Goal: Task Accomplishment & Management: Use online tool/utility

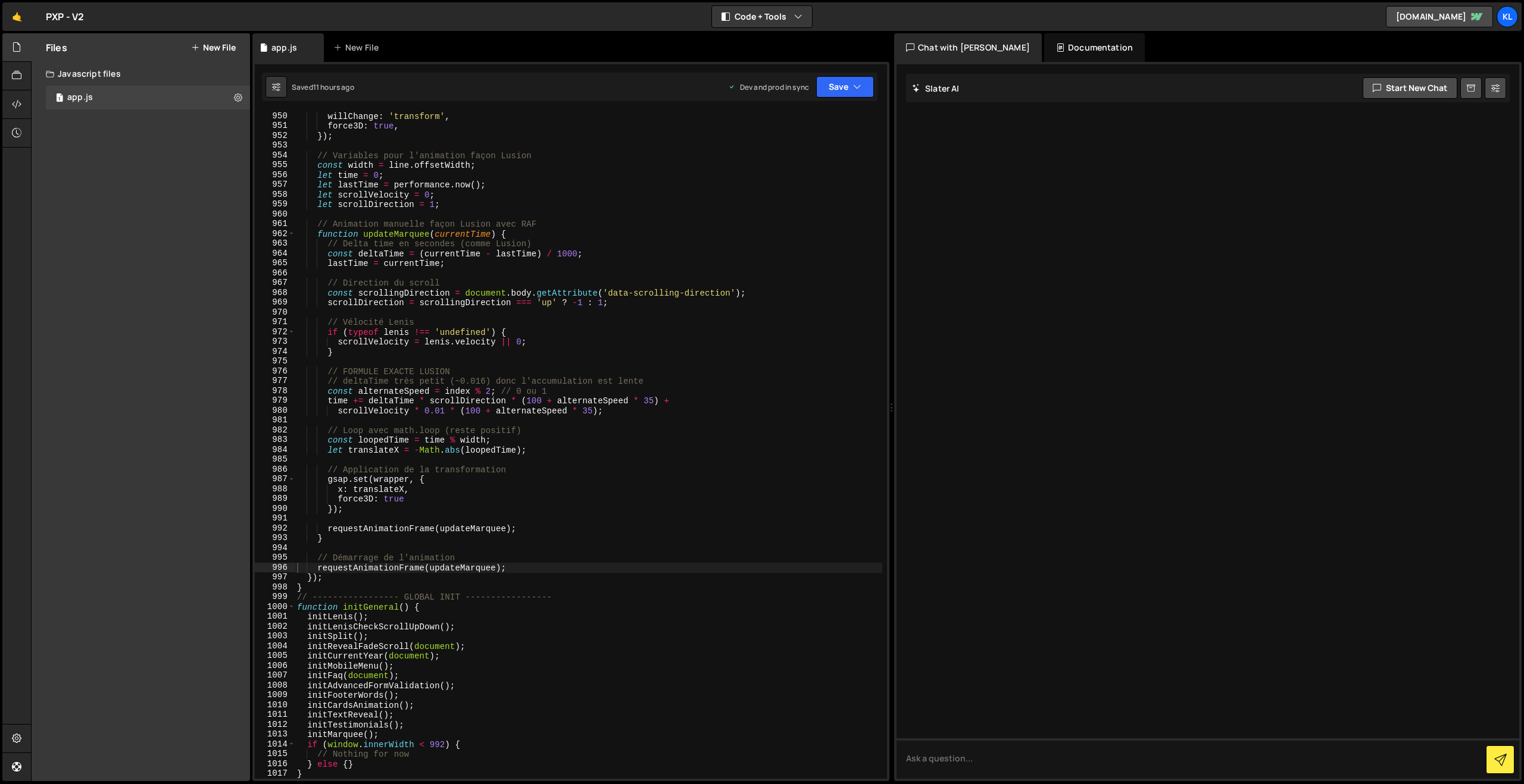
scroll to position [9316, 0]
click at [489, 263] on div "willChange : 'transform' , force3D : true , }) ; // Variables pour l'animation …" at bounding box center [589, 454] width 588 height 686
type textarea "}"
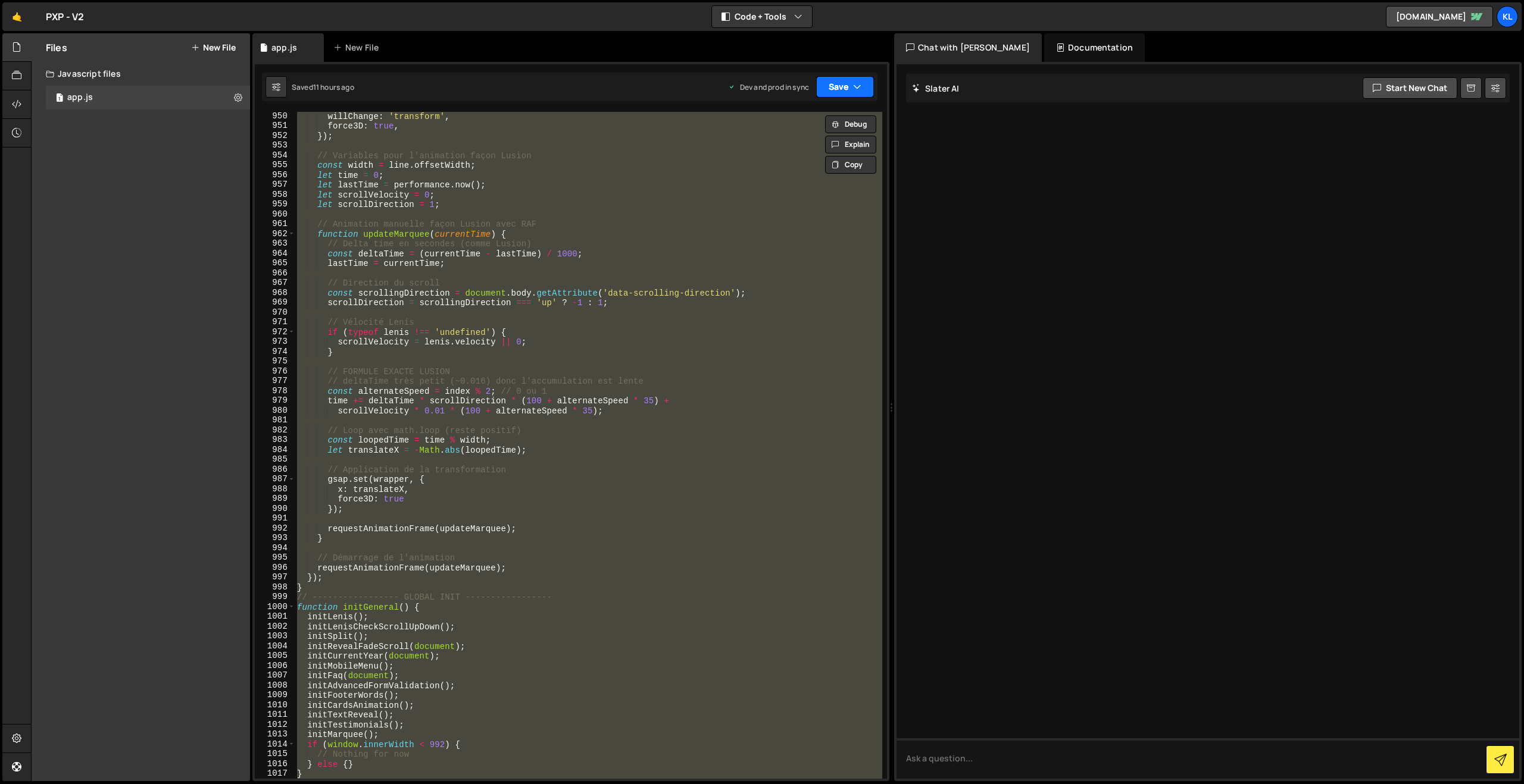
paste textarea
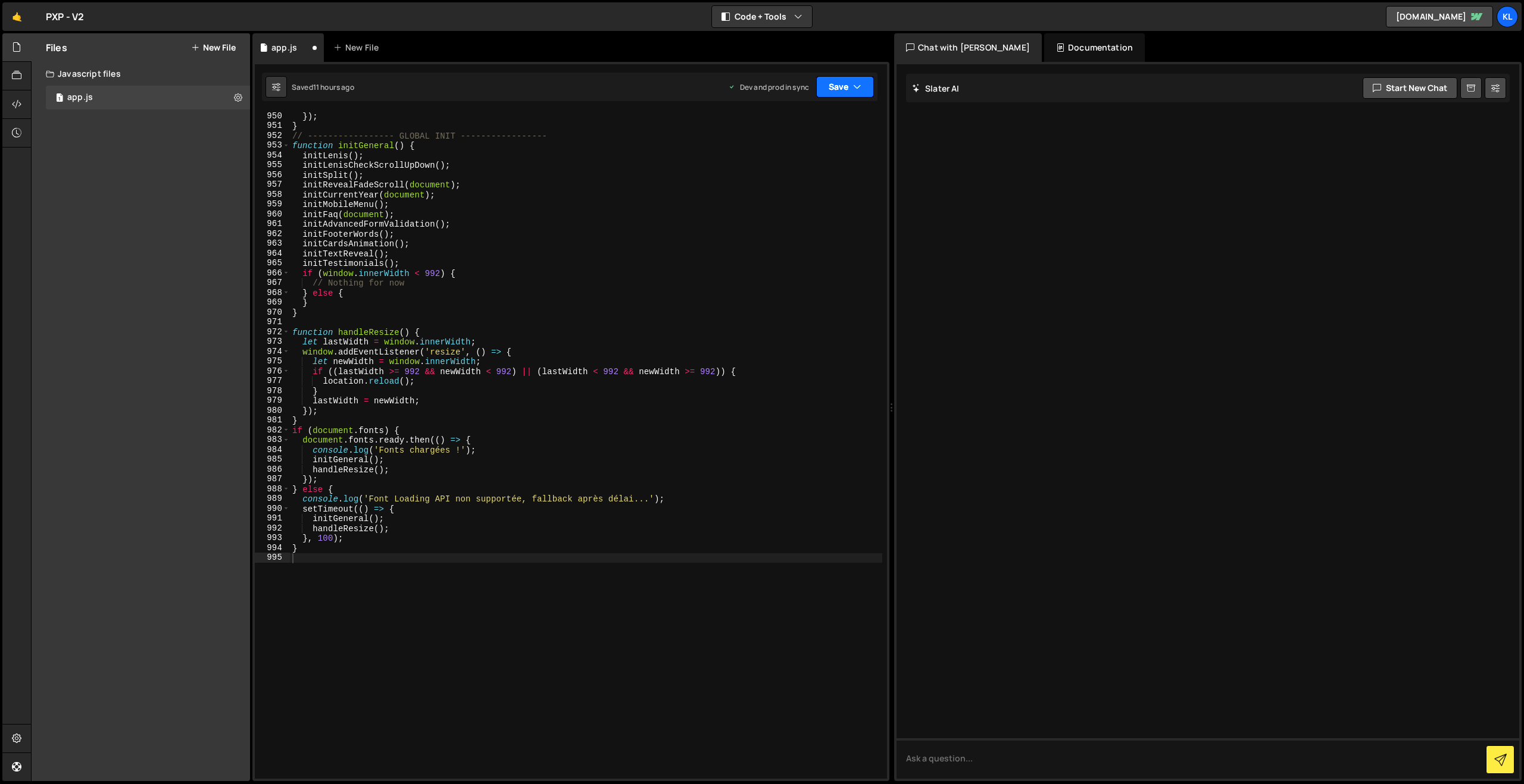
drag, startPoint x: 843, startPoint y: 79, endPoint x: 839, endPoint y: 89, distance: 10.8
click at [843, 80] on button "Save" at bounding box center [845, 86] width 58 height 22
click at [798, 157] on div "Save to Production S" at bounding box center [805, 154] width 124 height 12
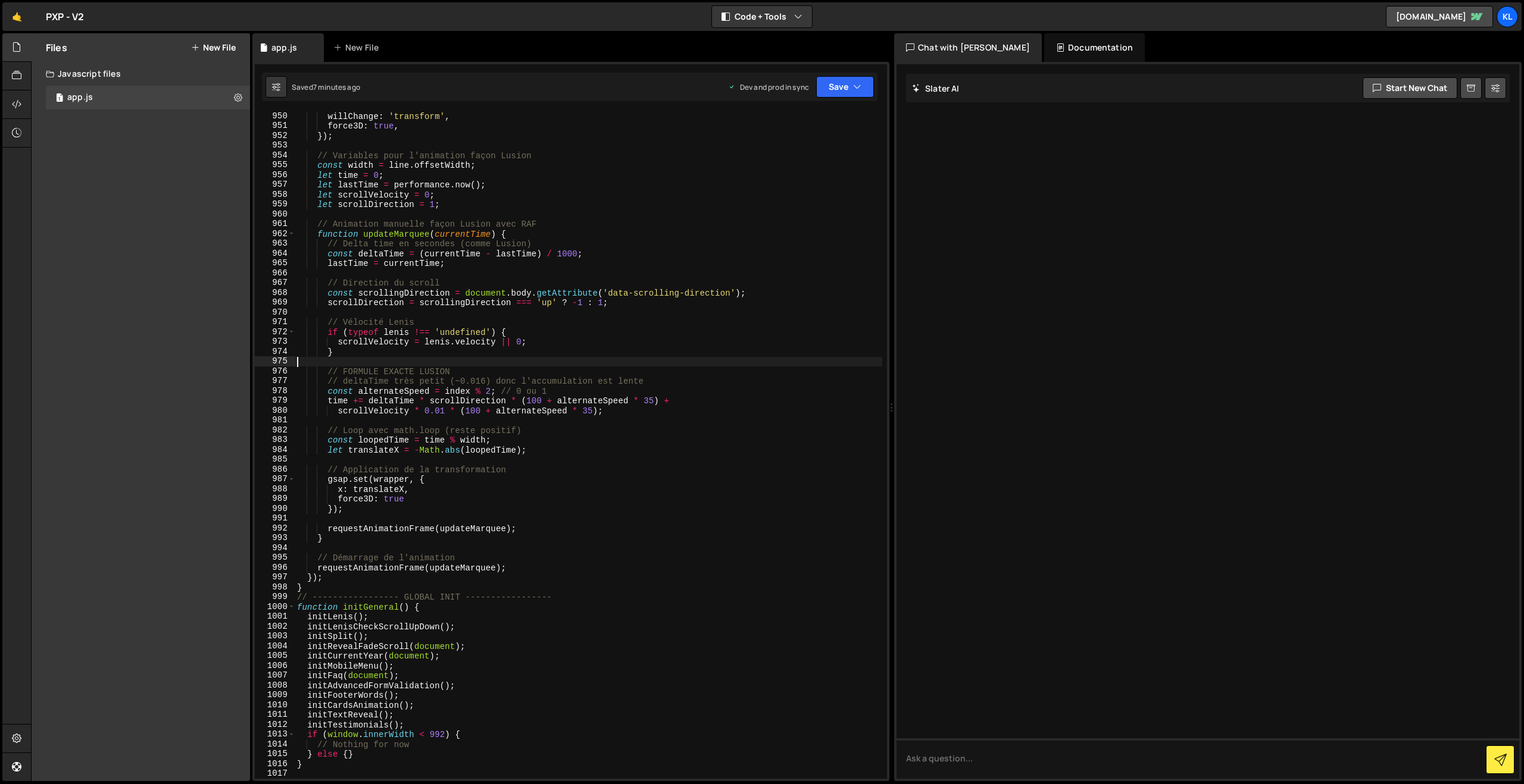
click at [560, 361] on div "willChange : 'transform' , force3D : true , }) ; // Variables pour l'animation …" at bounding box center [589, 454] width 588 height 686
type textarea "}"
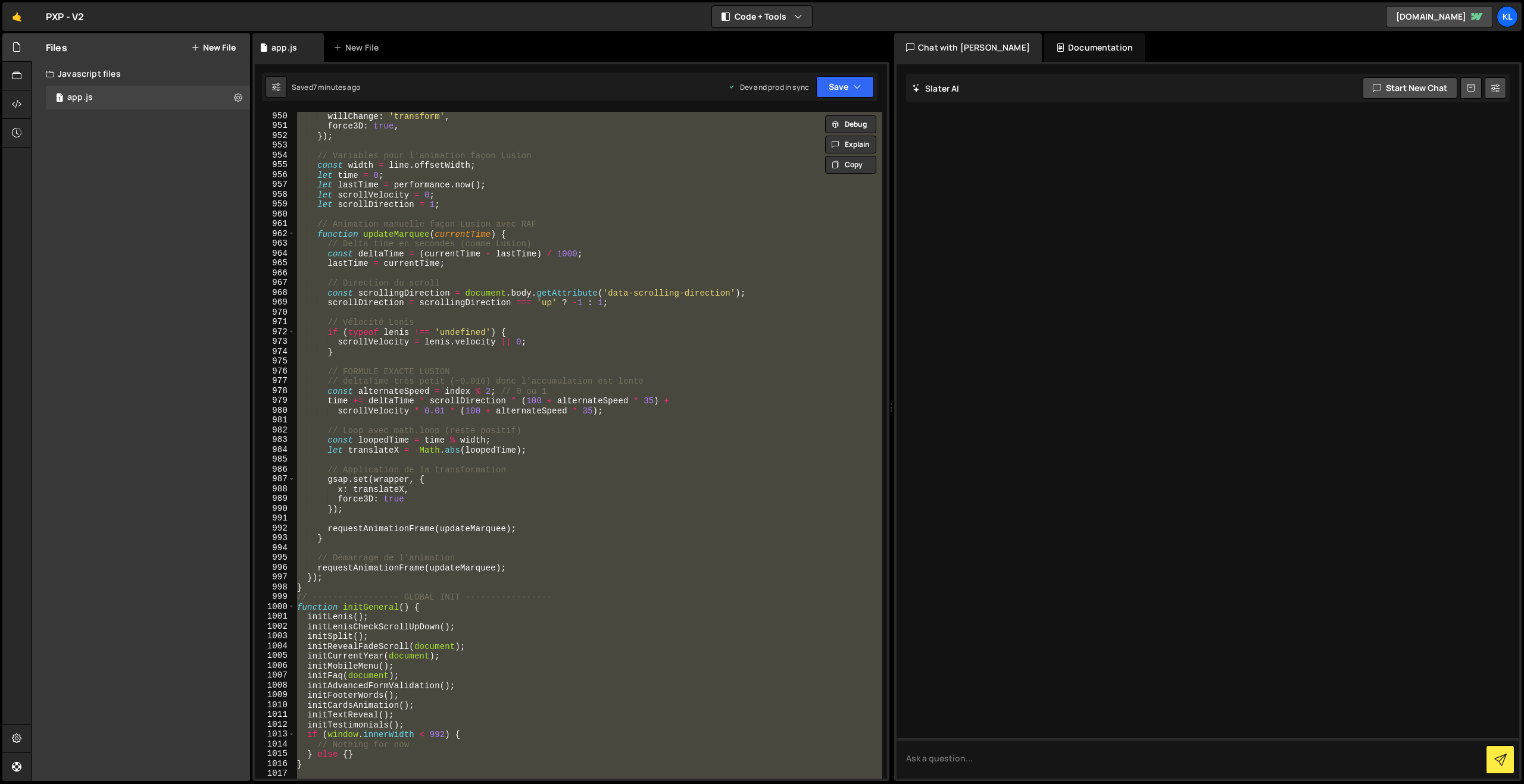
paste textarea
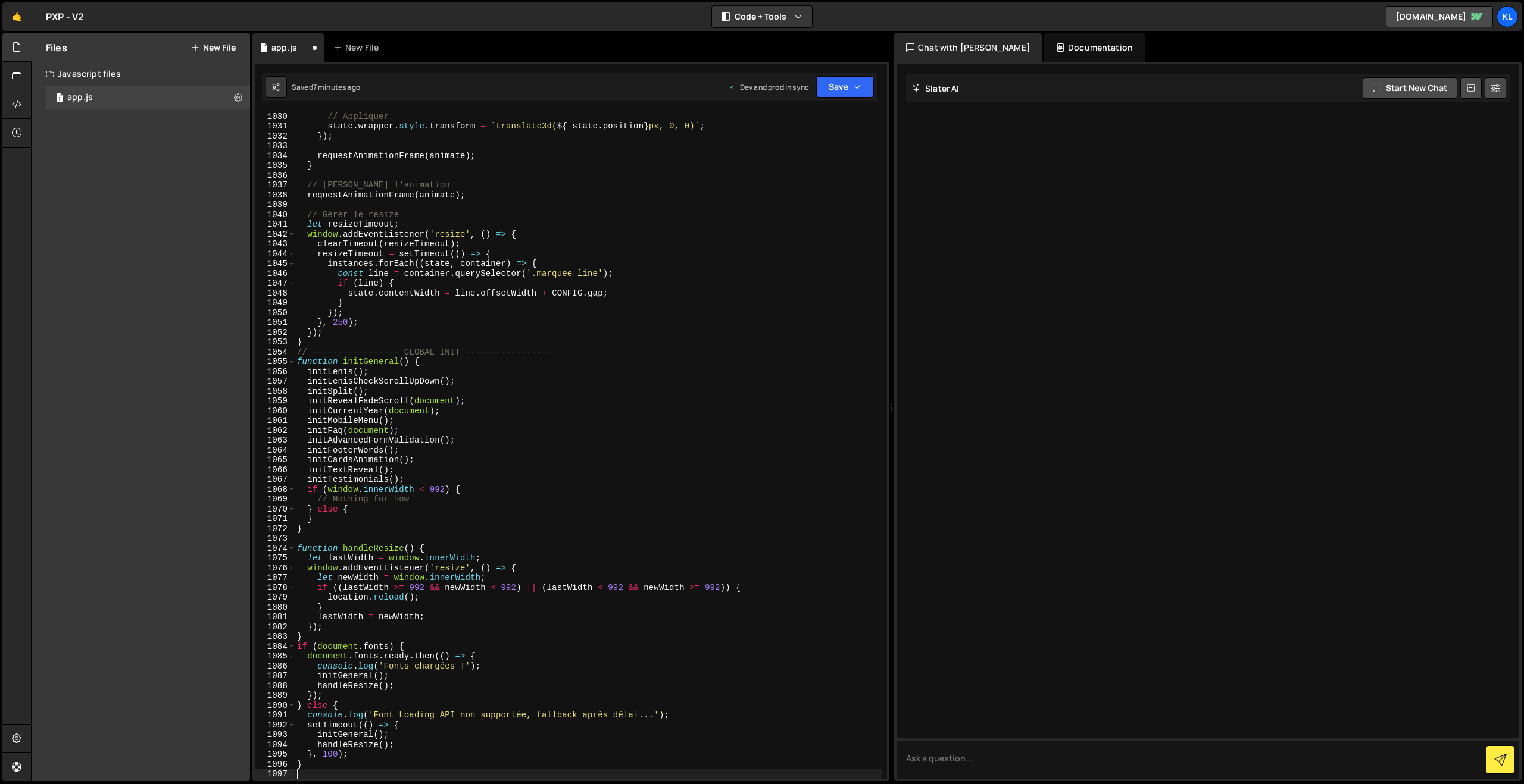
click at [461, 315] on div "// Appliquer state . wrapper . style . transform = ` translate3d( ${ - state . …" at bounding box center [589, 454] width 588 height 686
type textarea "}"
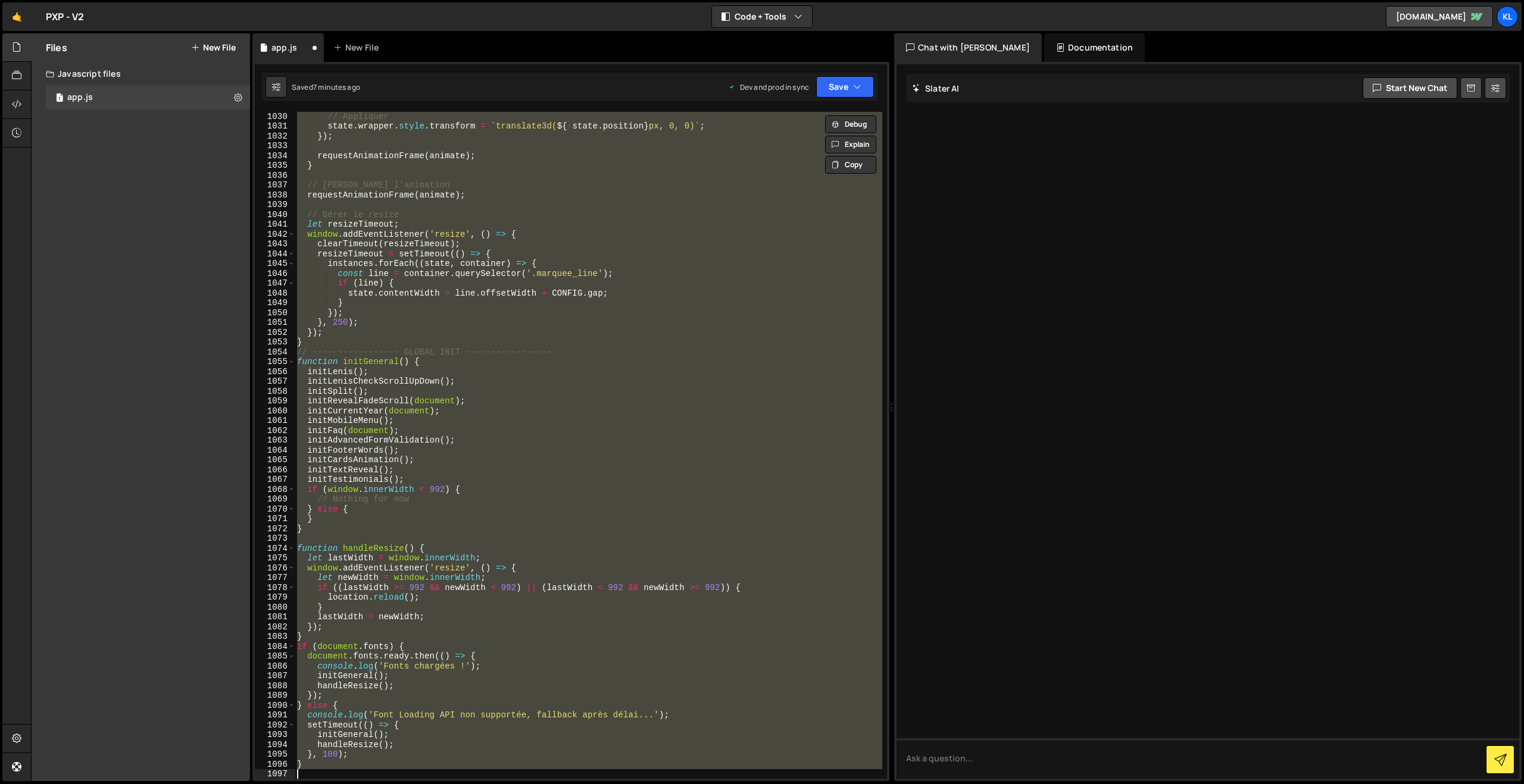
paste textarea
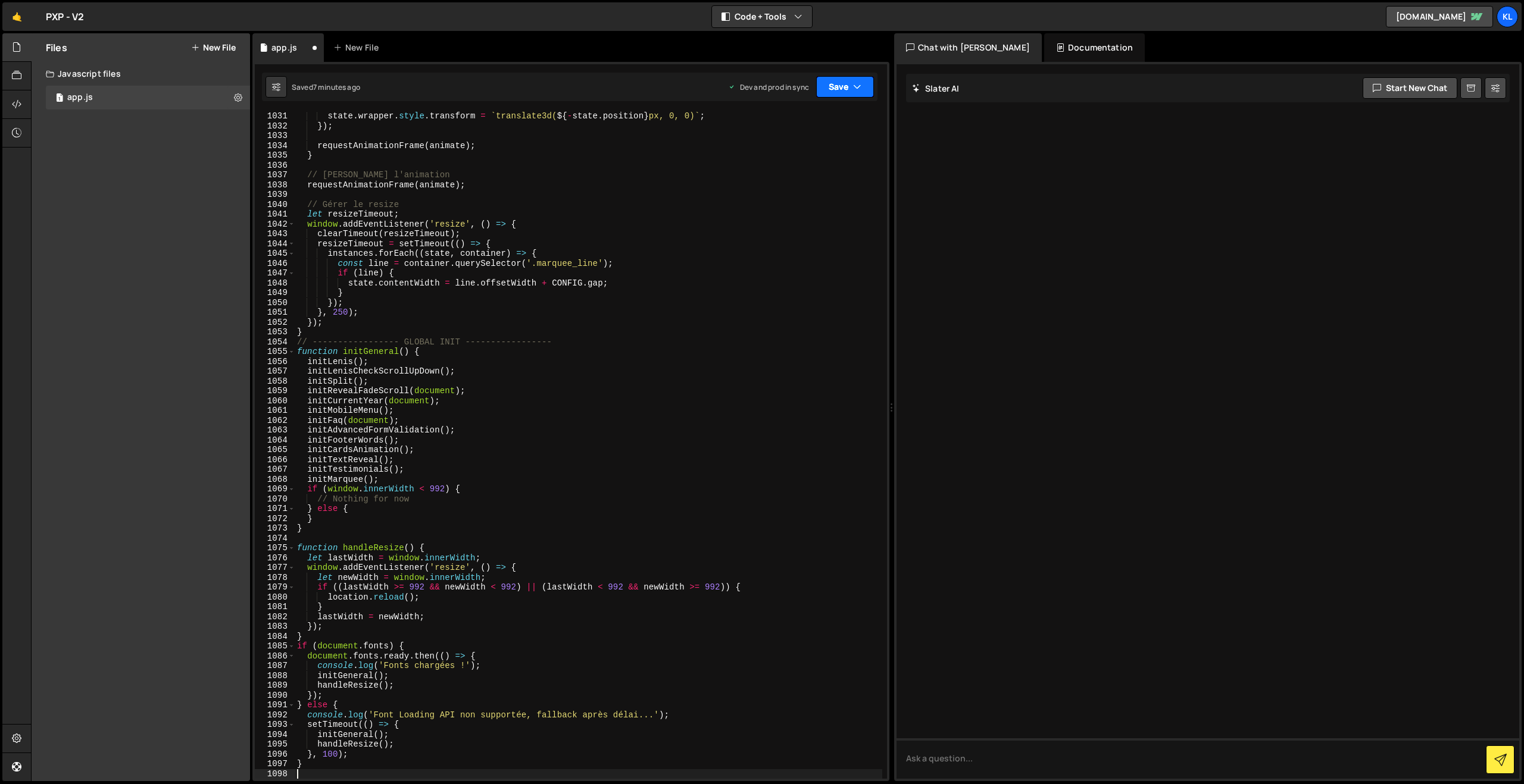
click at [832, 92] on button "Save" at bounding box center [845, 86] width 58 height 22
click at [793, 162] on div "Saved 7 minutes ago" at bounding box center [805, 168] width 124 height 14
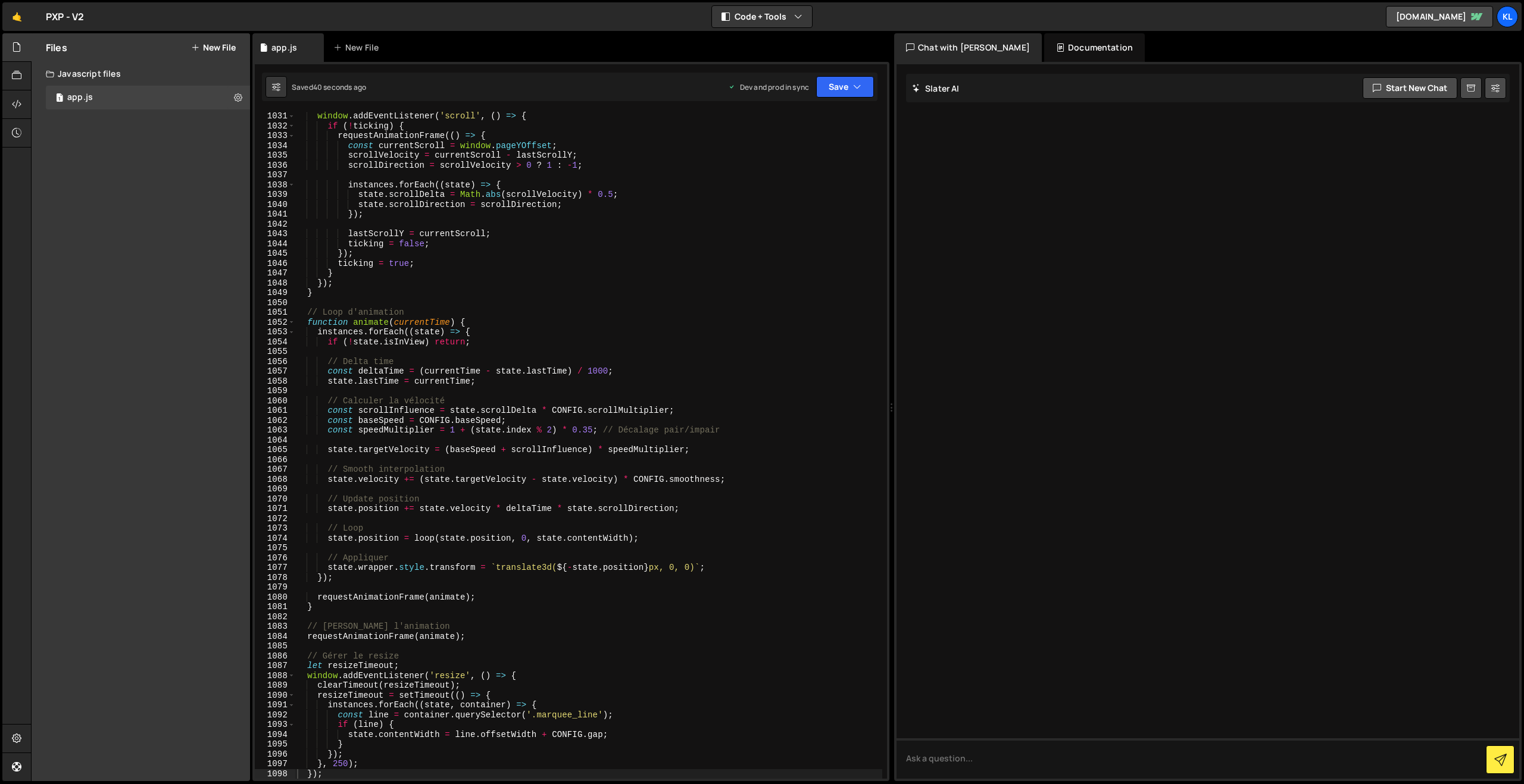
click at [523, 363] on div "window . addEventListener ( 'scroll' , ( ) => { if ( ! ticking ) { requestAnima…" at bounding box center [589, 454] width 588 height 686
type textarea "}"
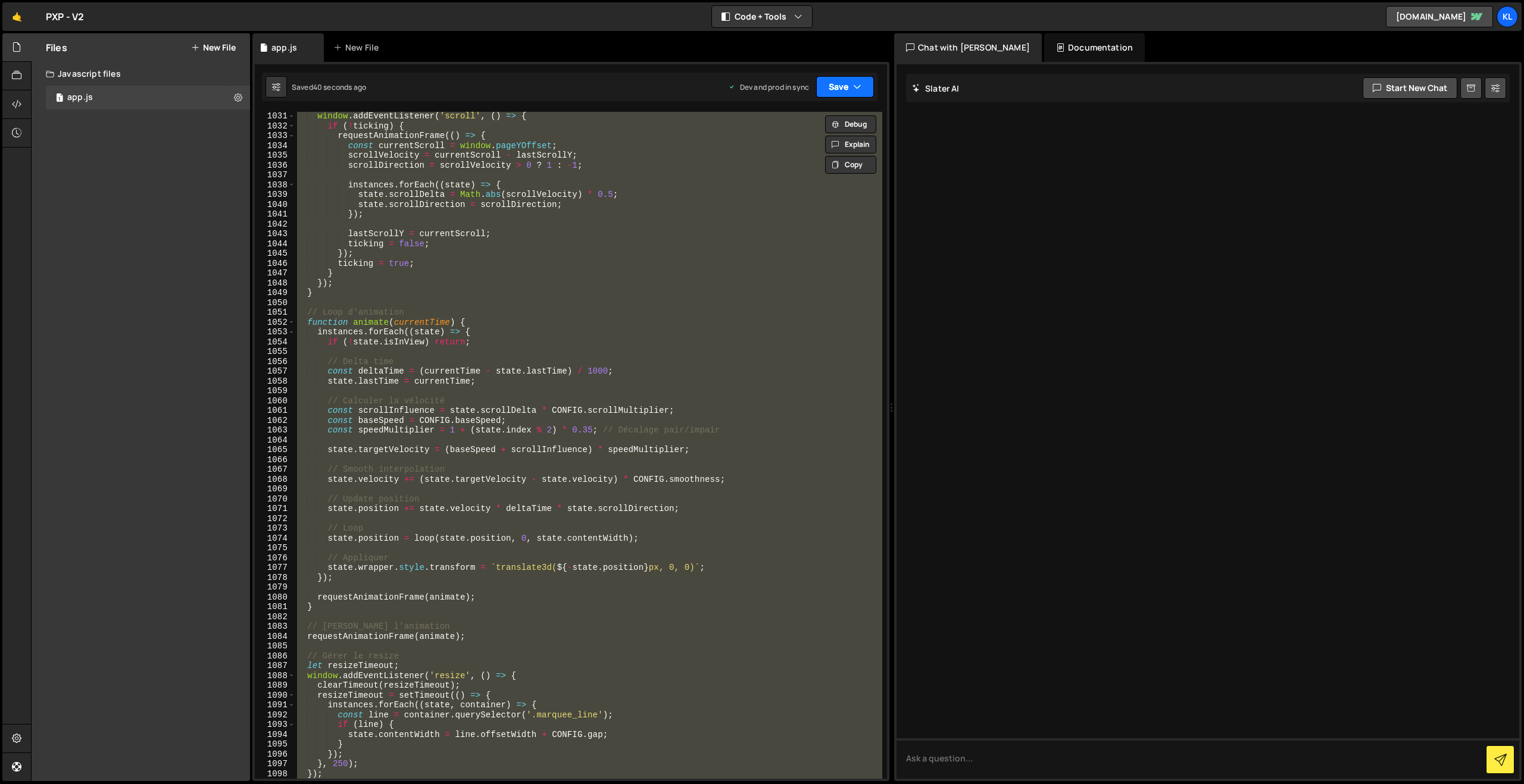
paste textarea
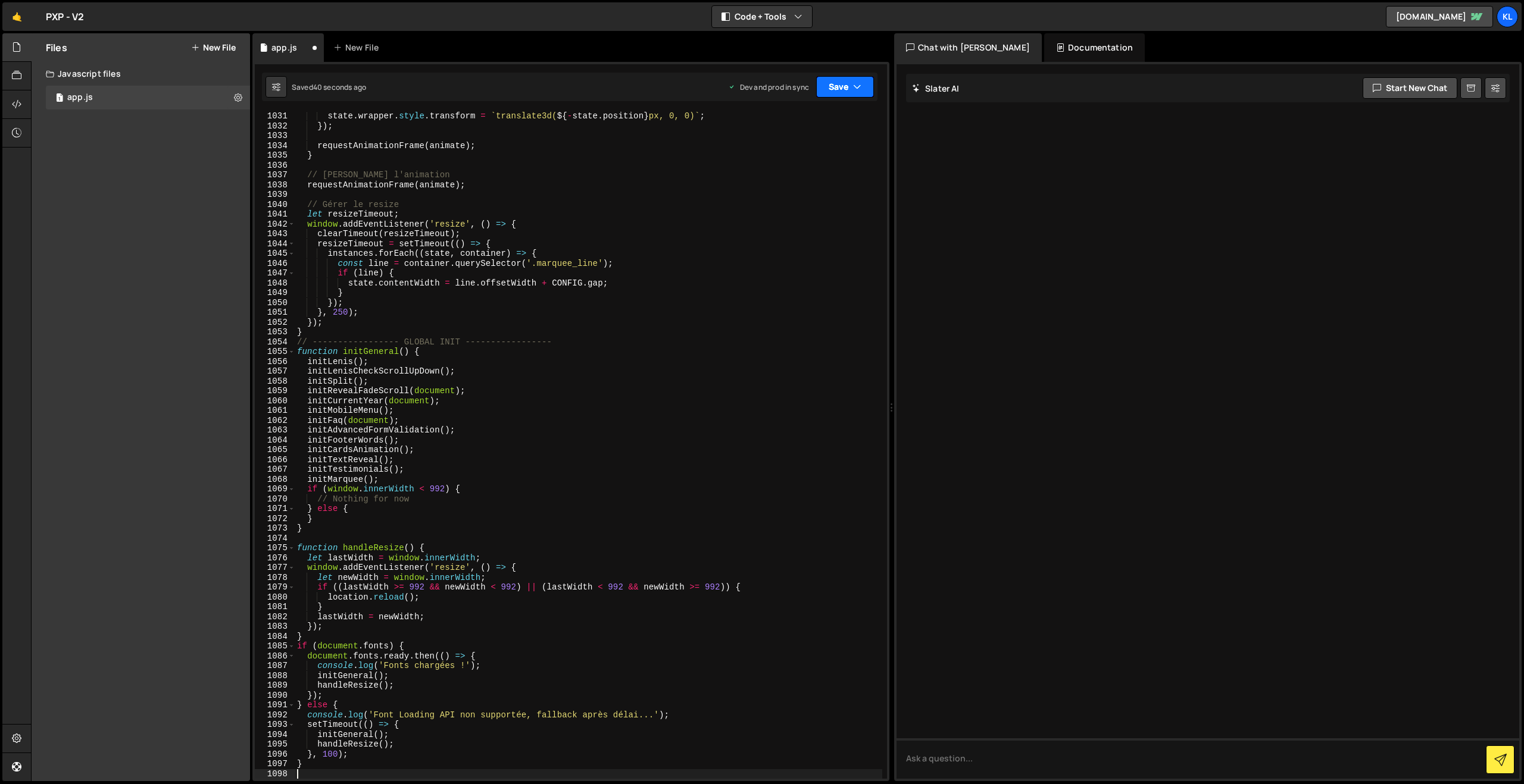
click at [837, 89] on button "Save" at bounding box center [845, 86] width 58 height 22
click at [775, 145] on button "Save to Production S Saved 38 seconds ago" at bounding box center [804, 161] width 143 height 39
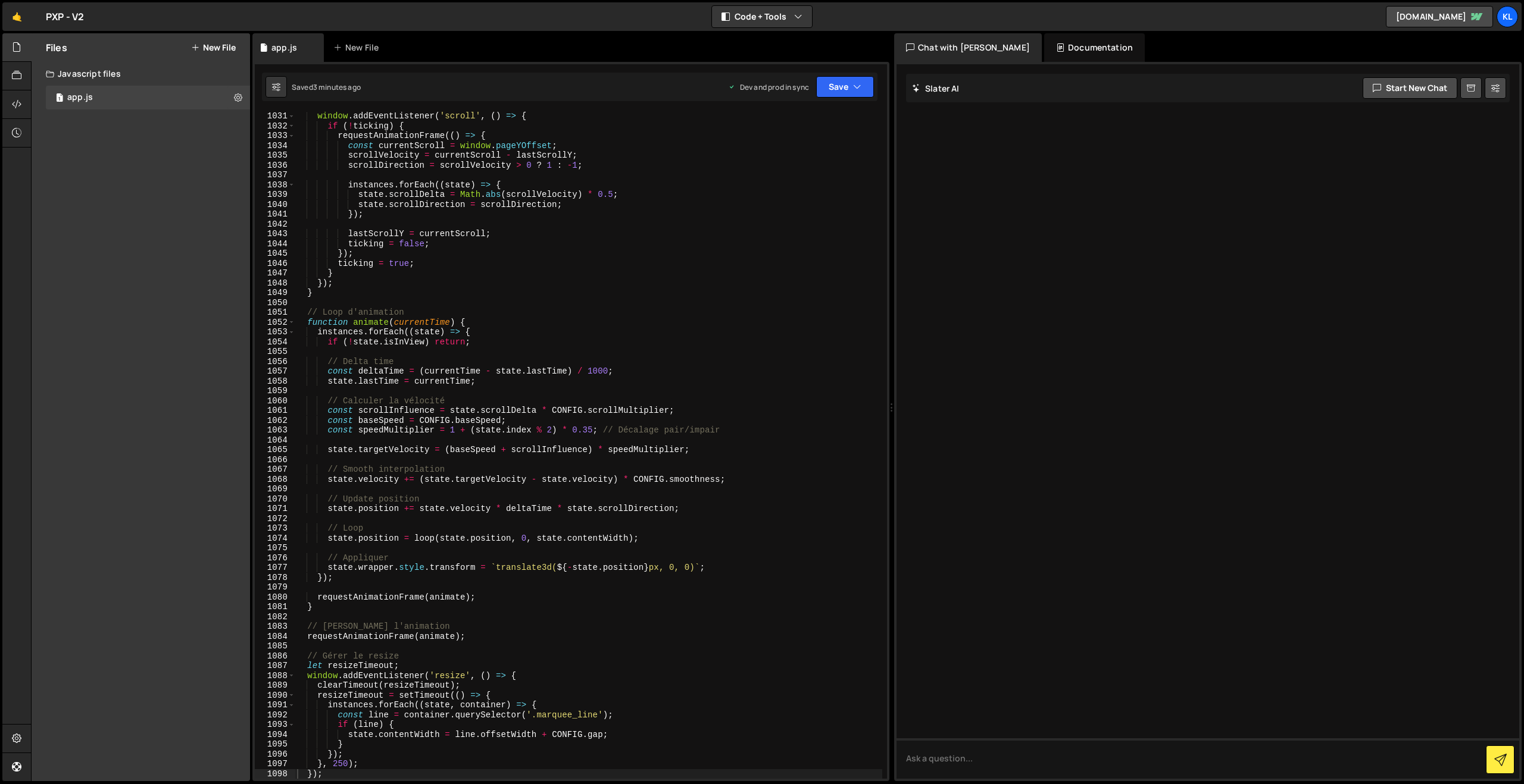
drag, startPoint x: 593, startPoint y: 364, endPoint x: 610, endPoint y: 350, distance: 22.0
click at [593, 364] on div "window . addEventListener ( 'scroll' , ( ) => { if ( ! ticking ) { requestAnima…" at bounding box center [589, 454] width 588 height 686
type textarea "}"
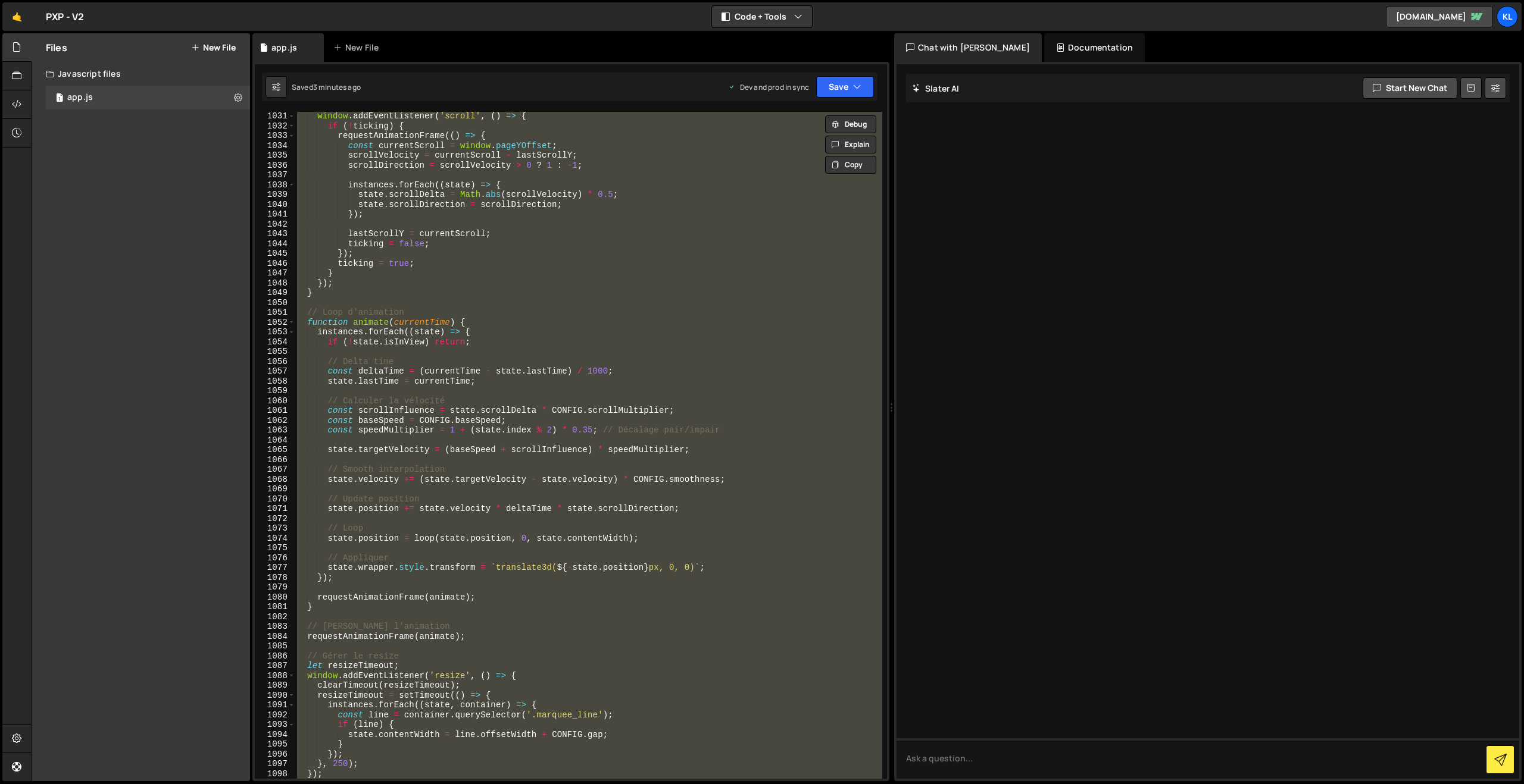
paste textarea
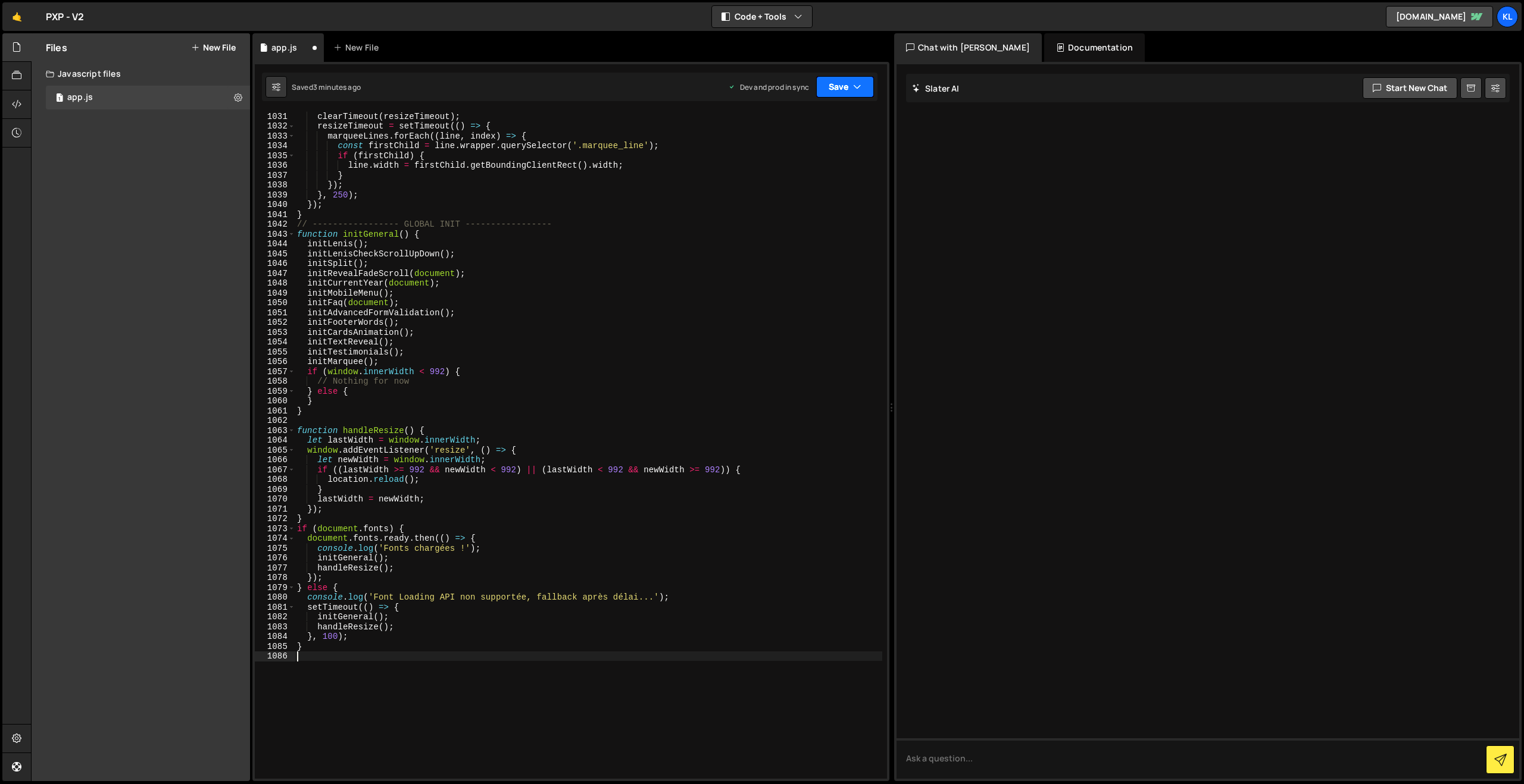
click at [836, 91] on button "Save" at bounding box center [845, 86] width 58 height 22
click at [762, 163] on div "Saved 3 minutes ago" at bounding box center [805, 168] width 124 height 14
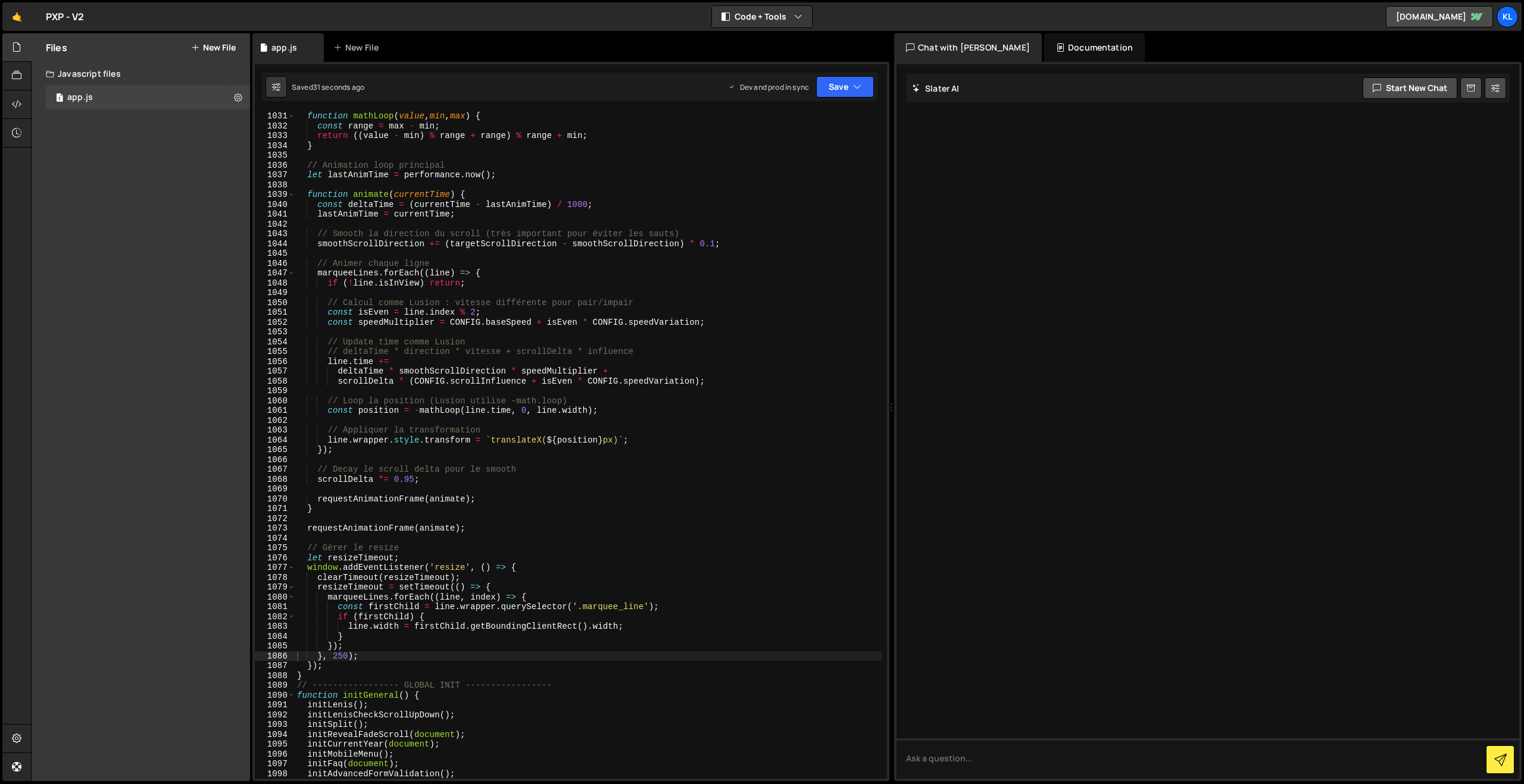
click at [501, 284] on div "function mathLoop ( value , min , max ) { const range = max - min ; return (( v…" at bounding box center [589, 454] width 588 height 686
type textarea "}"
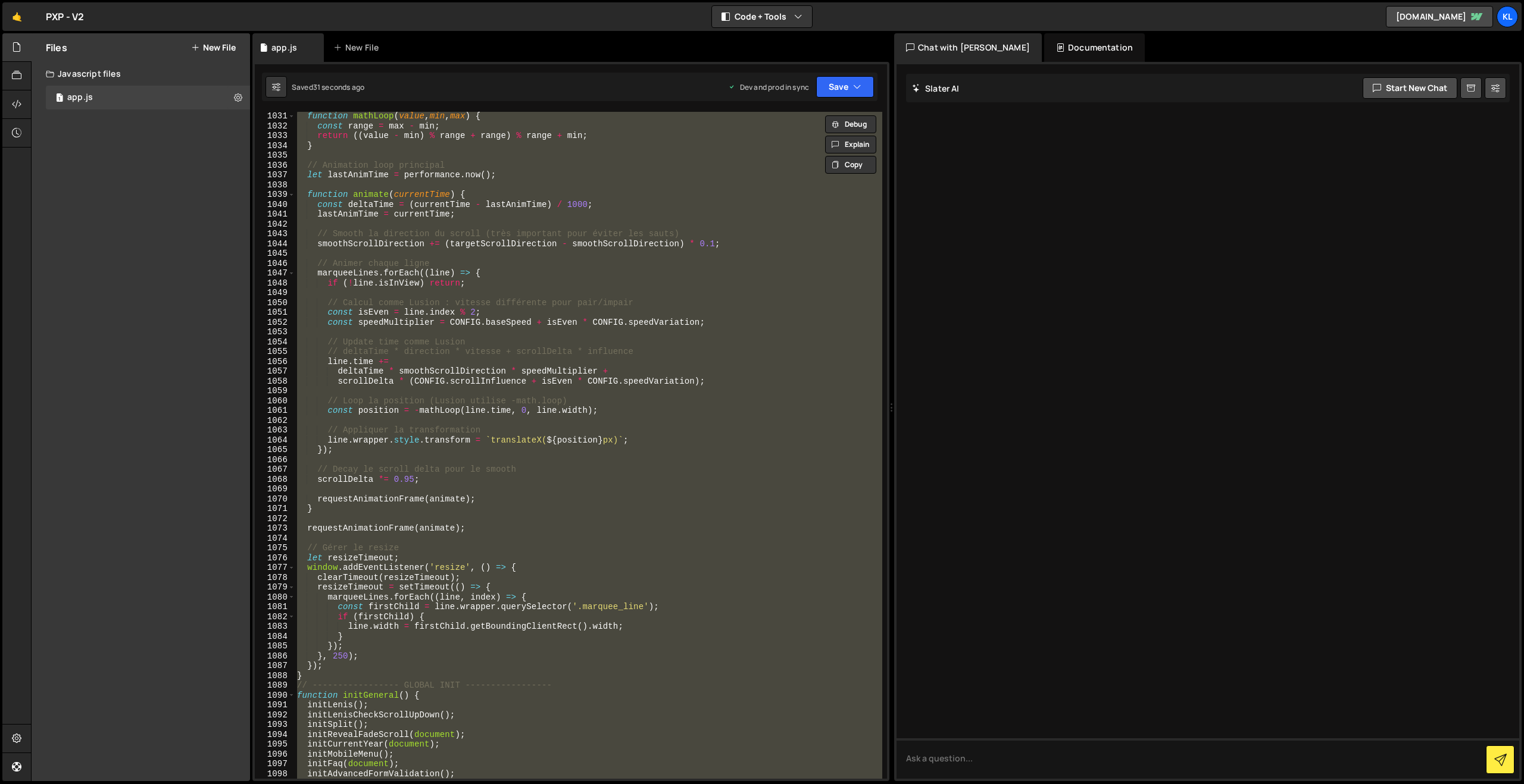
paste textarea
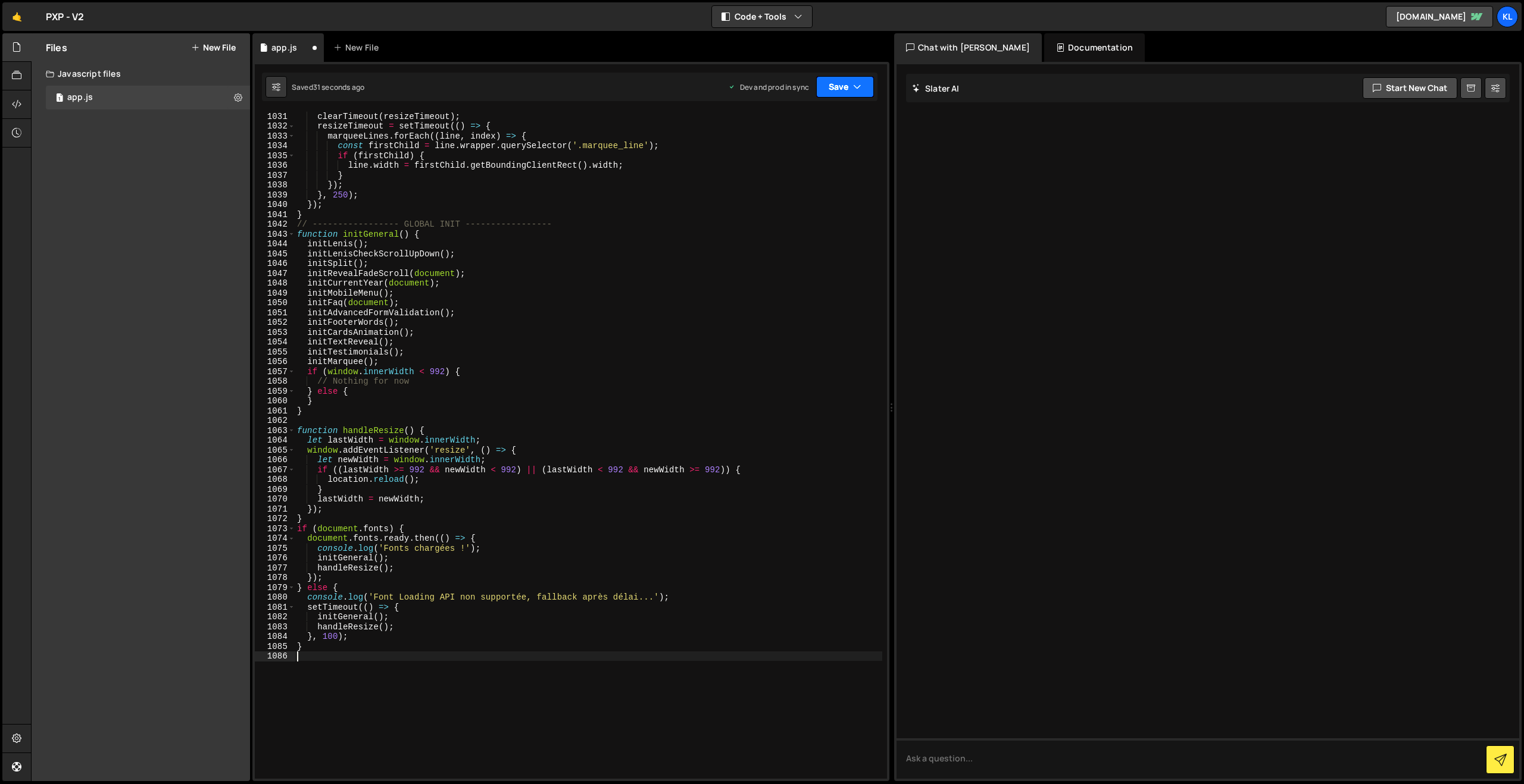
click at [845, 88] on button "Save" at bounding box center [845, 86] width 58 height 22
drag, startPoint x: 771, startPoint y: 148, endPoint x: 767, endPoint y: 154, distance: 7.2
click at [771, 149] on button "Save to Production S Saved 30 seconds ago" at bounding box center [804, 161] width 143 height 39
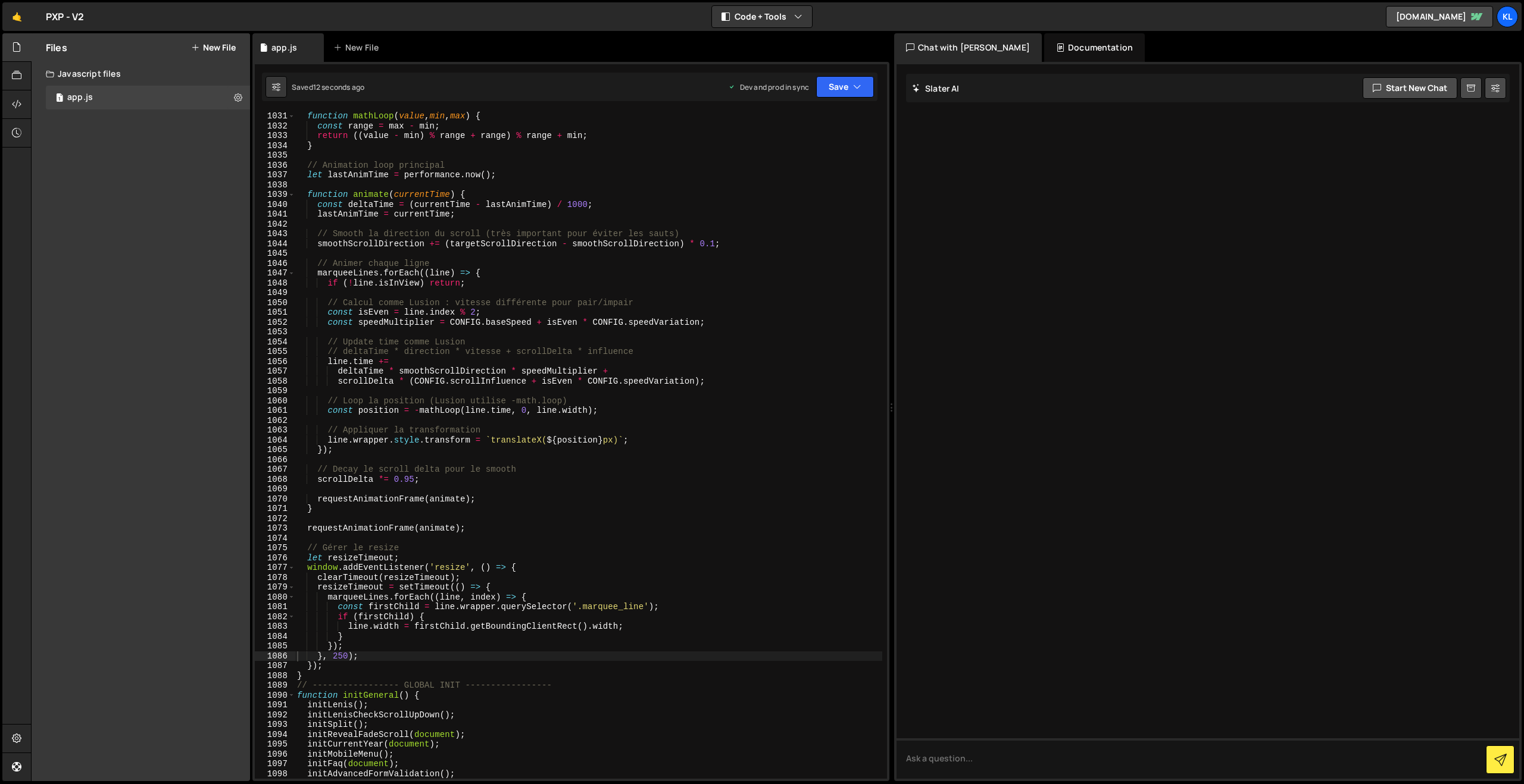
click at [715, 401] on div "function mathLoop ( value , min , max ) { const range = max - min ; return (( v…" at bounding box center [589, 454] width 588 height 686
type textarea "}"
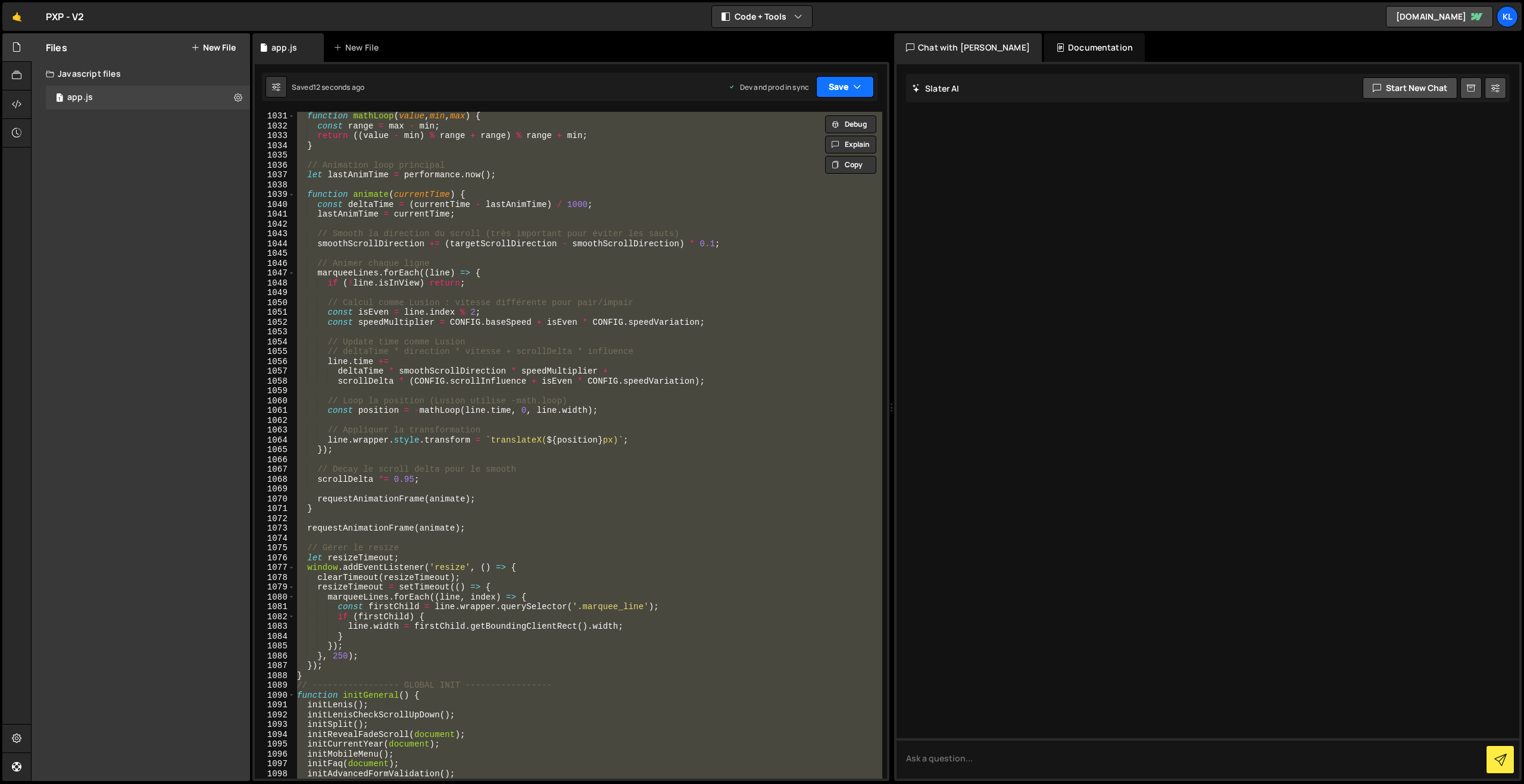
paste textarea
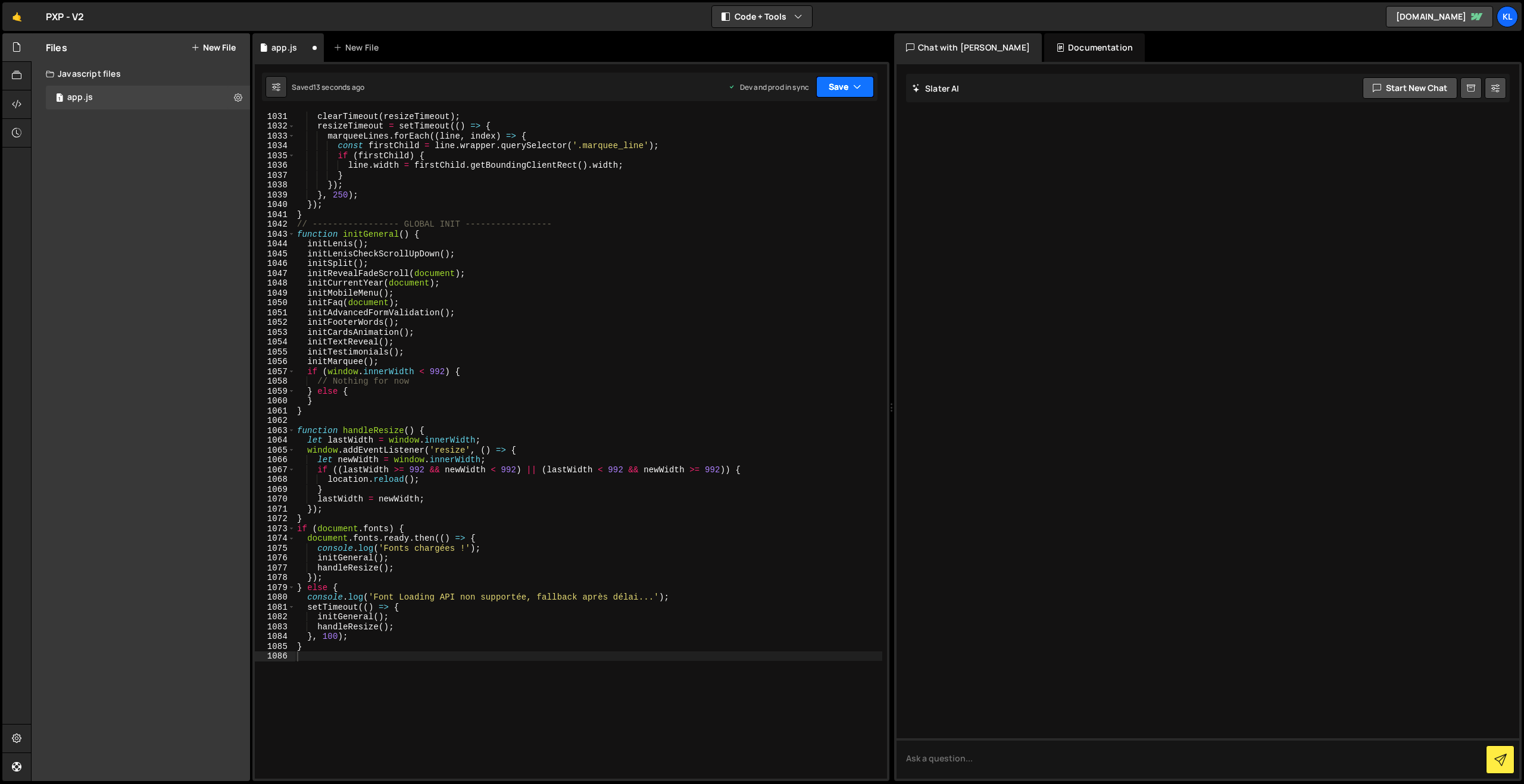
click at [821, 90] on button "Save" at bounding box center [845, 86] width 58 height 22
click at [786, 170] on div "11 seconds ago" at bounding box center [789, 167] width 51 height 10
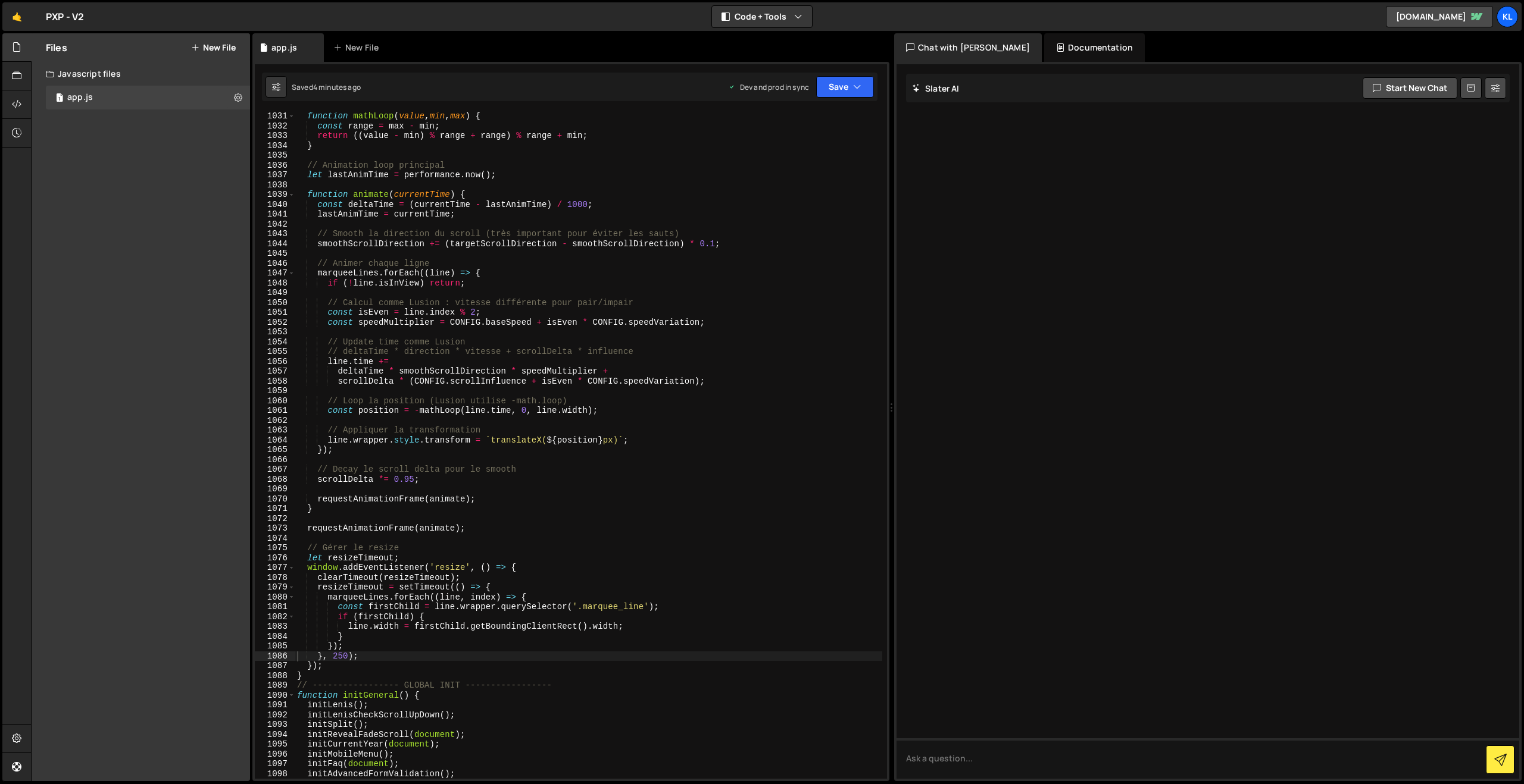
click at [577, 211] on div "function mathLoop ( value , min , max ) { const range = max - min ; return (( v…" at bounding box center [589, 454] width 588 height 686
type textarea "}"
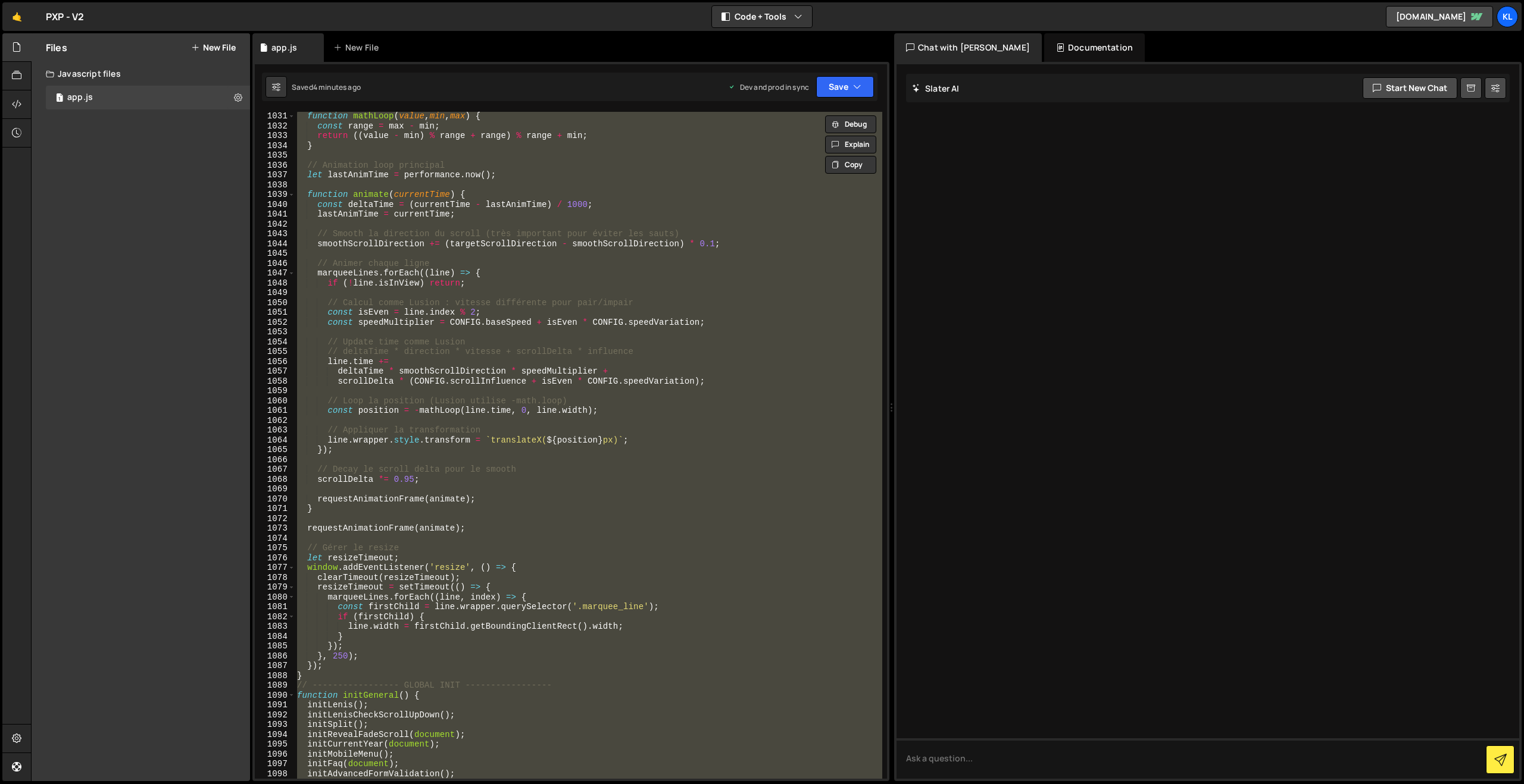
paste textarea
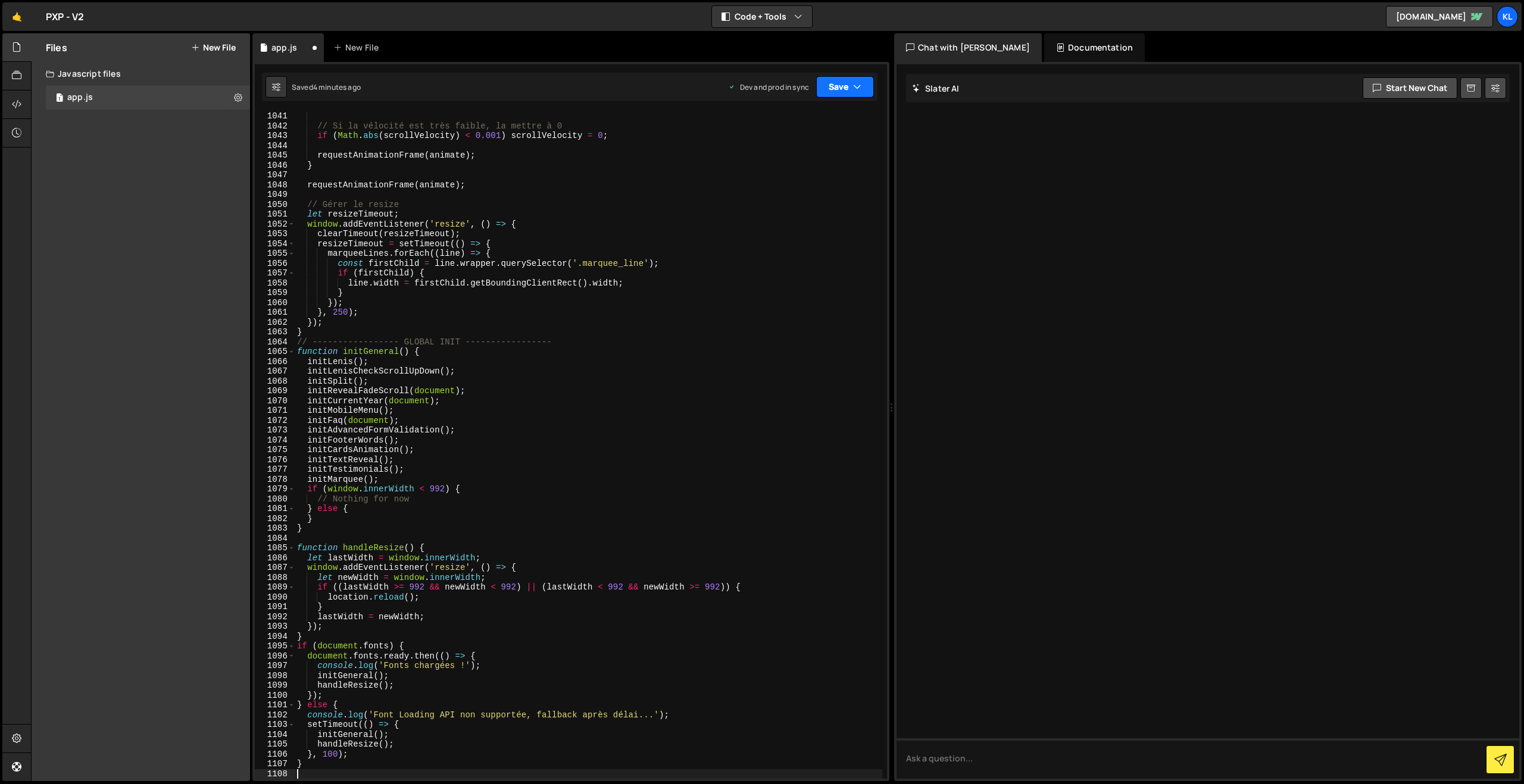
click at [836, 89] on button "Save" at bounding box center [845, 86] width 58 height 22
click at [783, 163] on div "4 minutes ago" at bounding box center [787, 167] width 46 height 10
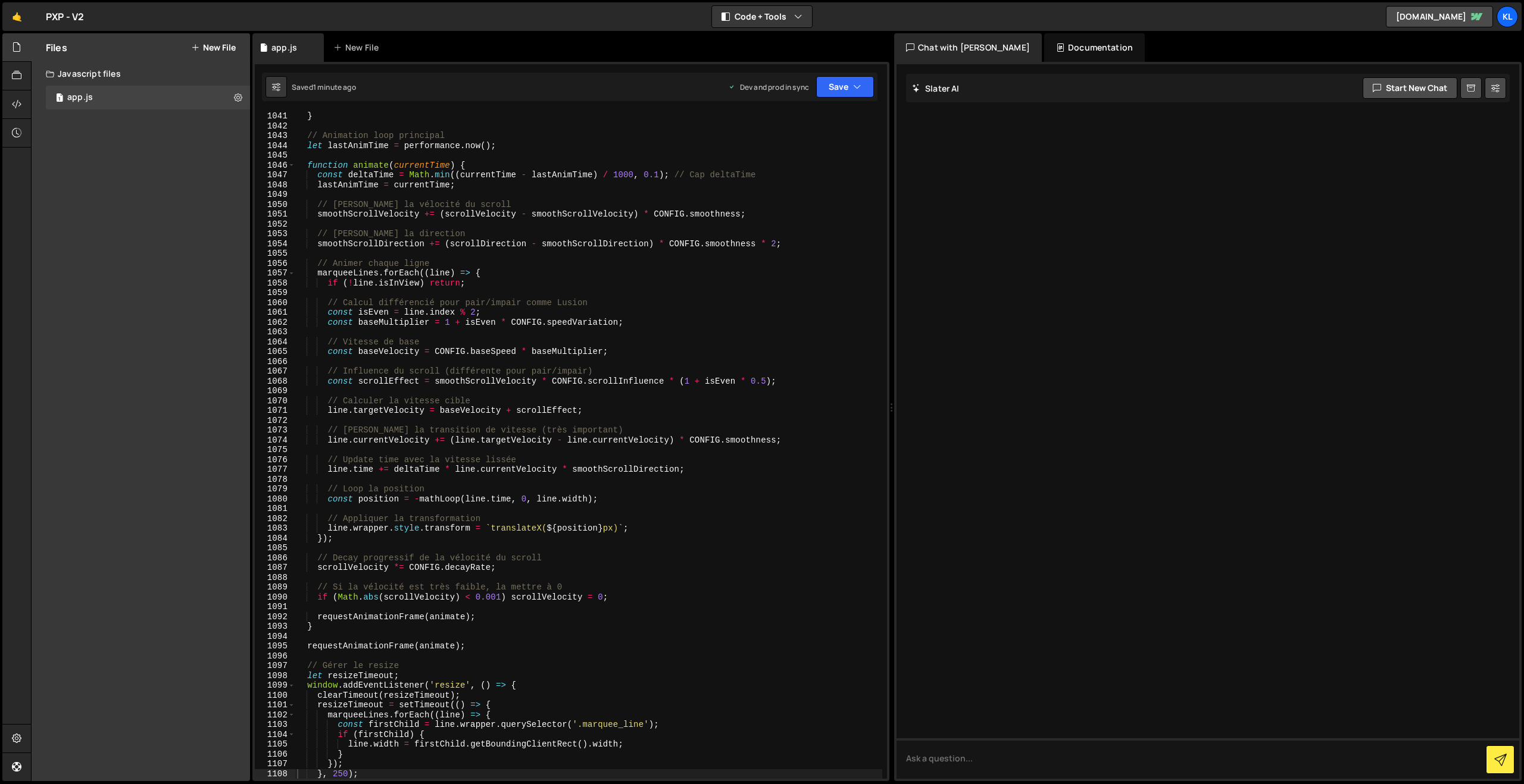
click at [619, 370] on div "} // Animation loop principal let lastAnimTime = performance . now ( ) ; functi…" at bounding box center [589, 454] width 588 height 686
type textarea "}"
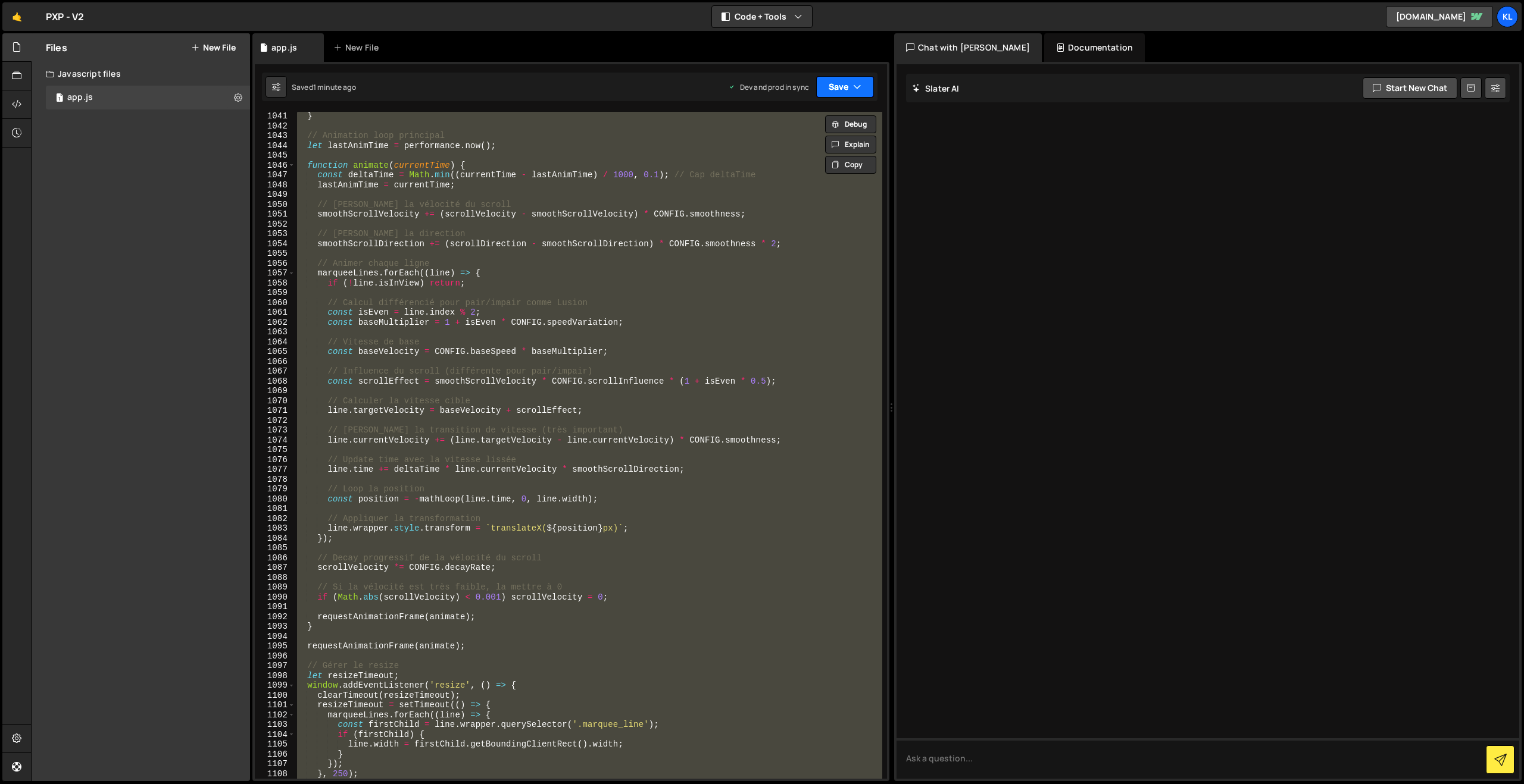
paste textarea
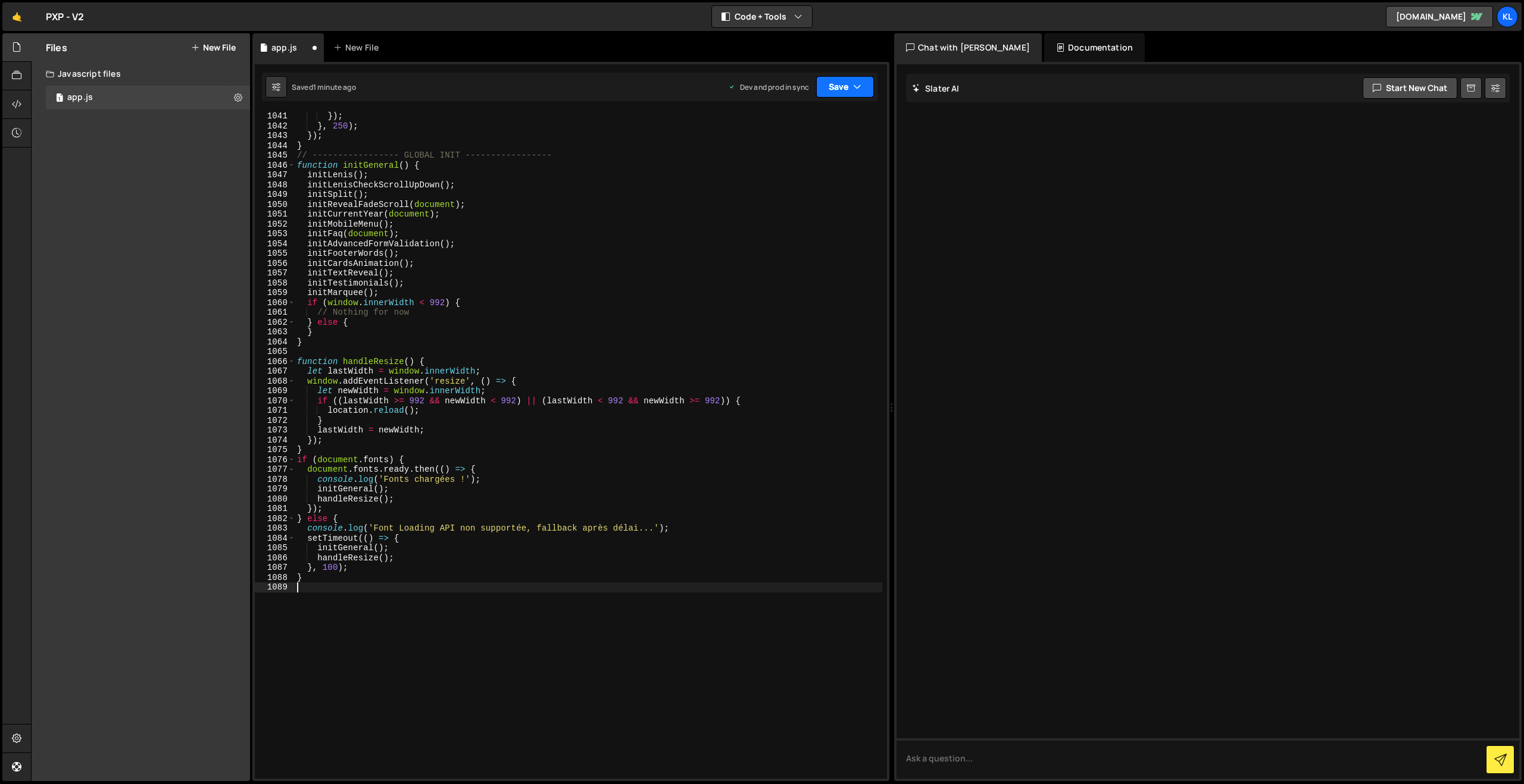
click at [830, 82] on button "Save" at bounding box center [845, 86] width 58 height 22
drag, startPoint x: 769, startPoint y: 159, endPoint x: 471, endPoint y: 29, distance: 325.1
click at [769, 159] on div "Save to Production S" at bounding box center [805, 154] width 124 height 12
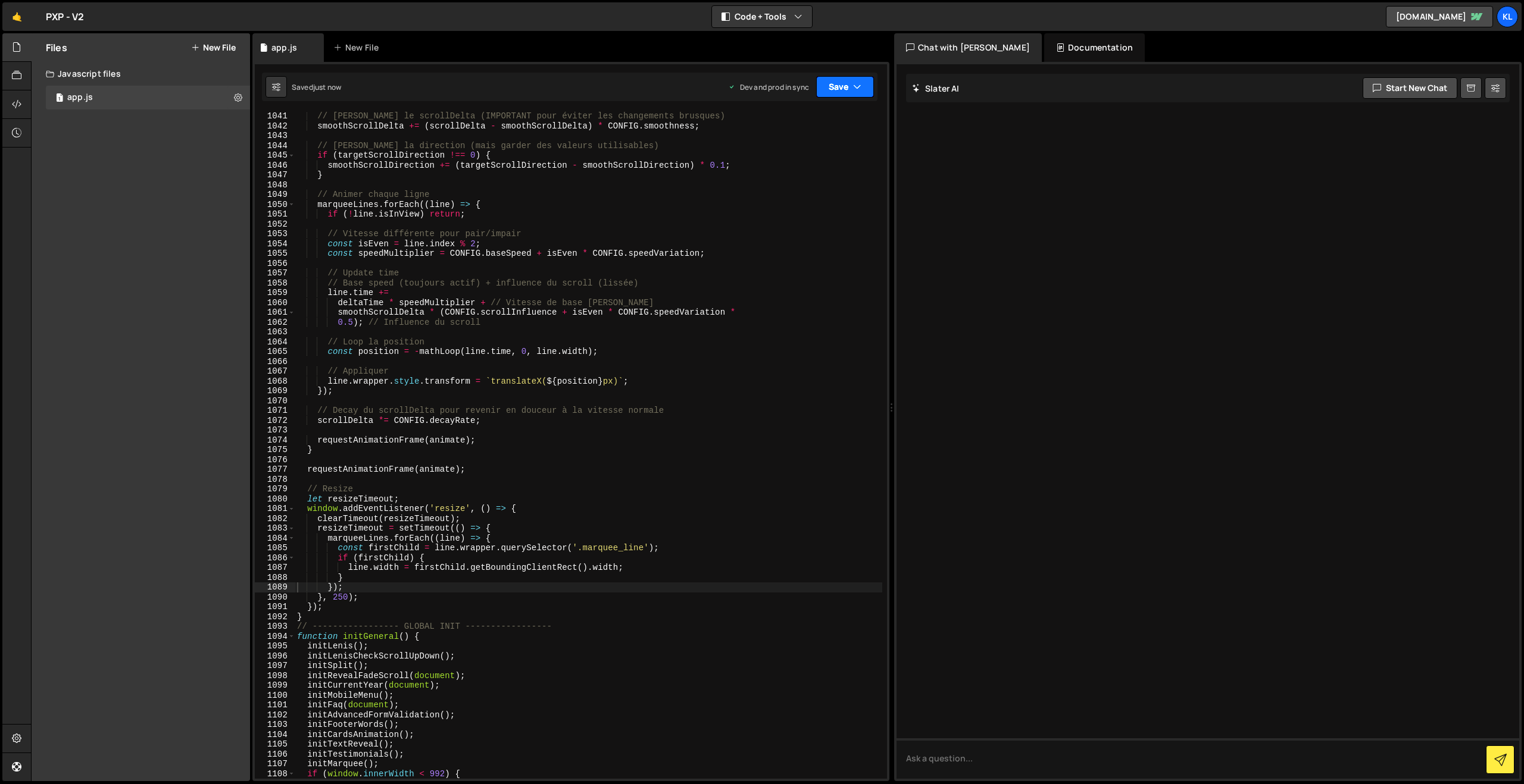
drag, startPoint x: 846, startPoint y: 88, endPoint x: 841, endPoint y: 112, distance: 24.5
click at [846, 88] on button "Save" at bounding box center [845, 86] width 58 height 22
click at [806, 168] on div "Saved just now" at bounding box center [805, 168] width 124 height 14
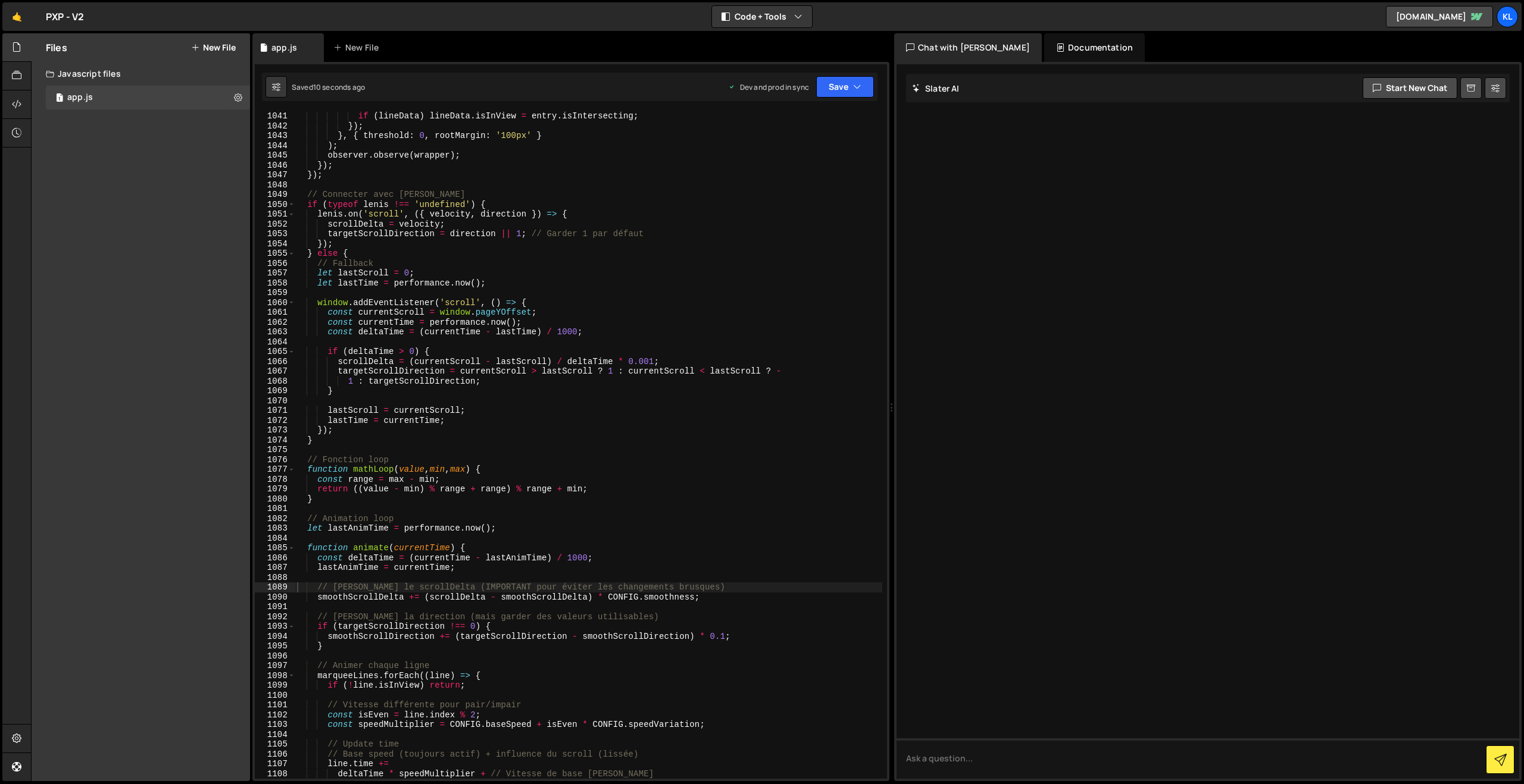
click at [508, 328] on div "if ( lineData ) lineData . isInView = entry . isIntersecting ; }) ; } , { thres…" at bounding box center [589, 454] width 588 height 686
type textarea "}"
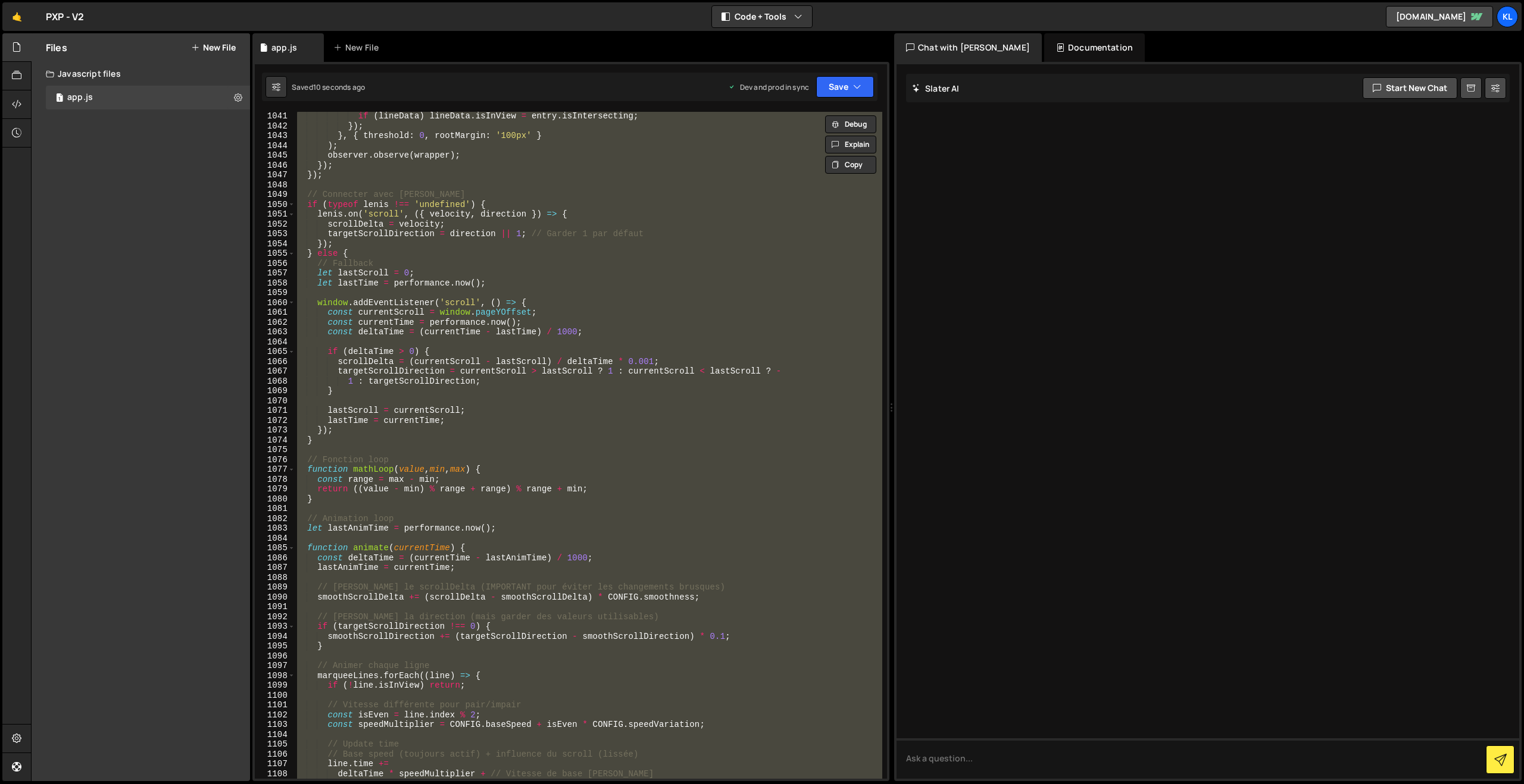
paste textarea
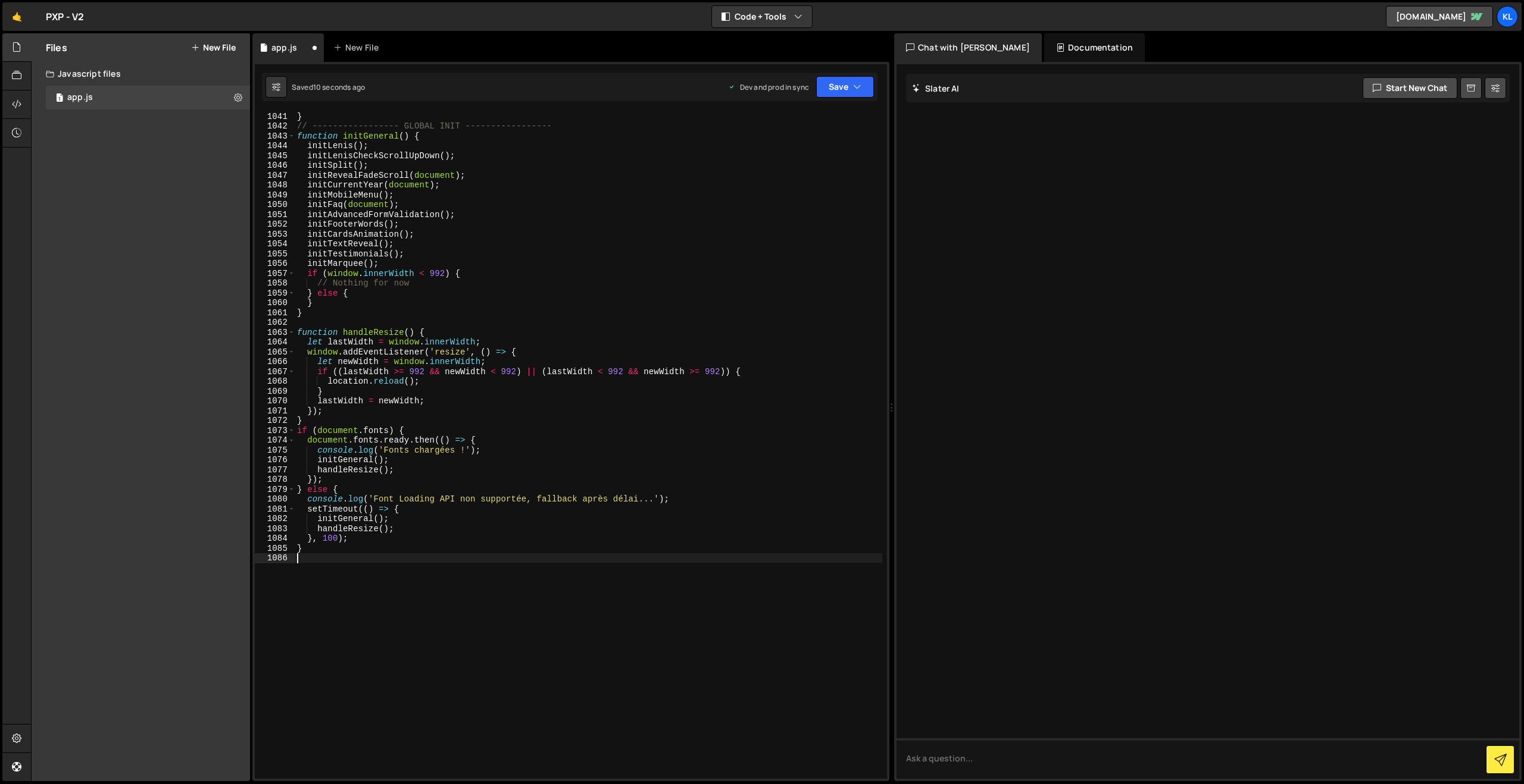
scroll to position [10257, 0]
click at [834, 84] on button "Save" at bounding box center [845, 86] width 58 height 22
click at [769, 166] on div "just now" at bounding box center [777, 167] width 28 height 10
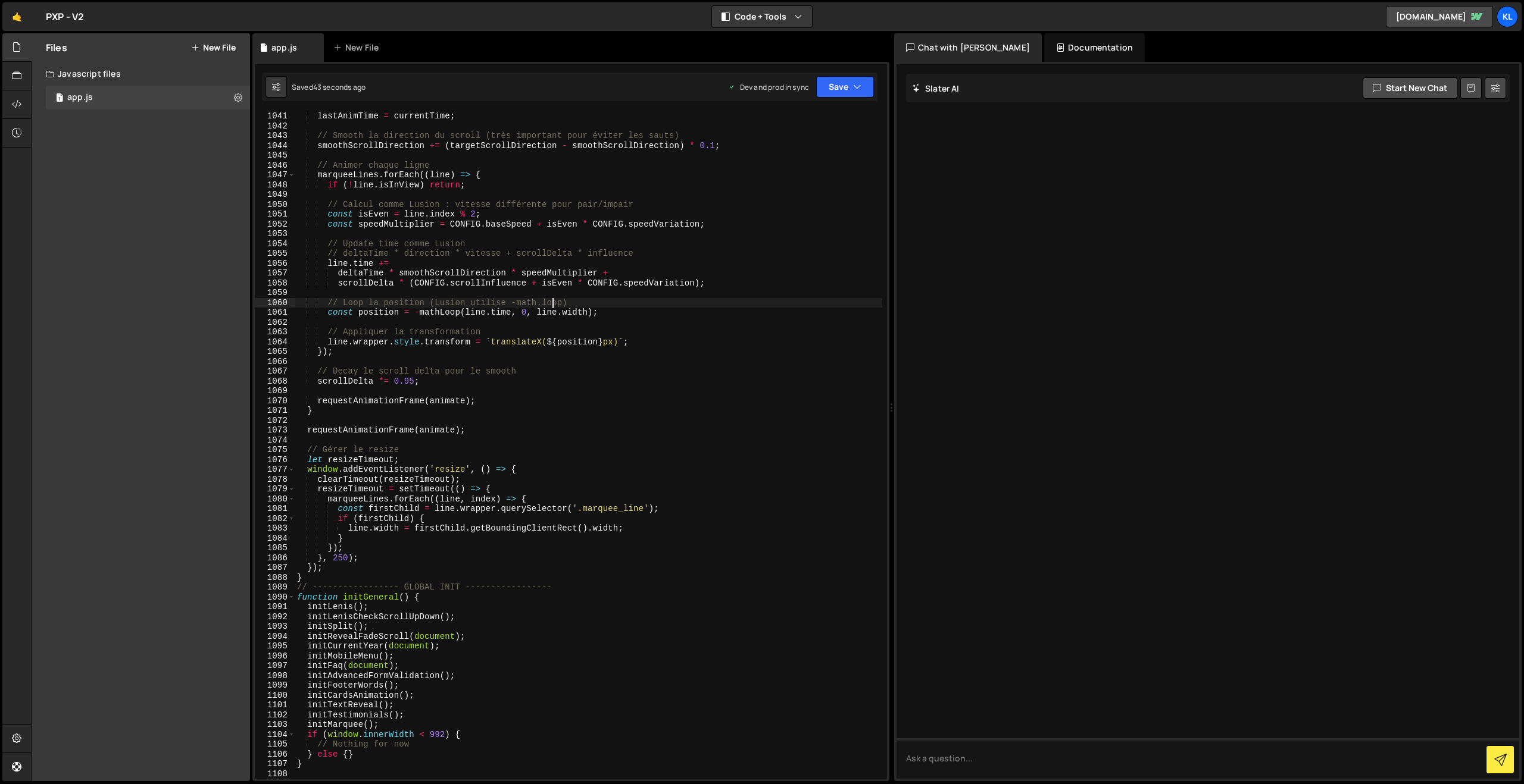
click at [553, 306] on div "lastAnimTime = currentTime ; // Smooth la direction du scroll (très important p…" at bounding box center [589, 454] width 588 height 686
type textarea "}"
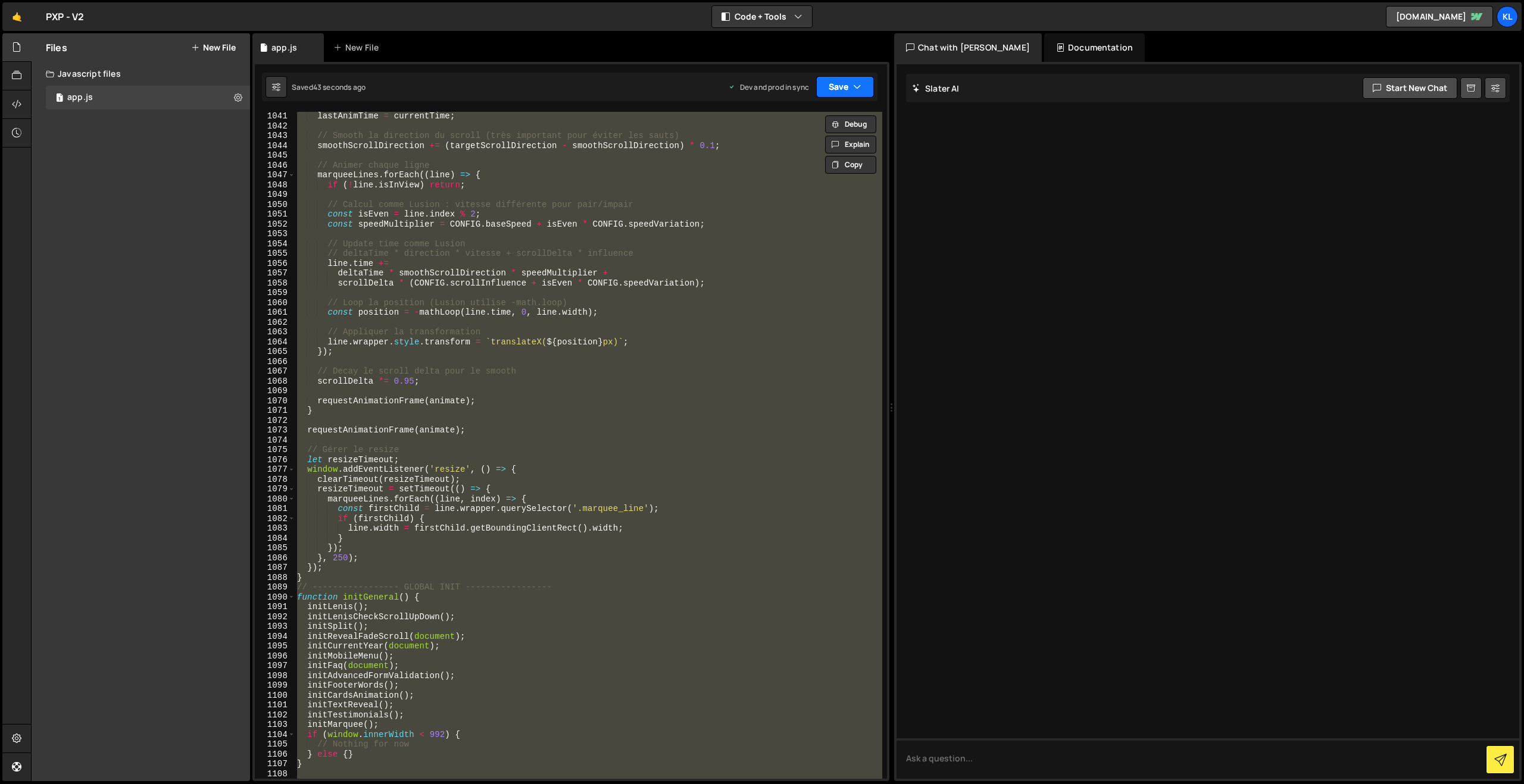
paste textarea
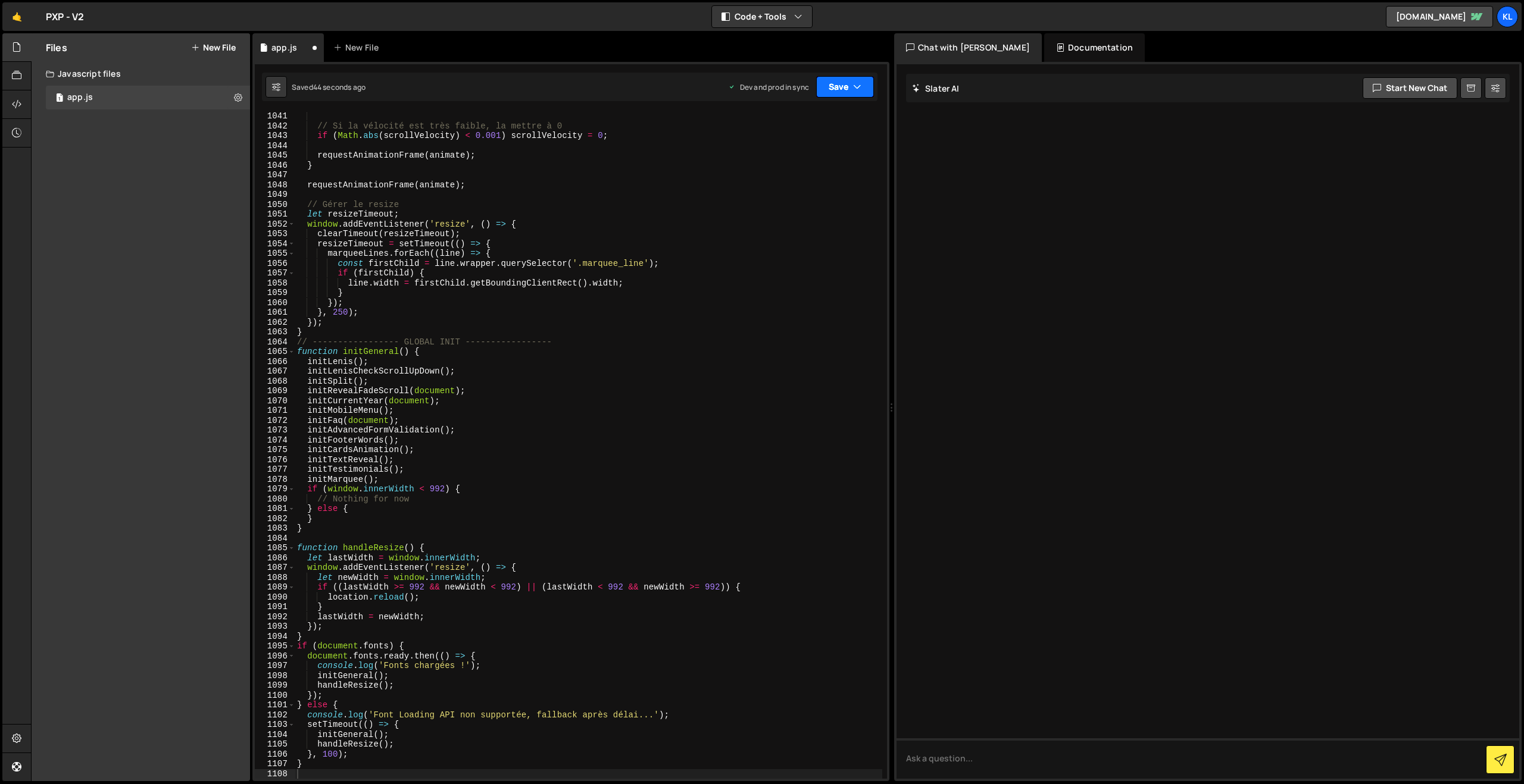
click at [835, 84] on button "Save" at bounding box center [845, 86] width 58 height 22
click at [756, 165] on div "Saved 42 seconds ago" at bounding box center [805, 168] width 124 height 14
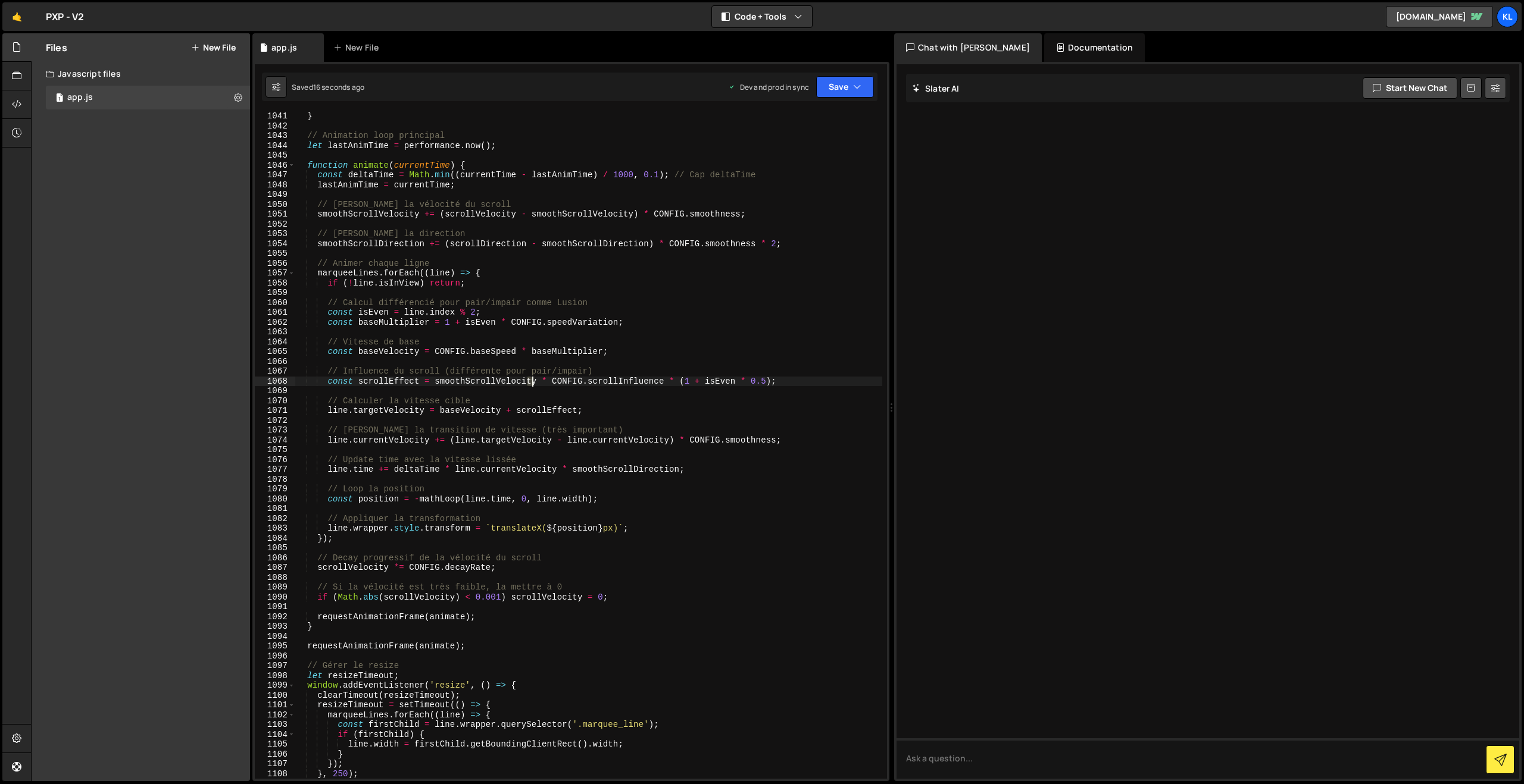
click at [533, 383] on div "} // Animation loop principal let lastAnimTime = performance . now ( ) ; functi…" at bounding box center [589, 454] width 588 height 686
type textarea "}"
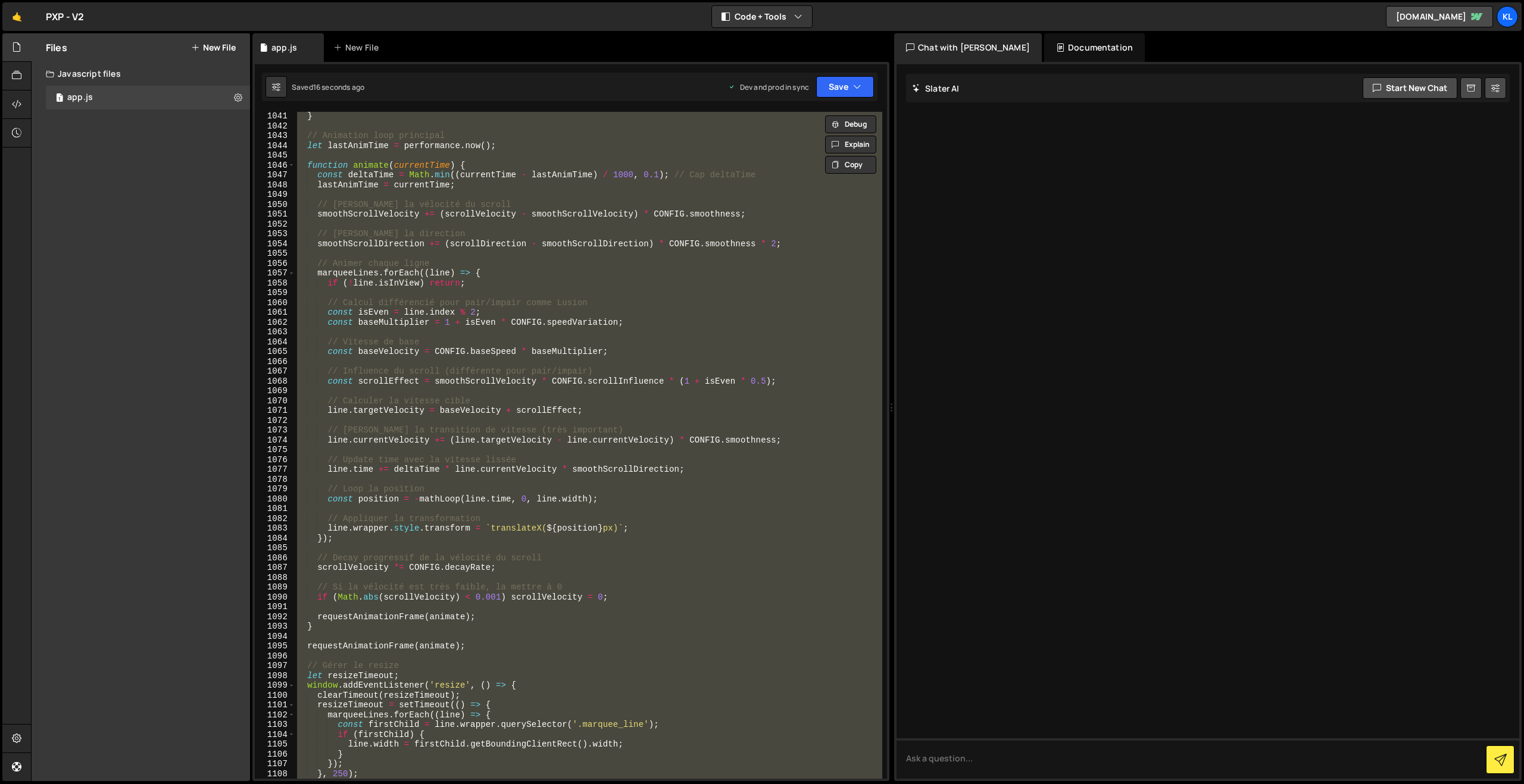
paste textarea
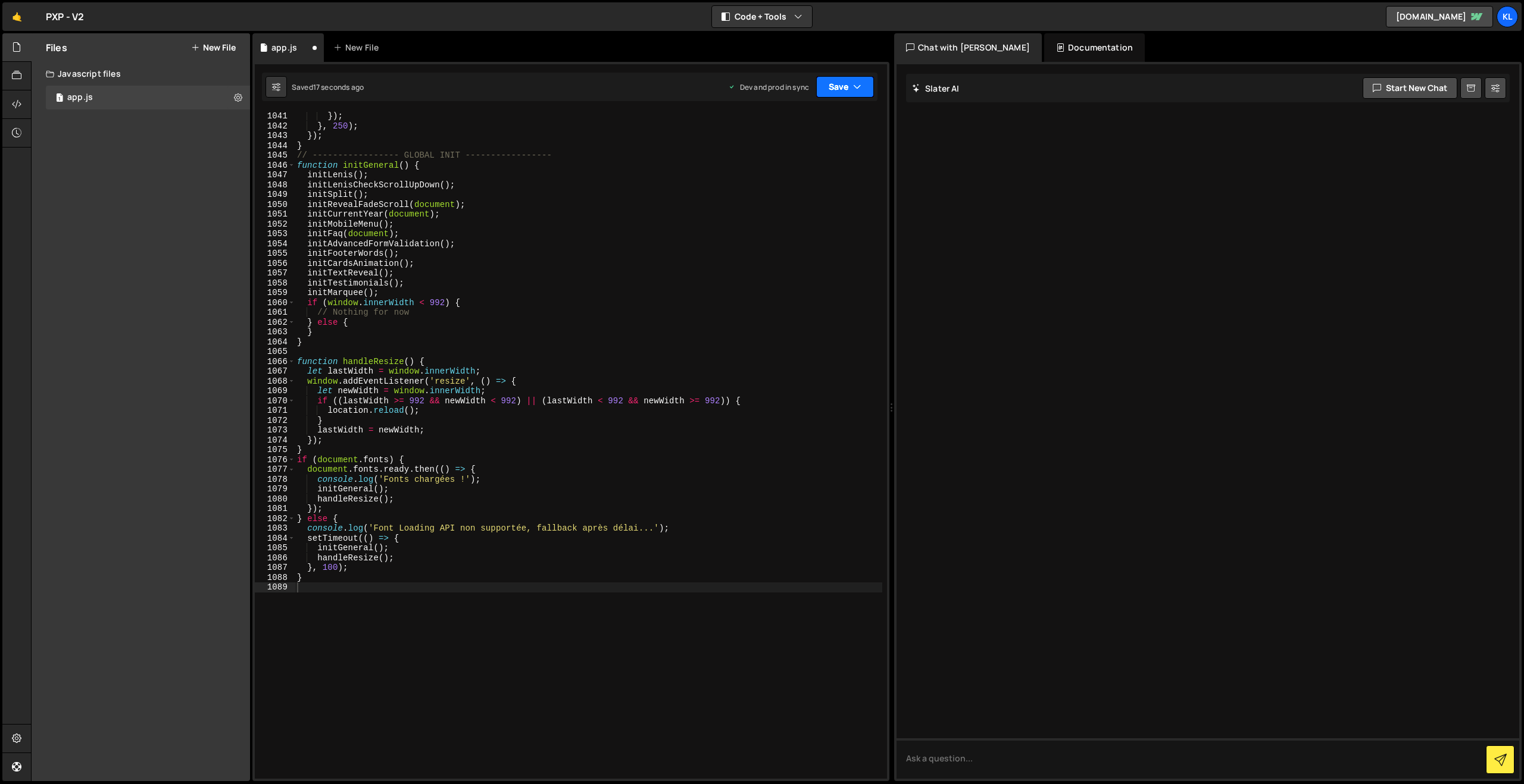
drag, startPoint x: 826, startPoint y: 88, endPoint x: 826, endPoint y: 104, distance: 16.0
click at [826, 88] on button "Save" at bounding box center [845, 86] width 58 height 22
drag, startPoint x: 805, startPoint y: 163, endPoint x: 510, endPoint y: 22, distance: 327.0
click at [804, 163] on div "15 seconds ago" at bounding box center [789, 167] width 52 height 10
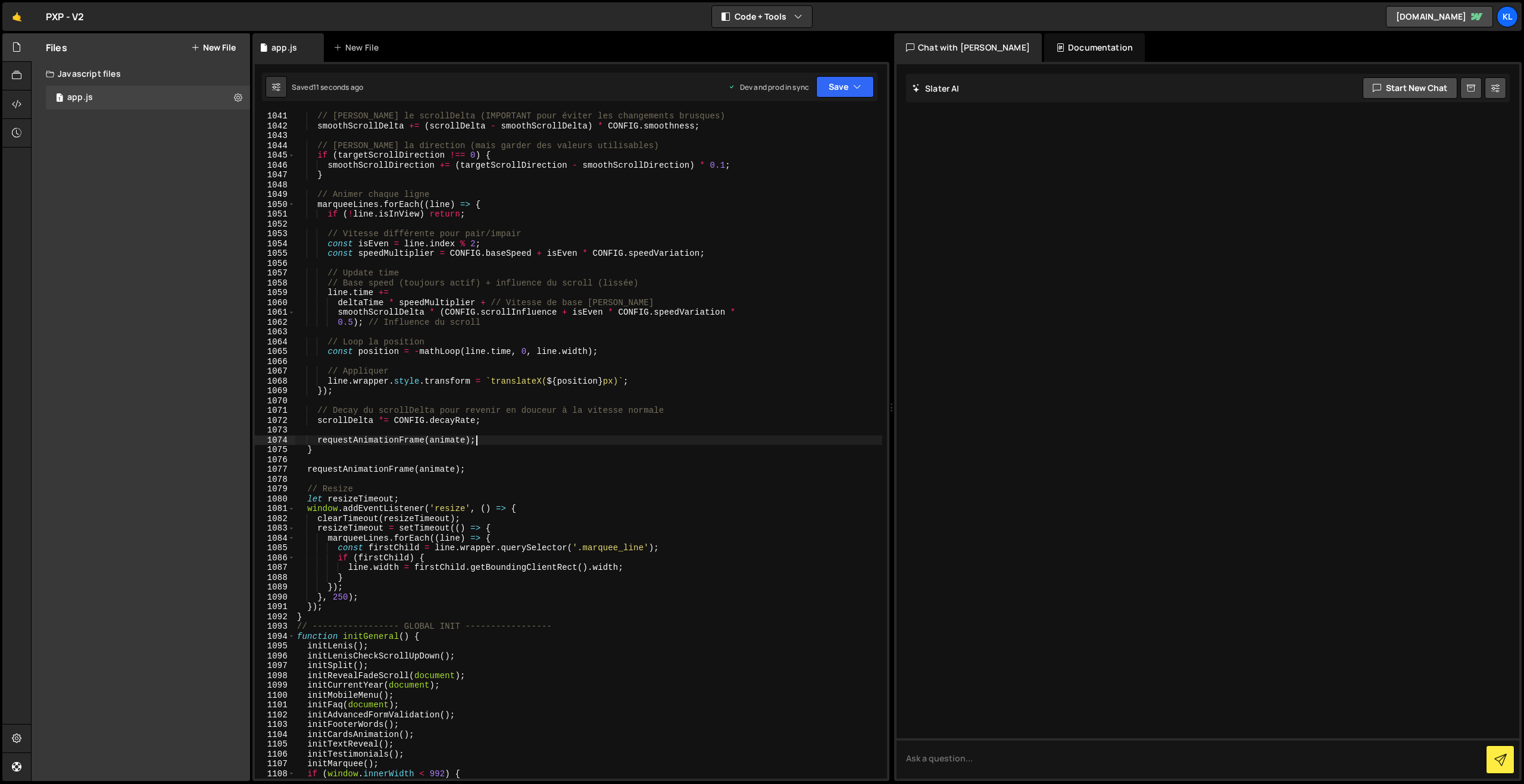
click at [611, 437] on div "// Lisser le scrollDelta (IMPORTANT pour éviter les changements brusques) smoot…" at bounding box center [589, 454] width 588 height 686
type textarea "}"
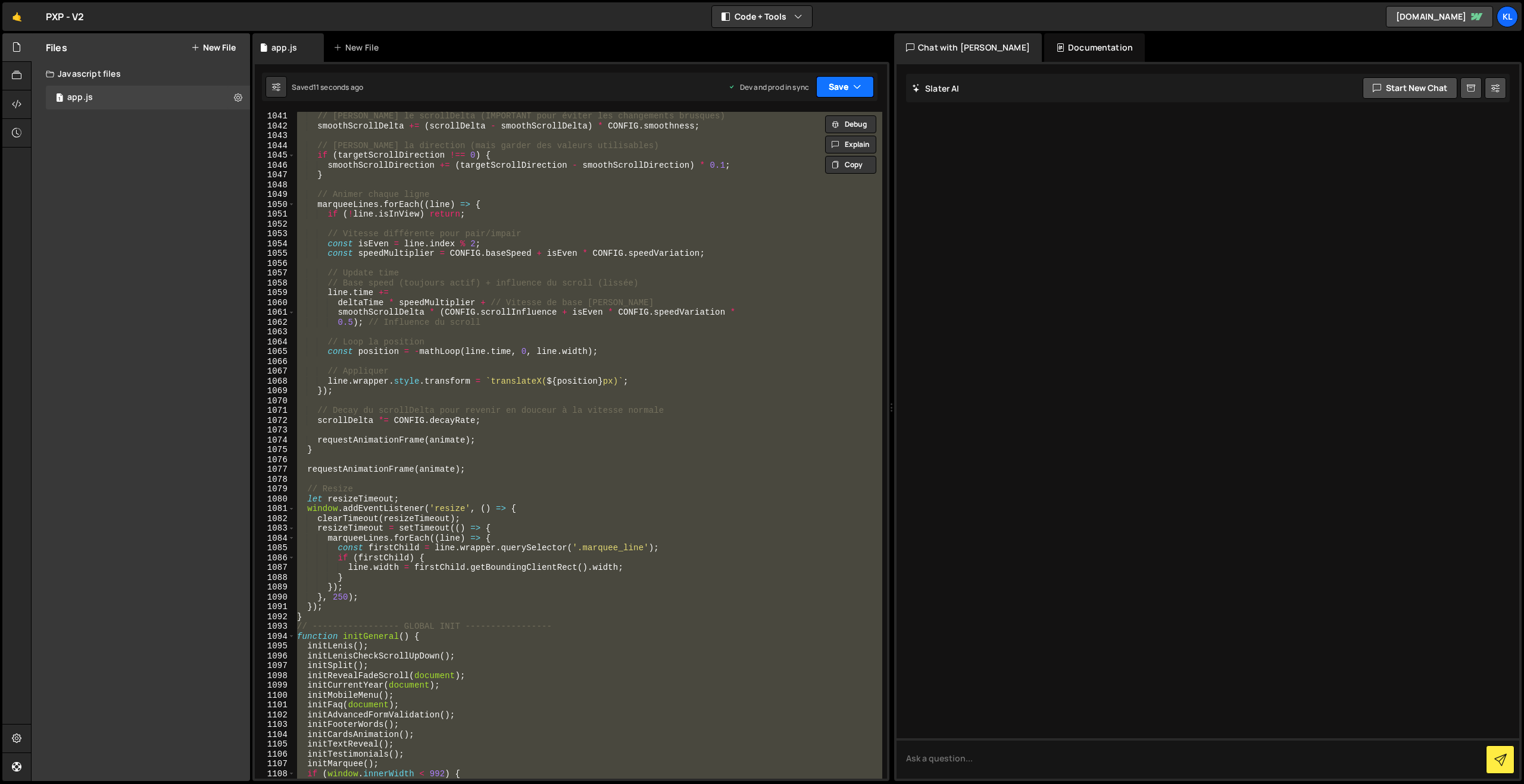
paste textarea
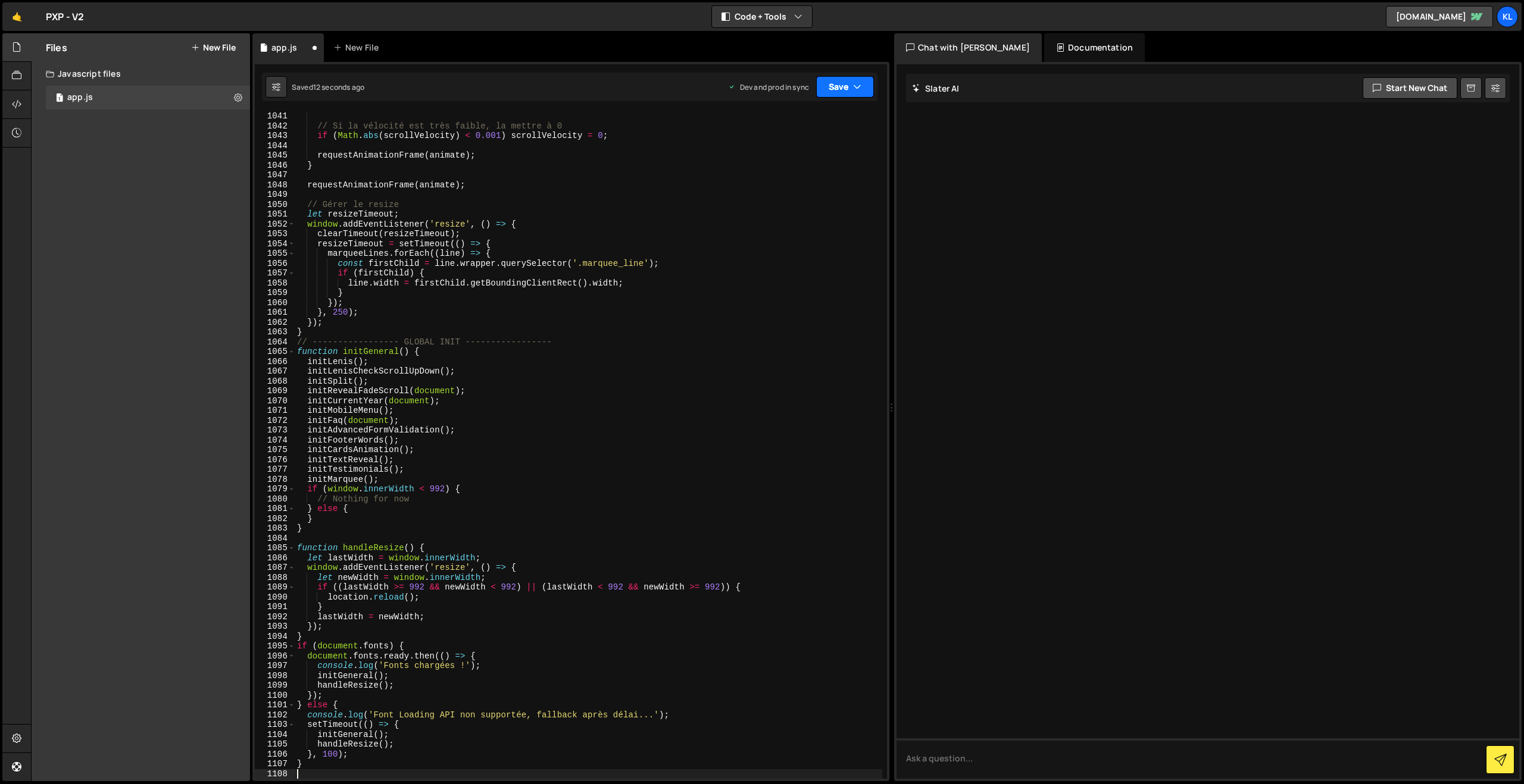
drag, startPoint x: 826, startPoint y: 86, endPoint x: 811, endPoint y: 128, distance: 44.6
click at [826, 86] on button "Save" at bounding box center [845, 86] width 58 height 22
click at [779, 164] on div "10 seconds ago" at bounding box center [789, 167] width 53 height 10
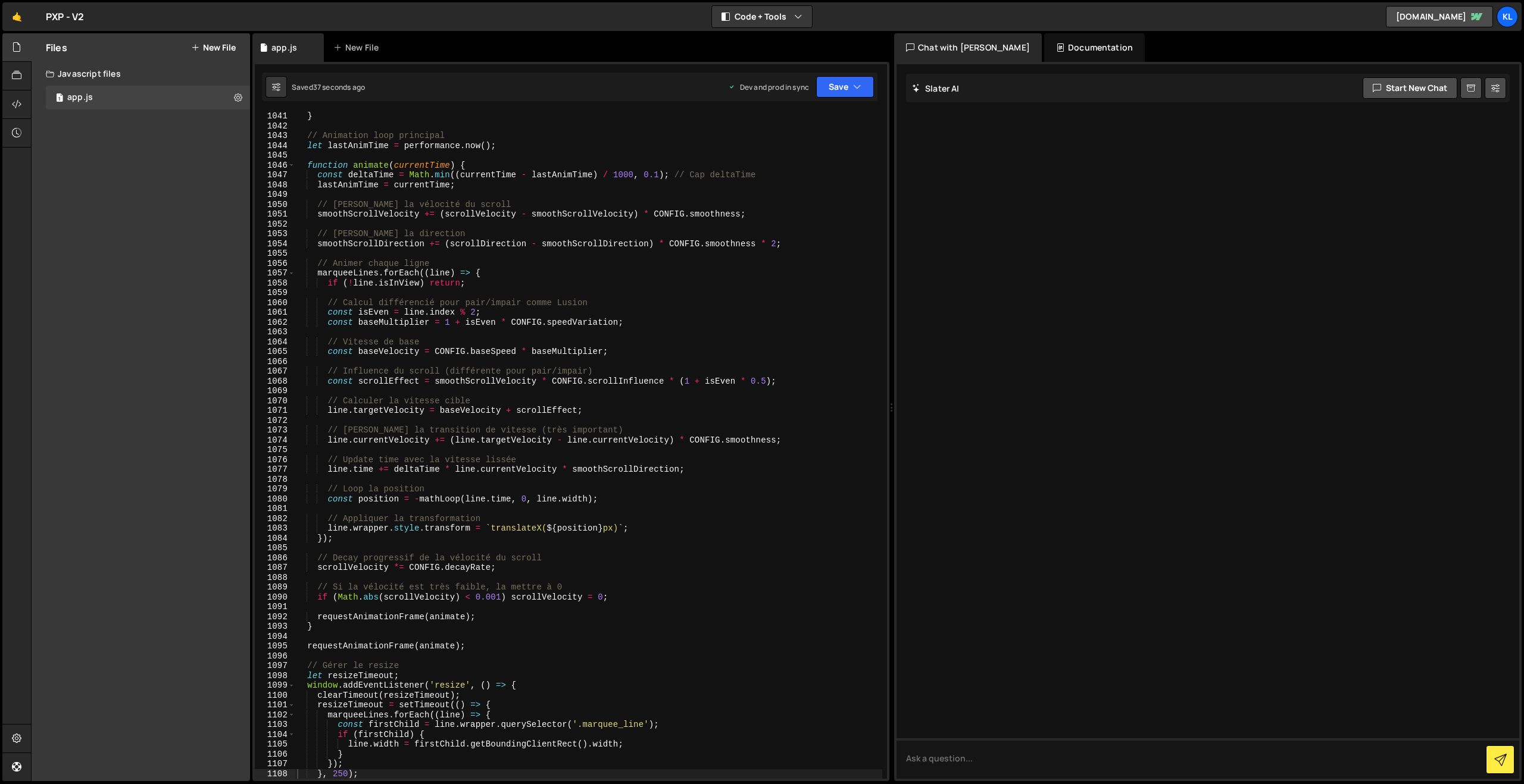
click at [472, 292] on div "} // Animation loop principal let lastAnimTime = performance . now ( ) ; functi…" at bounding box center [589, 454] width 588 height 686
type textarea "}"
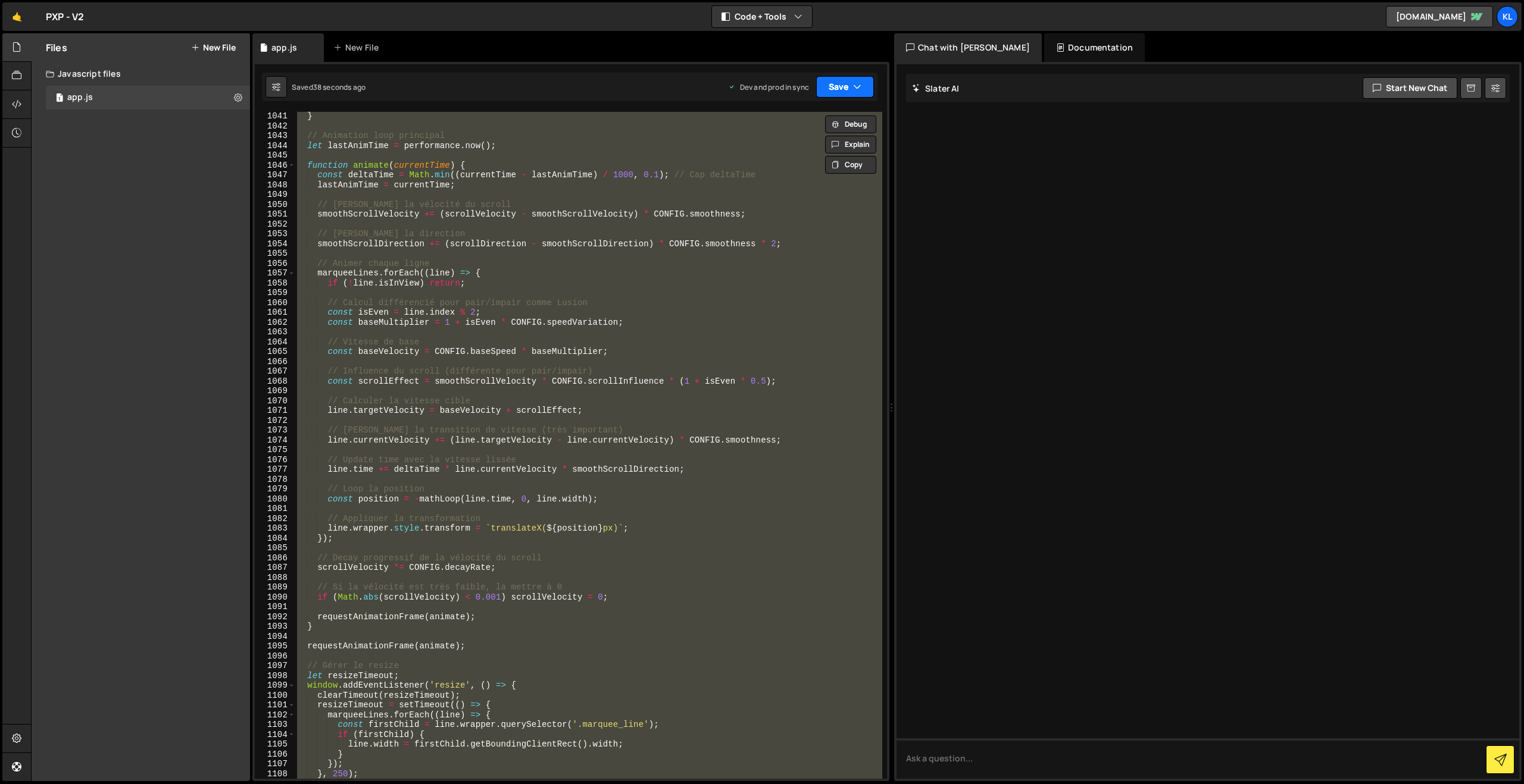
paste textarea
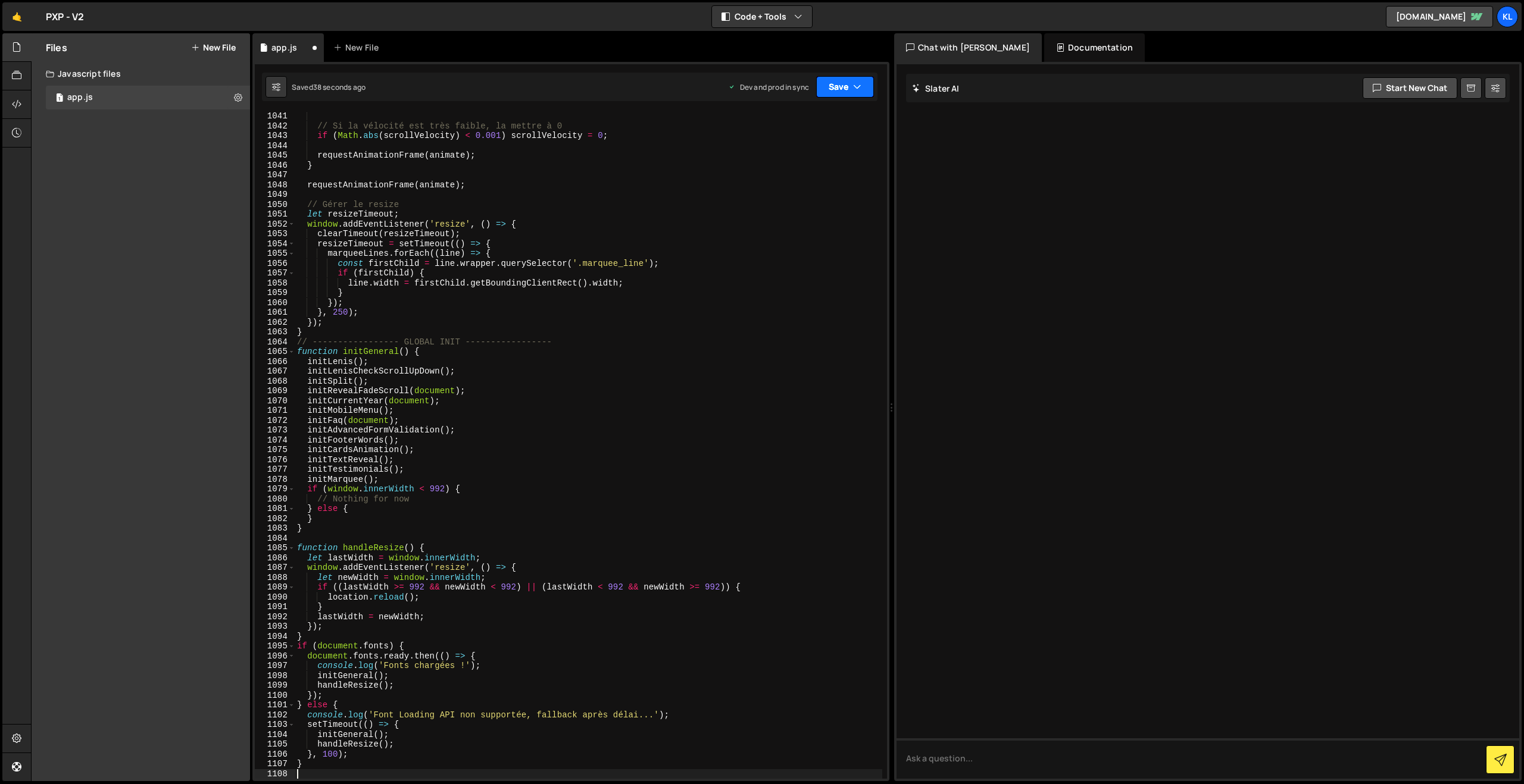
click at [845, 85] on button "Save" at bounding box center [845, 86] width 58 height 22
click at [783, 155] on div "Save to Production S" at bounding box center [805, 154] width 124 height 12
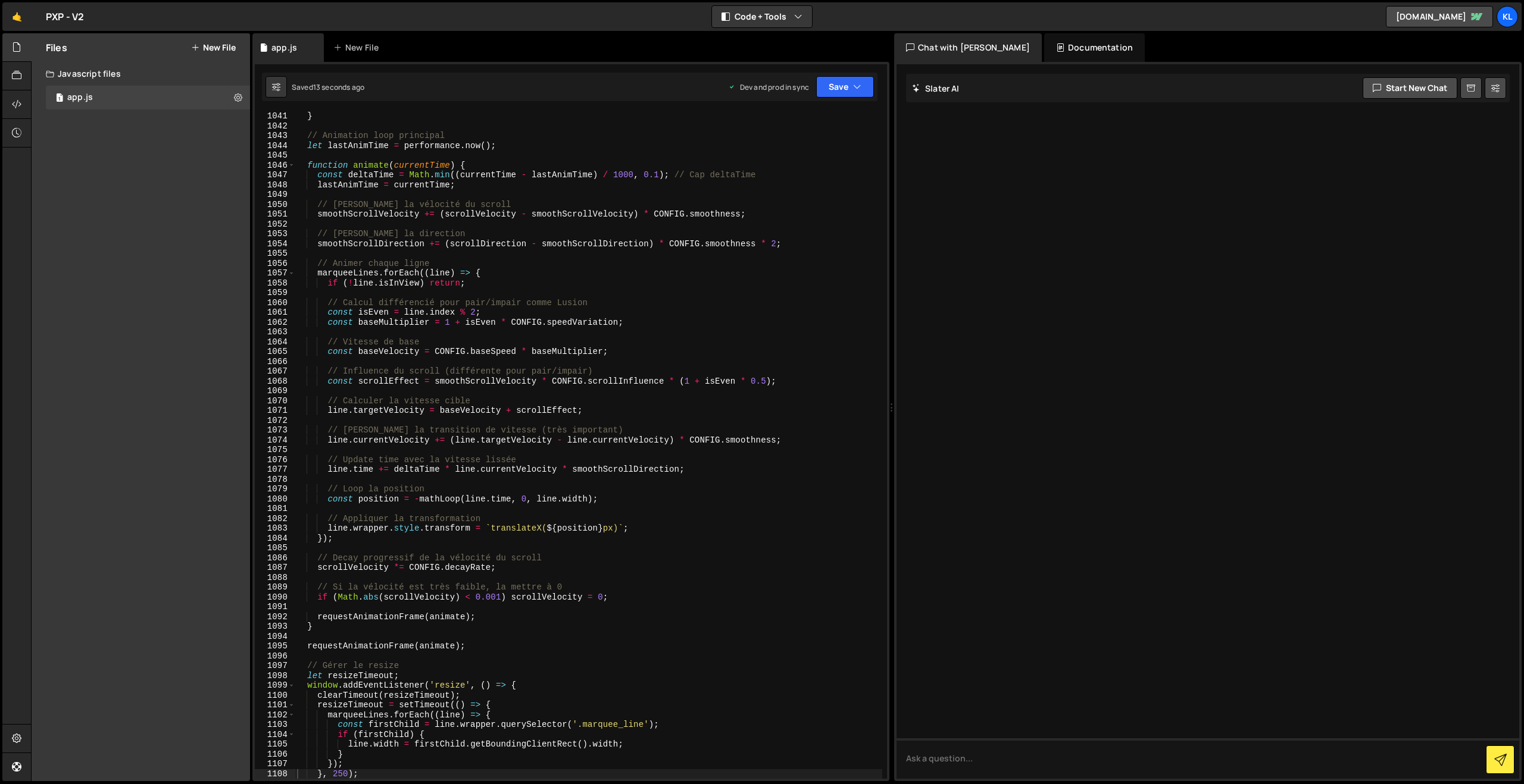
click at [596, 323] on div "} // Animation loop principal let lastAnimTime = performance . now ( ) ; functi…" at bounding box center [589, 454] width 588 height 686
type textarea "}"
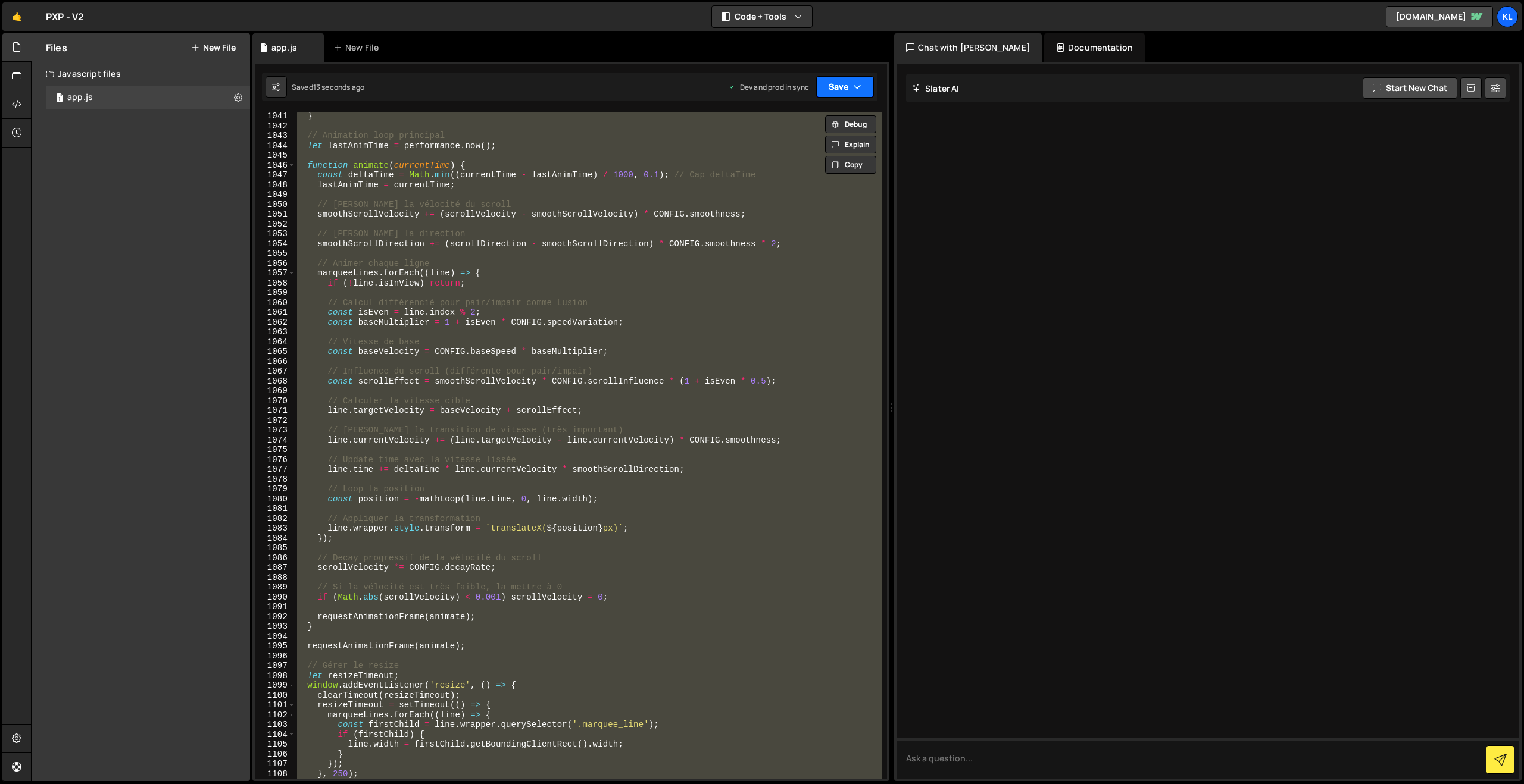
paste textarea
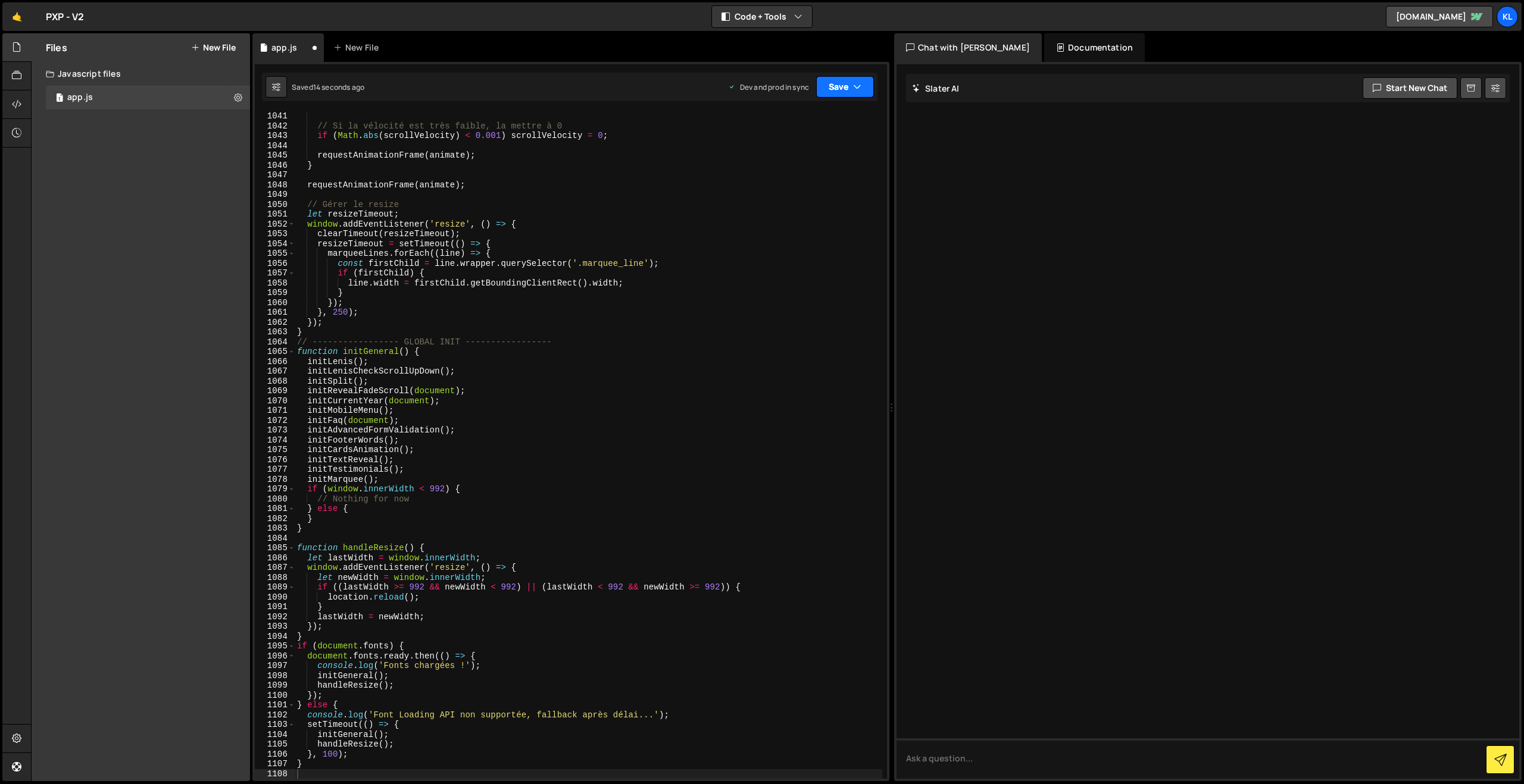
click at [829, 92] on button "Save" at bounding box center [845, 86] width 58 height 22
click at [794, 135] on div "Saved 14 seconds ago" at bounding box center [805, 129] width 124 height 14
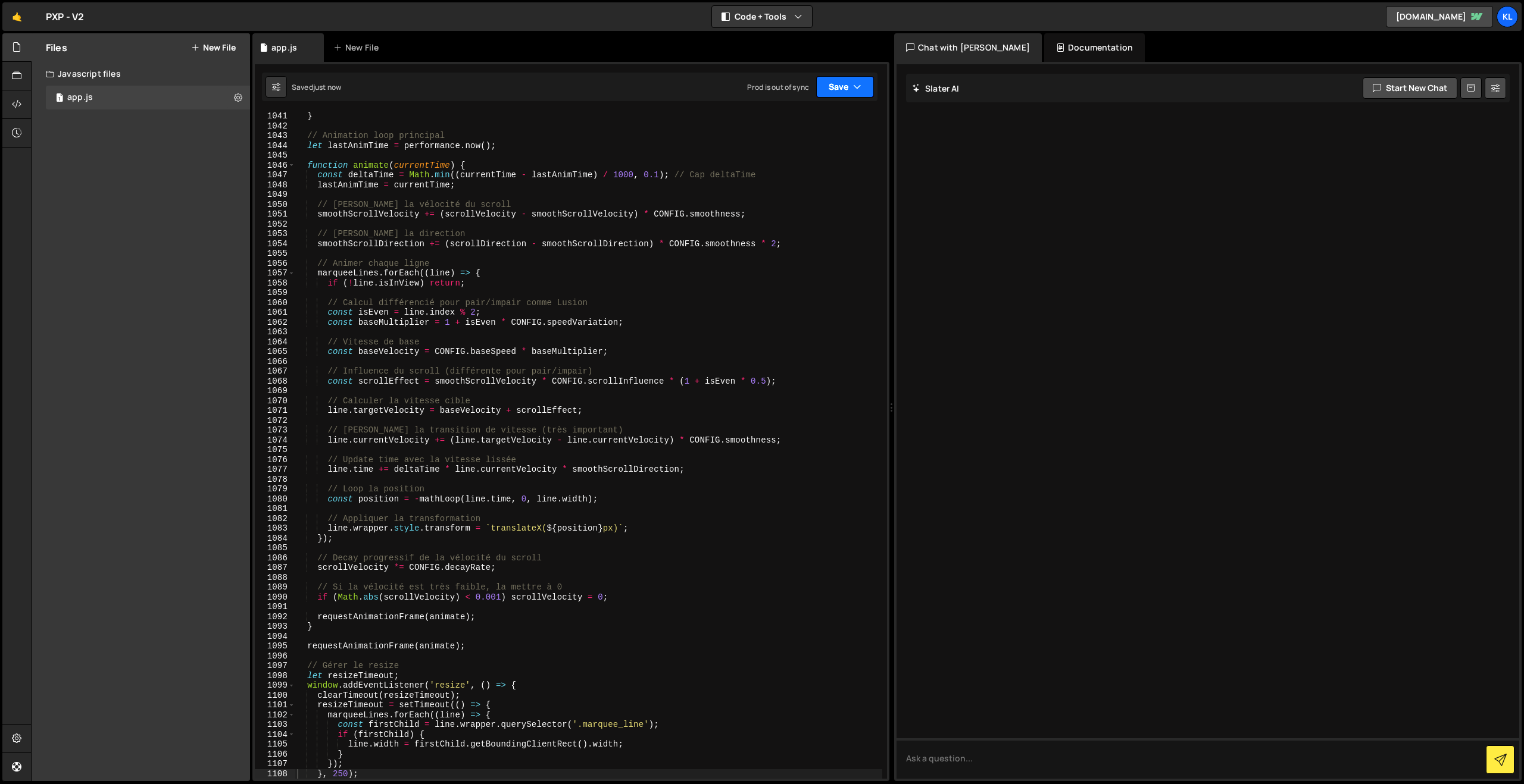
click at [829, 89] on button "Save" at bounding box center [845, 86] width 58 height 22
click at [787, 153] on div "Save to Production S" at bounding box center [805, 154] width 124 height 12
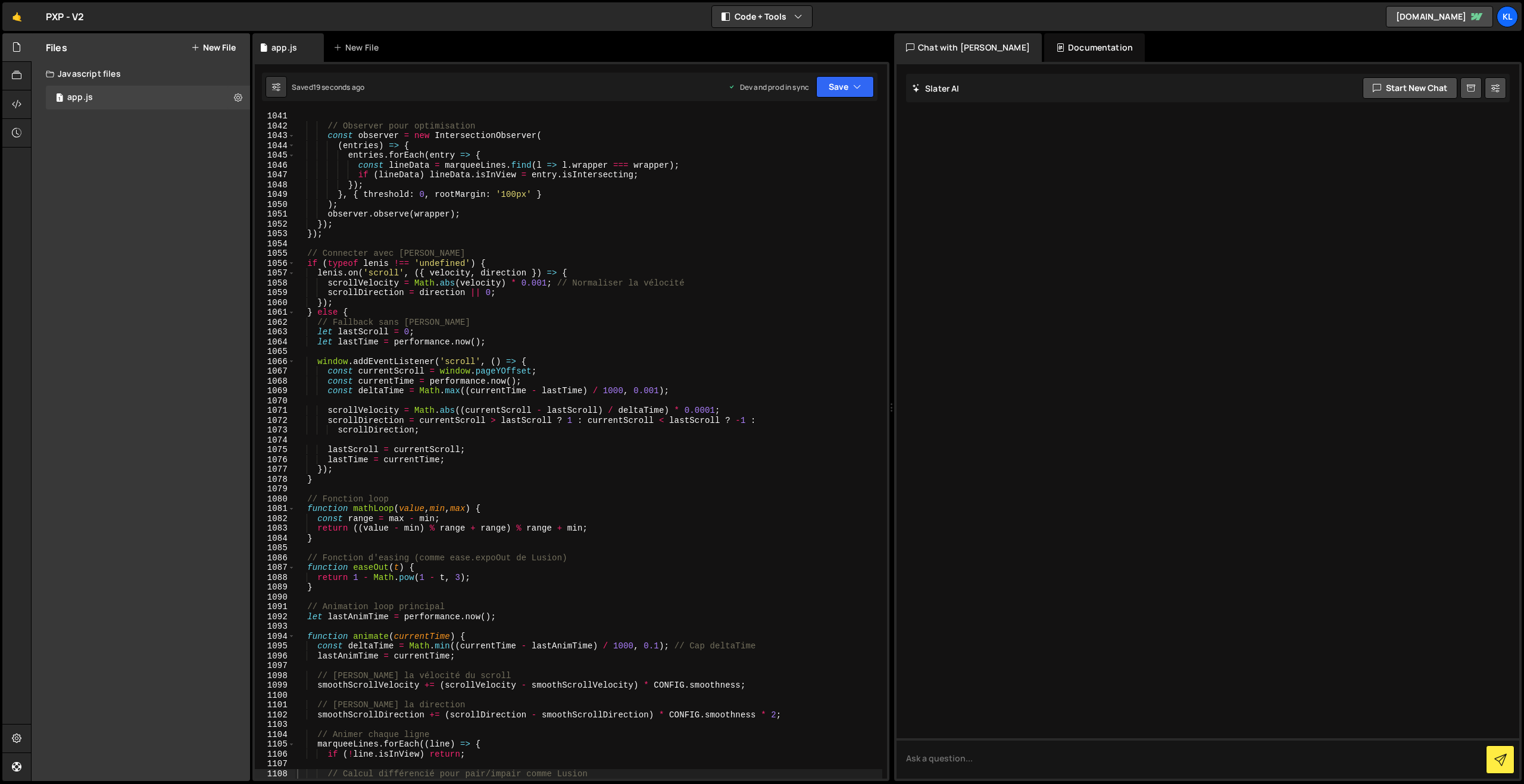
click at [478, 228] on div "// Observer pour optimisation const observer = new IntersectionObserver ( ( ent…" at bounding box center [589, 454] width 588 height 686
type textarea "}"
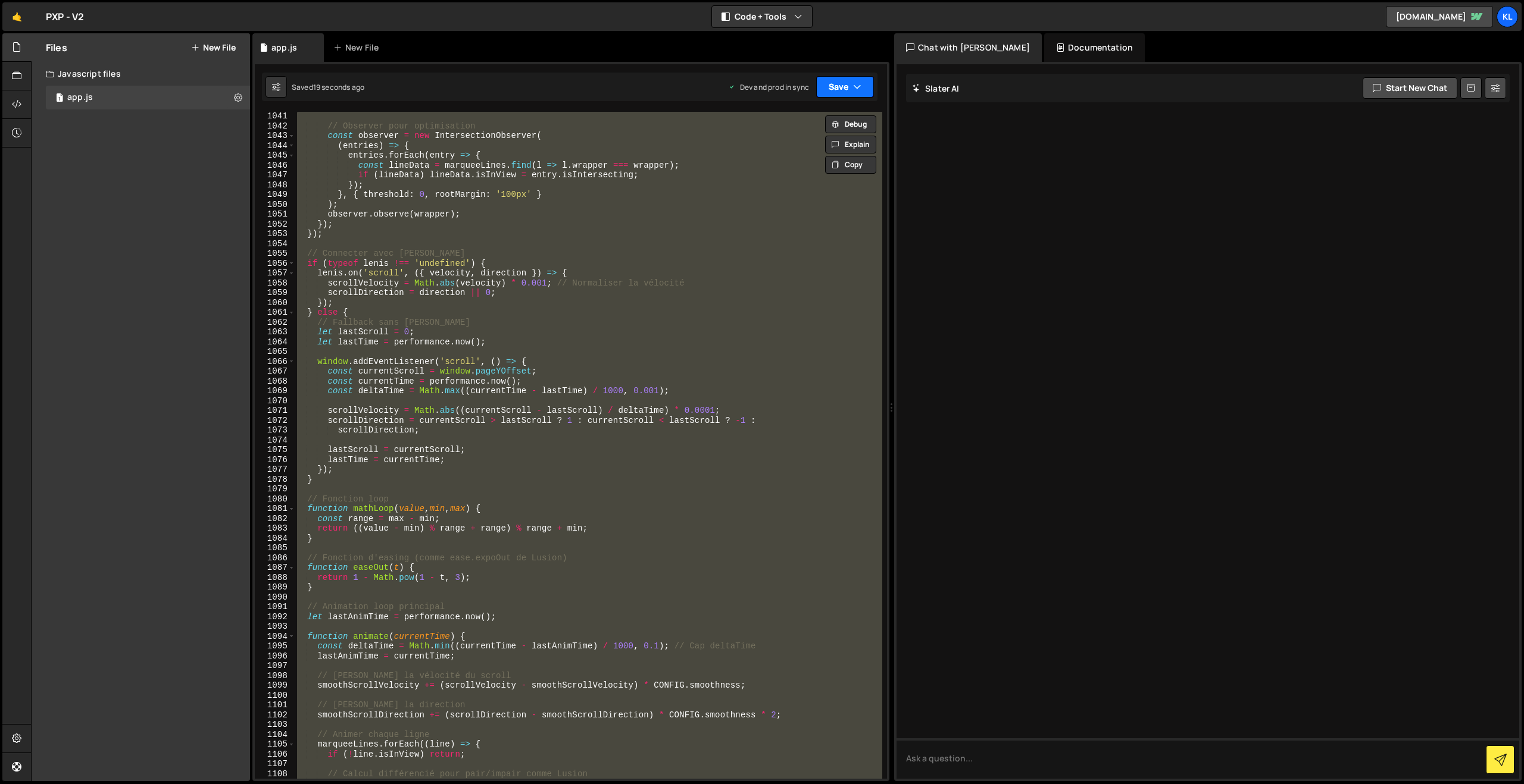
paste textarea
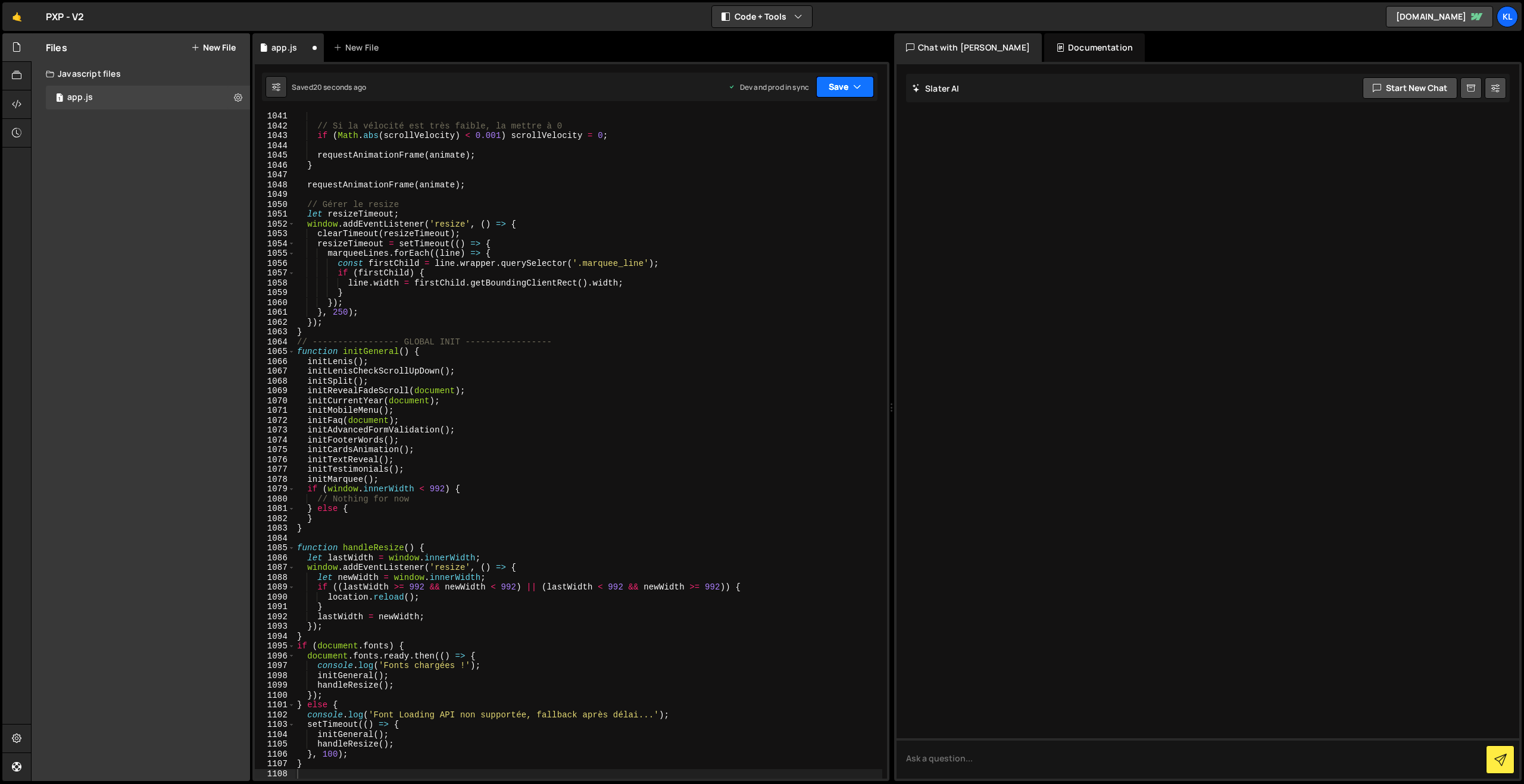
drag, startPoint x: 836, startPoint y: 81, endPoint x: 803, endPoint y: 140, distance: 67.6
click at [836, 82] on button "Save" at bounding box center [845, 86] width 58 height 22
drag, startPoint x: 789, startPoint y: 152, endPoint x: 736, endPoint y: 136, distance: 55.4
click at [788, 153] on div "Save to Production S" at bounding box center [805, 154] width 124 height 12
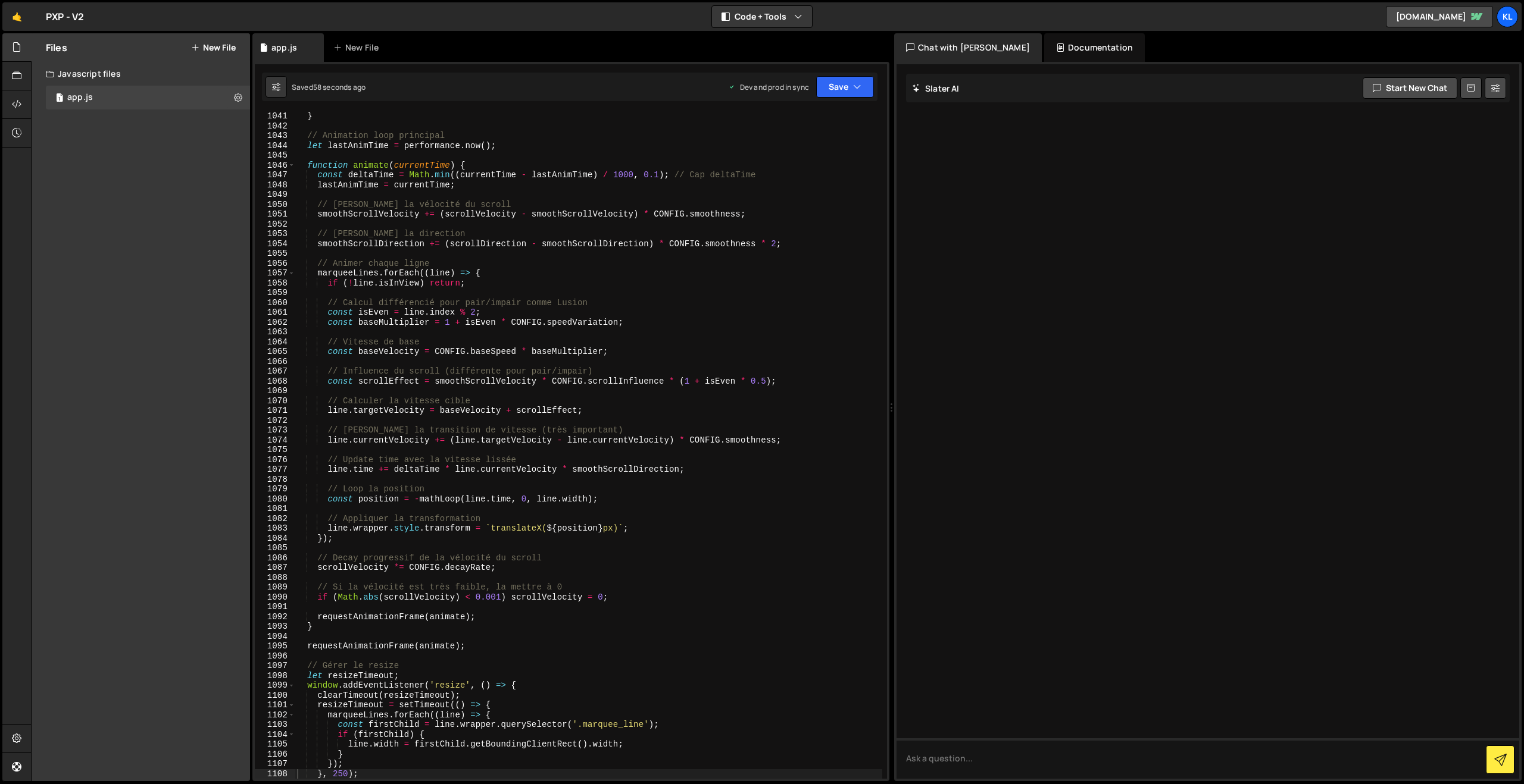
drag, startPoint x: 530, startPoint y: 300, endPoint x: 596, endPoint y: 258, distance: 78.2
click at [530, 301] on div "} // Animation loop principal let lastAnimTime = performance . now ( ) ; functi…" at bounding box center [589, 454] width 588 height 686
type textarea "}"
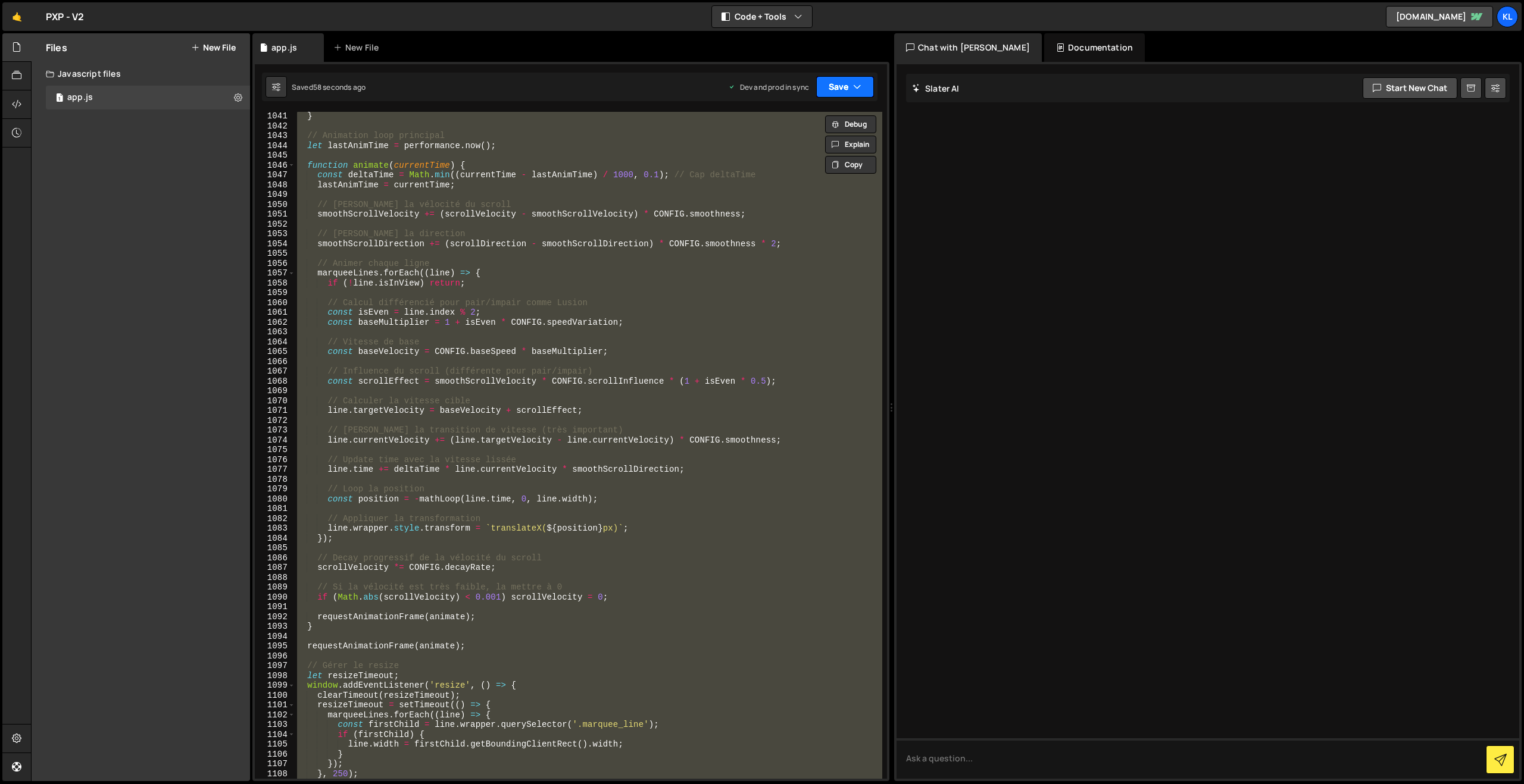
paste textarea
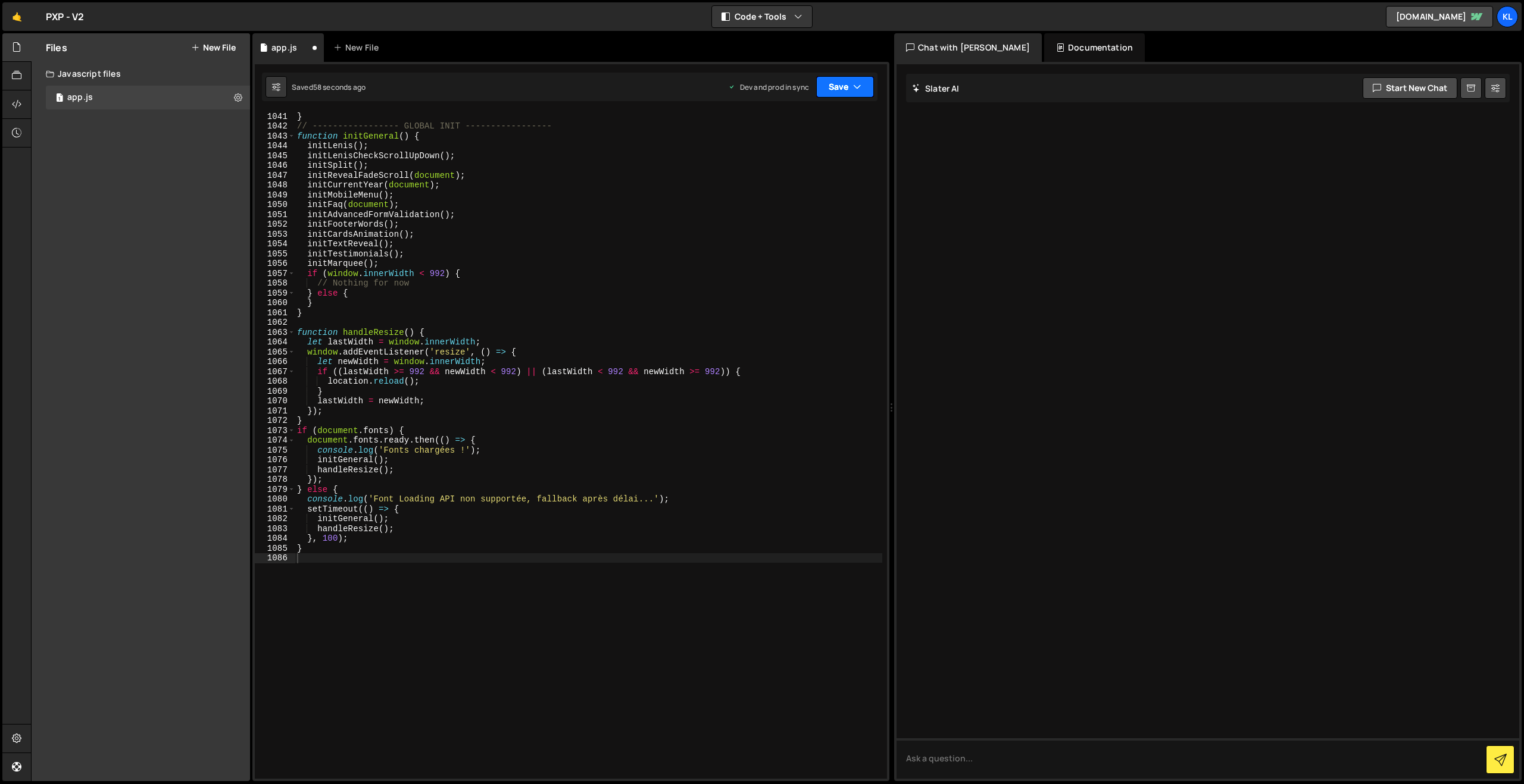
click at [844, 83] on button "Save" at bounding box center [845, 86] width 58 height 22
click at [782, 150] on div "Save to Production S" at bounding box center [805, 154] width 124 height 12
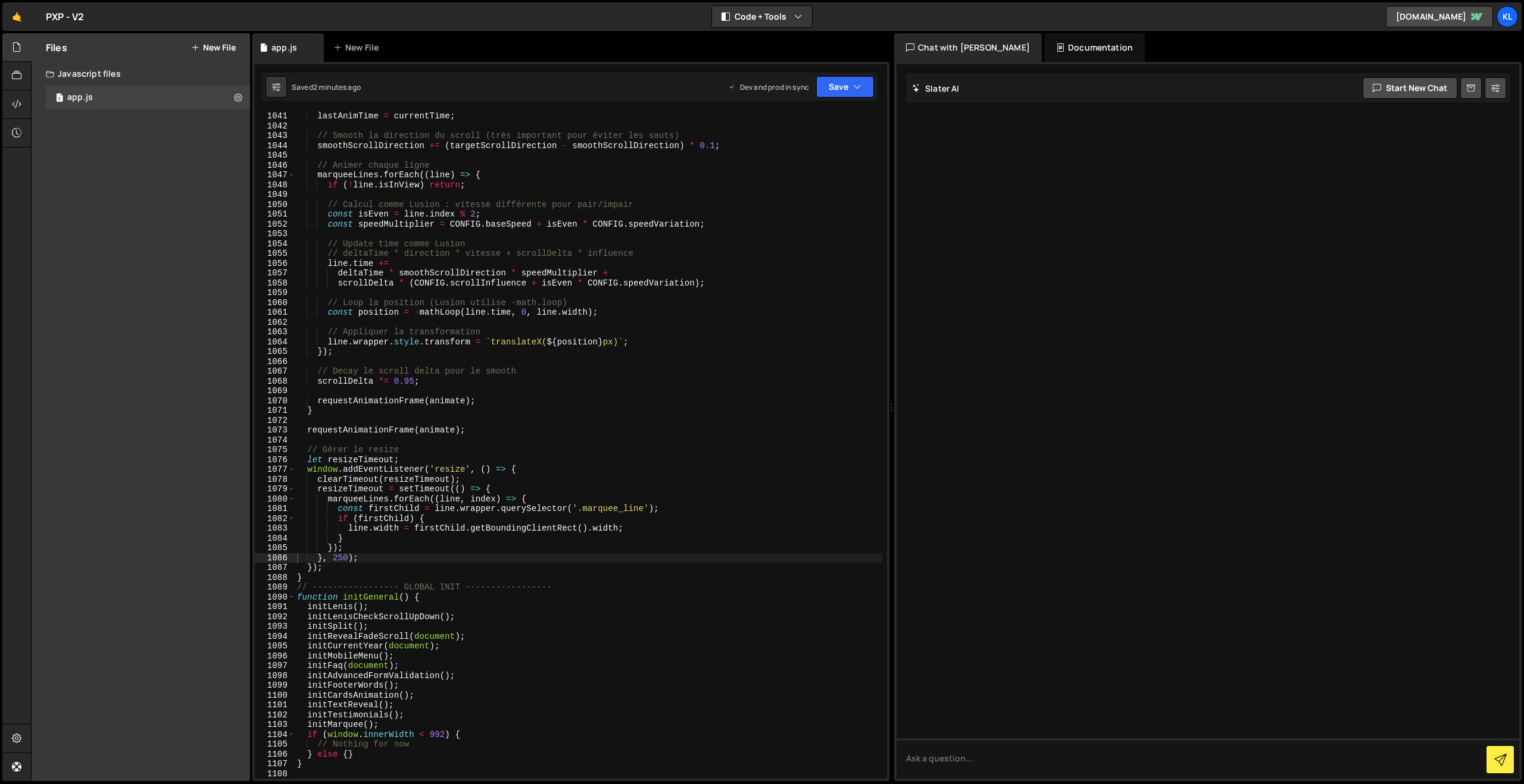
drag, startPoint x: 533, startPoint y: 288, endPoint x: 527, endPoint y: 287, distance: 6.1
click at [533, 287] on div "lastAnimTime = currentTime ; // Smooth la direction du scroll (très important p…" at bounding box center [589, 454] width 588 height 686
type textarea "}"
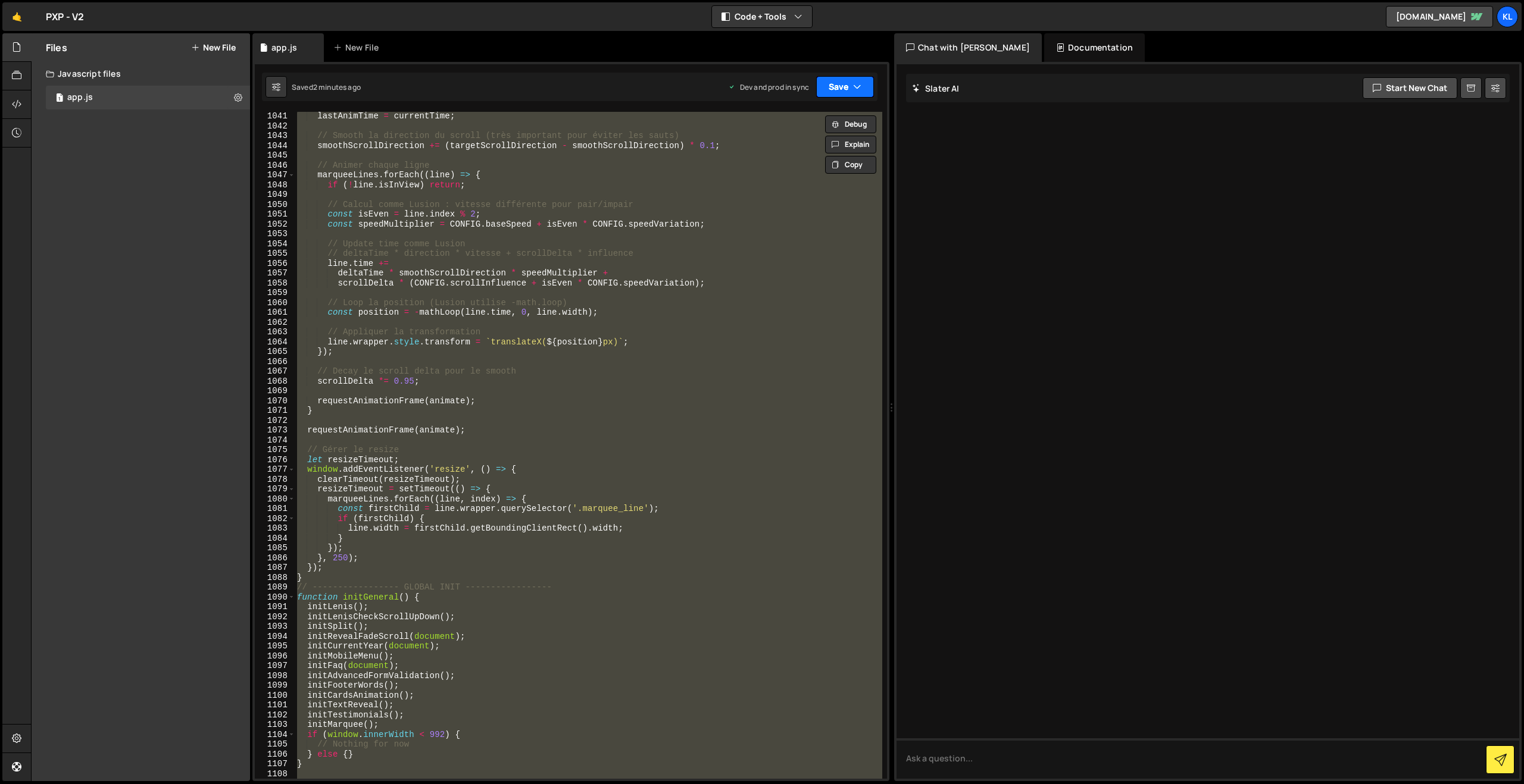
paste textarea
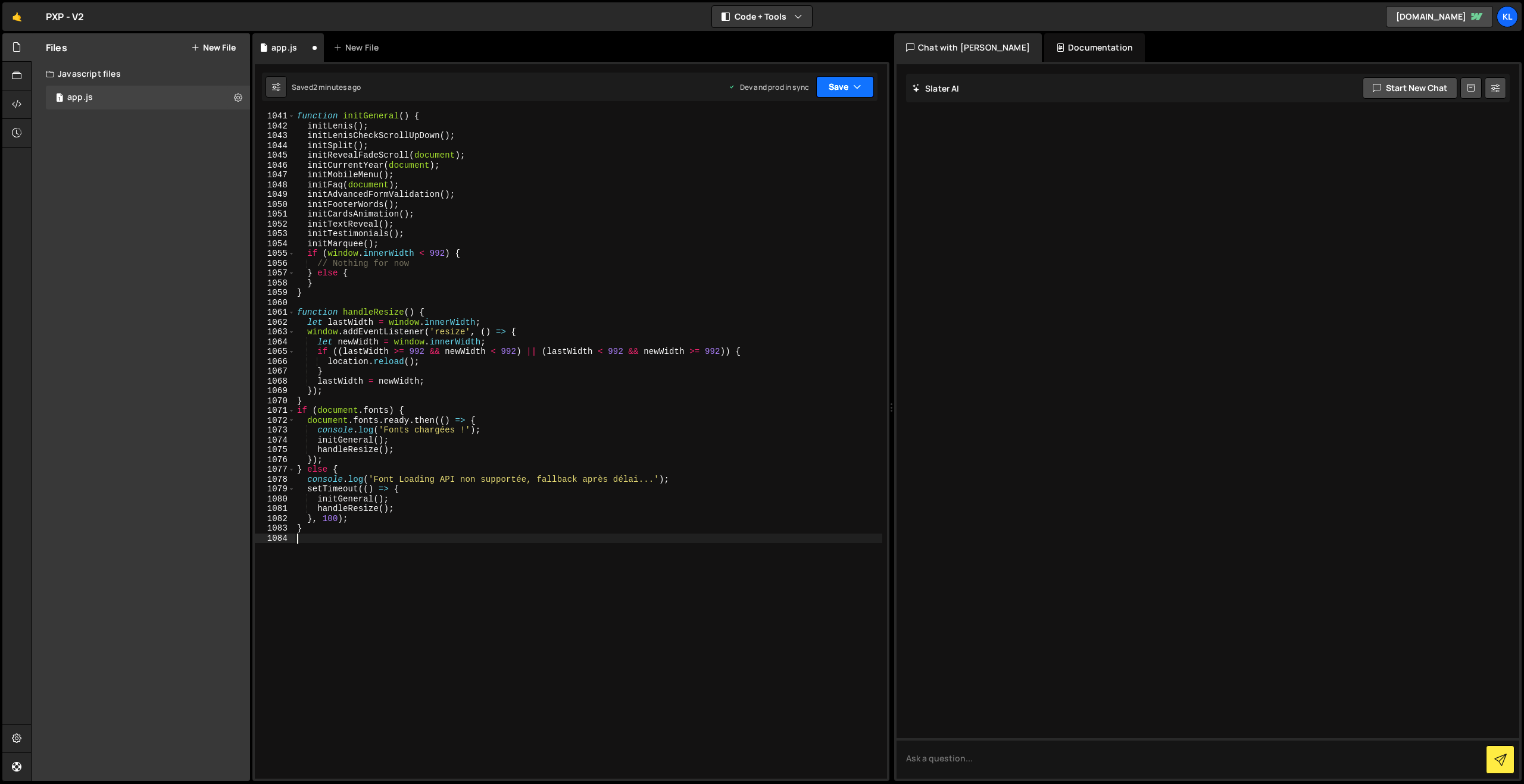
drag, startPoint x: 832, startPoint y: 84, endPoint x: 798, endPoint y: 138, distance: 63.8
click at [832, 84] on button "Save" at bounding box center [845, 86] width 58 height 22
click at [791, 147] on button "Save to Production S Saved 2 minutes ago" at bounding box center [804, 161] width 143 height 39
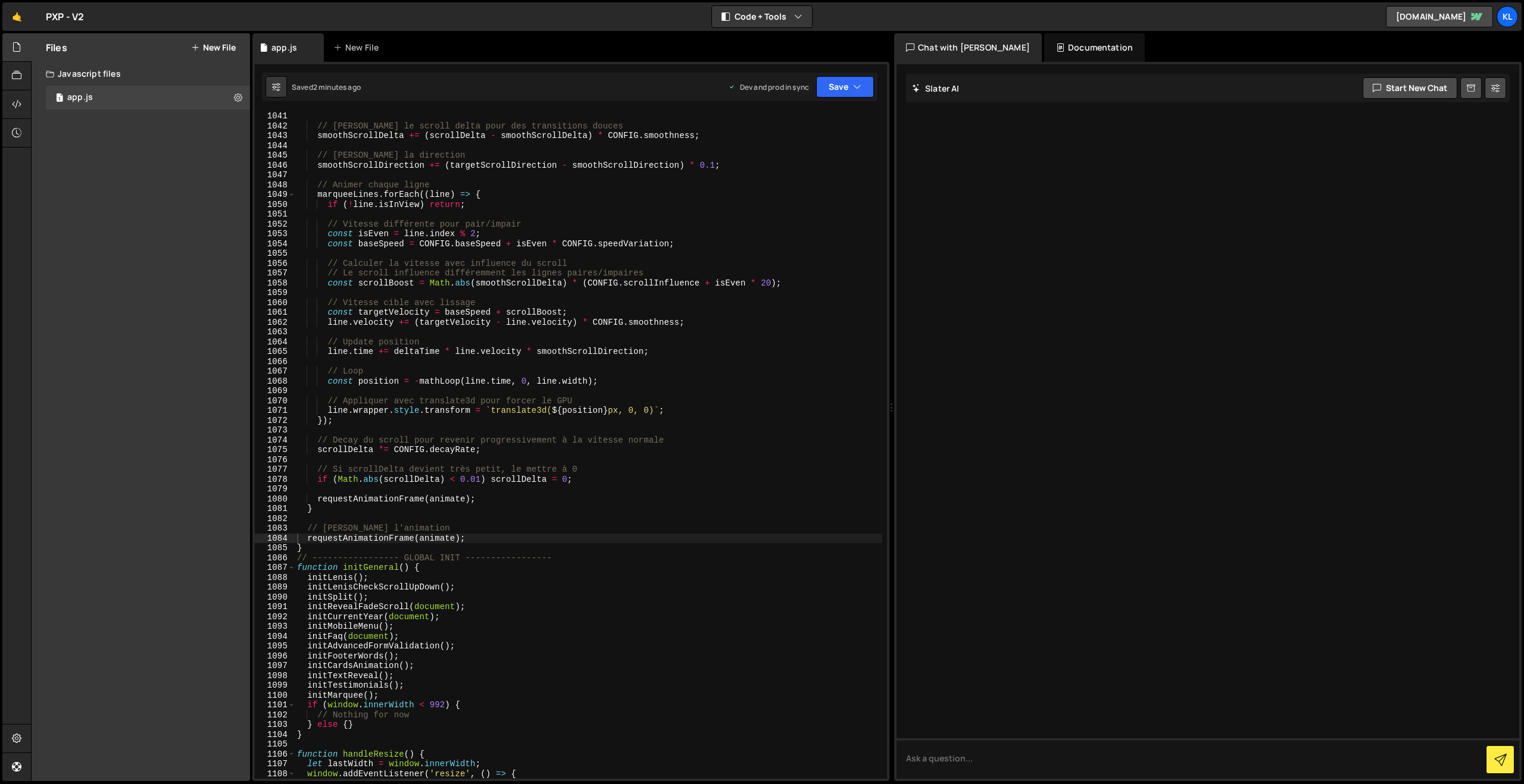
click at [672, 345] on div "// Lisser le scroll delta pour des transitions douces smoothScrollDelta += ( sc…" at bounding box center [589, 454] width 588 height 686
type textarea "}"
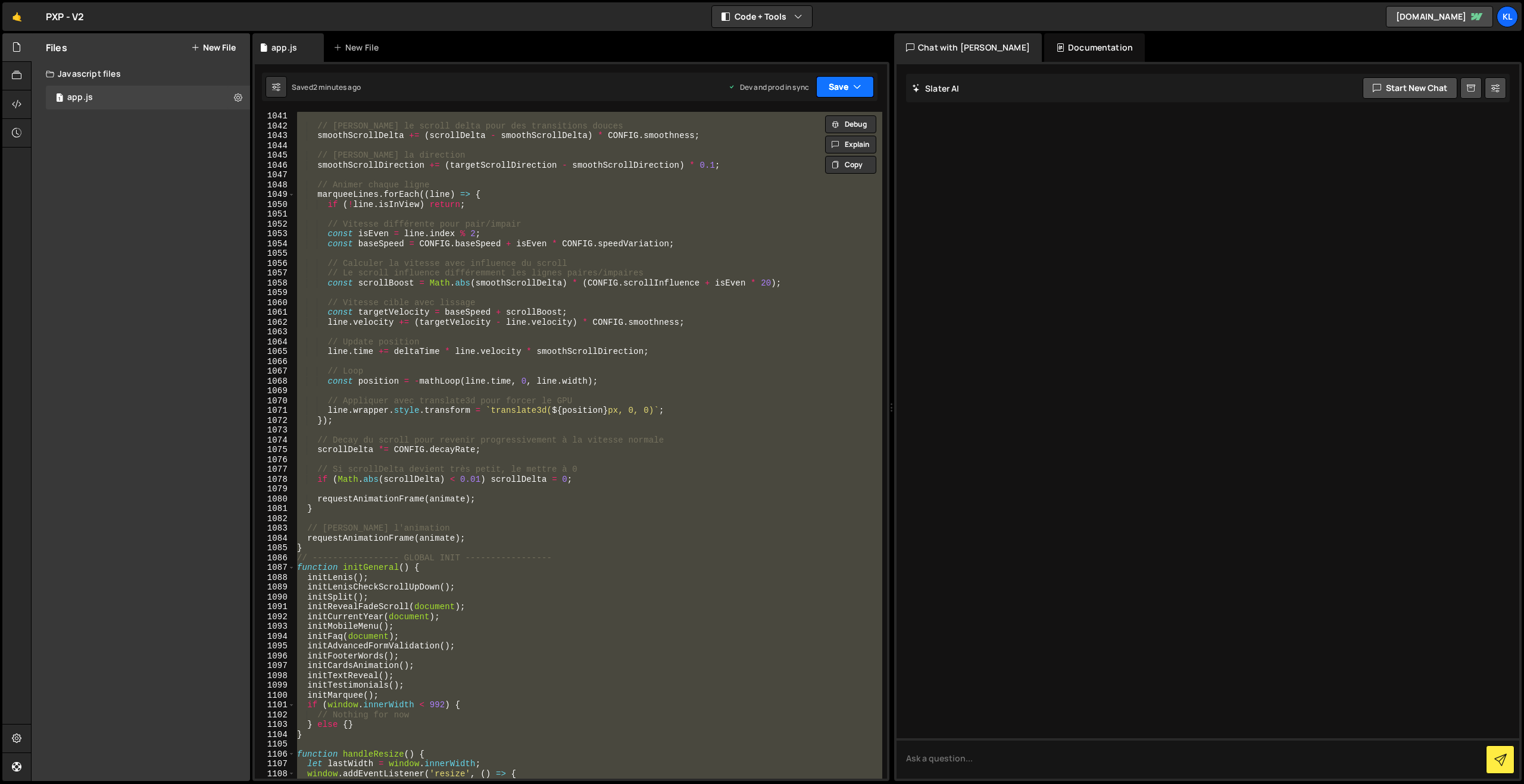
paste textarea
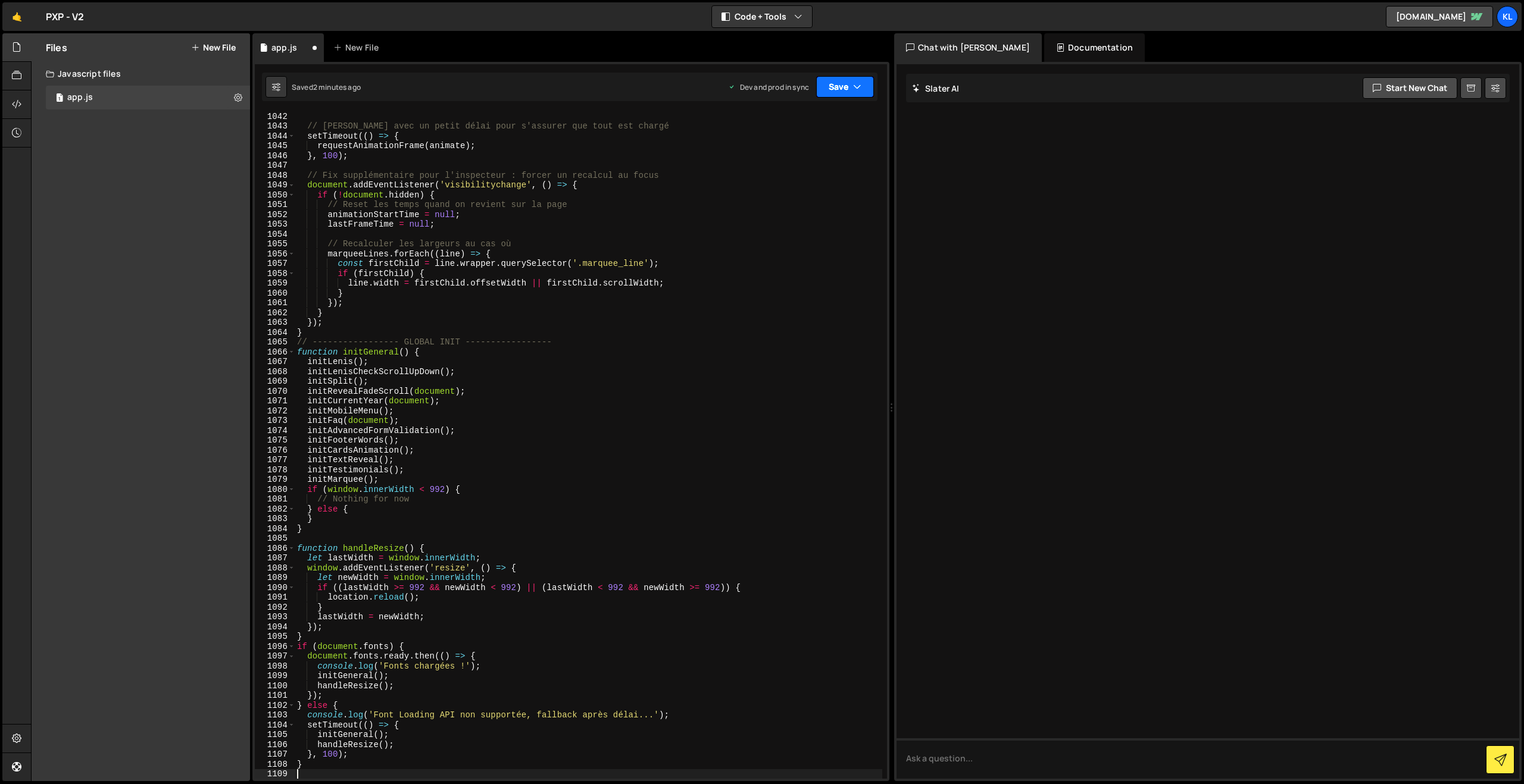
click at [838, 88] on button "Save" at bounding box center [845, 86] width 58 height 22
drag, startPoint x: 765, startPoint y: 162, endPoint x: 725, endPoint y: 133, distance: 49.4
click at [765, 162] on div "Saved 2 minutes ago" at bounding box center [805, 168] width 124 height 14
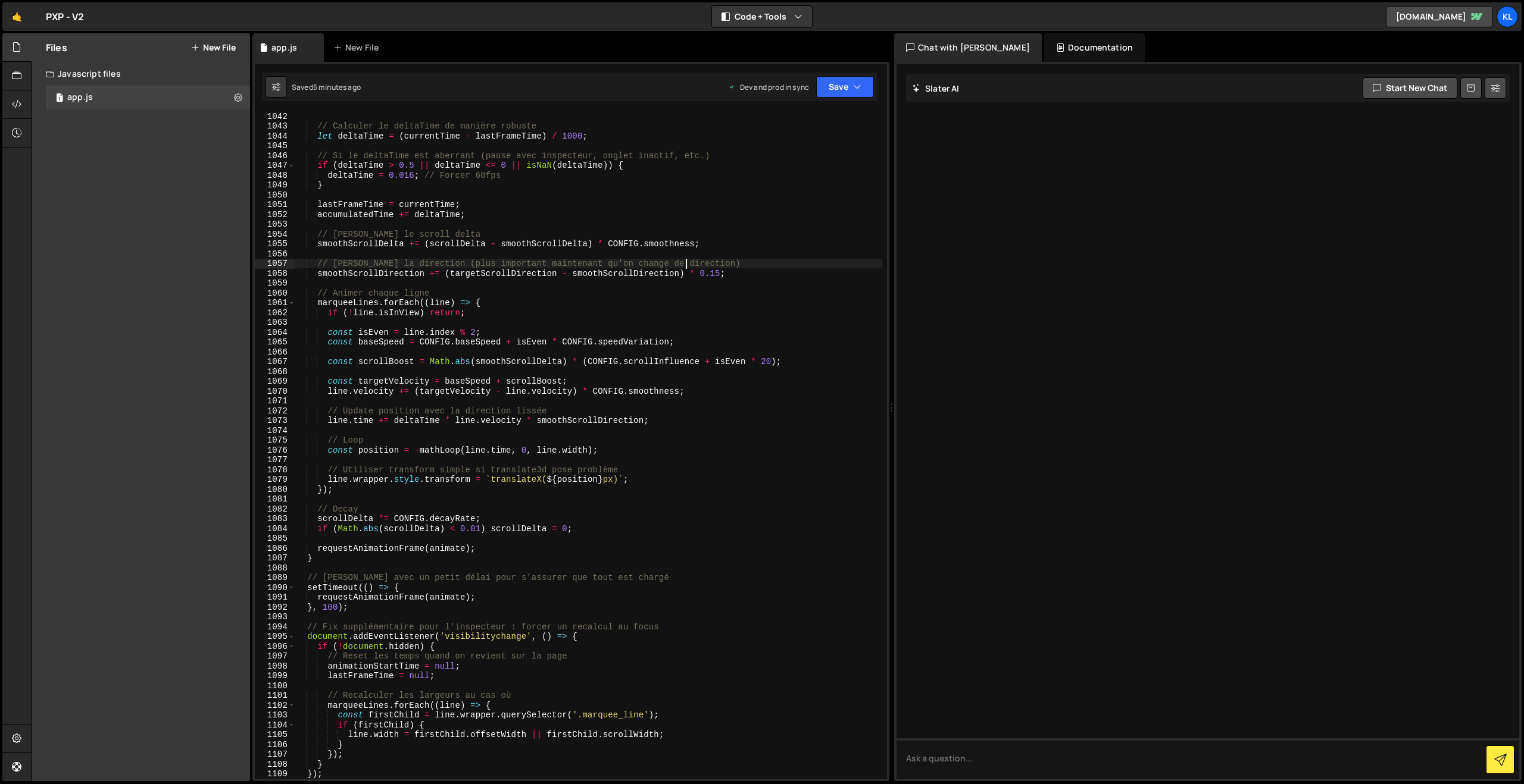
click at [688, 263] on div "// Calculer le deltaTime de manière robuste let deltaTime = ( currentTime - las…" at bounding box center [589, 454] width 588 height 686
type textarea "}"
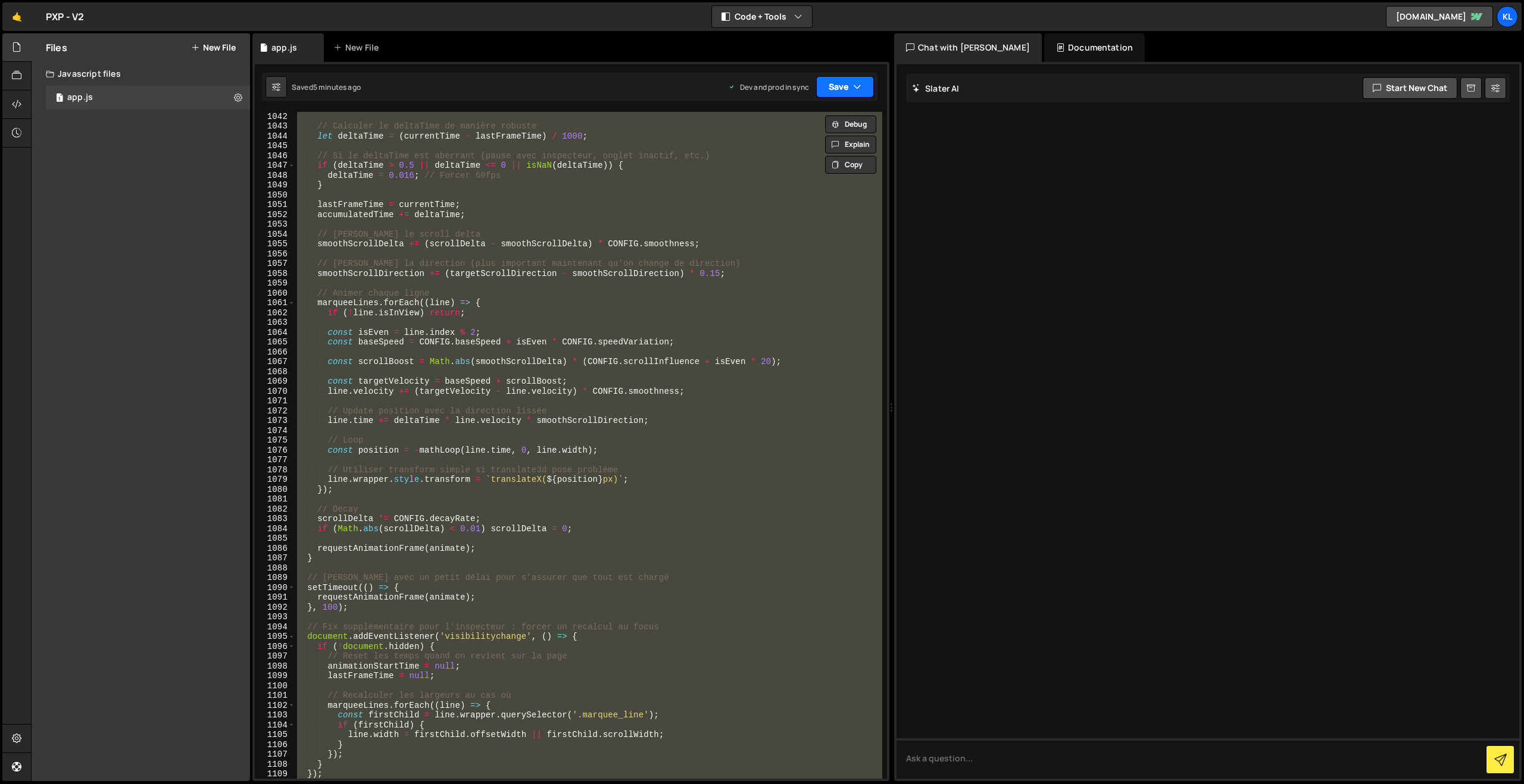
paste textarea
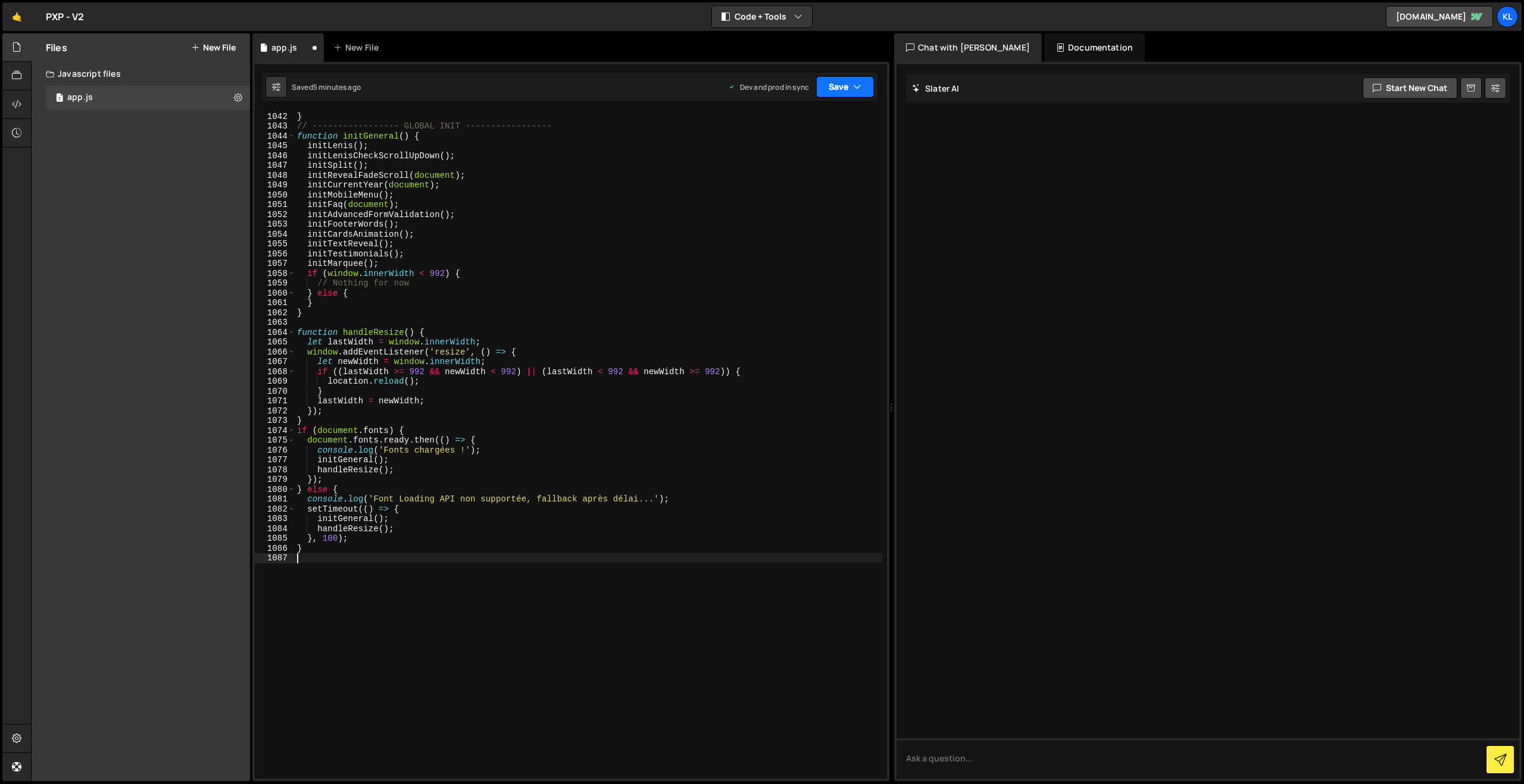
click at [846, 84] on button "Save" at bounding box center [845, 86] width 58 height 22
click at [777, 157] on div "Save to Production S" at bounding box center [805, 154] width 124 height 12
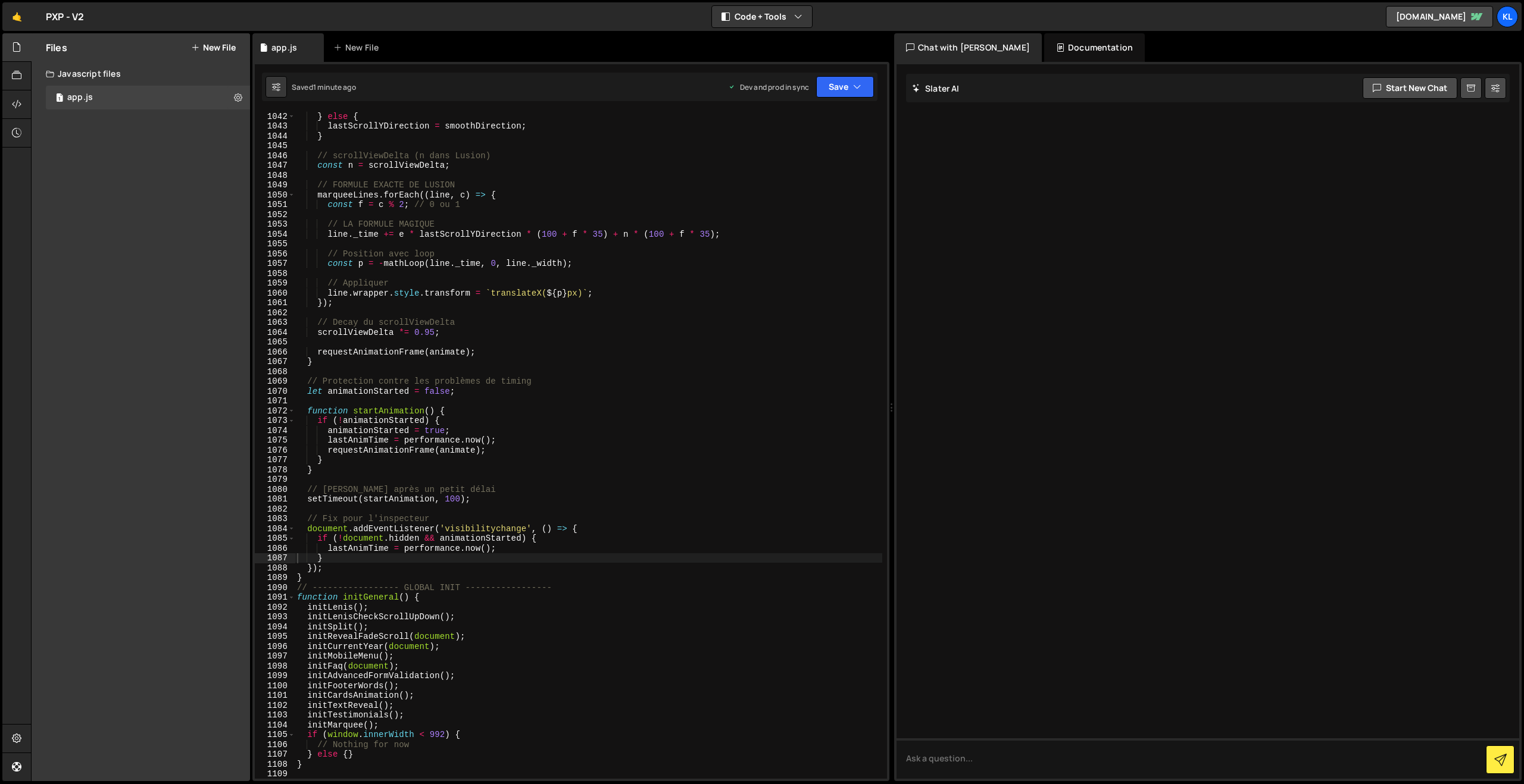
drag, startPoint x: 435, startPoint y: 267, endPoint x: 466, endPoint y: 255, distance: 33.2
click at [435, 267] on div "} else { lastScrollYDirection = smoothDirection ; } // scrollViewDelta (n dans …" at bounding box center [589, 454] width 588 height 686
type textarea "}"
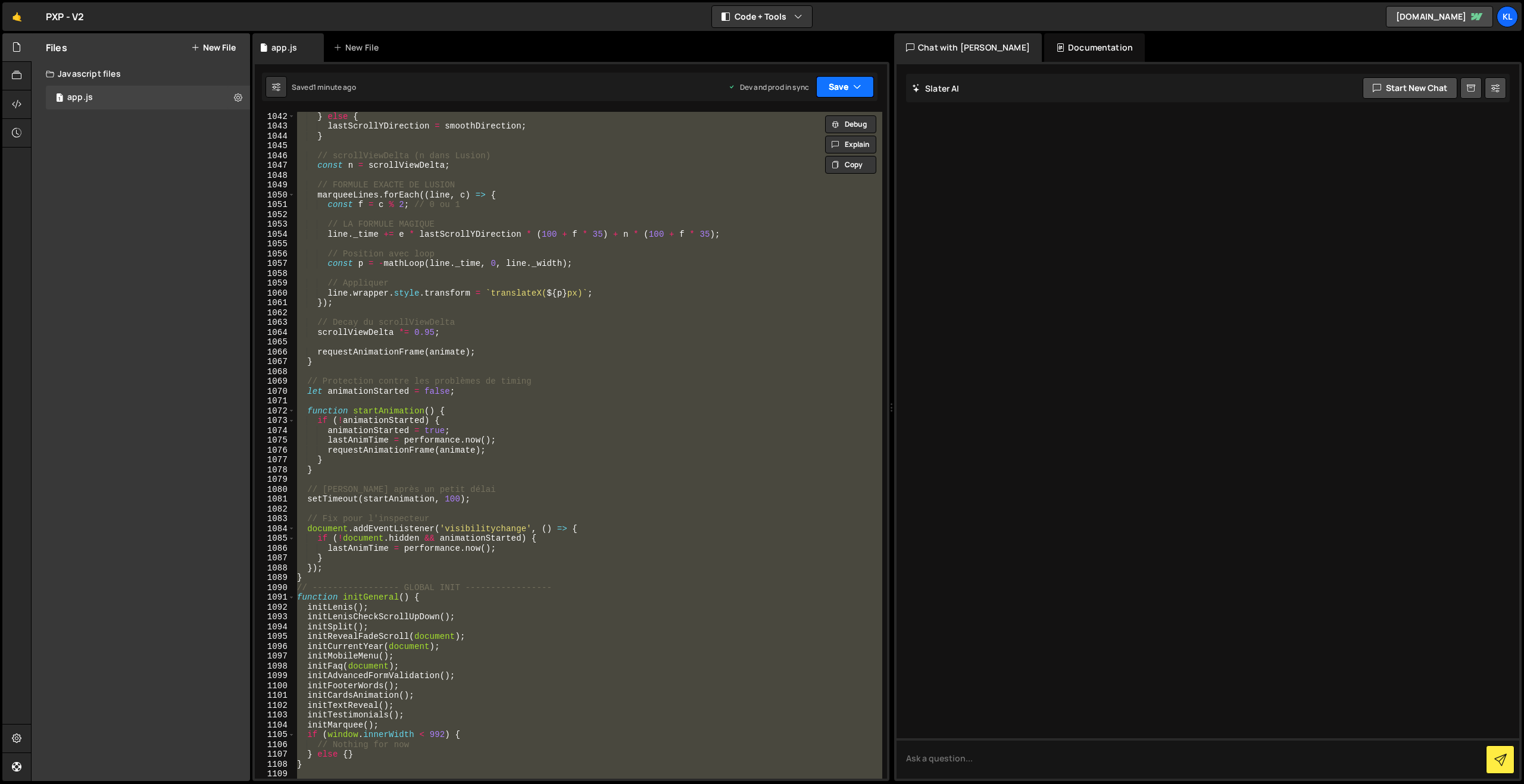
paste textarea
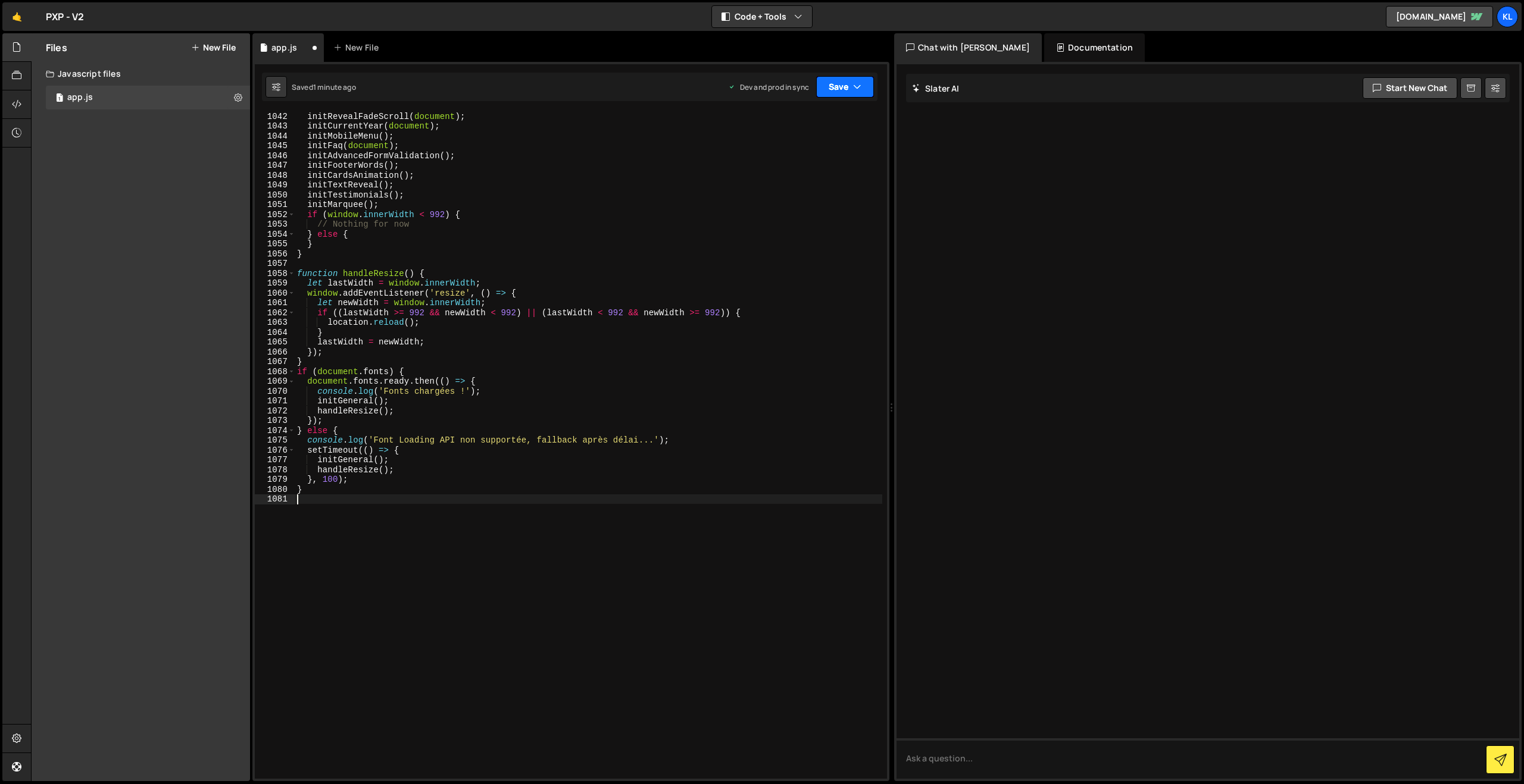
click at [845, 85] on button "Save" at bounding box center [845, 86] width 58 height 22
click at [784, 165] on div "1 minute ago" at bounding box center [784, 167] width 41 height 10
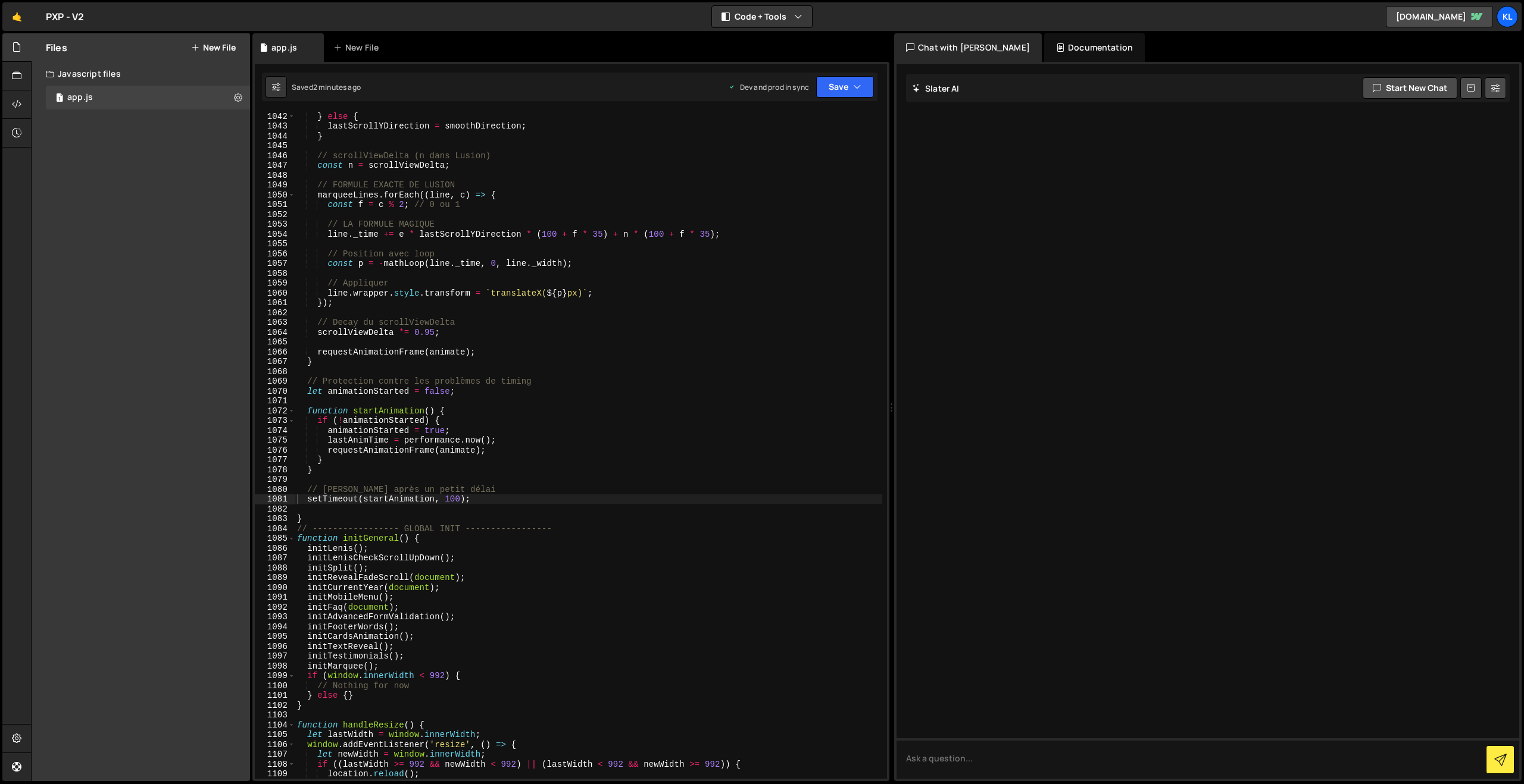
click at [510, 333] on div "} else { lastScrollYDirection = smoothDirection ; } // scrollViewDelta (n dans …" at bounding box center [589, 454] width 588 height 686
type textarea "}"
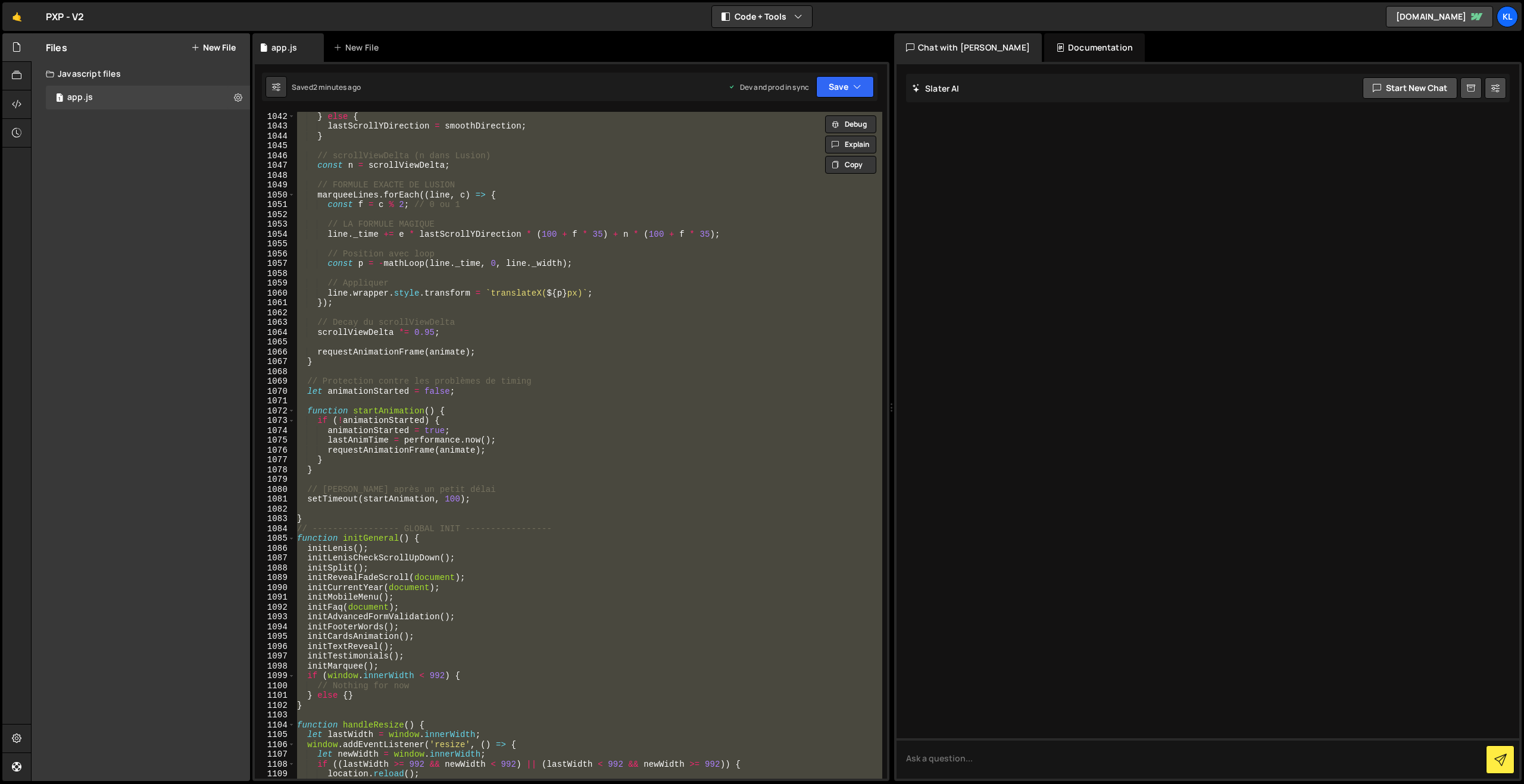
paste textarea
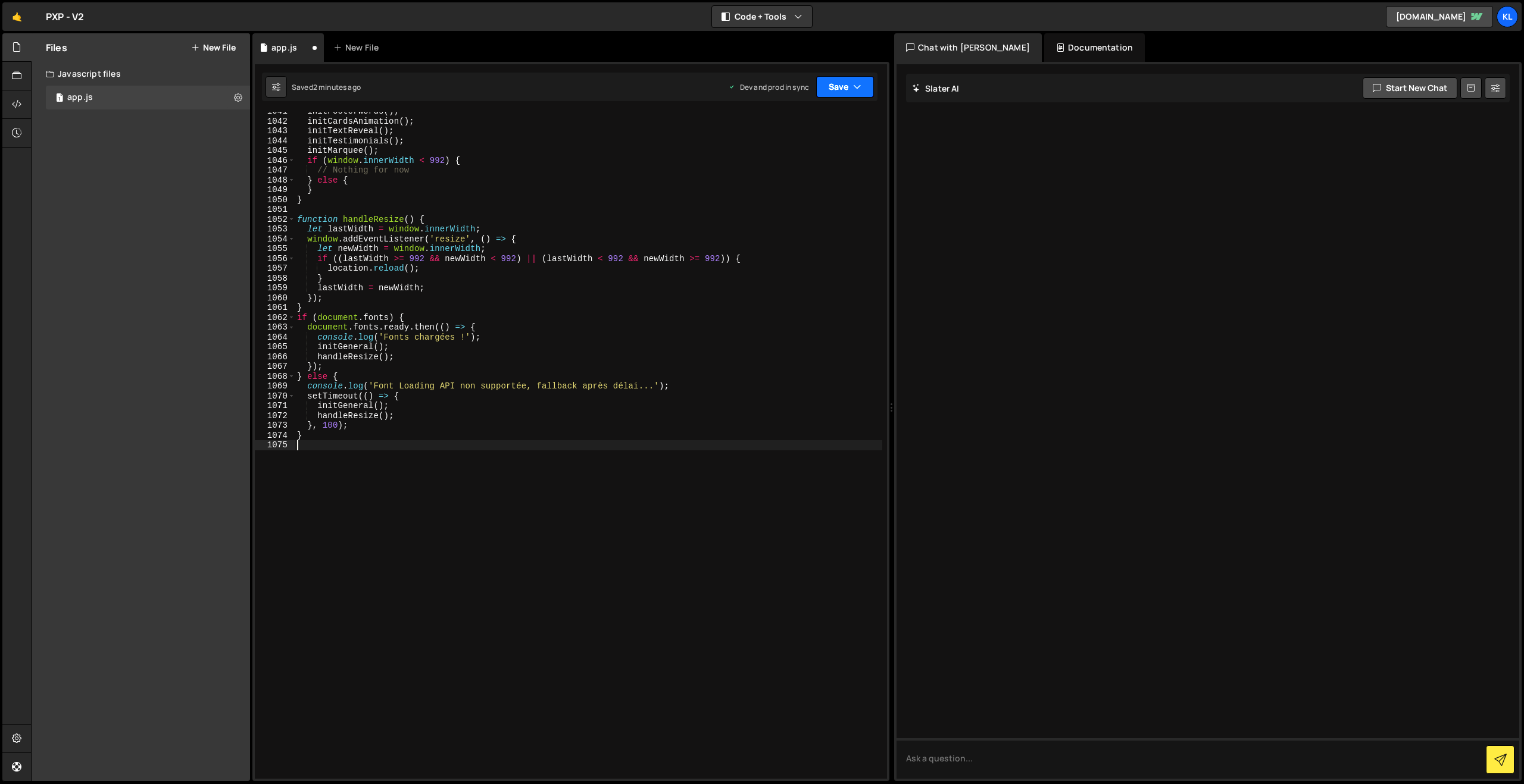
drag, startPoint x: 844, startPoint y: 79, endPoint x: 829, endPoint y: 123, distance: 46.5
click at [843, 79] on button "Save" at bounding box center [845, 86] width 58 height 22
click at [787, 168] on div "2 minutes ago" at bounding box center [787, 167] width 46 height 10
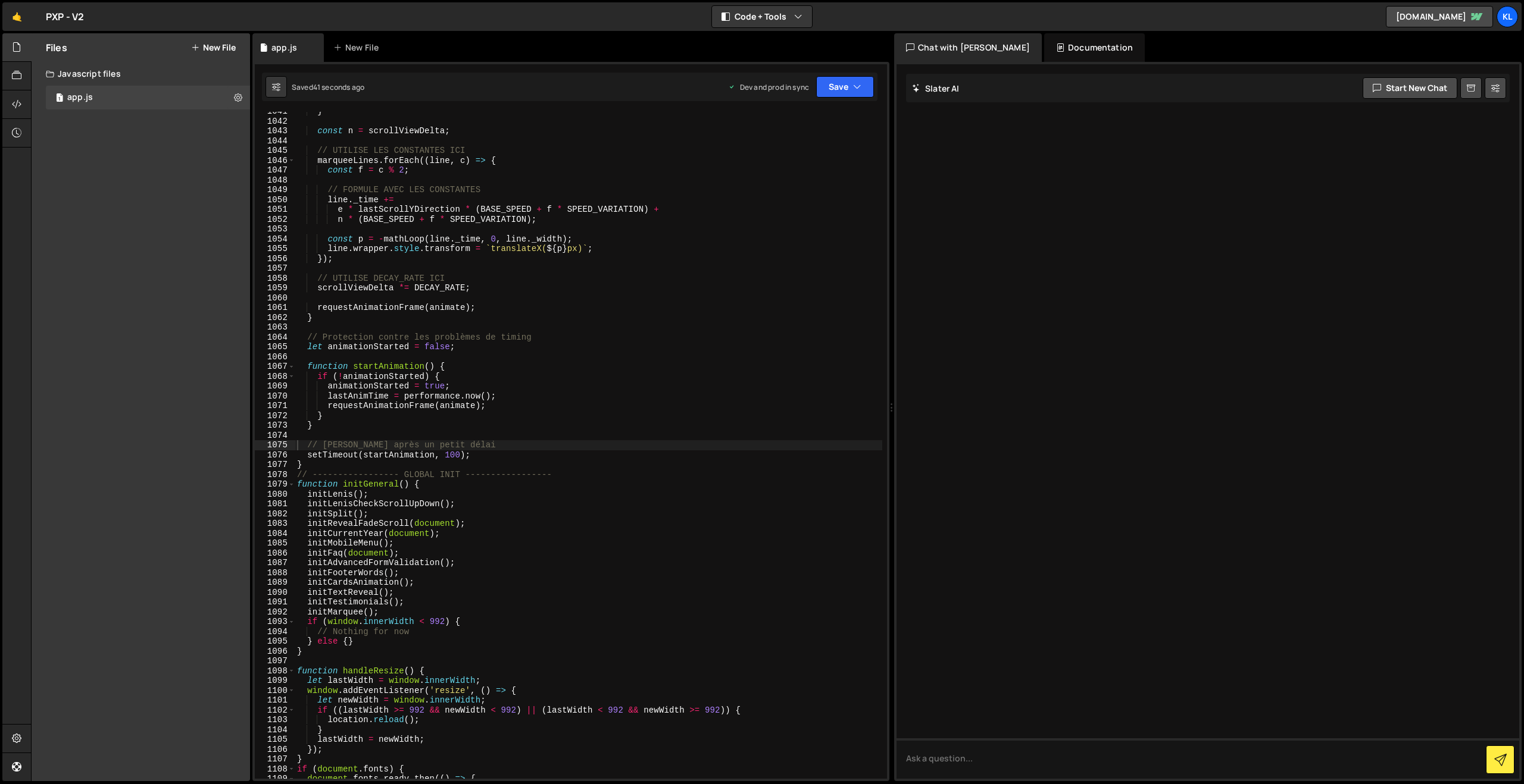
click at [640, 331] on div "} const n = scrollViewDelta ; // UTILISE LES CONSTANTES ICI marqueeLines . forE…" at bounding box center [589, 450] width 588 height 686
type textarea "}"
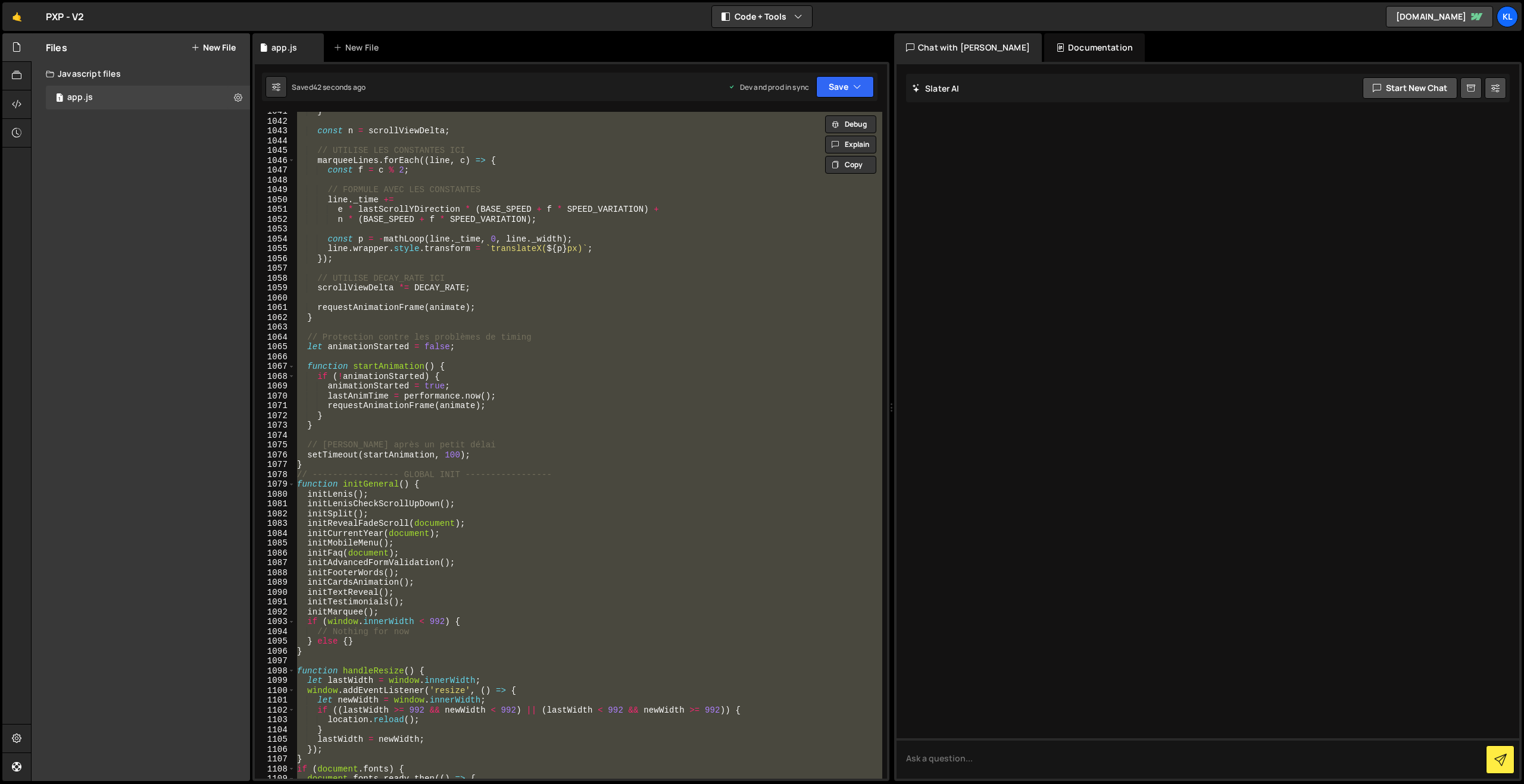
paste textarea
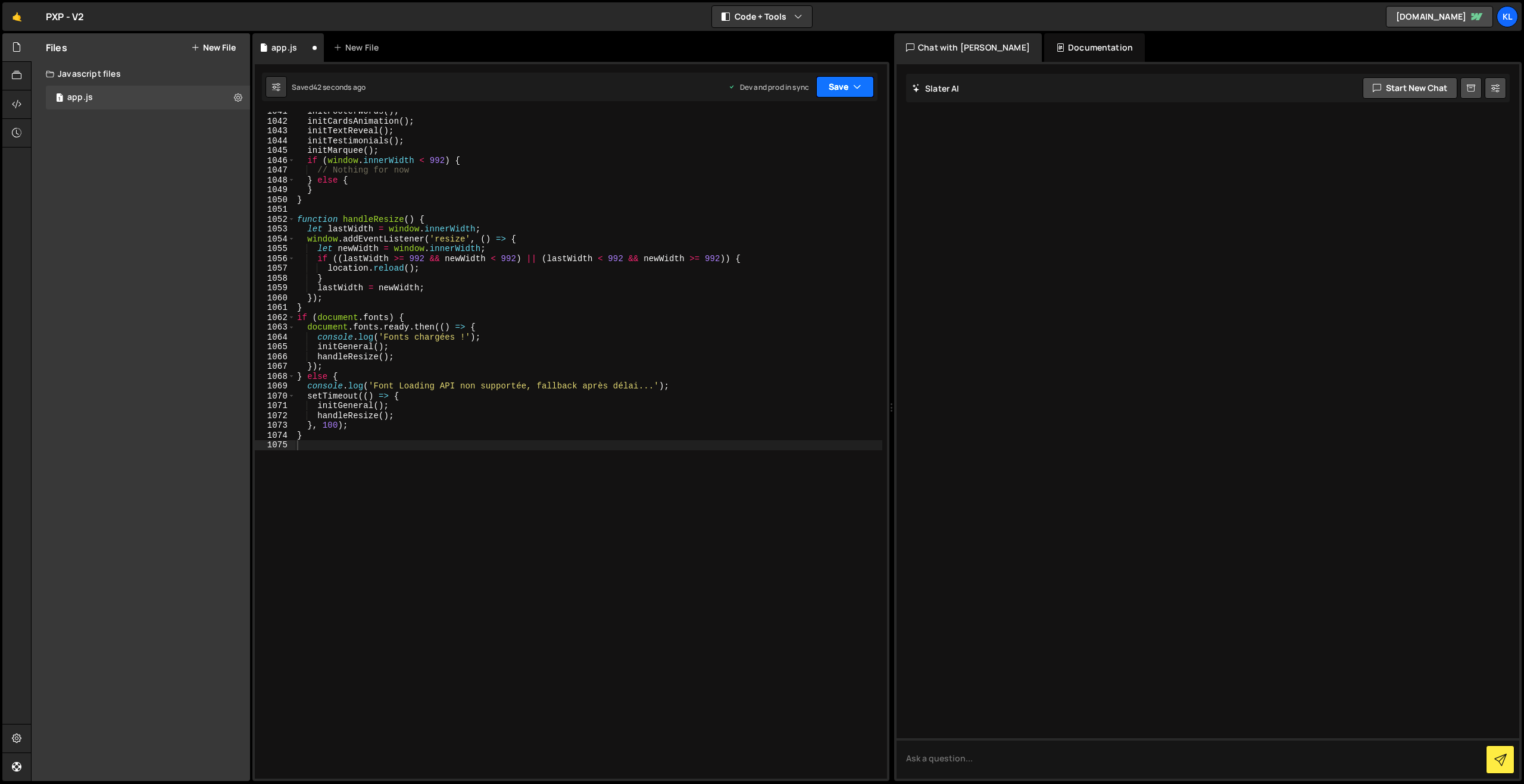
click at [842, 92] on button "Save" at bounding box center [845, 86] width 58 height 22
click at [762, 166] on div "Saved 41 seconds ago" at bounding box center [805, 168] width 124 height 14
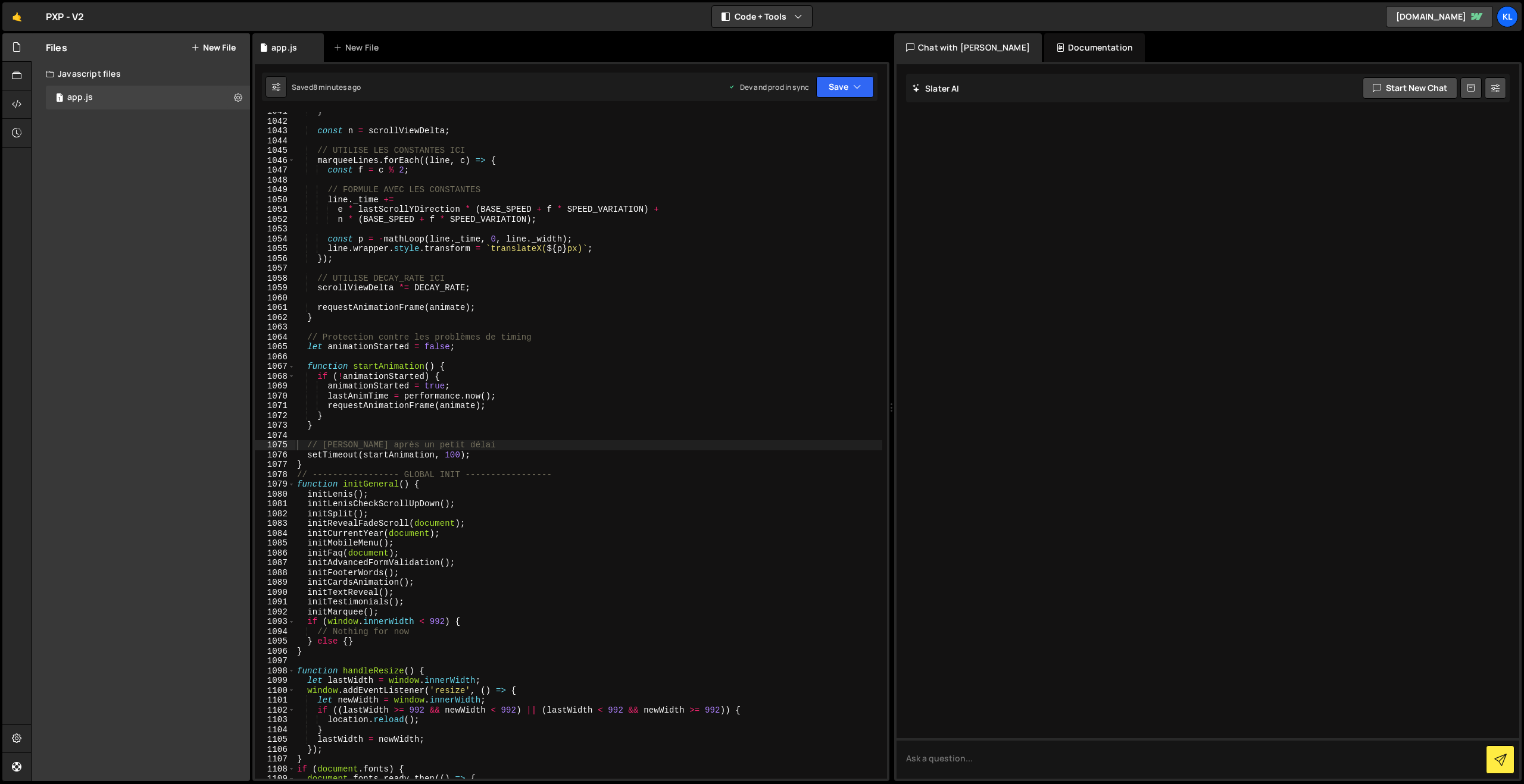
click at [481, 188] on div "} const n = scrollViewDelta ; // UTILISE LES CONSTANTES ICI marqueeLines . forE…" at bounding box center [589, 450] width 588 height 686
type textarea "}"
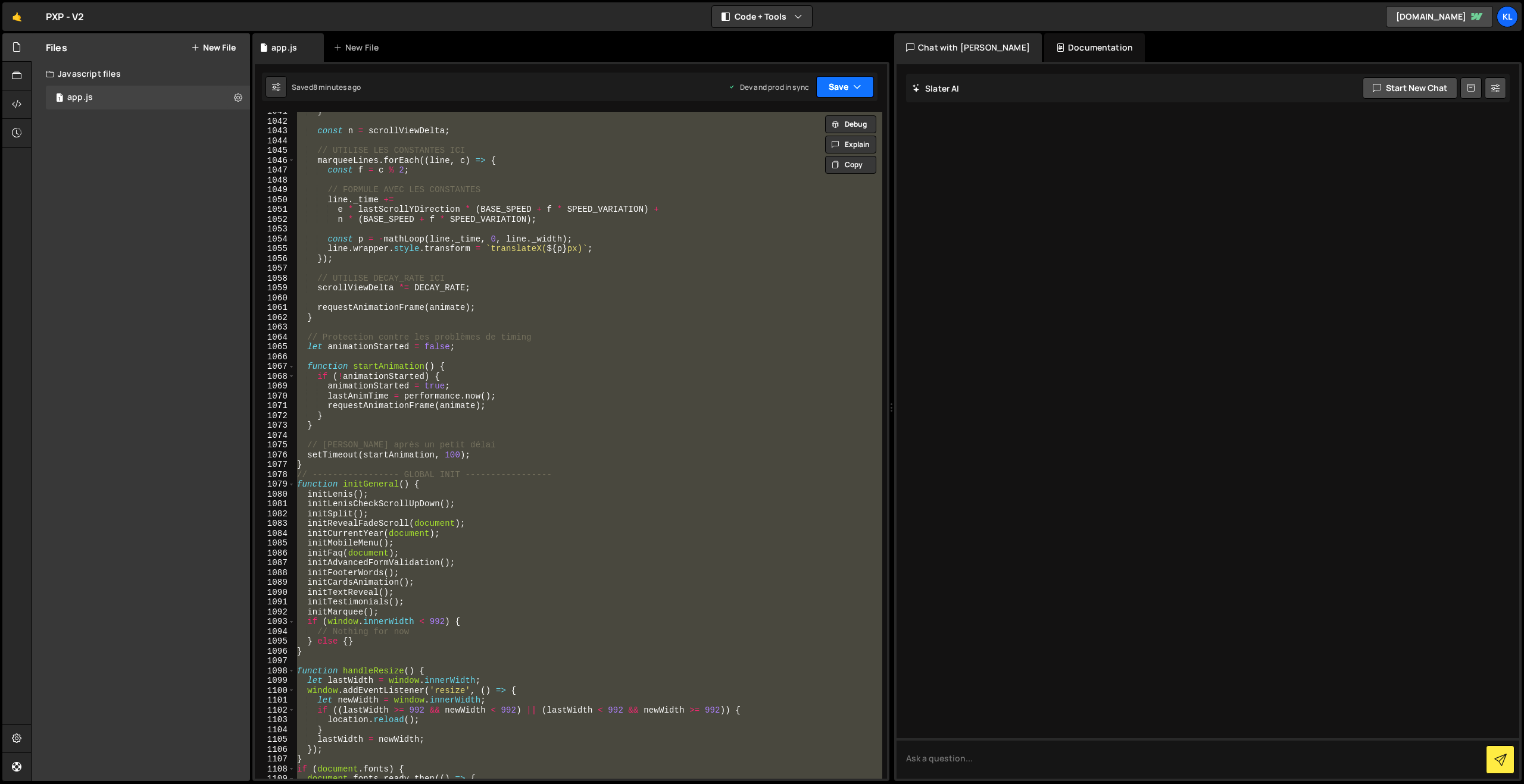
paste textarea
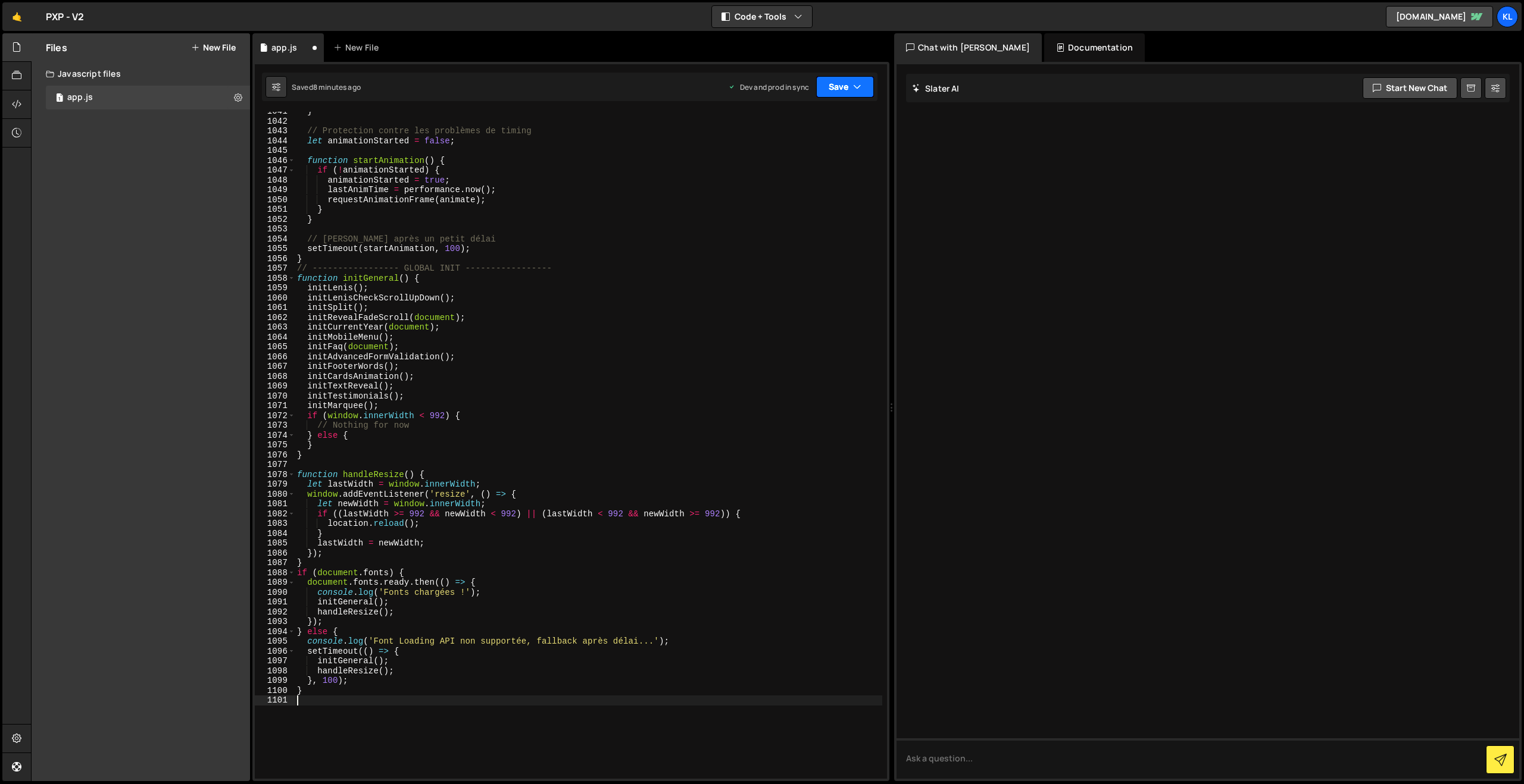
click at [841, 87] on button "Save" at bounding box center [845, 86] width 58 height 22
click at [803, 155] on div "Save to Production S" at bounding box center [805, 154] width 124 height 12
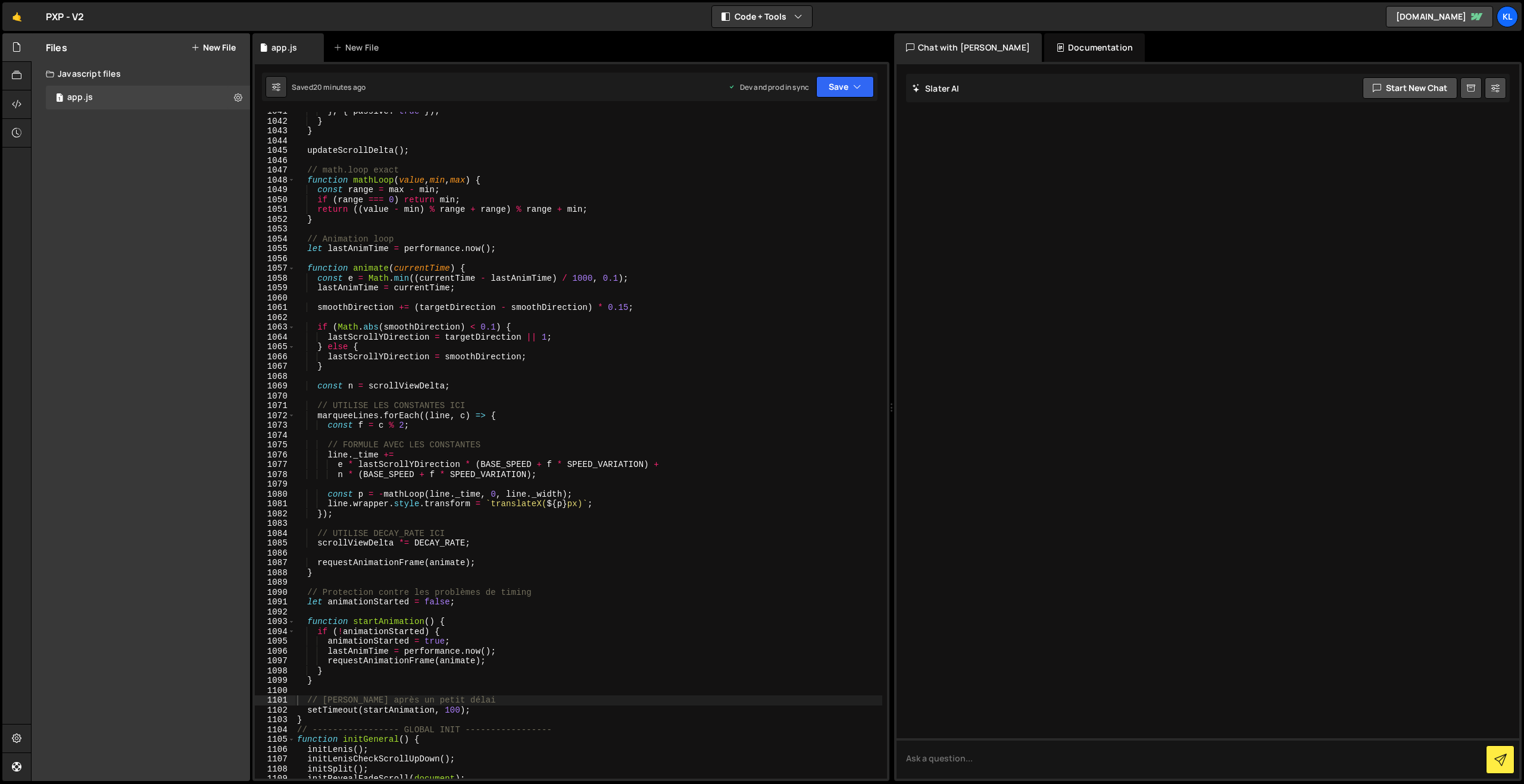
click at [442, 338] on div "} , { passive : true }) ; } } updateScrollDelta ( ) ; // math.loop exact functi…" at bounding box center [589, 450] width 588 height 686
type textarea "}"
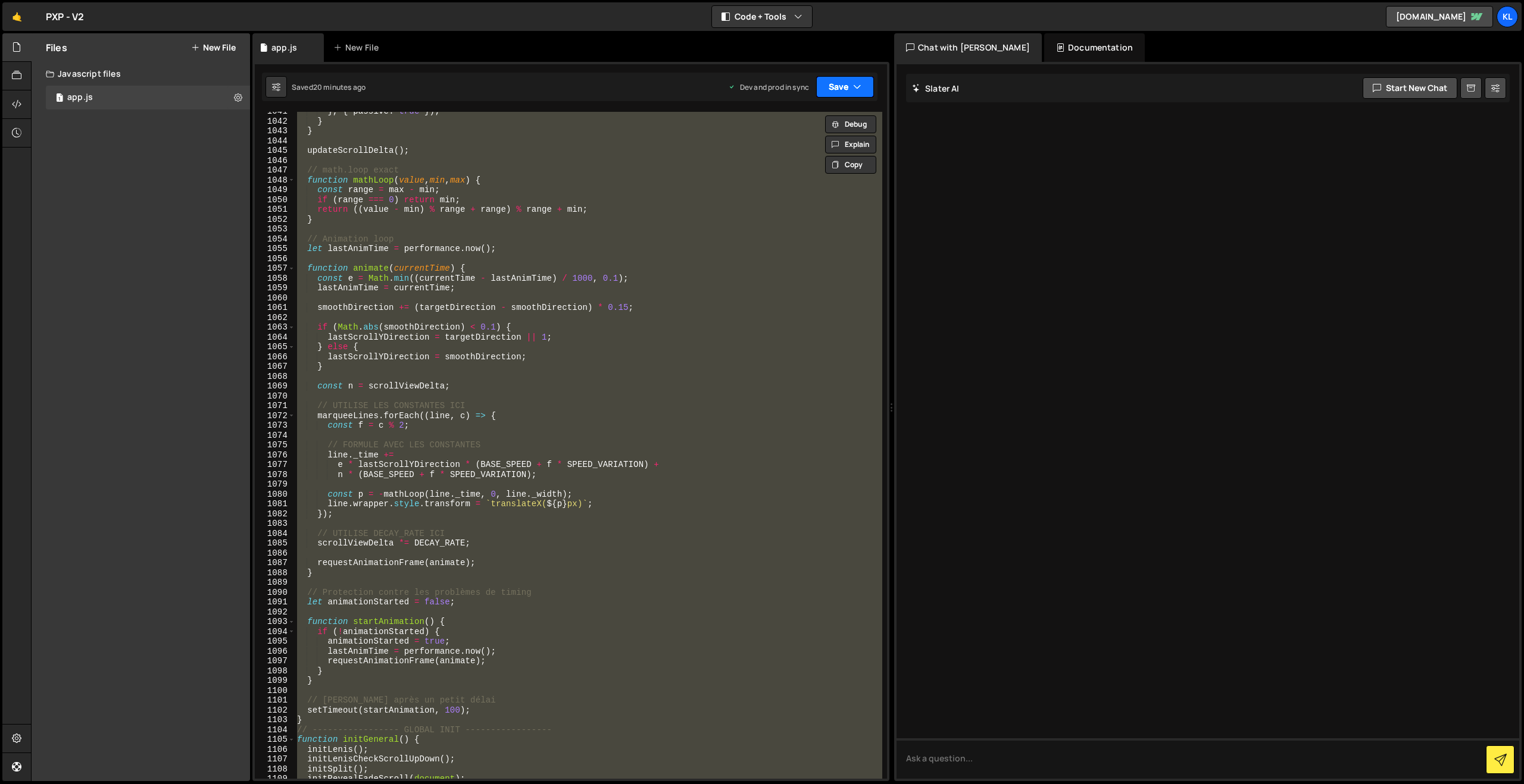
paste textarea
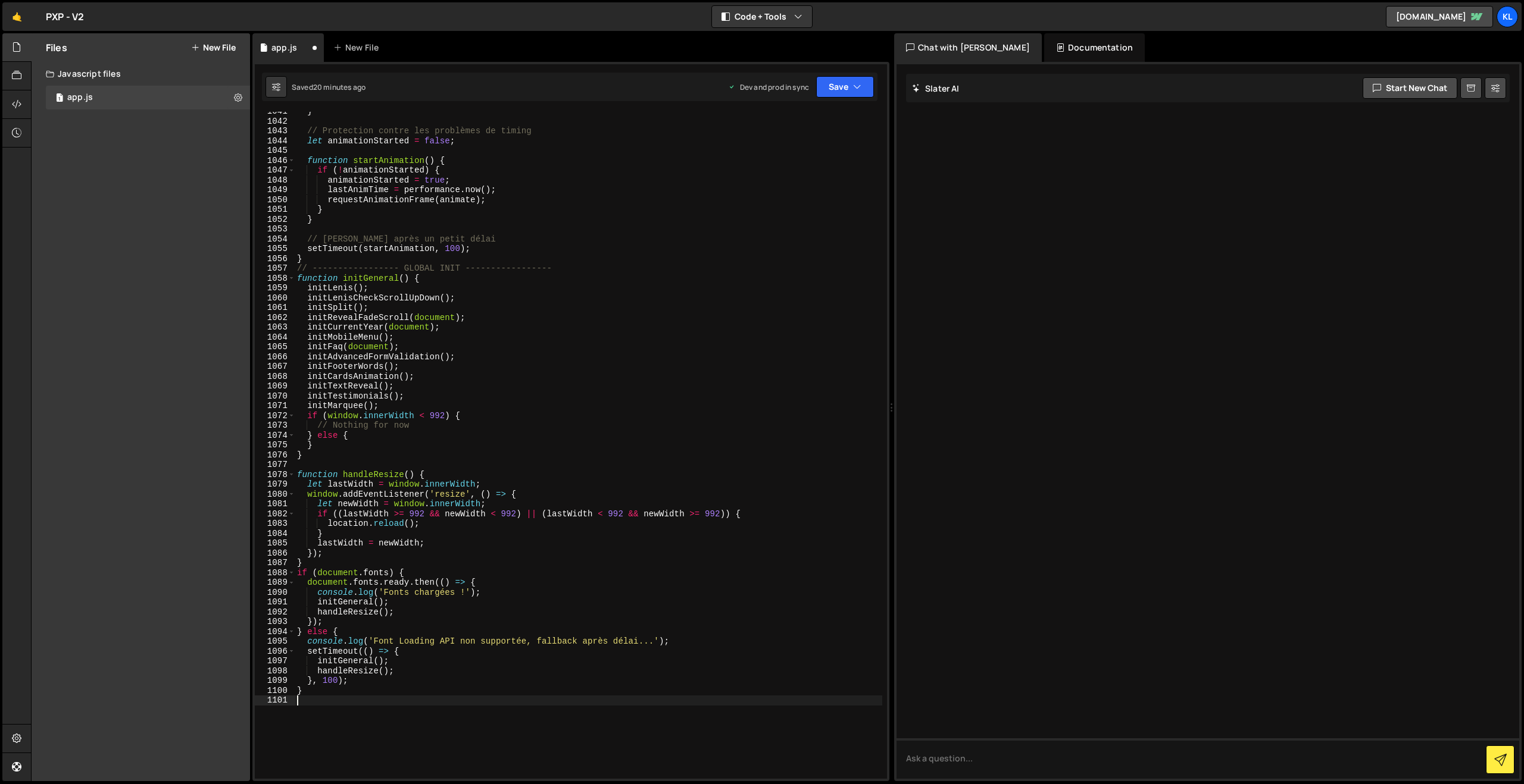
scroll to position [10253, 0]
click at [840, 91] on button "Save" at bounding box center [845, 86] width 58 height 22
click at [765, 173] on div "Saved 20 minutes ago" at bounding box center [805, 168] width 124 height 14
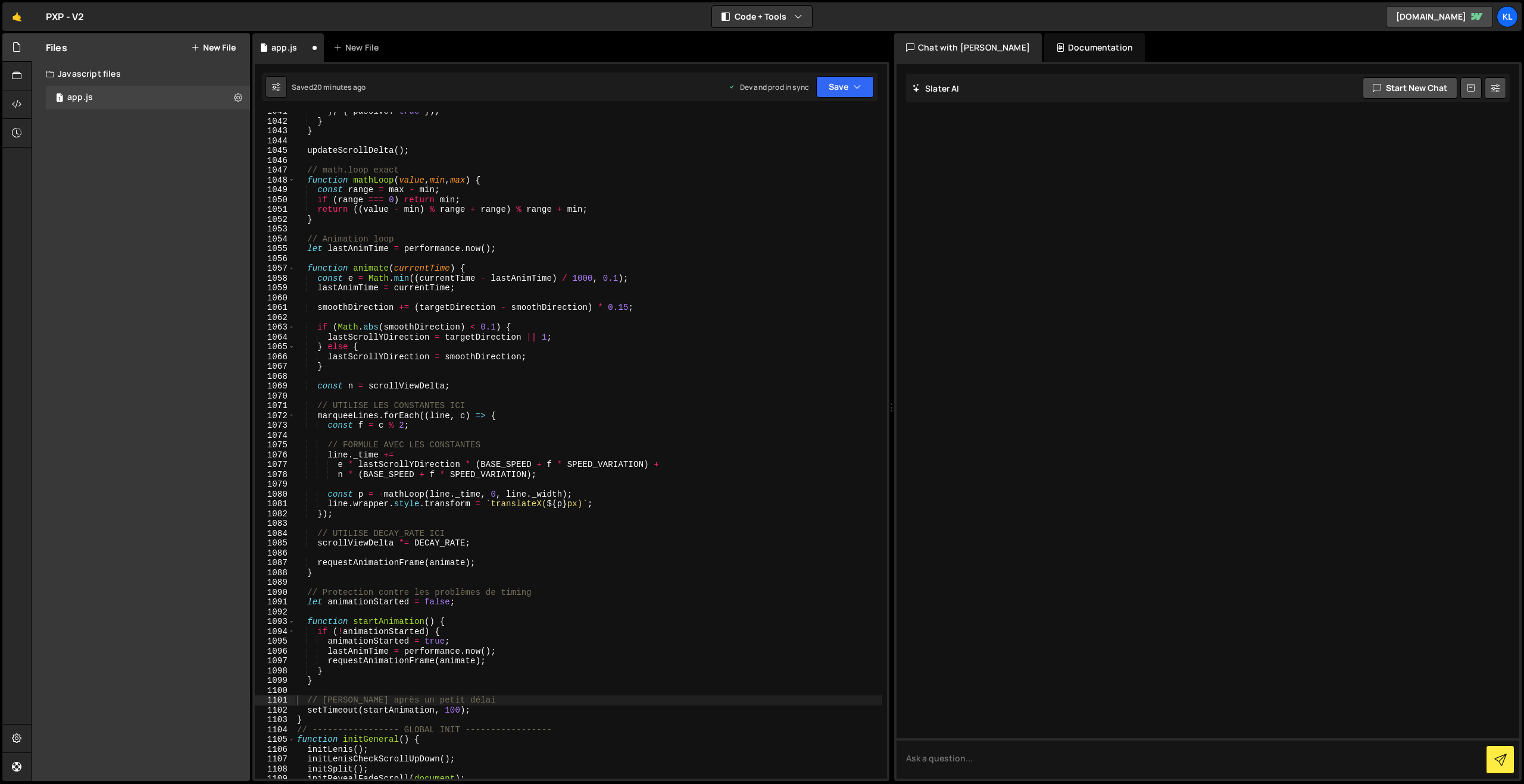
scroll to position [10214, 0]
click at [346, 241] on div "} , { passive : true }) ; } } updateScrollDelta ( ) ; // math.loop exact functi…" at bounding box center [589, 450] width 588 height 686
type textarea "}"
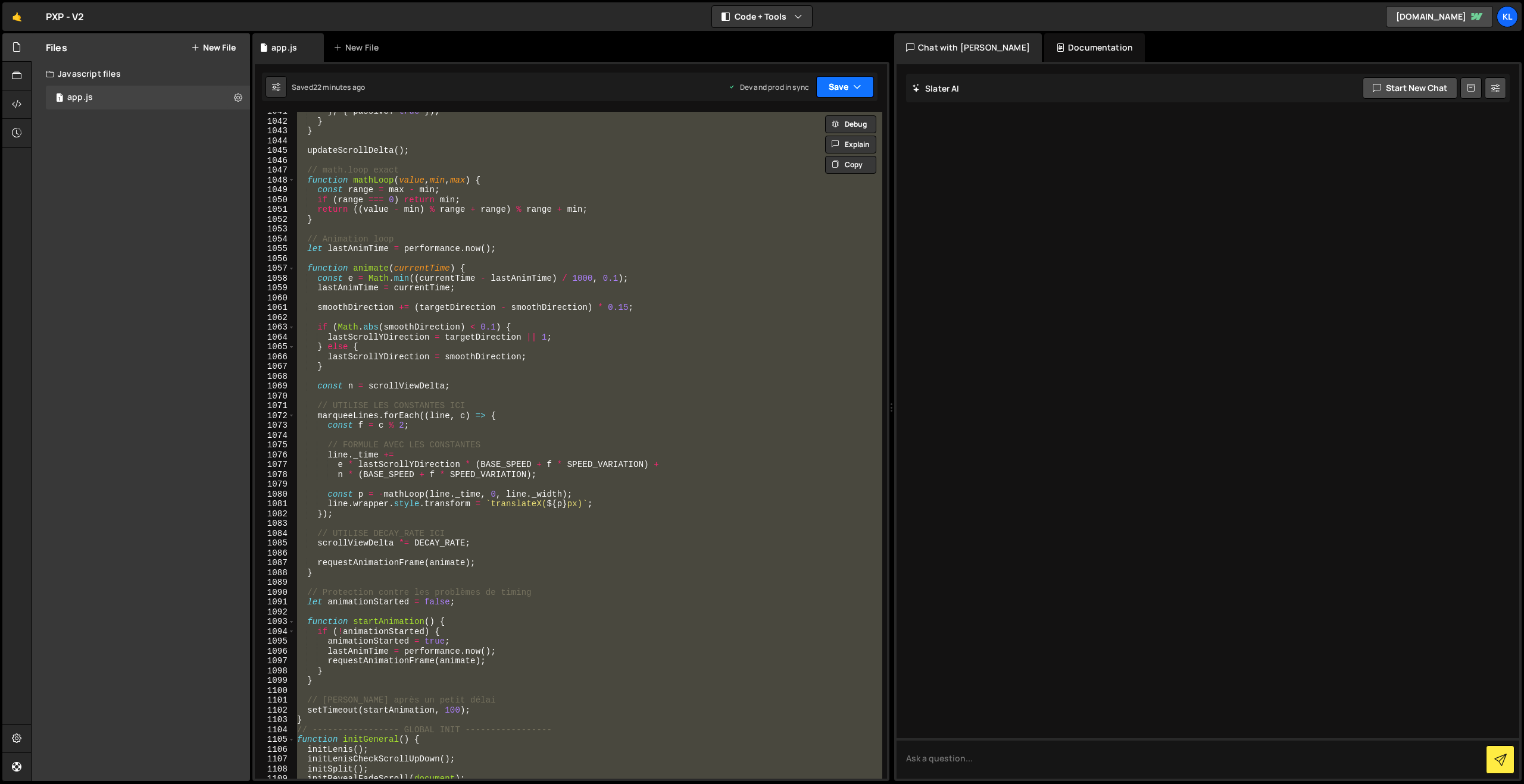
paste textarea
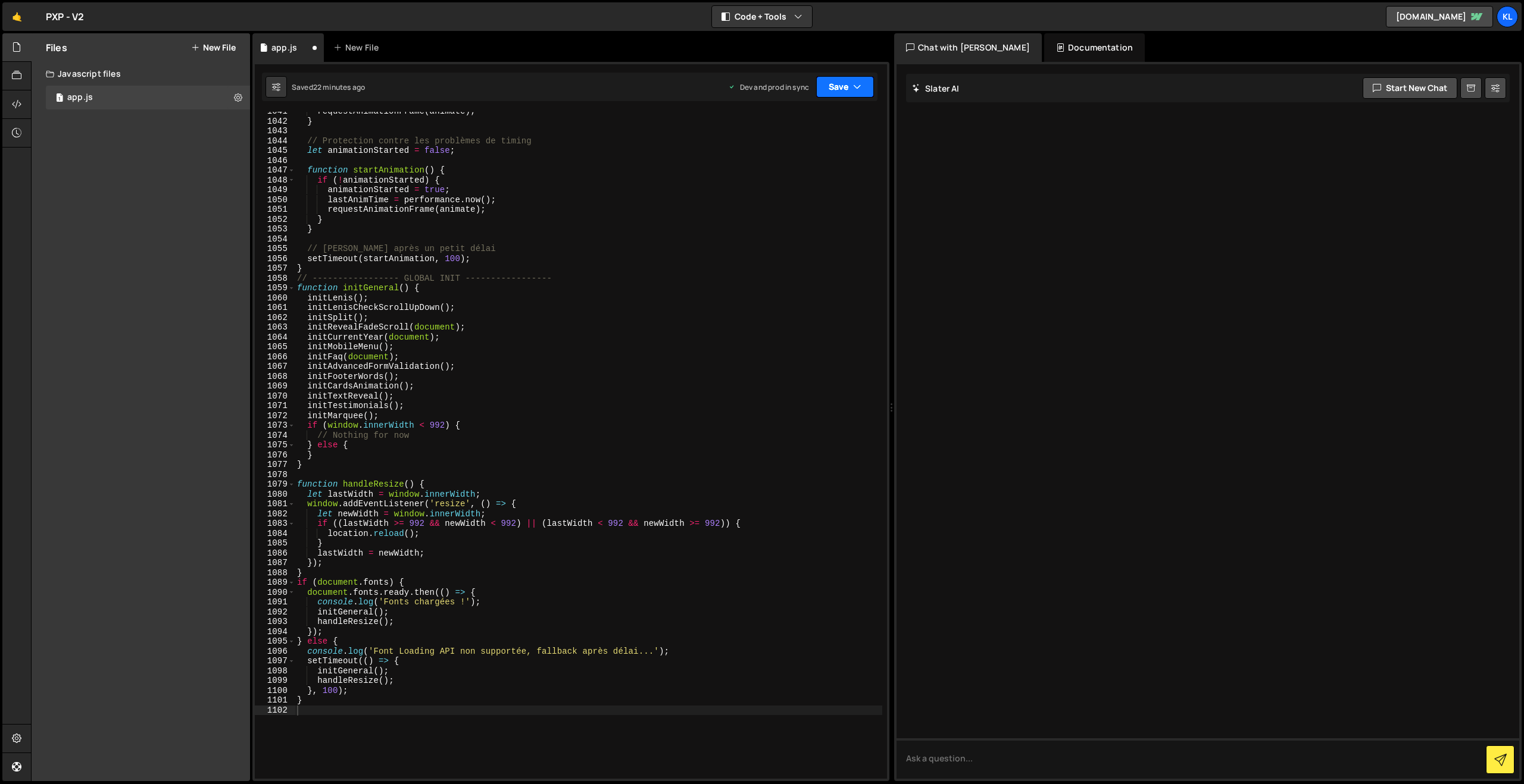
click at [841, 89] on button "Save" at bounding box center [845, 86] width 58 height 22
click at [806, 165] on div "1 minute ago" at bounding box center [784, 167] width 41 height 10
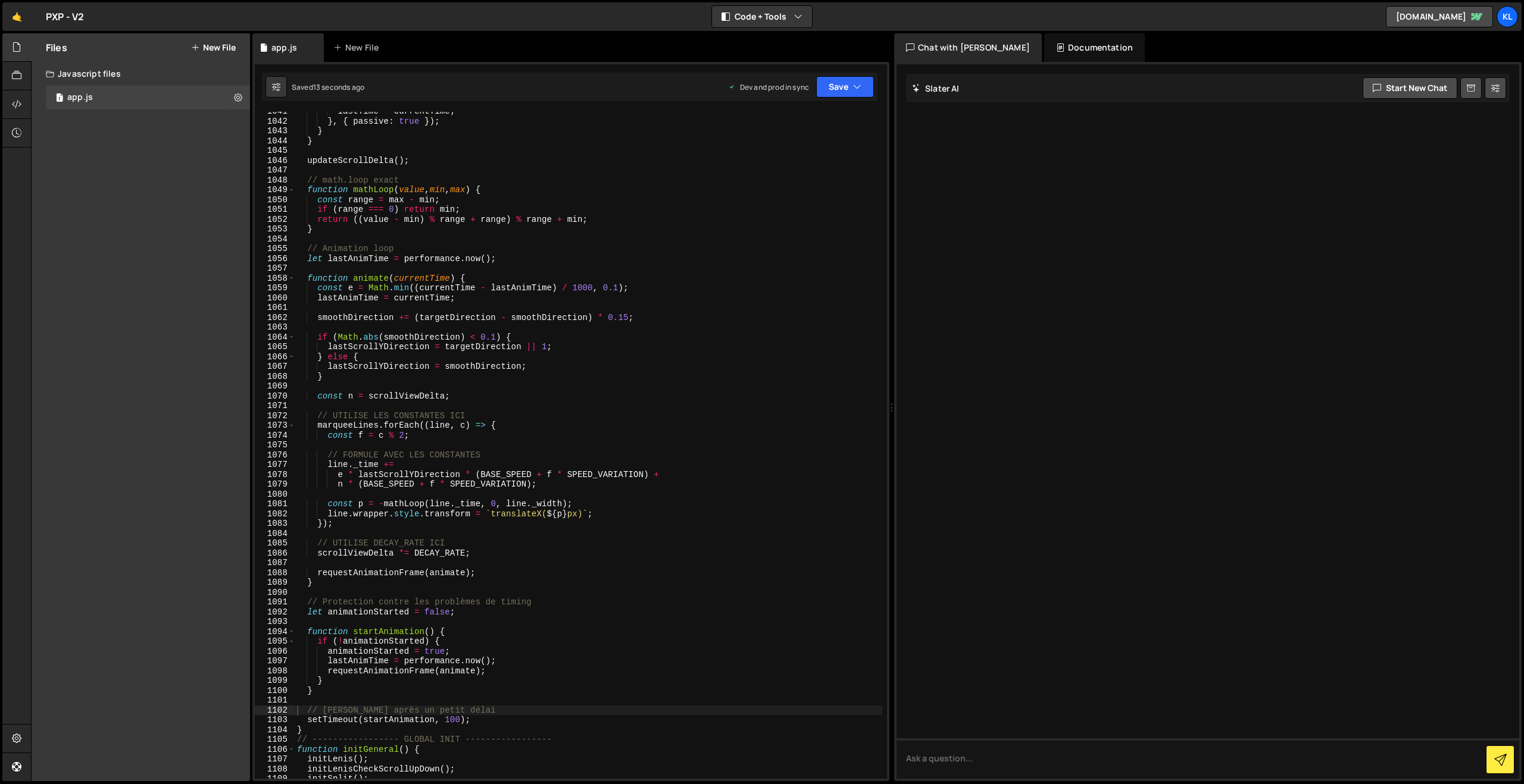
click at [532, 338] on div "lastTime = currentTime ; } , { passive : true }) ; } } updateScrollDelta ( ) ; …" at bounding box center [589, 450] width 588 height 686
type textarea "}"
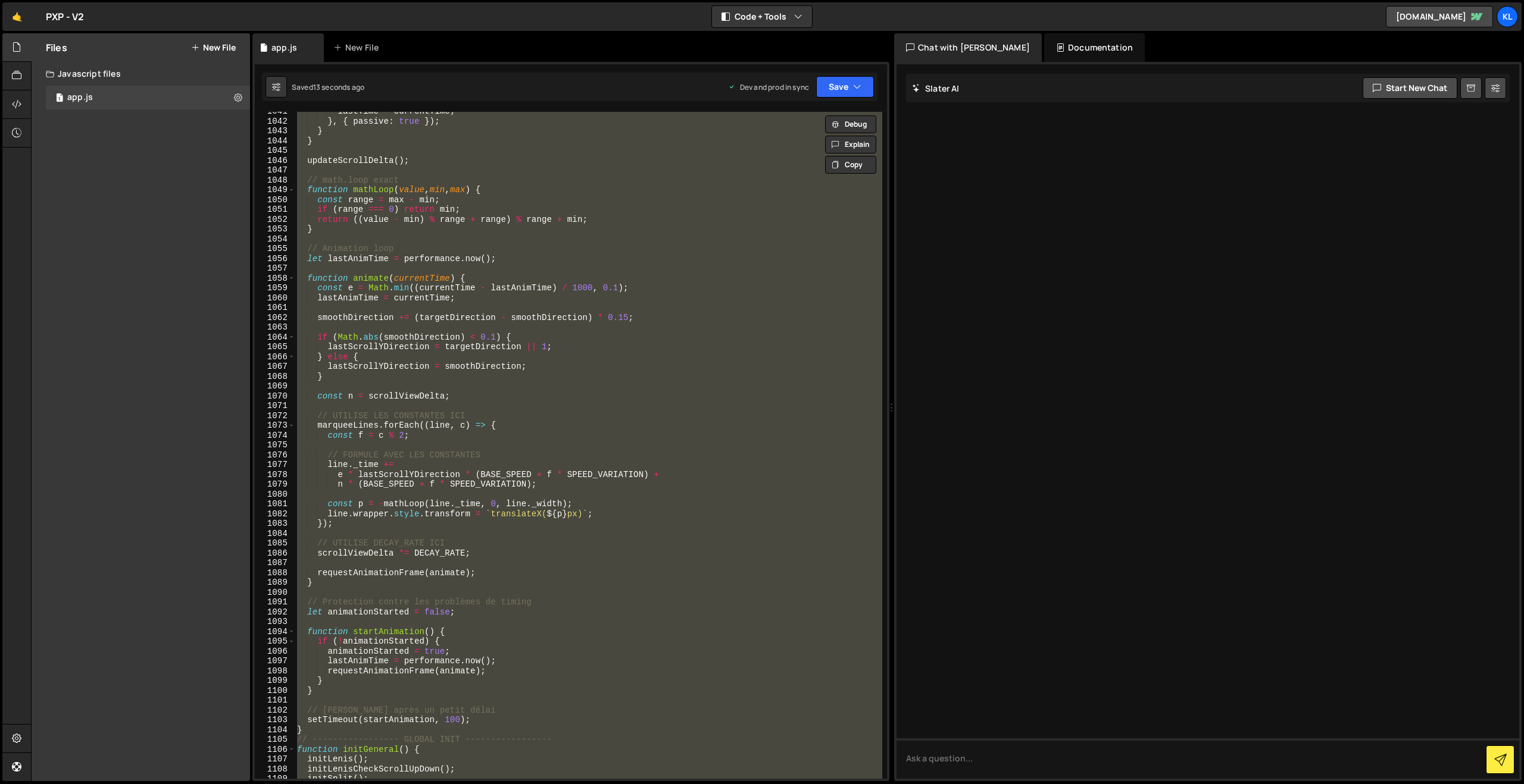
paste textarea
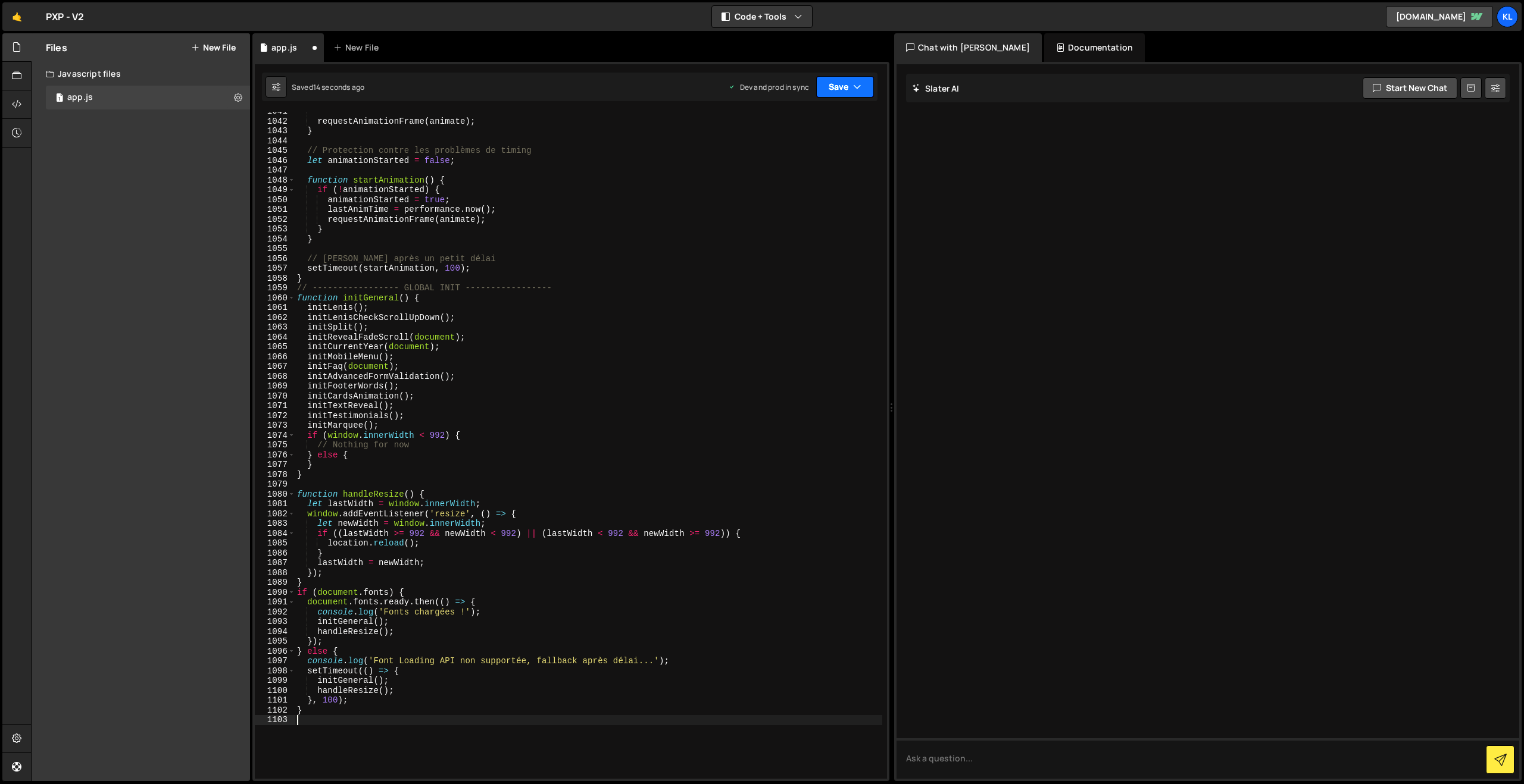
click at [841, 93] on button "Save" at bounding box center [845, 86] width 58 height 22
click at [799, 161] on div "Saved 11 seconds ago" at bounding box center [805, 168] width 124 height 14
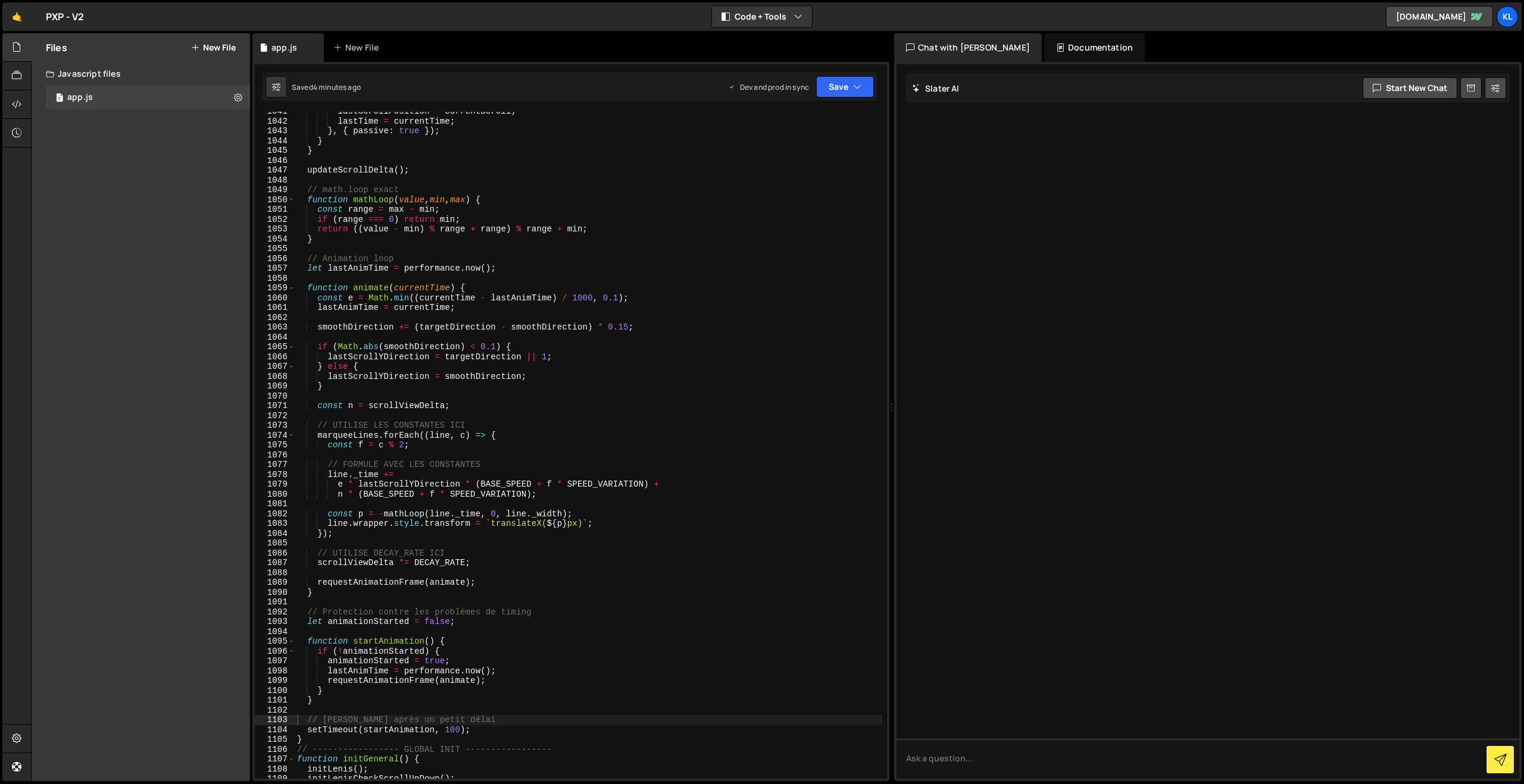
click at [603, 334] on div "lastScrollPosition = currentScroll ; lastTime = currentTime ; } , { passive : t…" at bounding box center [589, 450] width 588 height 686
type textarea "}"
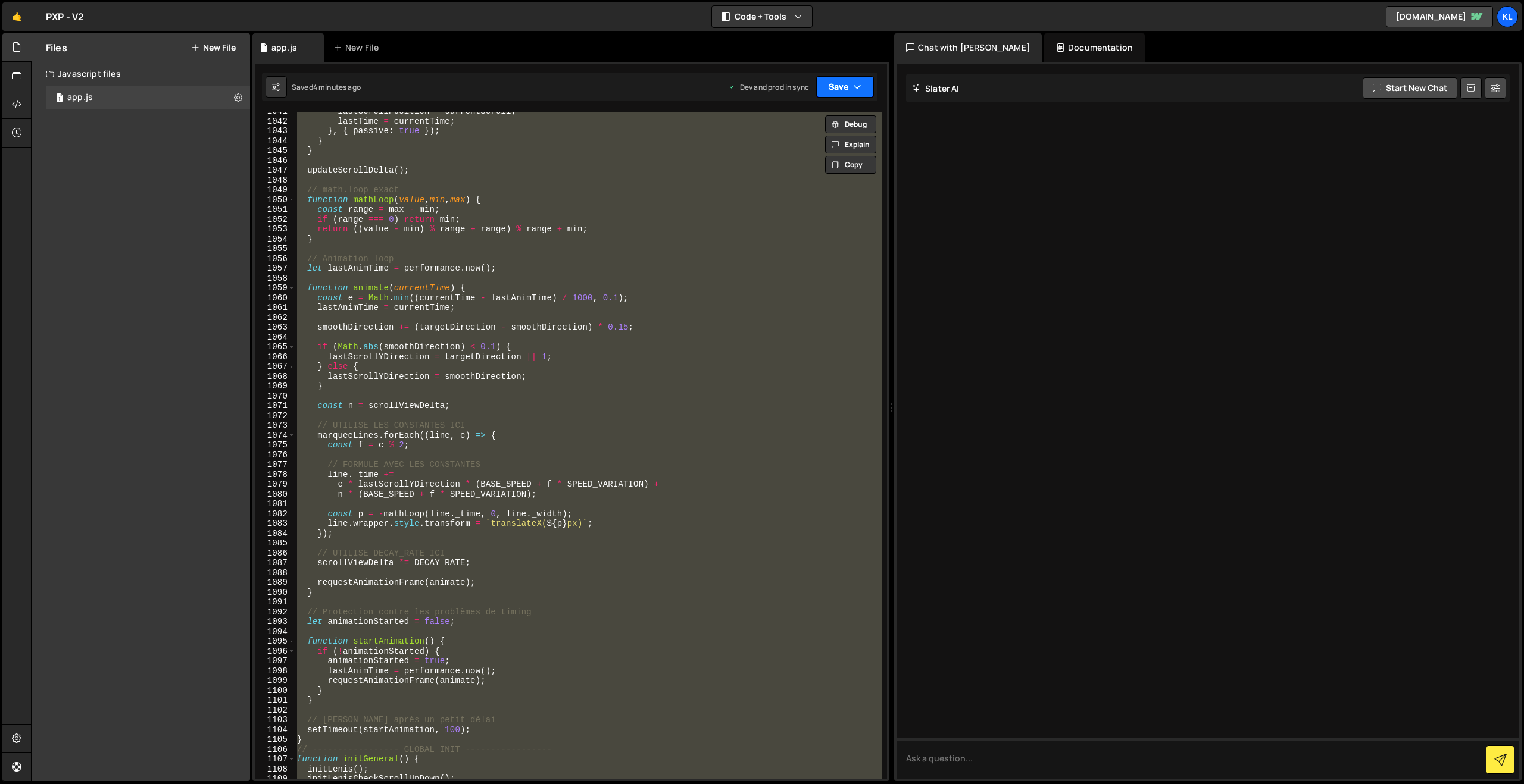
paste textarea
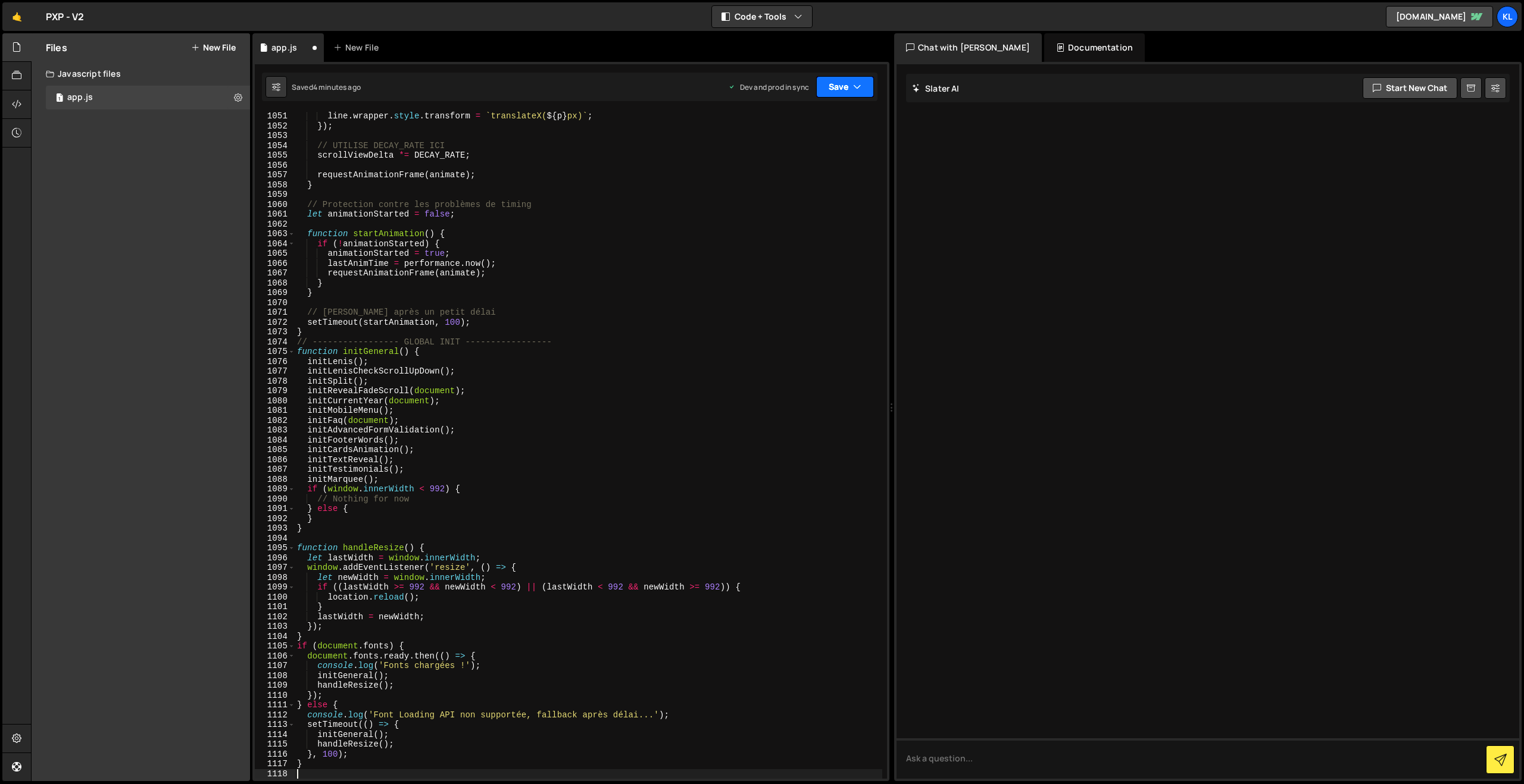
click at [847, 88] on button "Save" at bounding box center [845, 86] width 58 height 22
click at [777, 161] on div "Saved 4 minutes ago" at bounding box center [805, 168] width 124 height 14
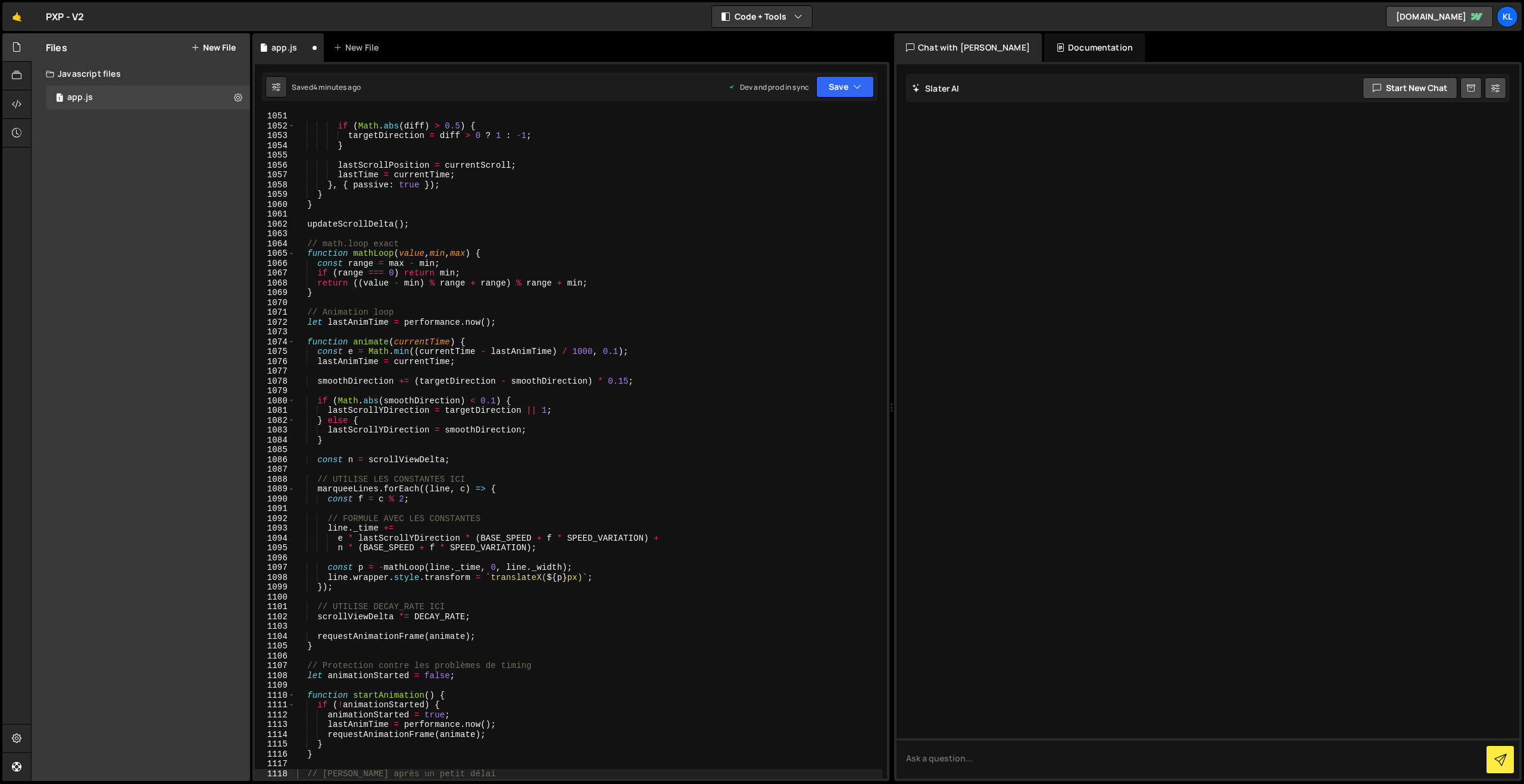
scroll to position [10307, 0]
drag, startPoint x: 528, startPoint y: 204, endPoint x: 533, endPoint y: 199, distance: 7.1
click at [528, 204] on div "if ( Math . abs ( diff ) > 0.5 ) { targetDirection = diff > 0 ? 1 : - 1 ; } las…" at bounding box center [589, 454] width 588 height 686
type textarea "}"
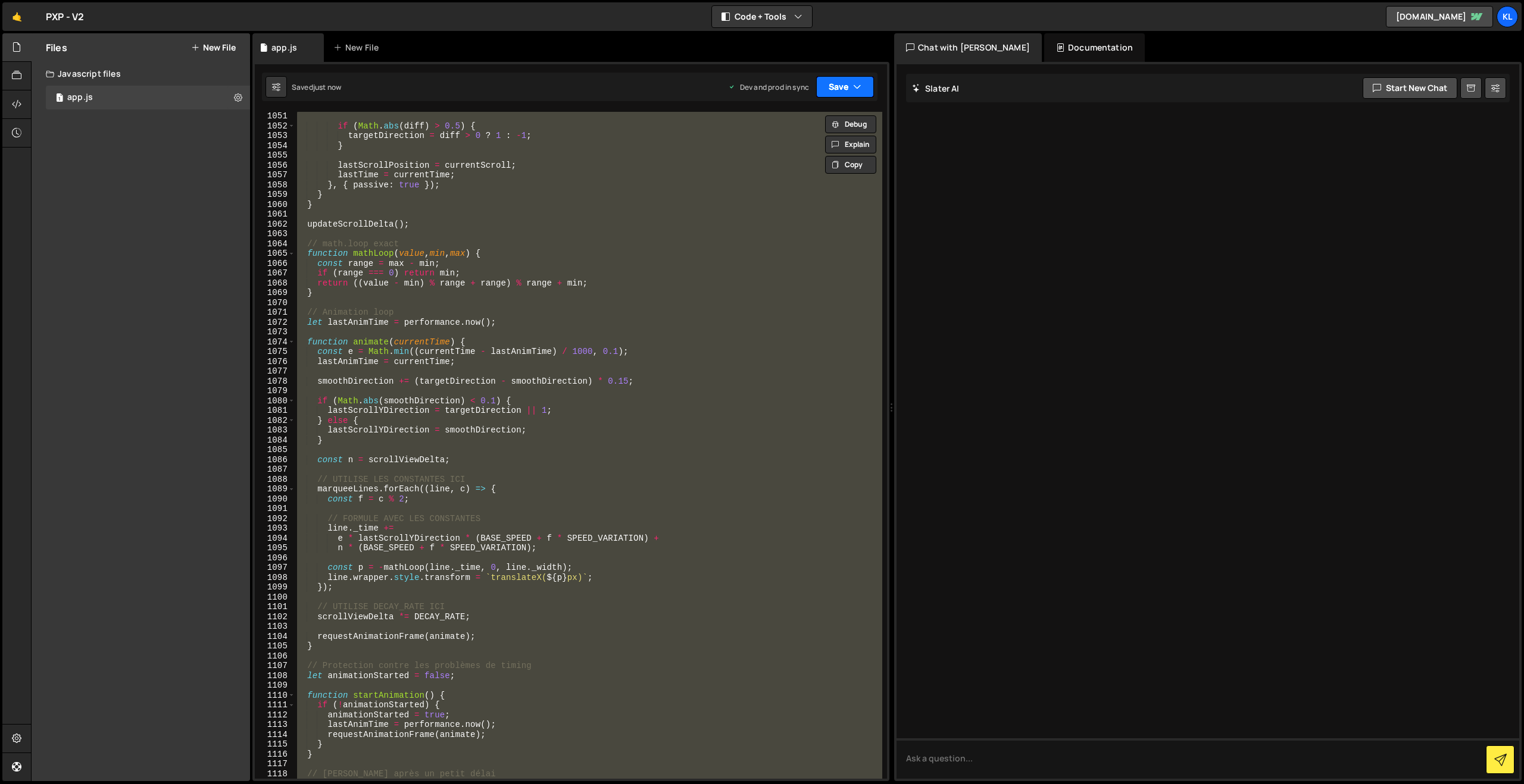
paste textarea
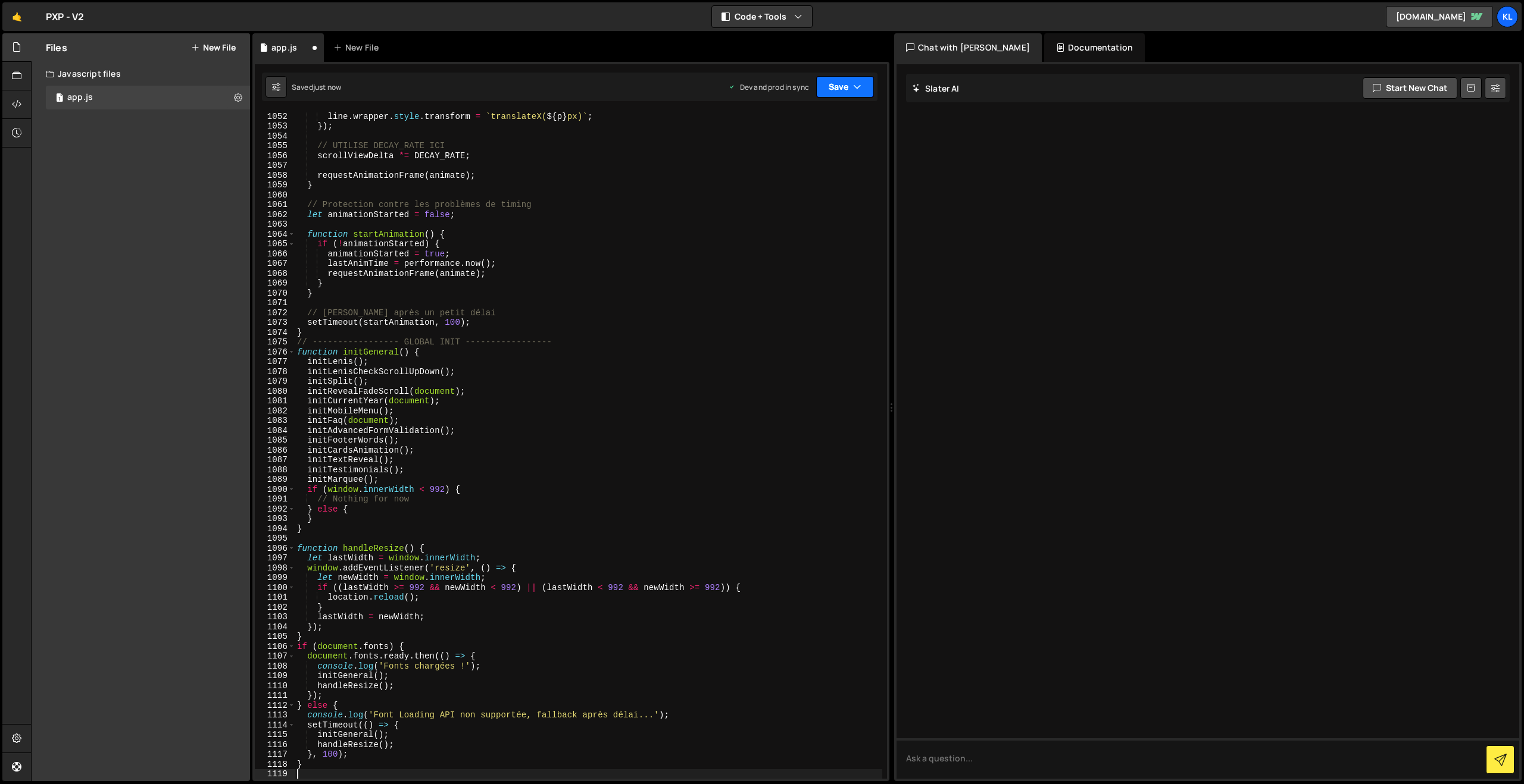
scroll to position [10356, 0]
click at [847, 86] on button "Save" at bounding box center [845, 86] width 58 height 22
click at [787, 157] on div "Save to Production S" at bounding box center [805, 154] width 124 height 12
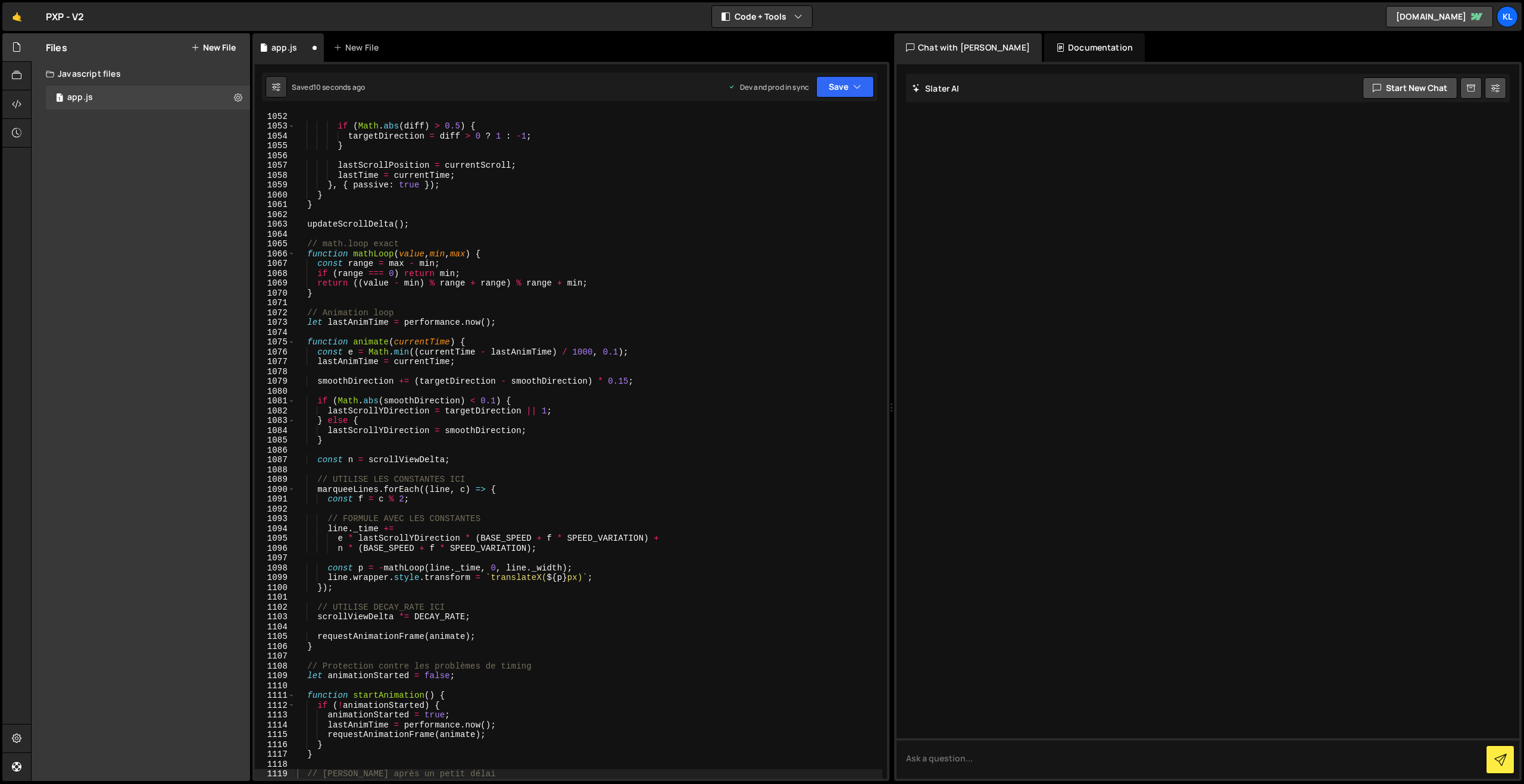
scroll to position [10316, 0]
click at [633, 410] on div "if ( Math . abs ( diff ) > 0.5 ) { targetDirection = diff > 0 ? 1 : - 1 ; } las…" at bounding box center [589, 454] width 588 height 686
type textarea "}"
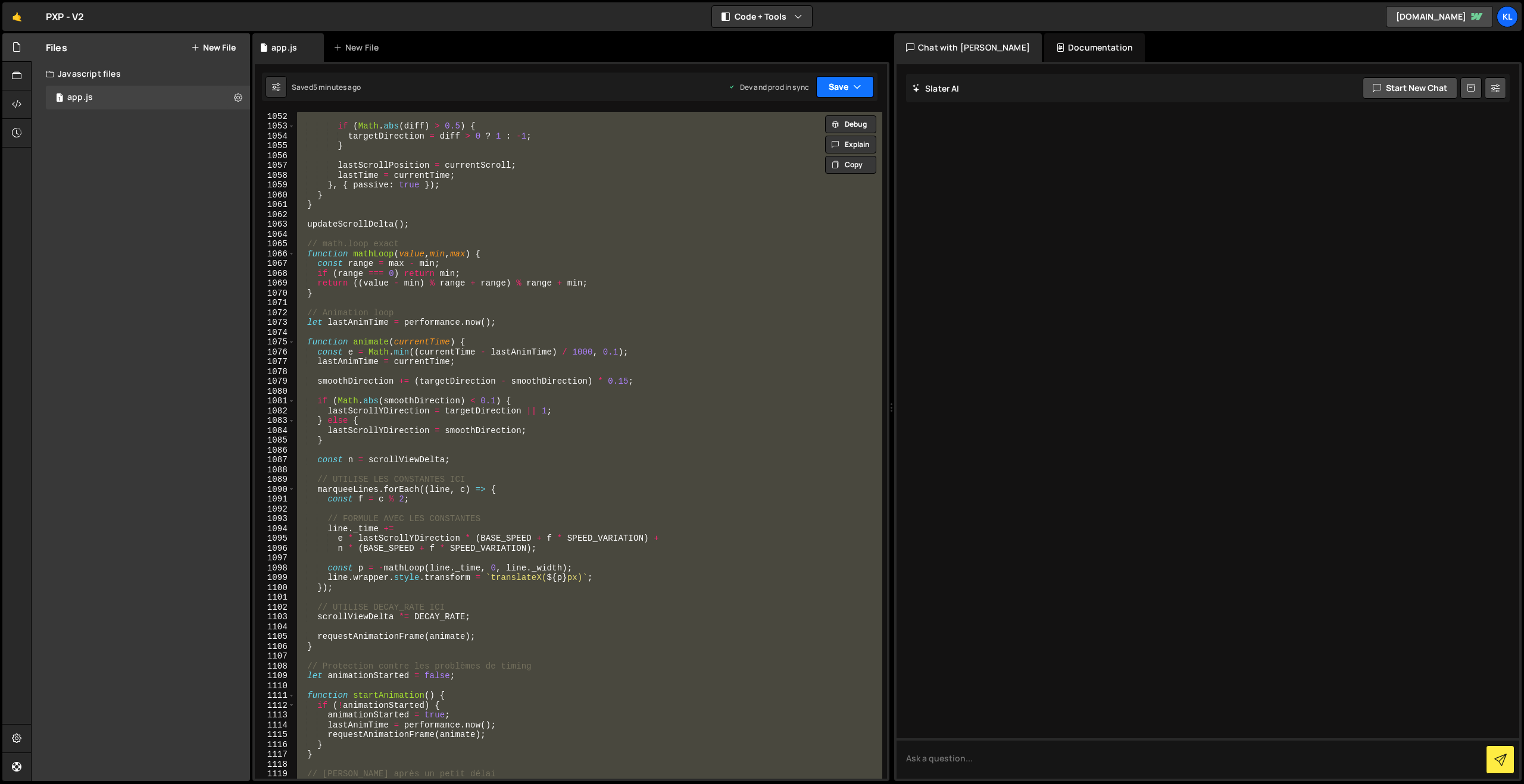
paste textarea
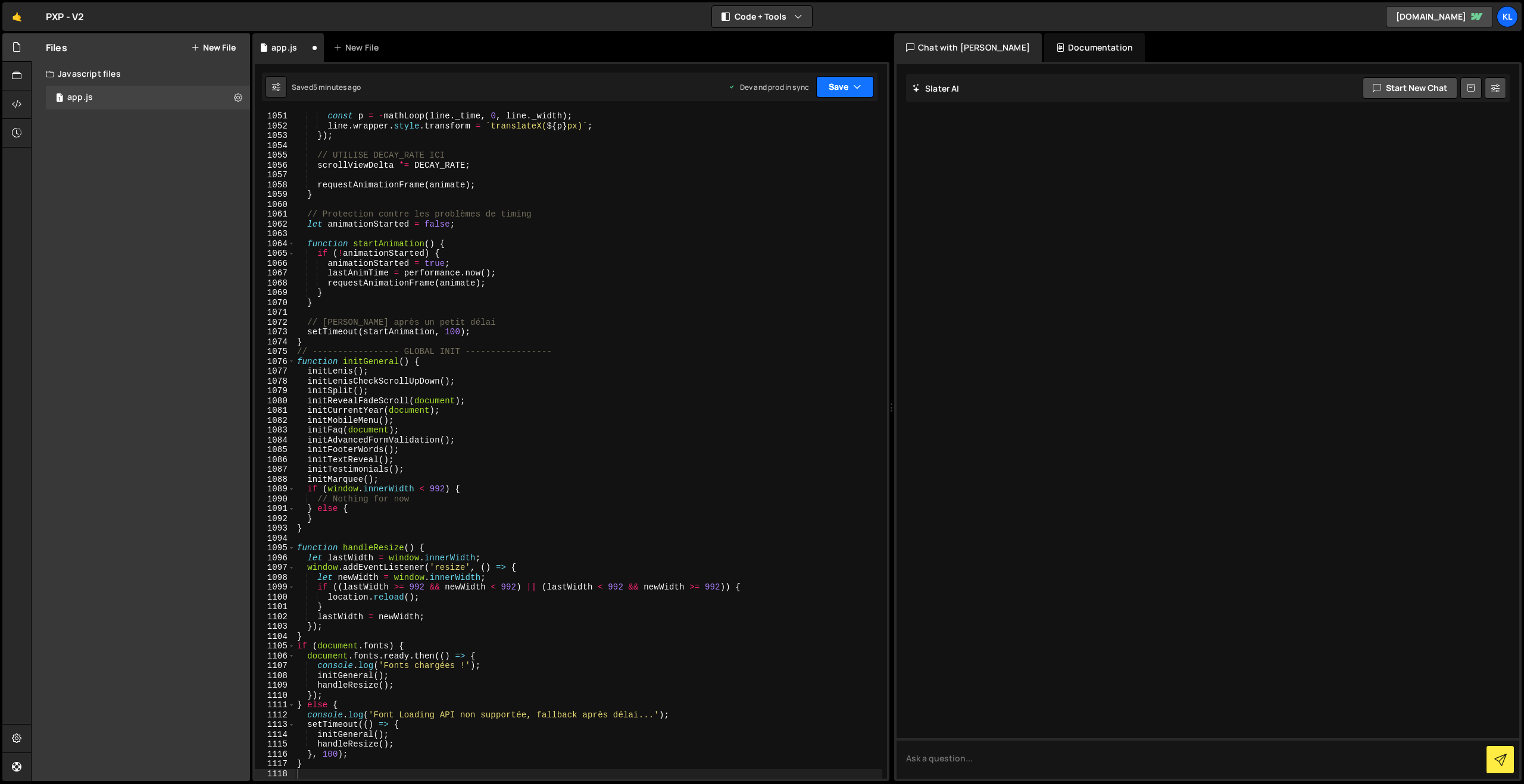
click at [845, 90] on button "Save" at bounding box center [845, 86] width 58 height 22
click at [813, 157] on div "Save to Production S" at bounding box center [805, 154] width 124 height 12
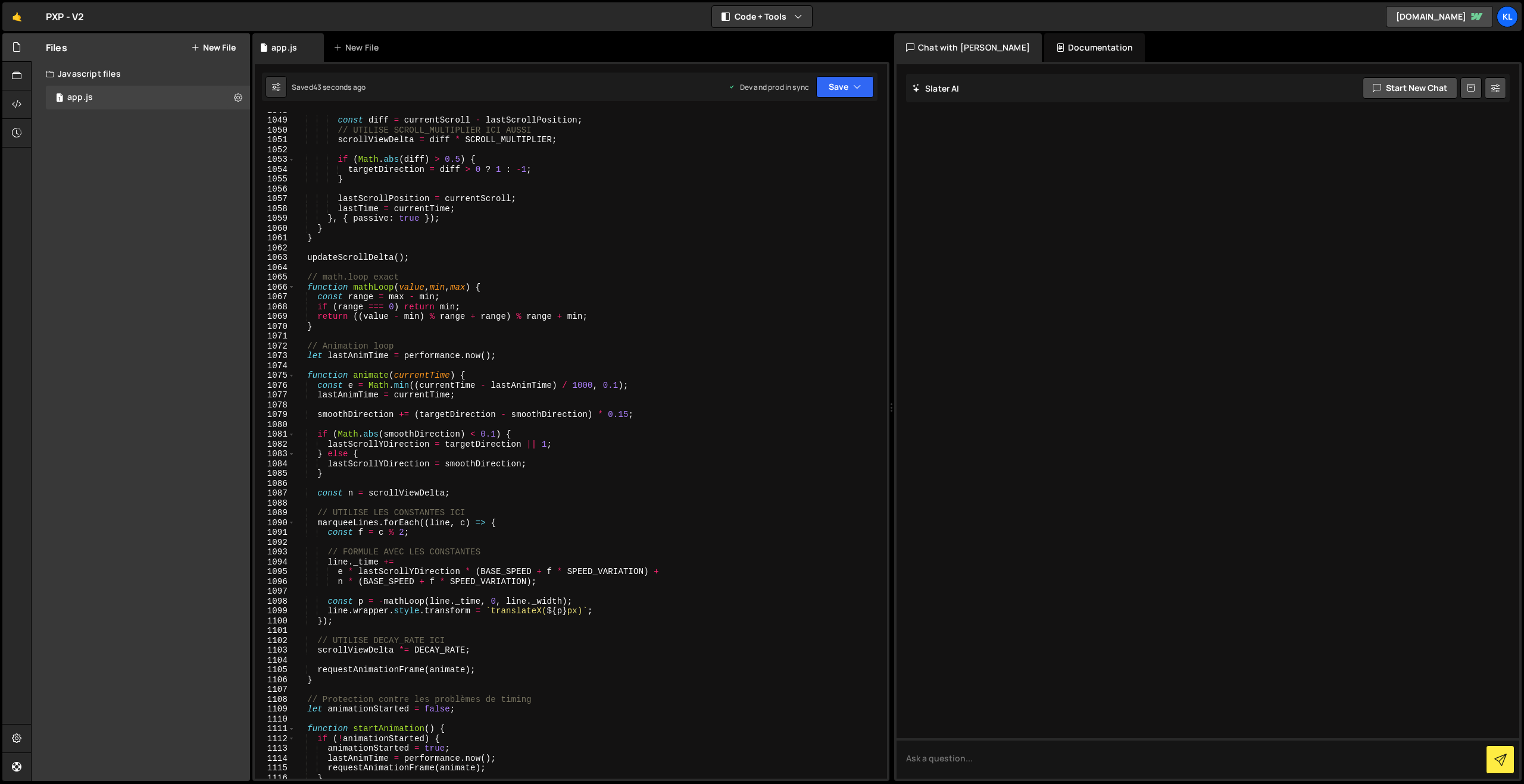
scroll to position [10125, 0]
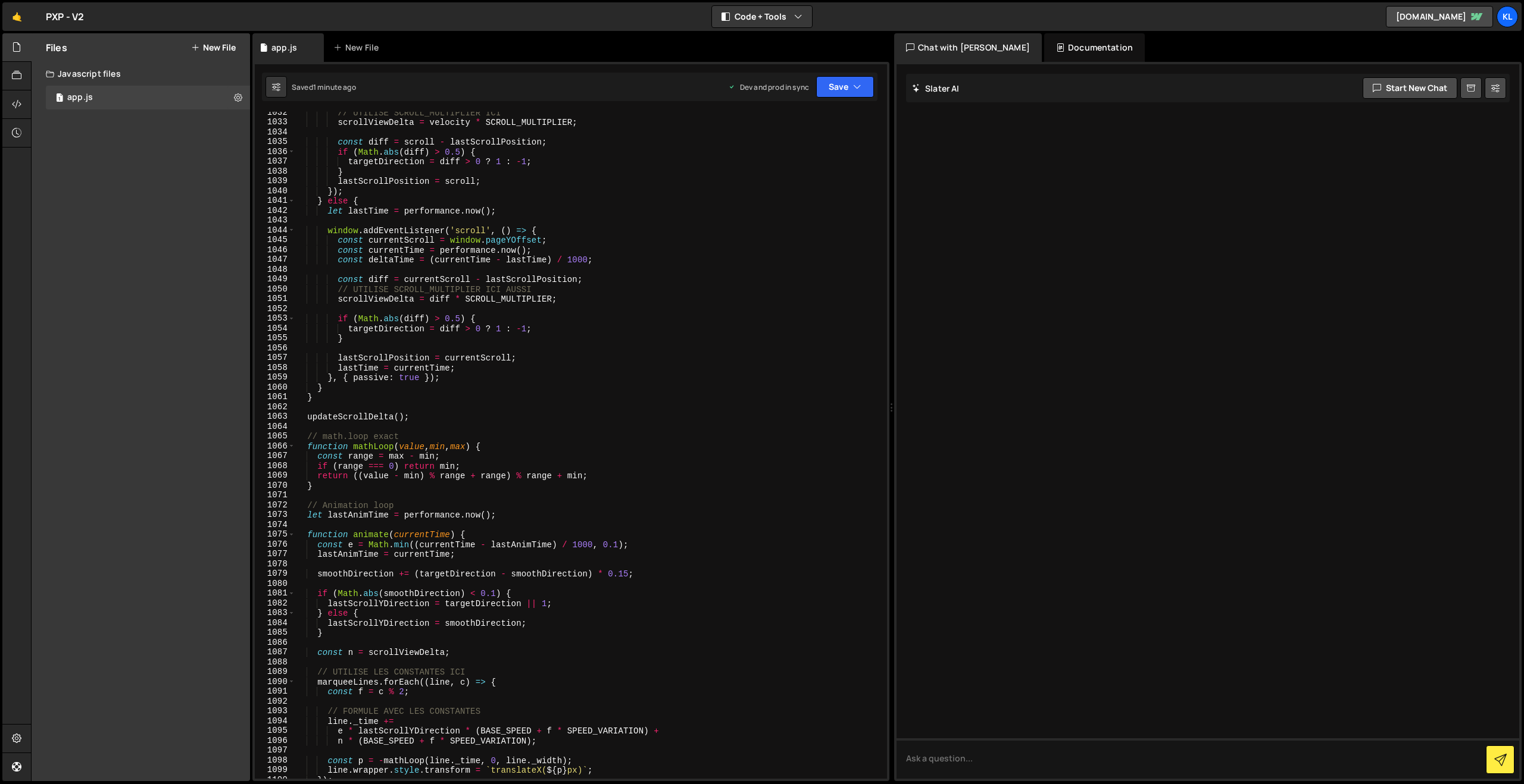
drag, startPoint x: 497, startPoint y: 317, endPoint x: 553, endPoint y: 272, distance: 71.8
click at [497, 316] on div "// UTILISE SCROLL_MULTIPLIER ICI scrollViewDelta = velocity * SCROLL_MULTIPLIER…" at bounding box center [589, 451] width 588 height 686
type textarea "}"
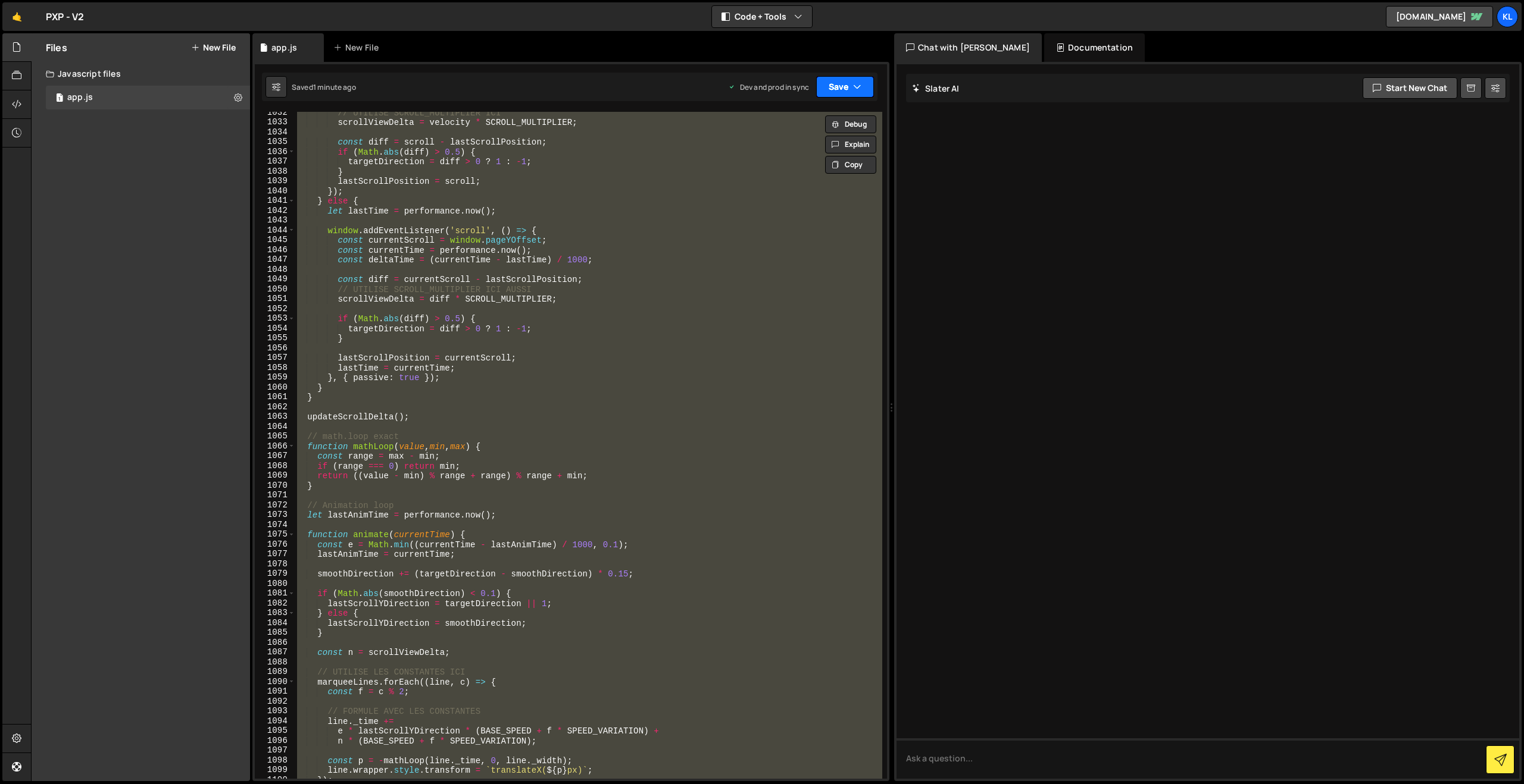
paste textarea
click at [820, 86] on button "Save" at bounding box center [845, 86] width 58 height 22
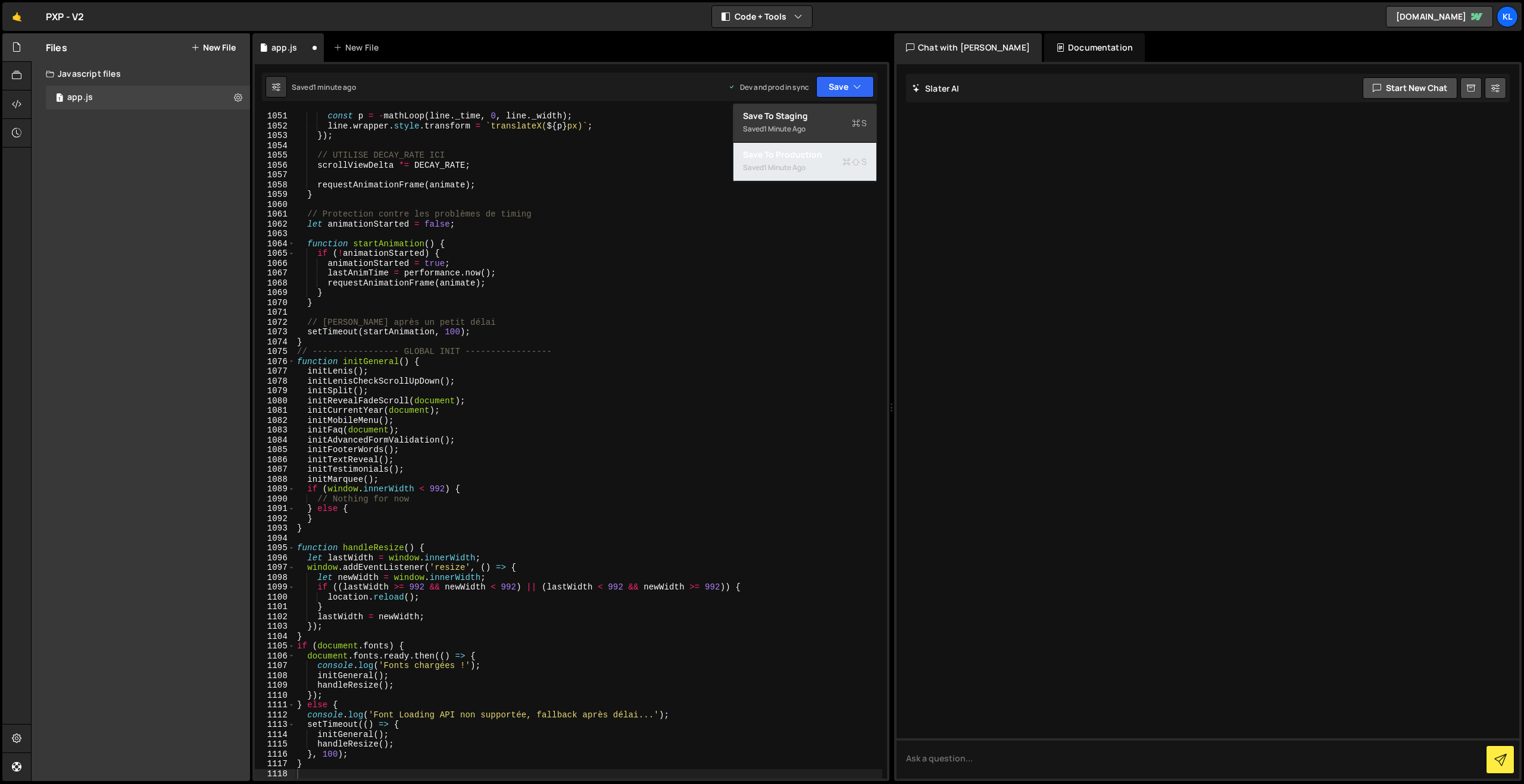
drag, startPoint x: 818, startPoint y: 169, endPoint x: 813, endPoint y: 166, distance: 5.8
click at [818, 169] on div "Saved 1 minute ago" at bounding box center [805, 168] width 124 height 14
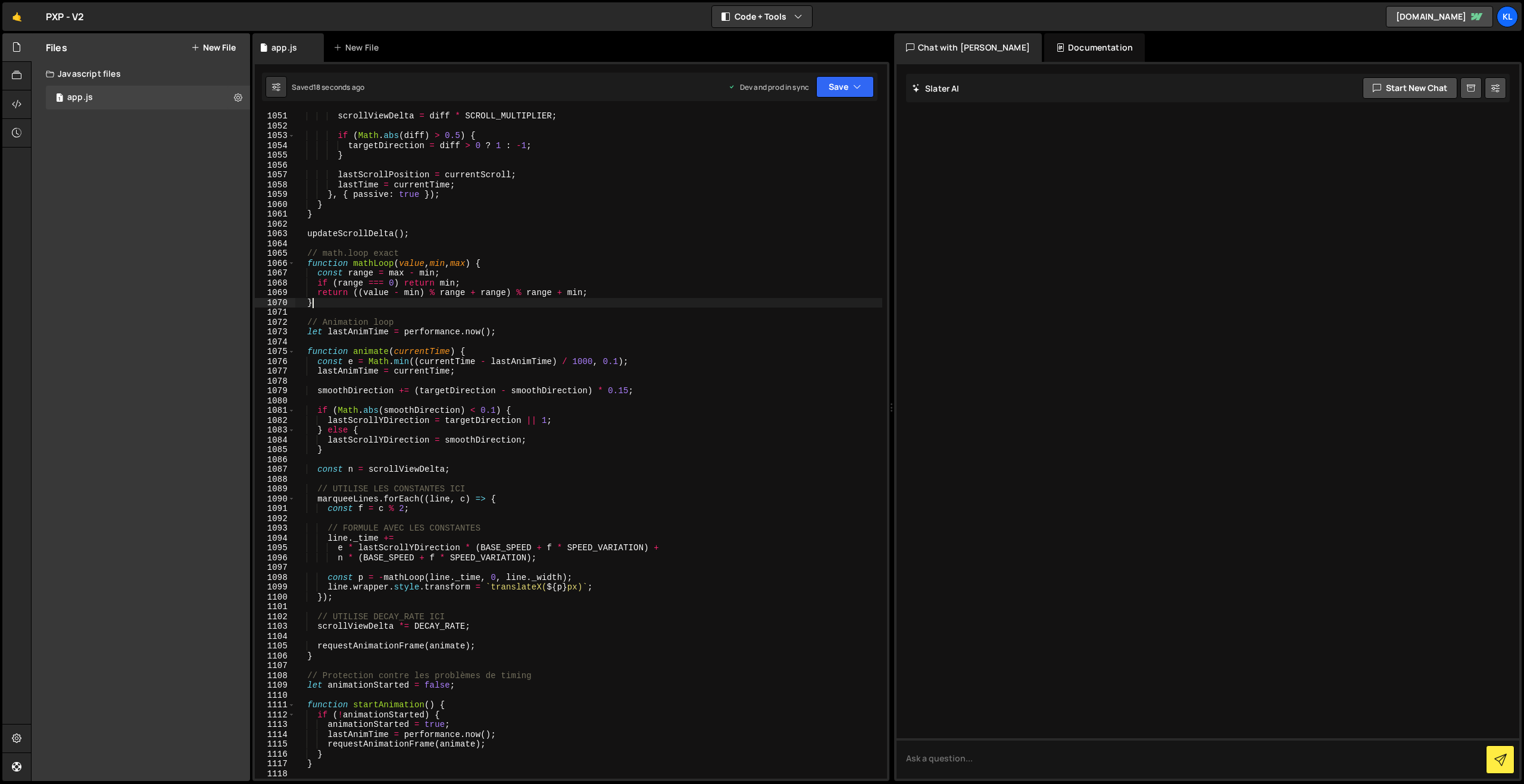
drag, startPoint x: 469, startPoint y: 302, endPoint x: 541, endPoint y: 267, distance: 80.1
click at [469, 301] on div "scrollViewDelta = diff * SCROLL_MULTIPLIER ; if ( Math . abs ( diff ) > 0.5 ) {…" at bounding box center [589, 454] width 588 height 686
type textarea "}"
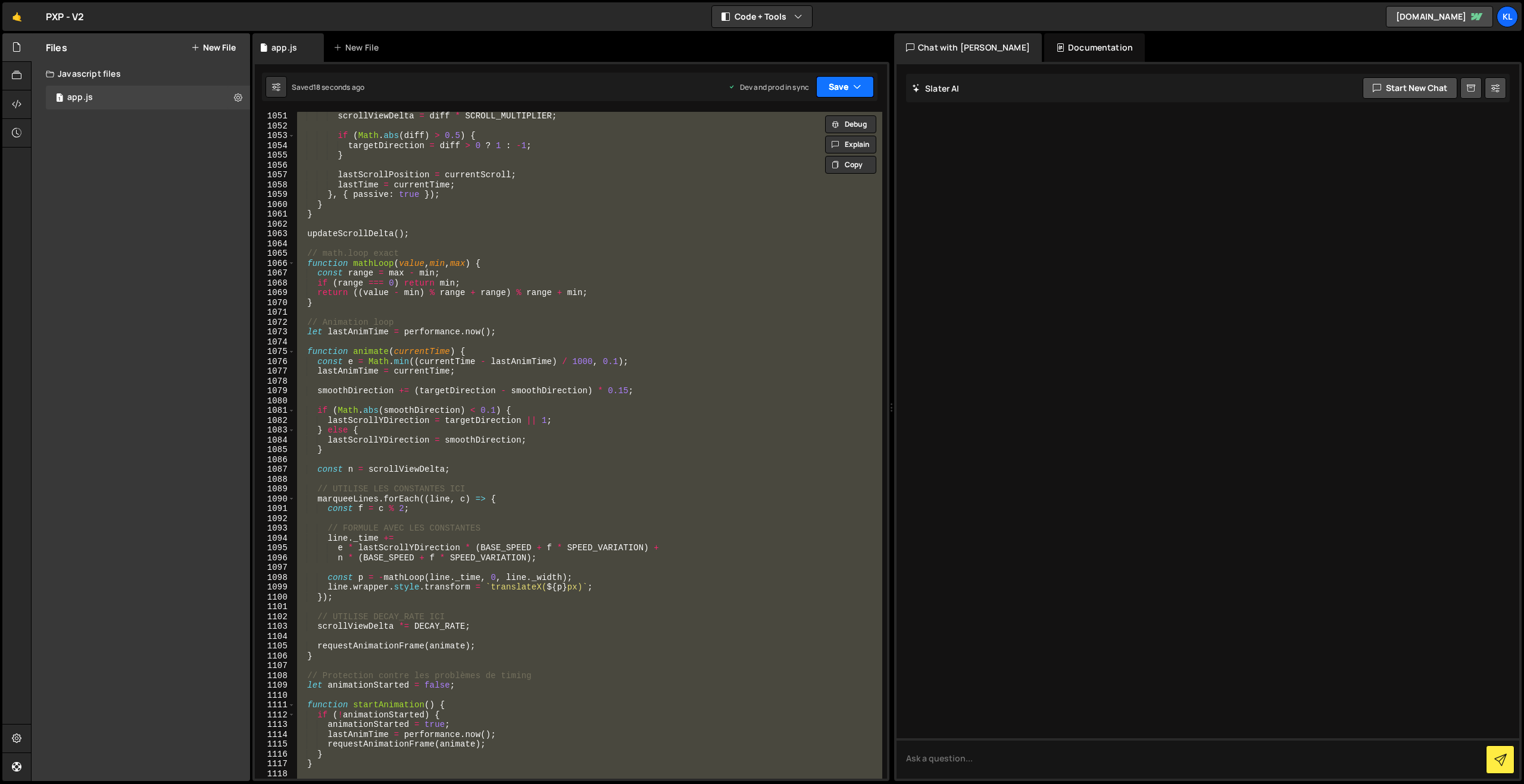
paste textarea
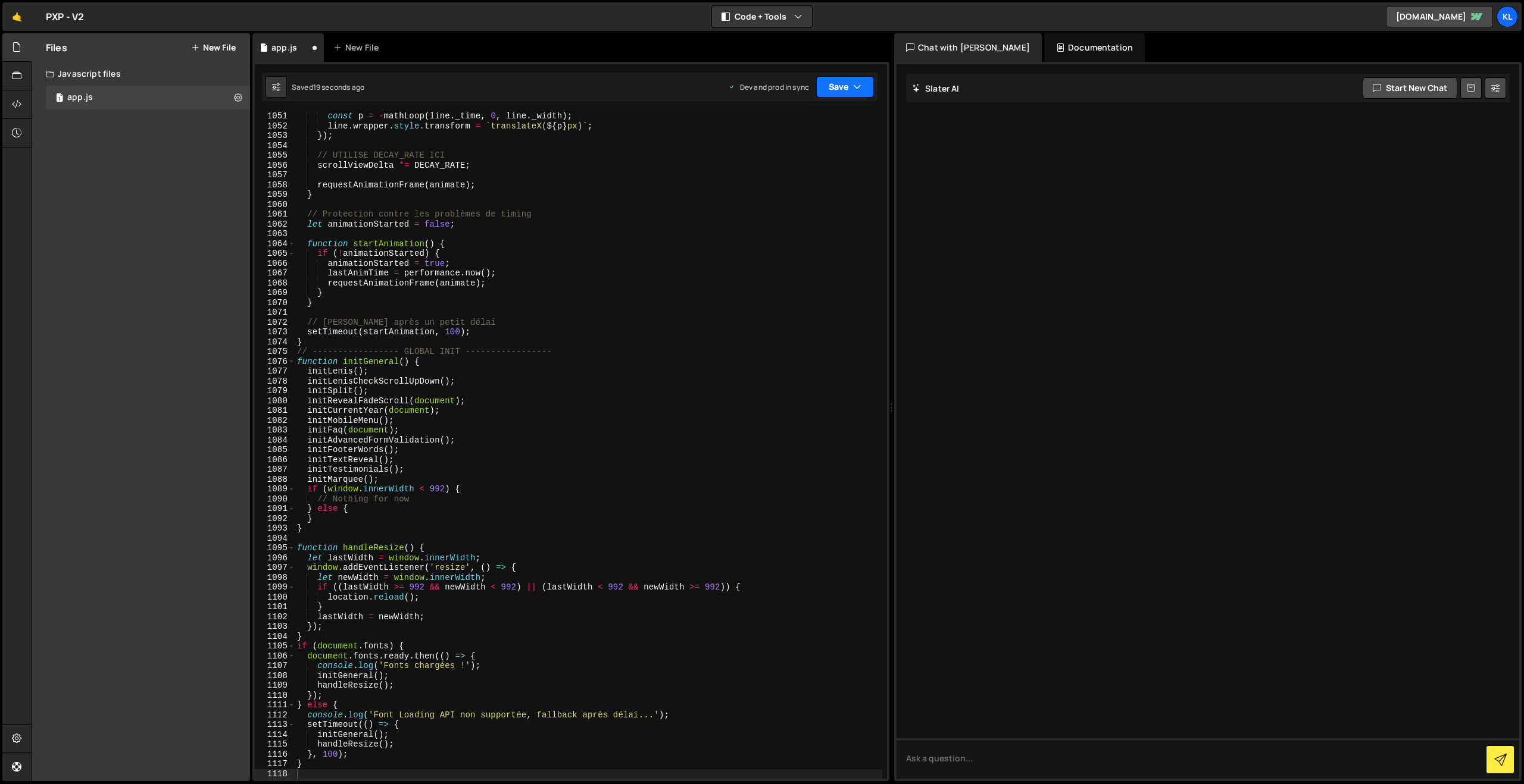
click at [850, 83] on button "Save" at bounding box center [845, 86] width 58 height 22
click at [783, 158] on div "Save to Production S" at bounding box center [805, 154] width 124 height 12
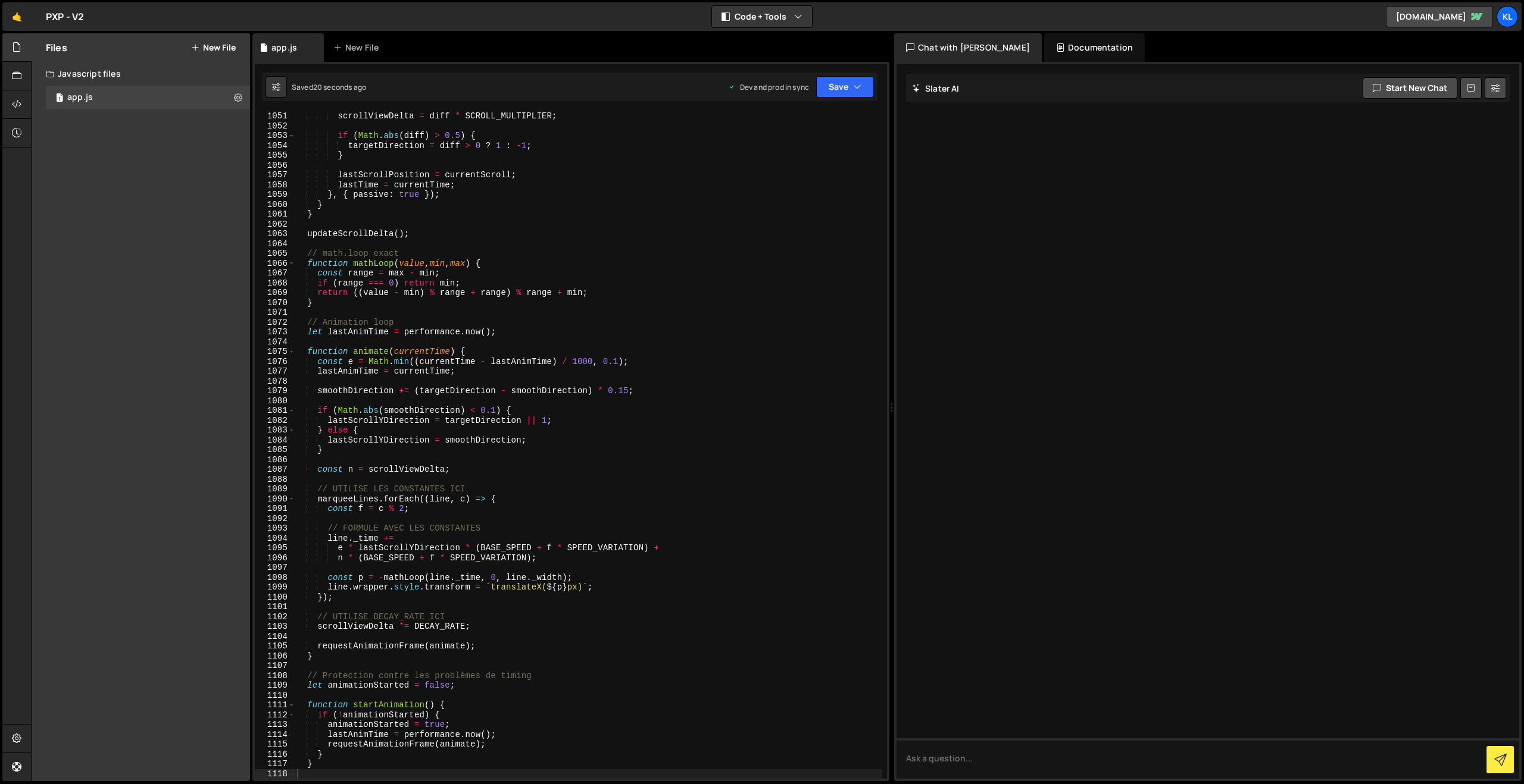
click at [762, 201] on div "scrollViewDelta = diff * SCROLL_MULTIPLIER ; if ( Math . abs ( diff ) > 0.5 ) {…" at bounding box center [589, 454] width 588 height 686
type textarea "}"
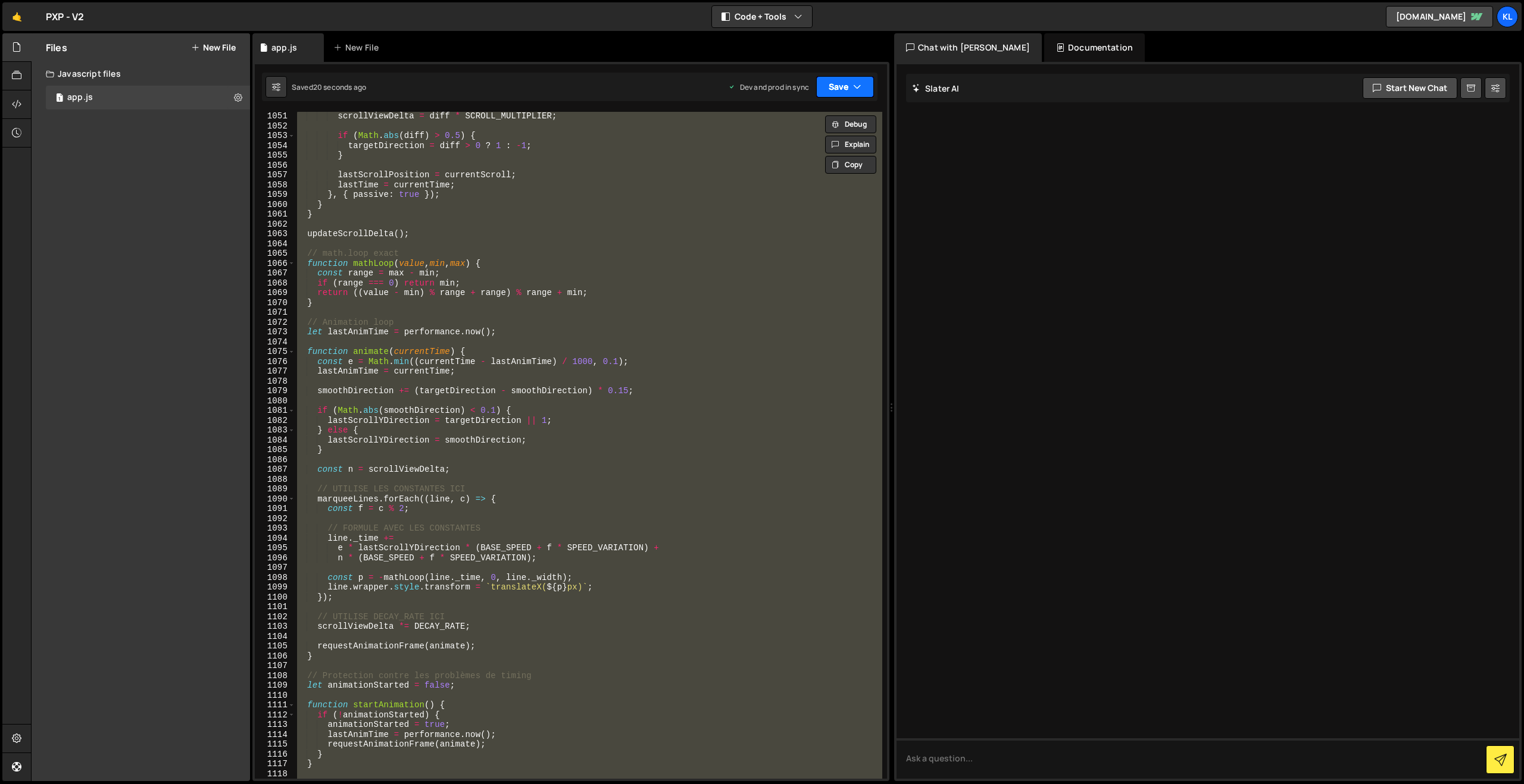
paste textarea
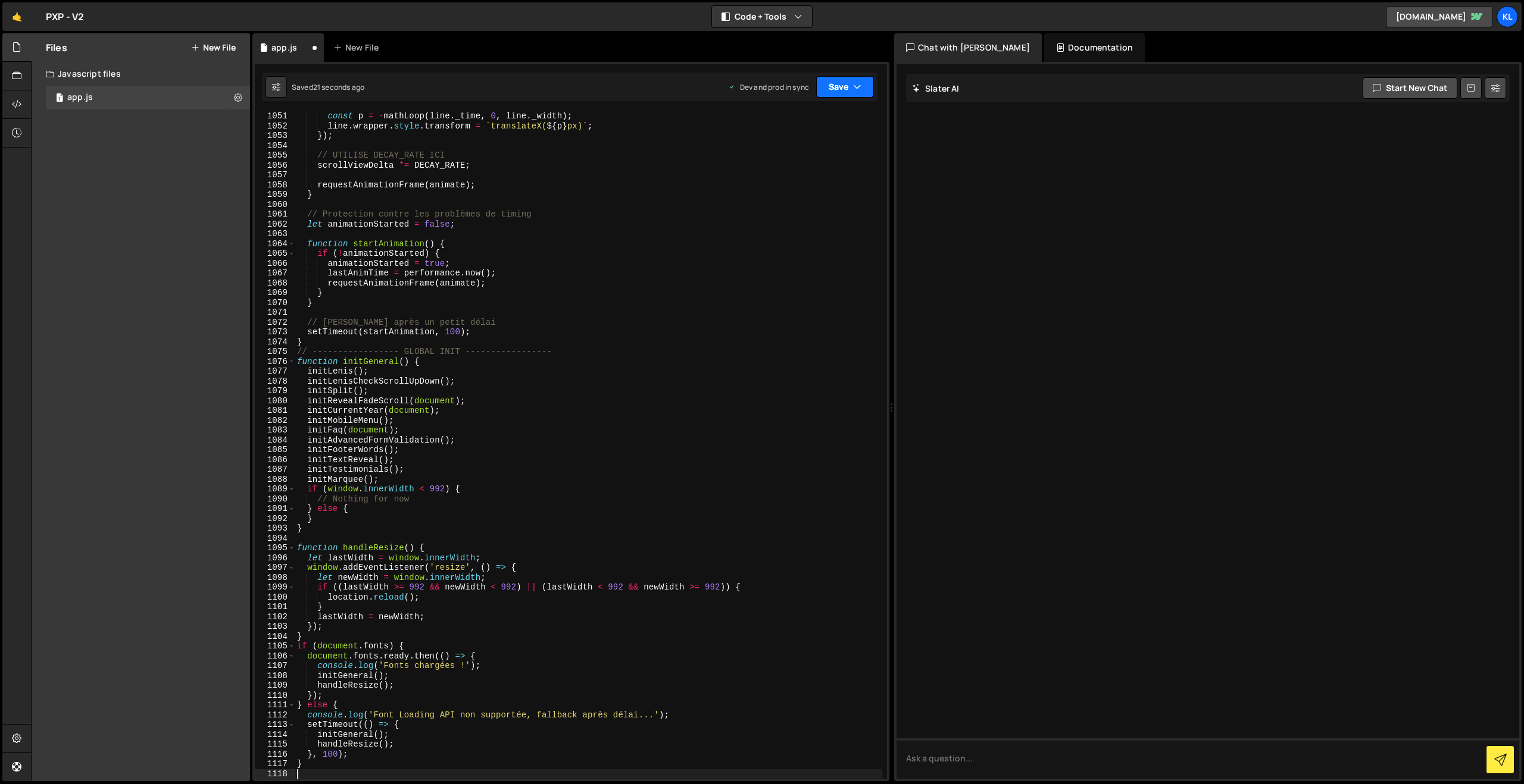
drag, startPoint x: 840, startPoint y: 92, endPoint x: 822, endPoint y: 133, distance: 44.8
click at [840, 92] on button "Save" at bounding box center [845, 86] width 58 height 22
click at [790, 166] on div "19 seconds ago" at bounding box center [789, 167] width 52 height 10
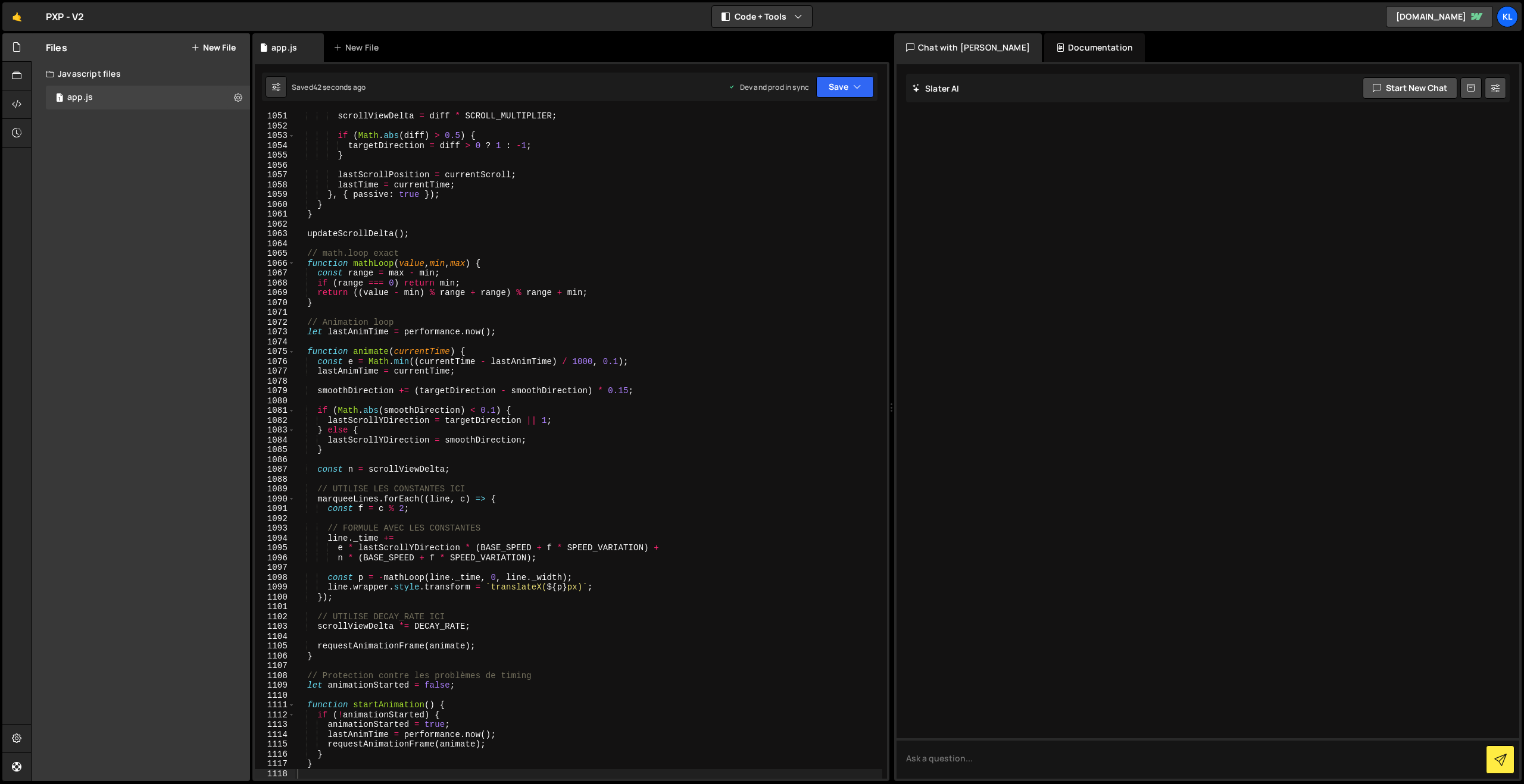
click at [682, 416] on div "scrollViewDelta = diff * SCROLL_MULTIPLIER ; if ( Math . abs ( diff ) > 0.5 ) {…" at bounding box center [589, 454] width 588 height 686
type textarea "}"
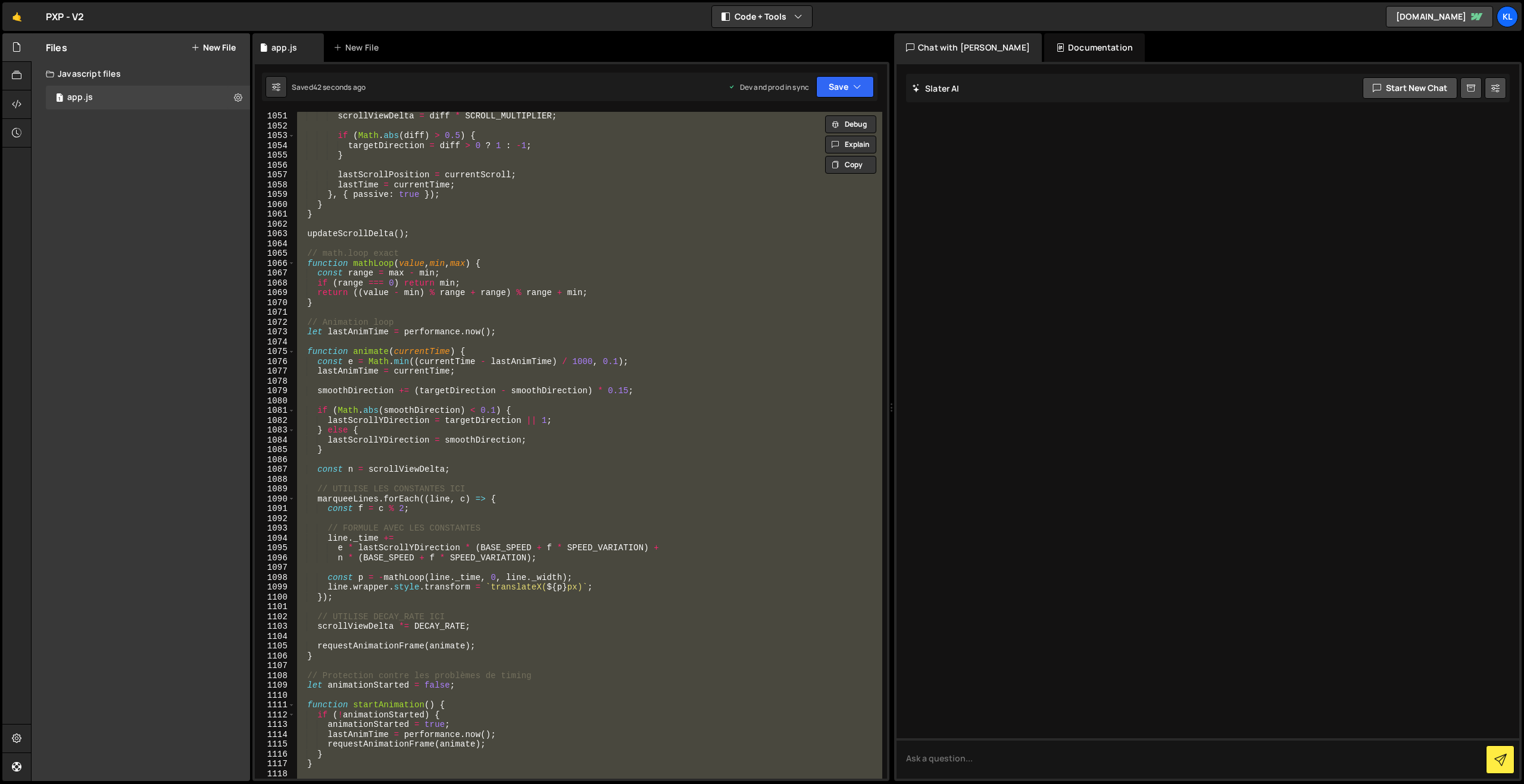
paste textarea
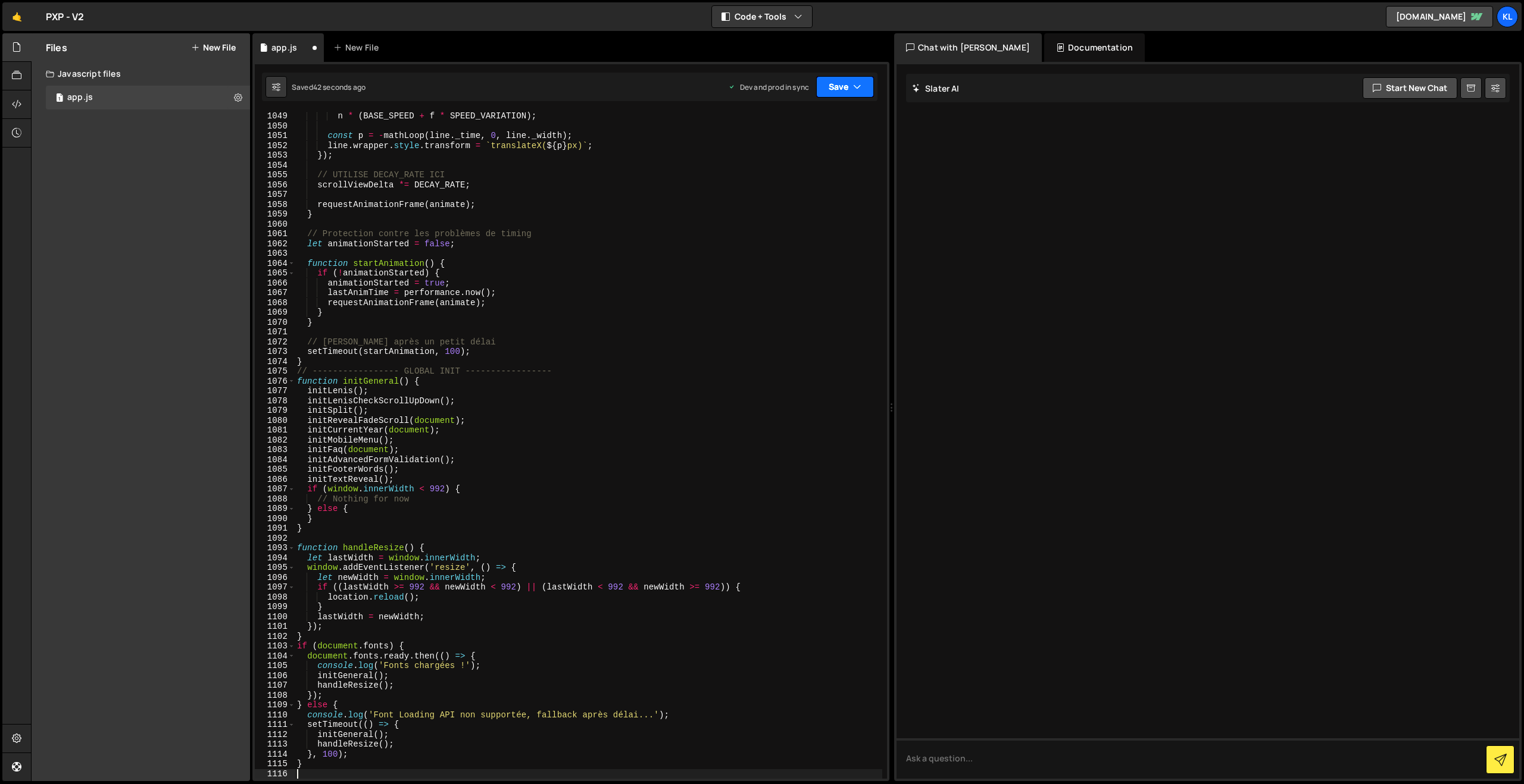
click at [820, 90] on button "Save" at bounding box center [845, 86] width 58 height 22
click at [765, 172] on div "41 seconds ago" at bounding box center [789, 167] width 52 height 10
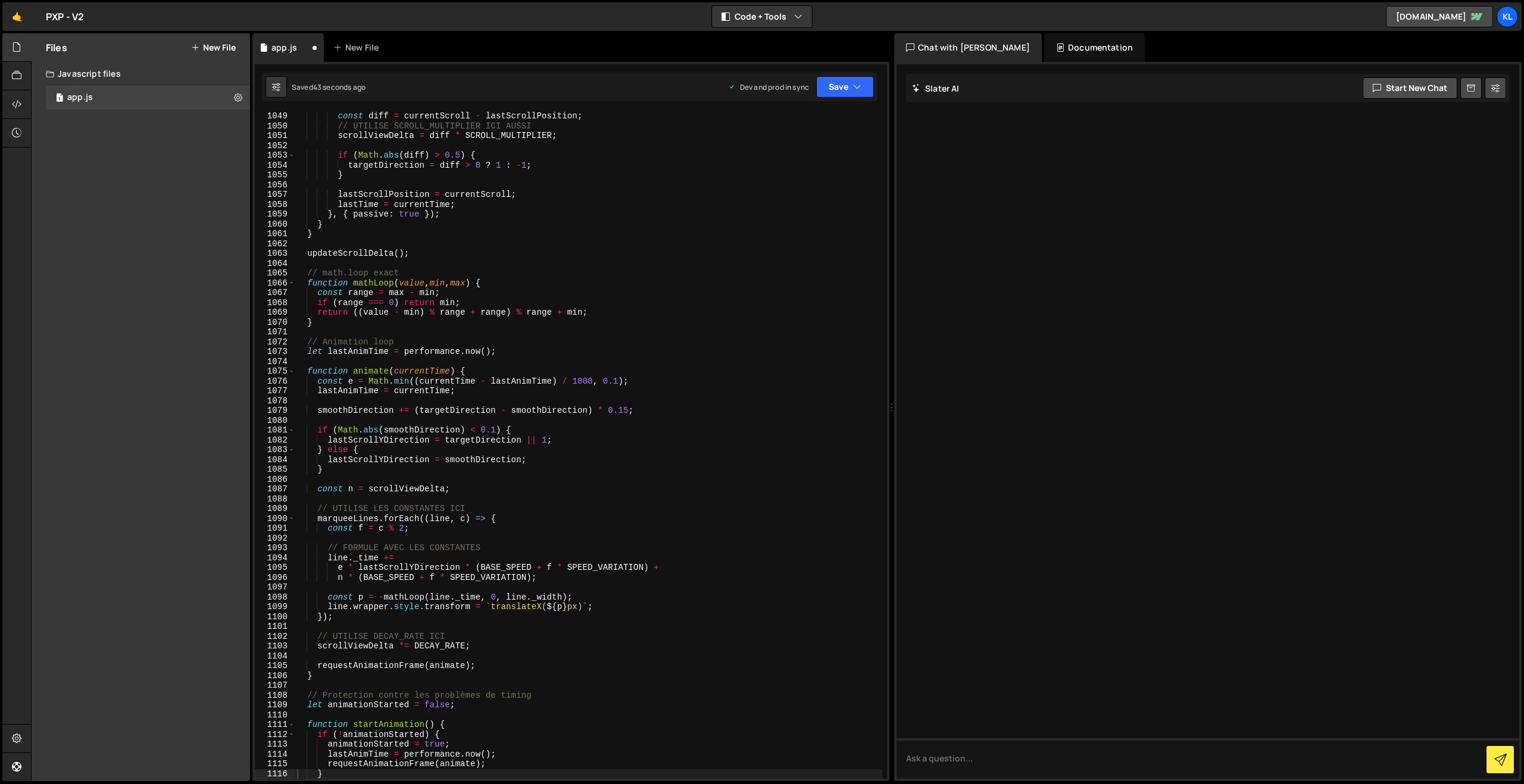
scroll to position [10287, 0]
click at [515, 351] on div "const diff = currentScroll - lastScrollPosition ; // UTILISE SCROLL_MULTIPLIER …" at bounding box center [589, 454] width 588 height 686
type textarea "}"
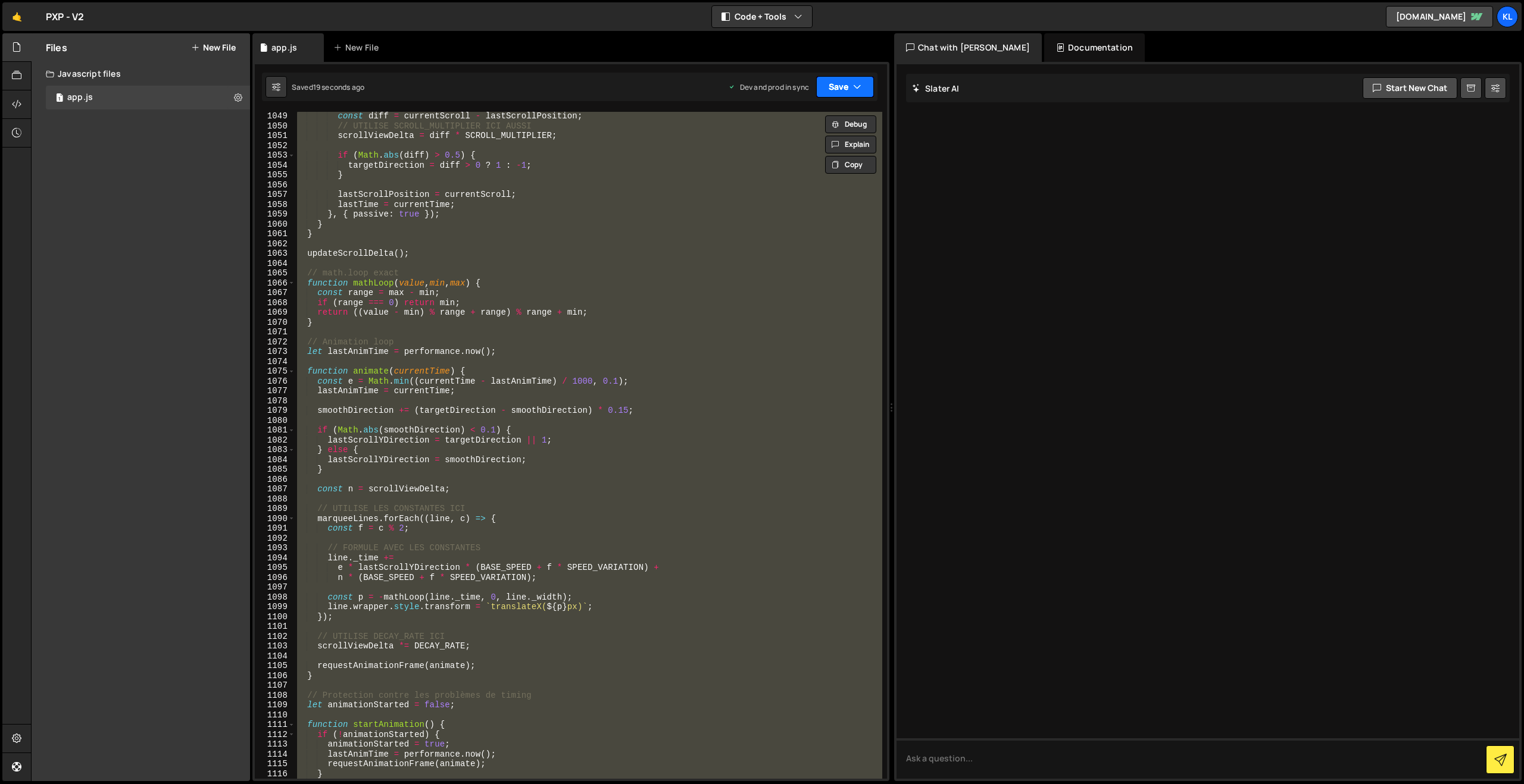
paste textarea
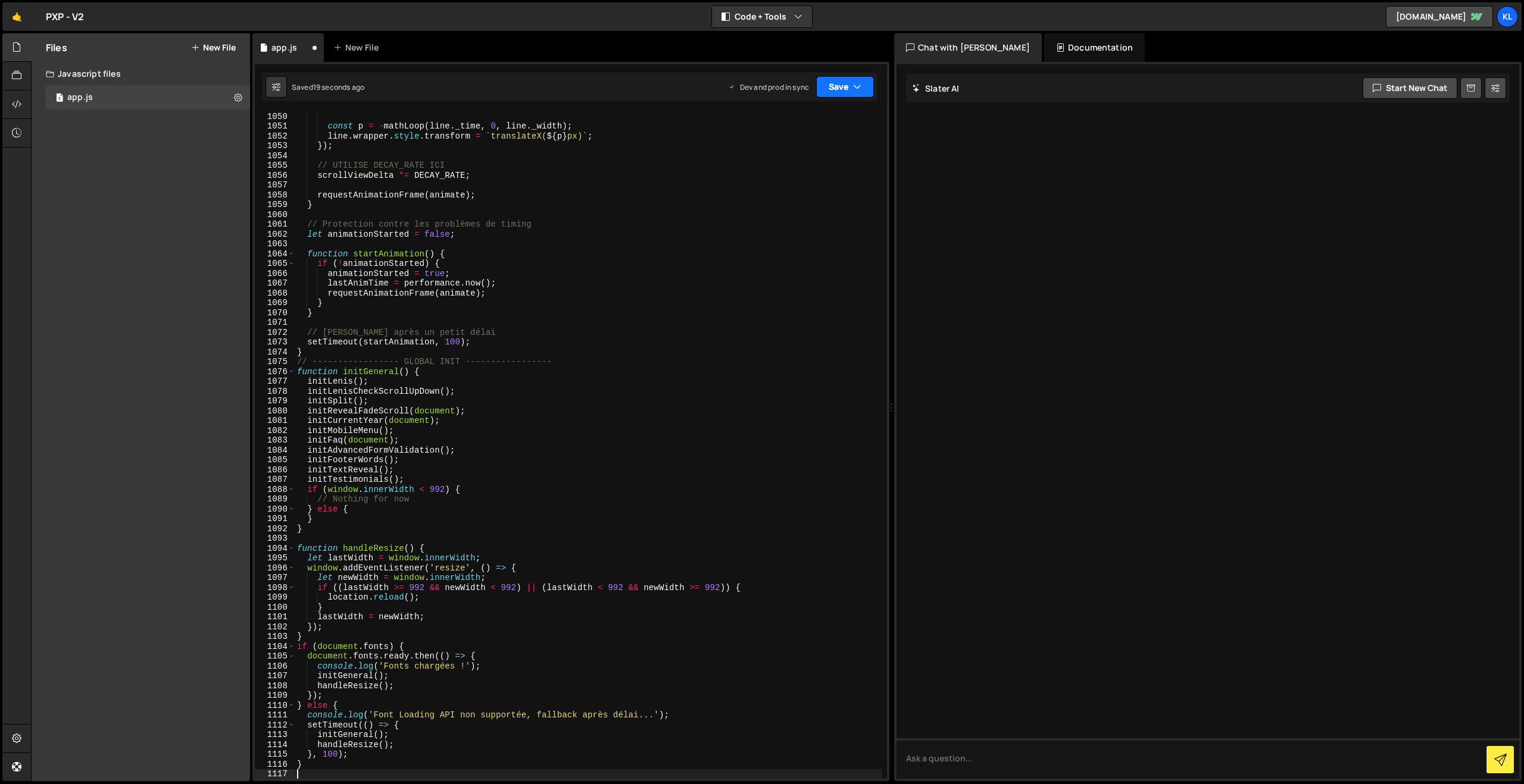
drag, startPoint x: 836, startPoint y: 88, endPoint x: 817, endPoint y: 165, distance: 79.3
click at [836, 91] on button "Save" at bounding box center [845, 86] width 58 height 22
click at [782, 156] on div "Save to Production S" at bounding box center [805, 154] width 124 height 12
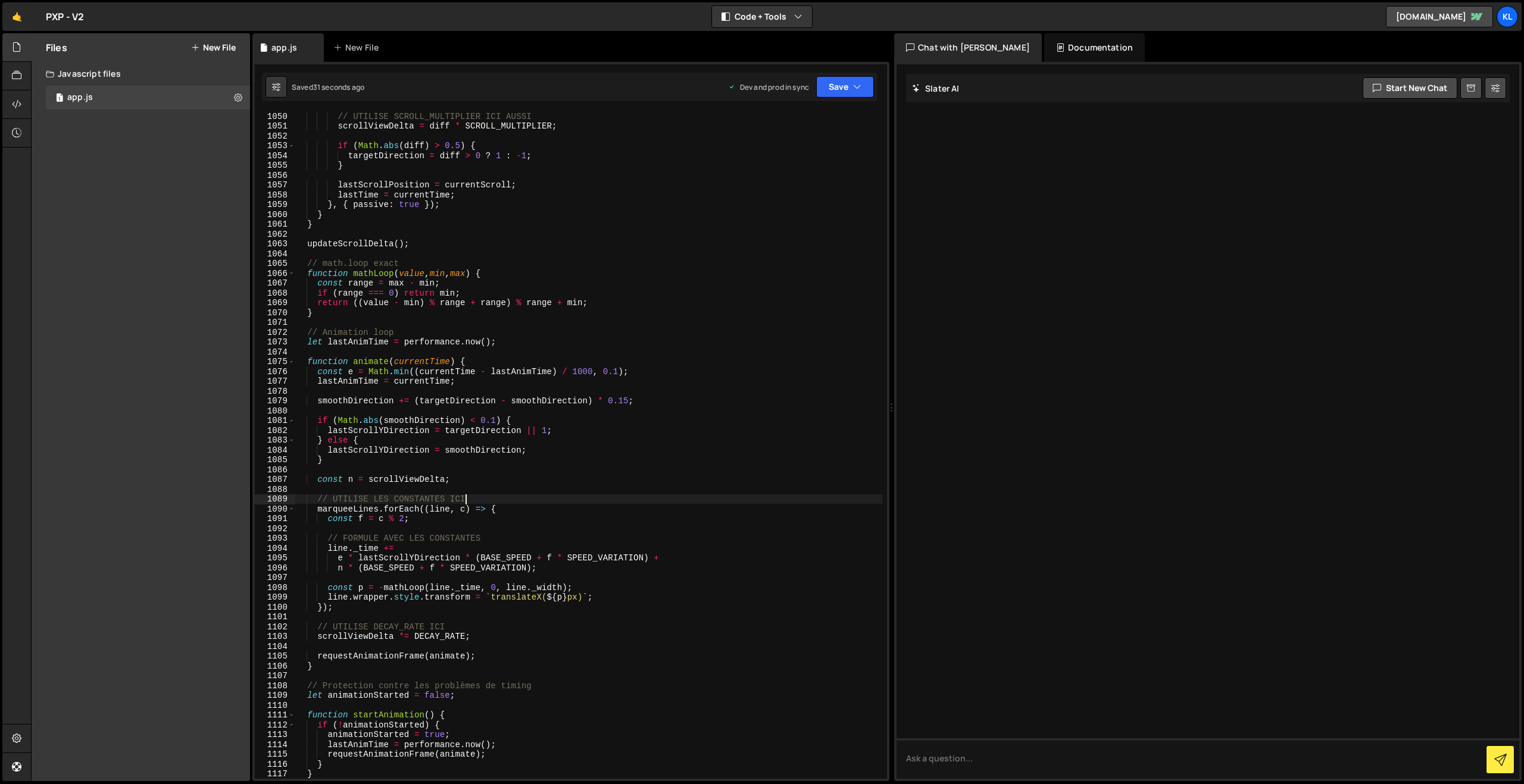
drag, startPoint x: 714, startPoint y: 496, endPoint x: 712, endPoint y: 486, distance: 10.2
click at [712, 486] on div "// UTILISE SCROLL_MULTIPLIER ICI AUSSI scrollViewDelta = diff * SCROLL_MULTIPLI…" at bounding box center [589, 454] width 588 height 686
type textarea "}"
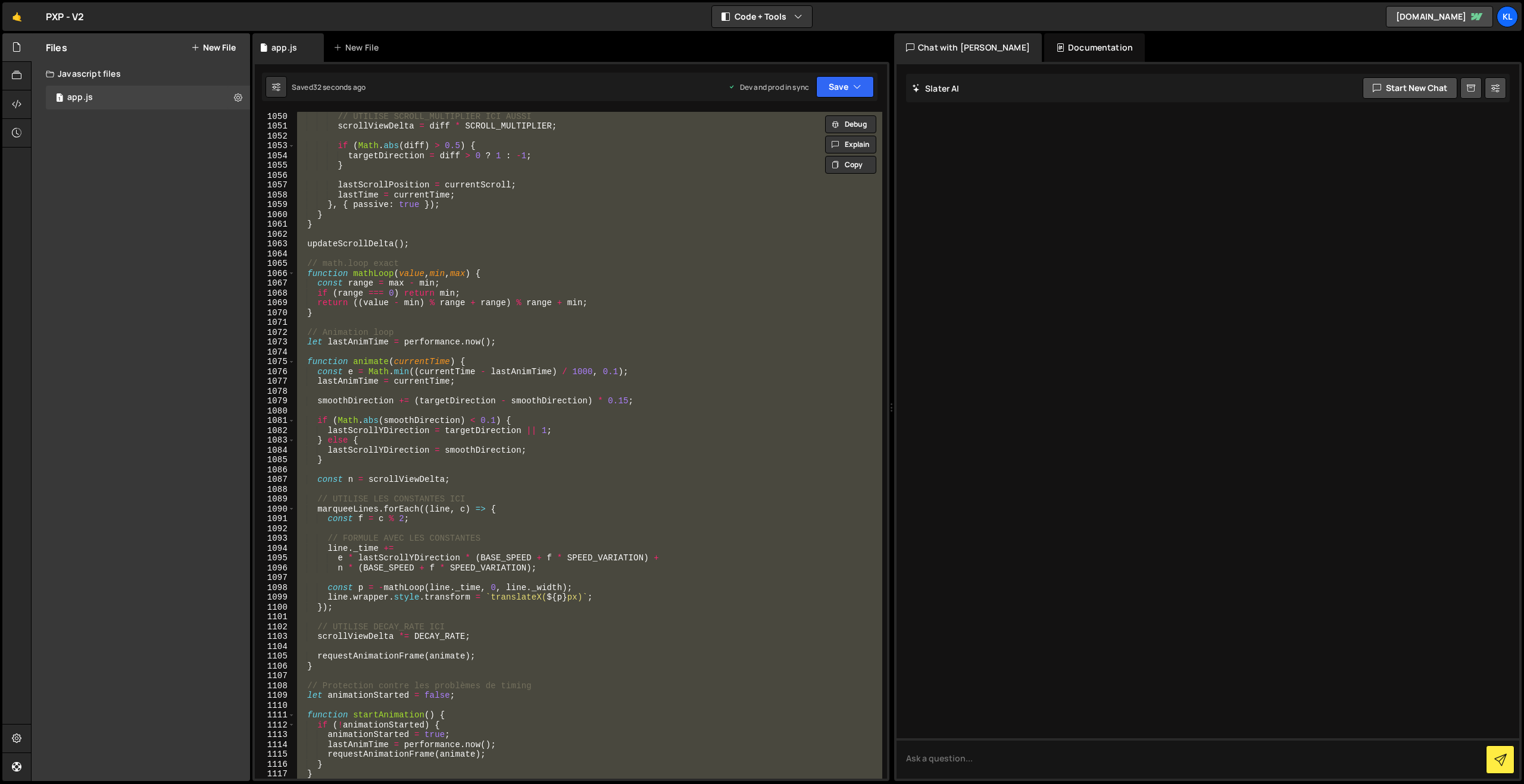
paste textarea
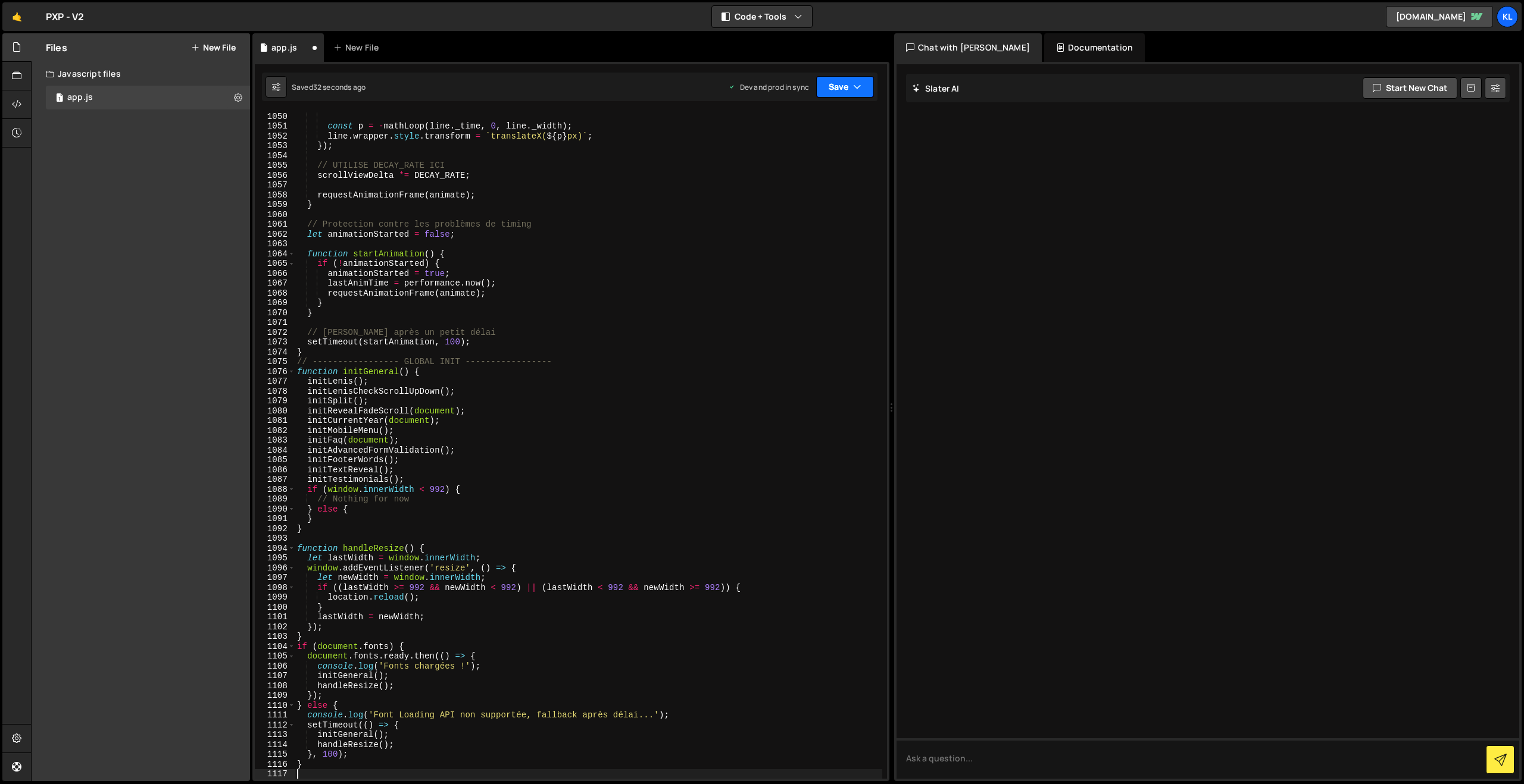
click at [845, 85] on button "Save" at bounding box center [845, 86] width 58 height 22
click at [784, 161] on div "Saved 31 seconds ago" at bounding box center [805, 168] width 124 height 14
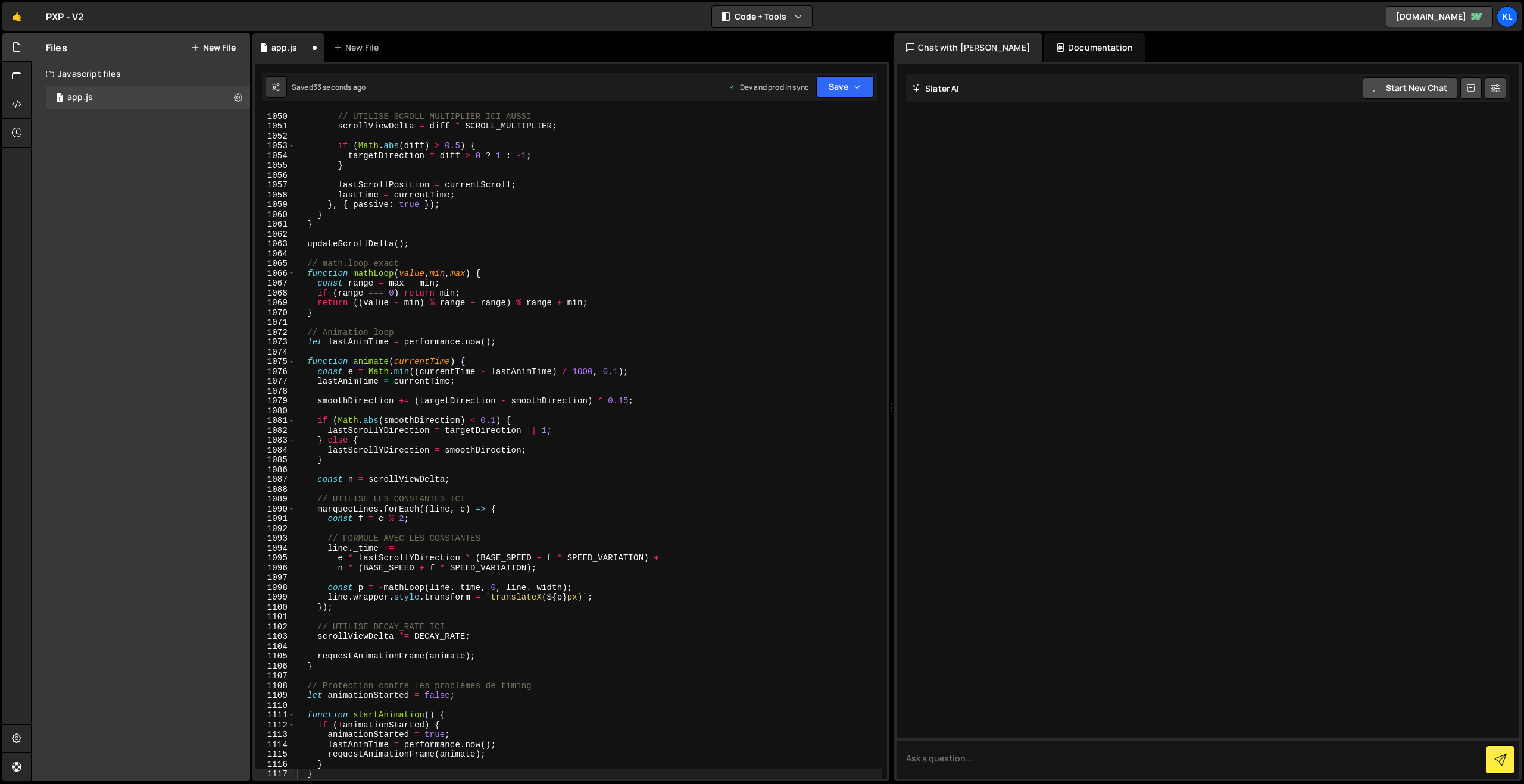
scroll to position [10297, 0]
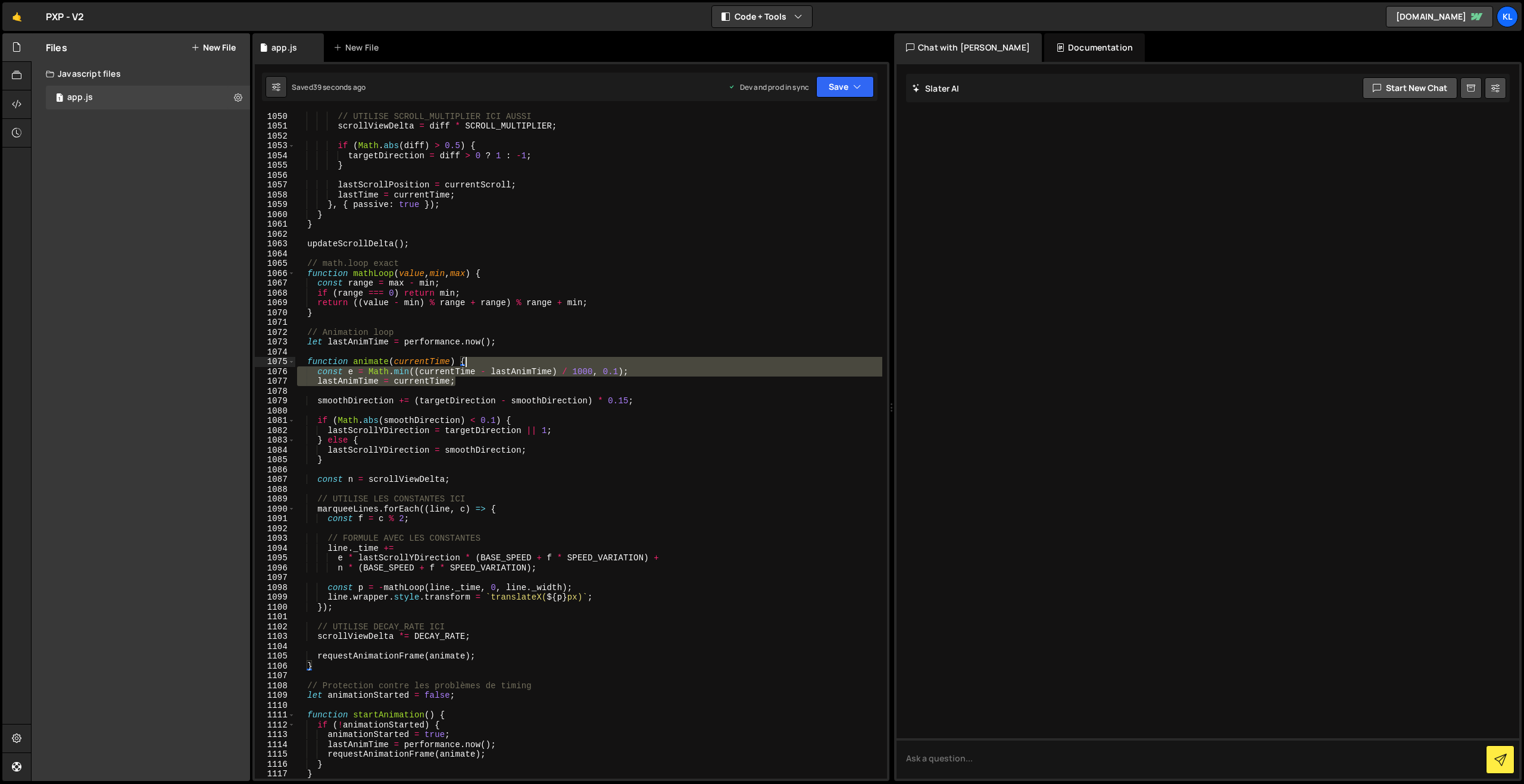
drag, startPoint x: 629, startPoint y: 375, endPoint x: 627, endPoint y: 357, distance: 18.1
click at [627, 357] on div "// UTILISE SCROLL_MULTIPLIER ICI AUSSI scrollViewDelta = diff * SCROLL_MULTIPLI…" at bounding box center [589, 454] width 588 height 686
type textarea "}"
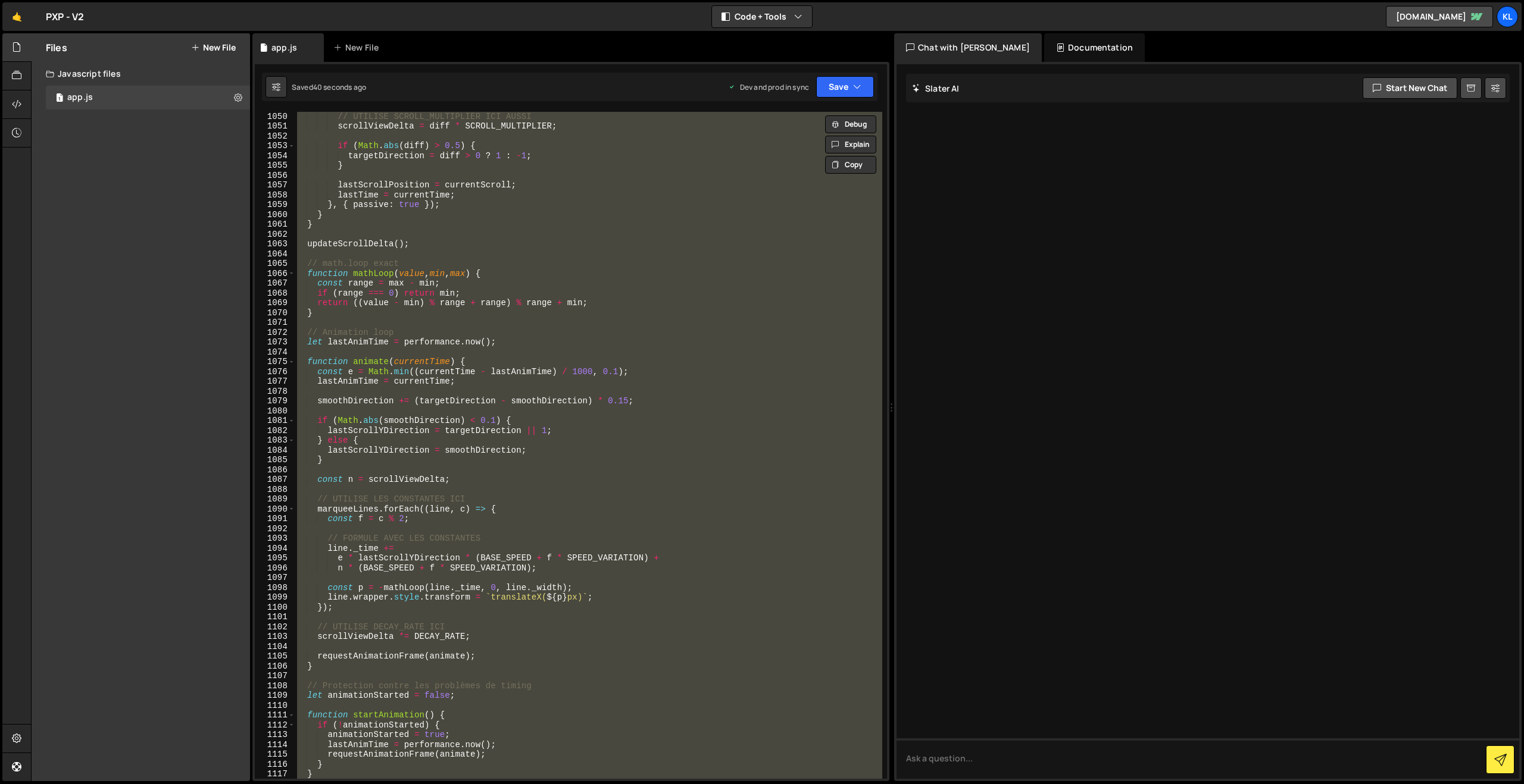
paste textarea
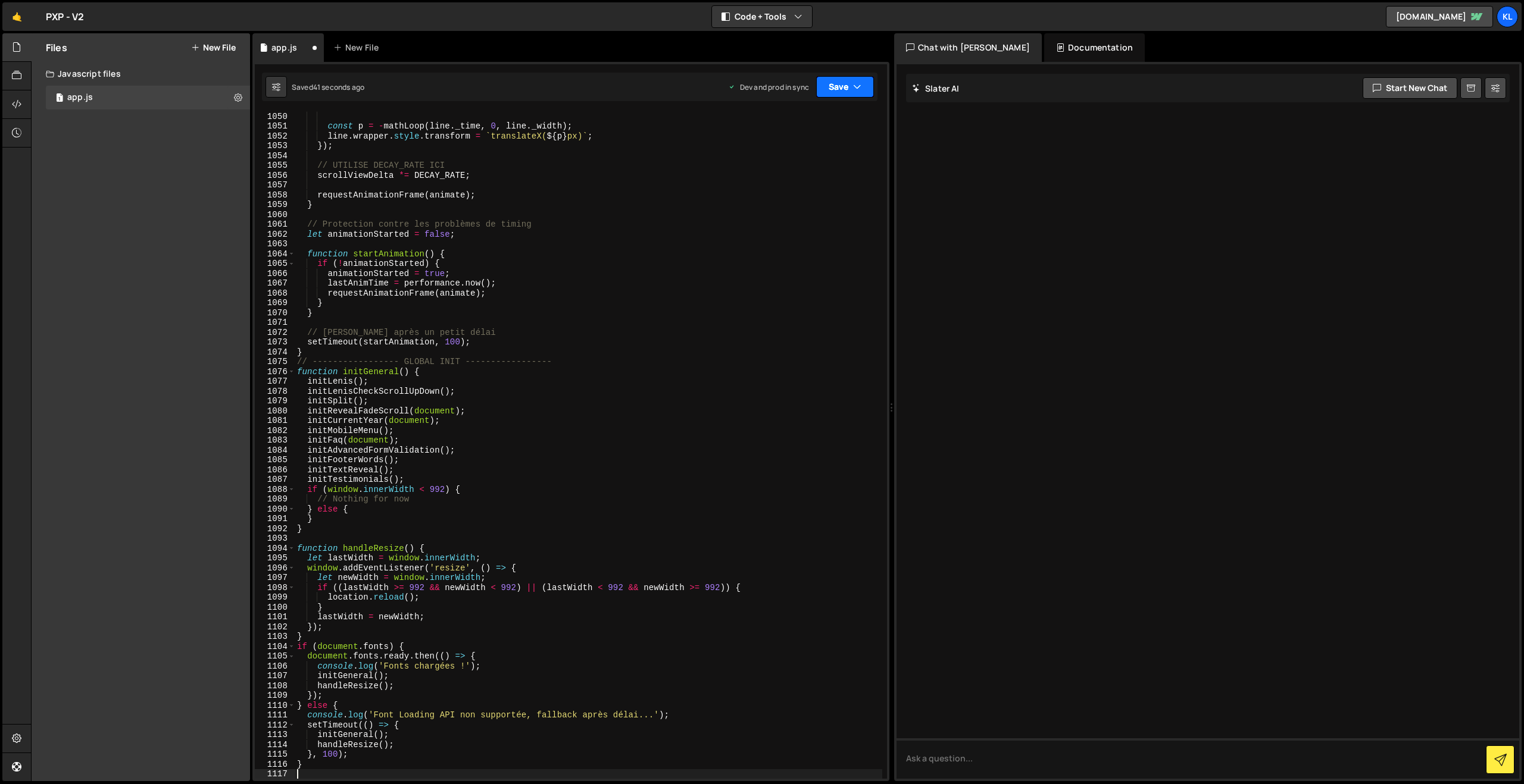
click at [859, 88] on icon "button" at bounding box center [858, 86] width 8 height 12
click at [780, 166] on div "39 seconds ago" at bounding box center [789, 167] width 53 height 10
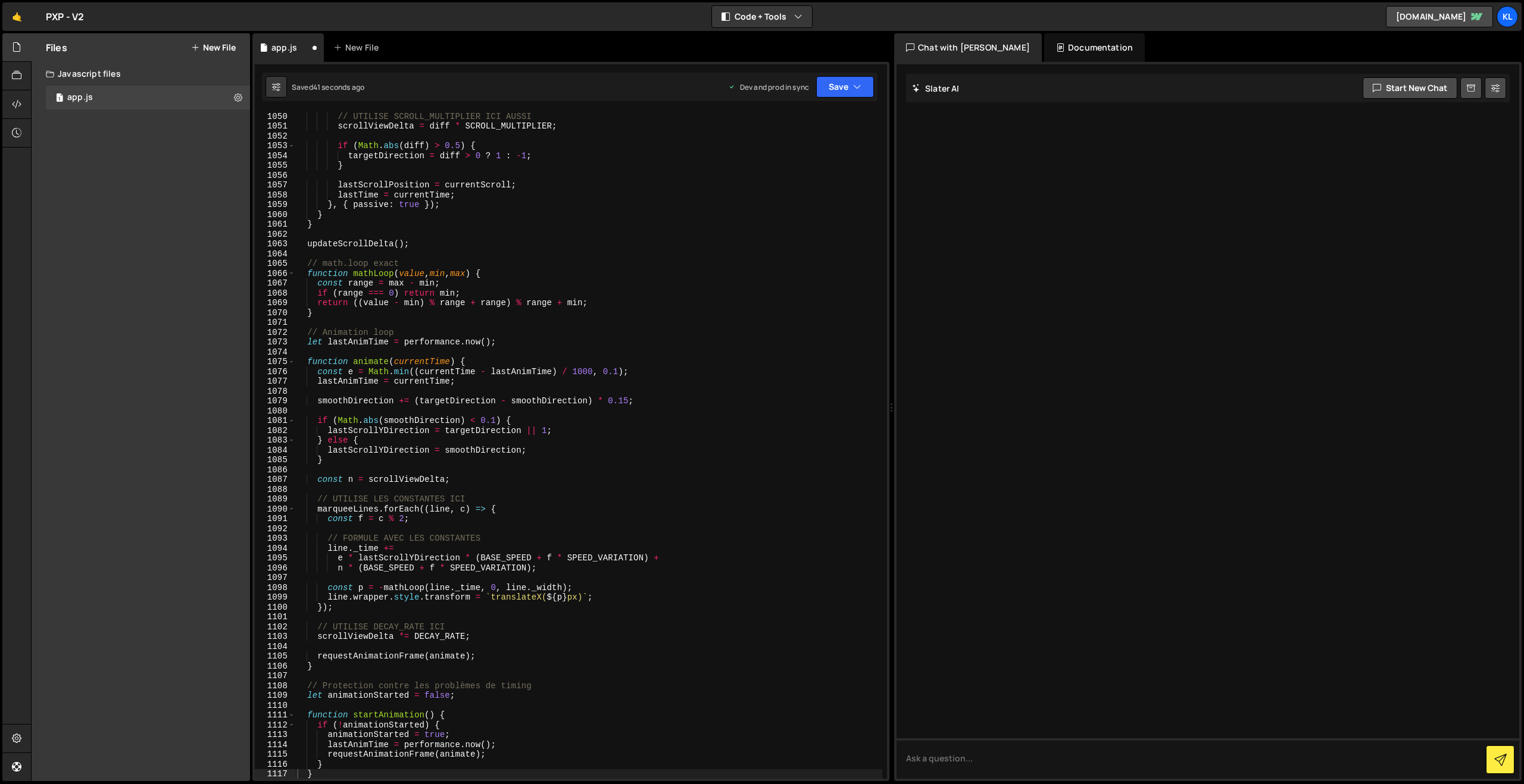
scroll to position [10297, 0]
click at [515, 219] on div "// UTILISE SCROLL_MULTIPLIER ICI AUSSI scrollViewDelta = diff * SCROLL_MULTIPLI…" at bounding box center [589, 454] width 588 height 686
type textarea "}"
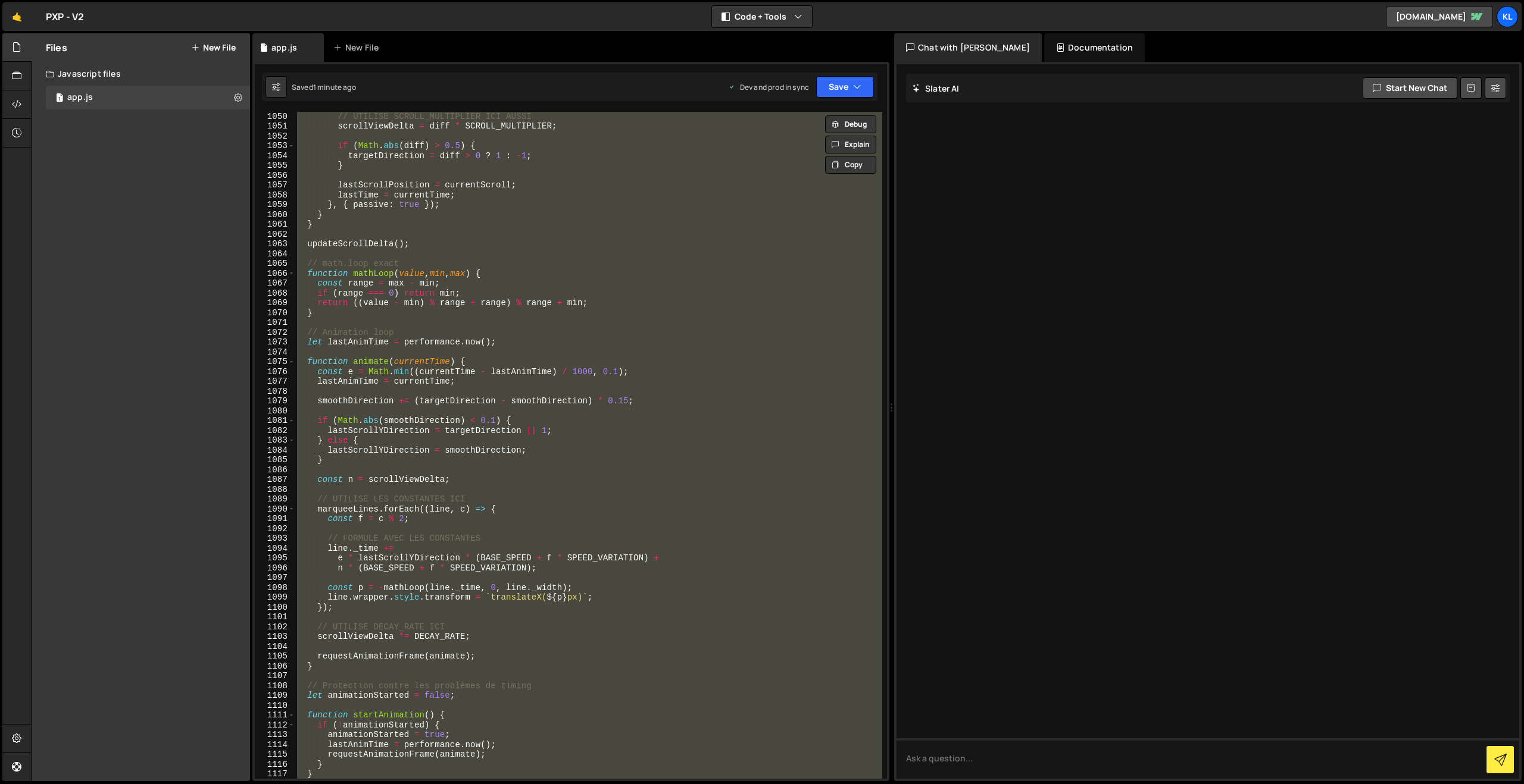
paste textarea
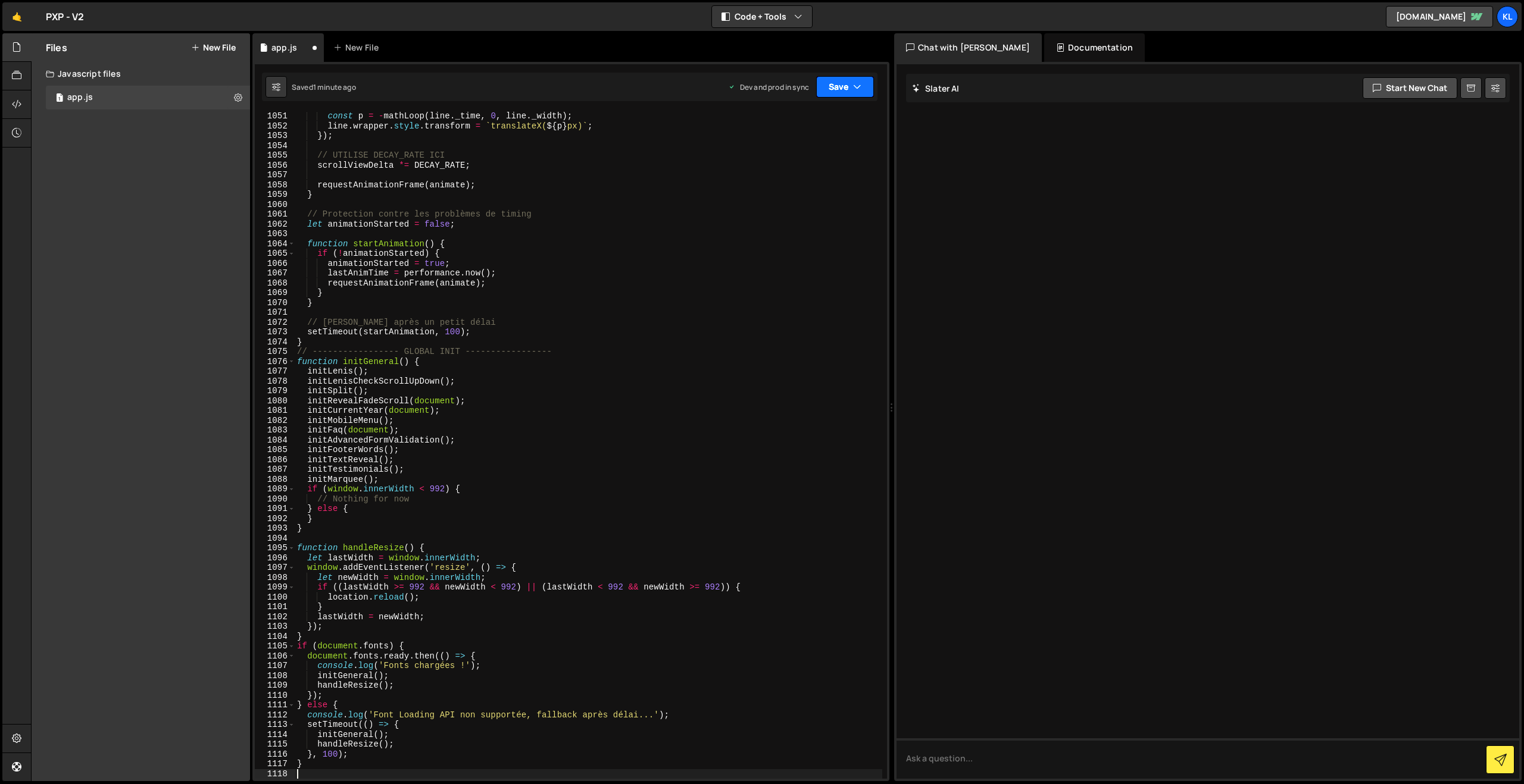
drag, startPoint x: 836, startPoint y: 88, endPoint x: 825, endPoint y: 102, distance: 17.8
click at [834, 90] on button "Save" at bounding box center [845, 86] width 58 height 22
click at [756, 173] on div "Saved 1 minute ago" at bounding box center [805, 168] width 124 height 14
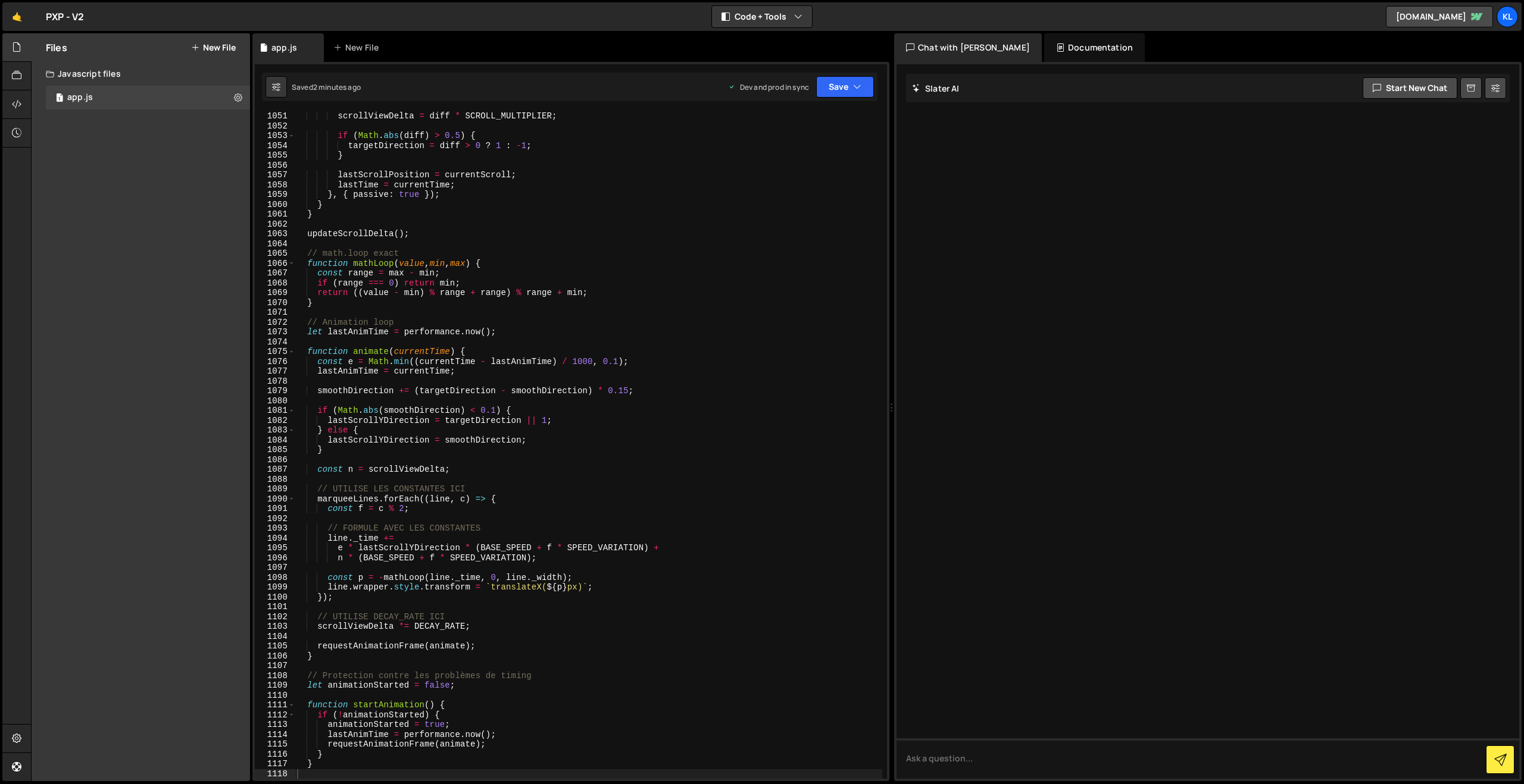
click at [570, 303] on div "scrollViewDelta = diff * SCROLL_MULTIPLIER ; if ( Math . abs ( diff ) > 0.5 ) {…" at bounding box center [589, 454] width 588 height 686
type textarea "}"
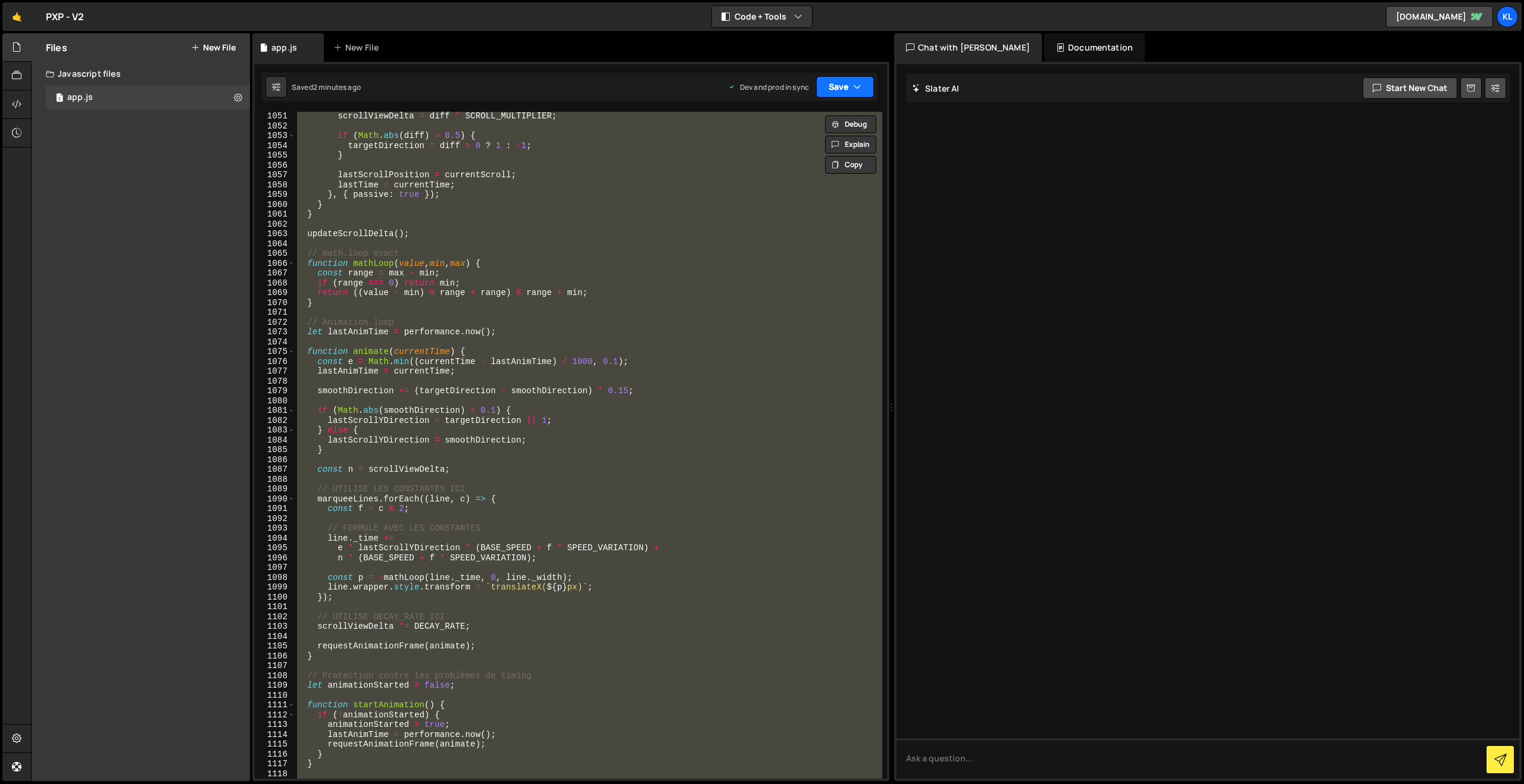
paste textarea
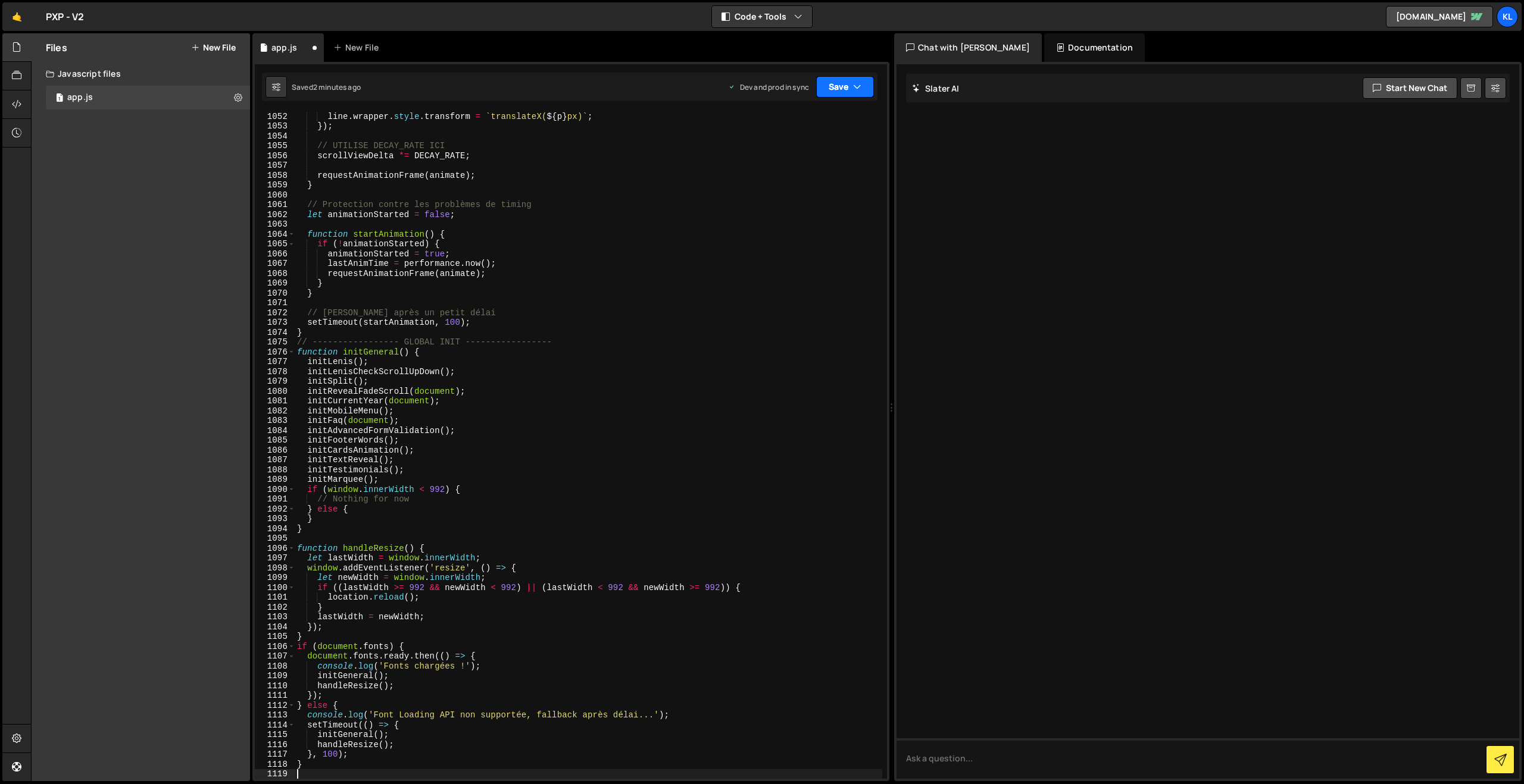
click at [843, 89] on button "Save" at bounding box center [845, 86] width 58 height 22
click at [787, 176] on button "Save to Production S Saved 2 minutes ago" at bounding box center [804, 161] width 143 height 39
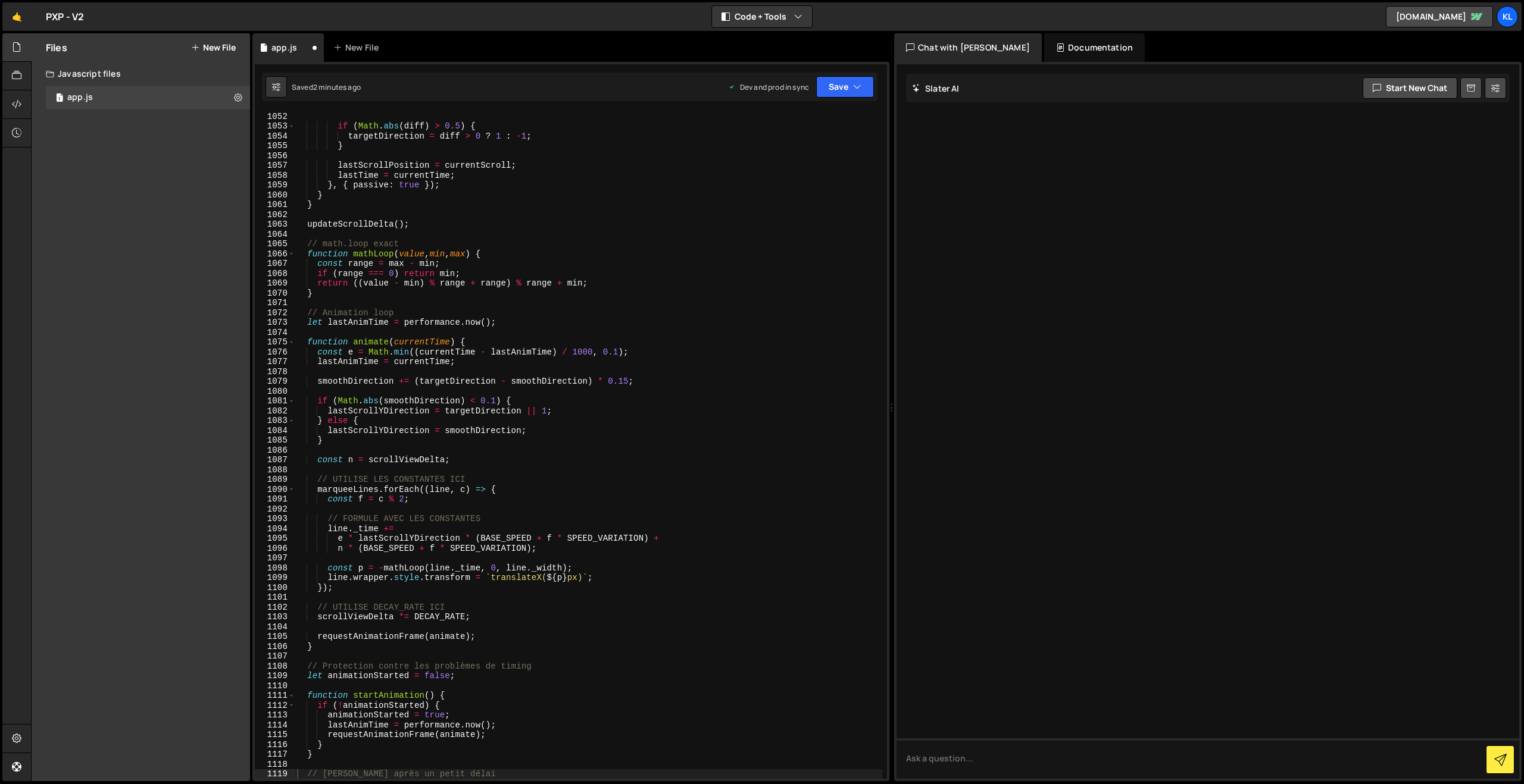
scroll to position [10316, 0]
click at [539, 208] on div "if ( Math . abs ( diff ) > 0.5 ) { targetDirection = diff > 0 ? 1 : - 1 ; } las…" at bounding box center [589, 454] width 588 height 686
type textarea "}"
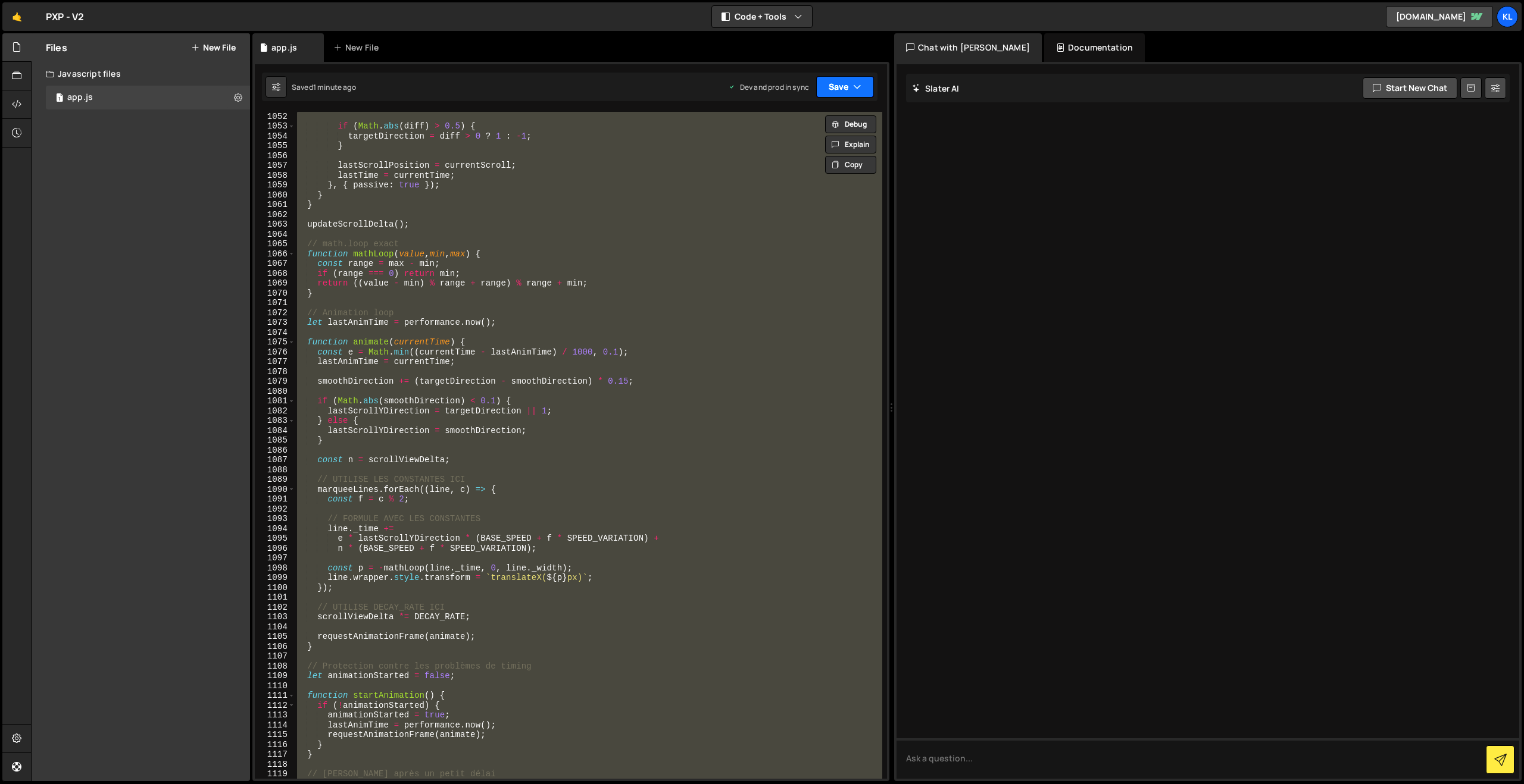
paste textarea
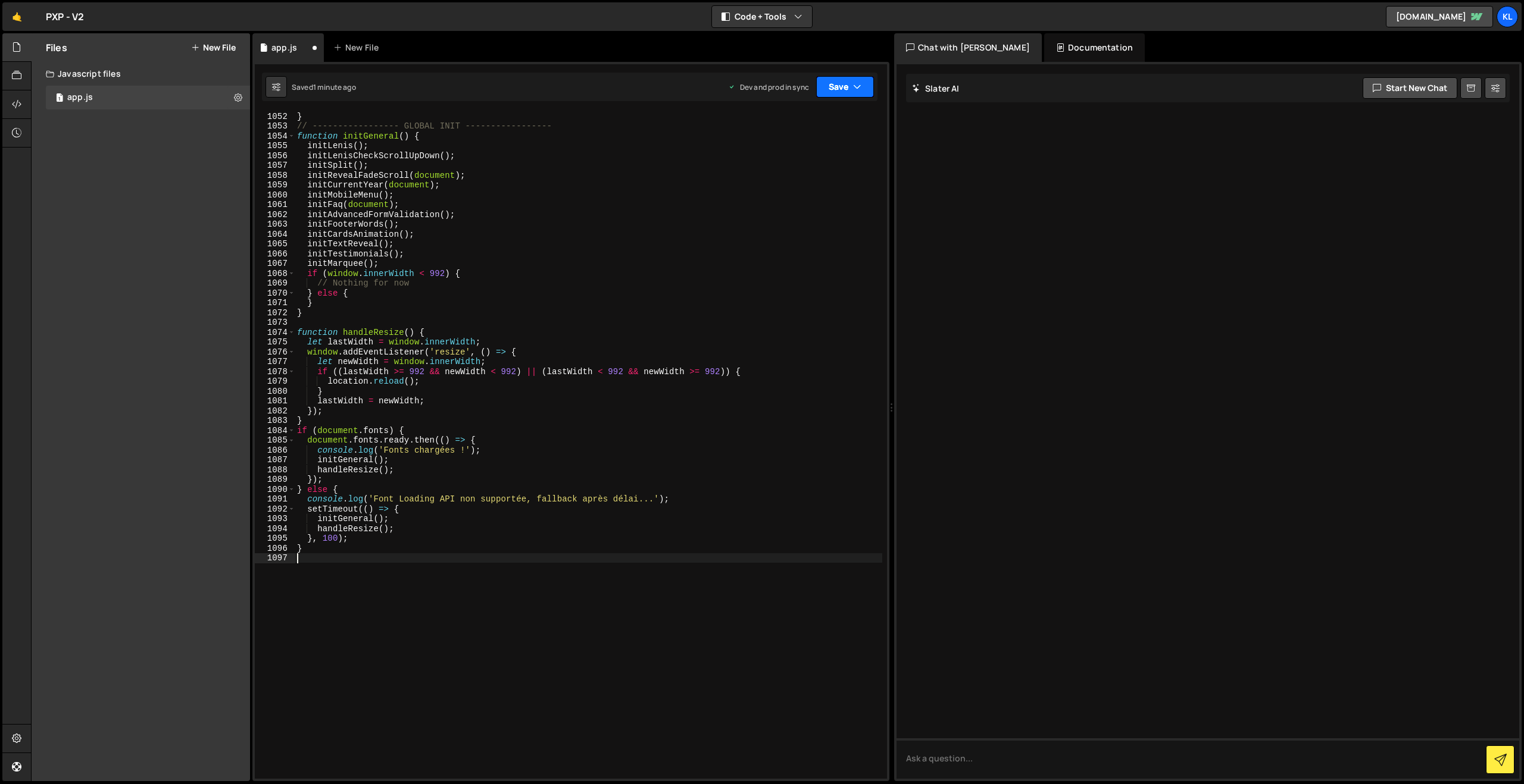
click at [841, 84] on button "Save" at bounding box center [845, 86] width 58 height 22
click at [786, 166] on div "1 minute ago" at bounding box center [784, 167] width 41 height 10
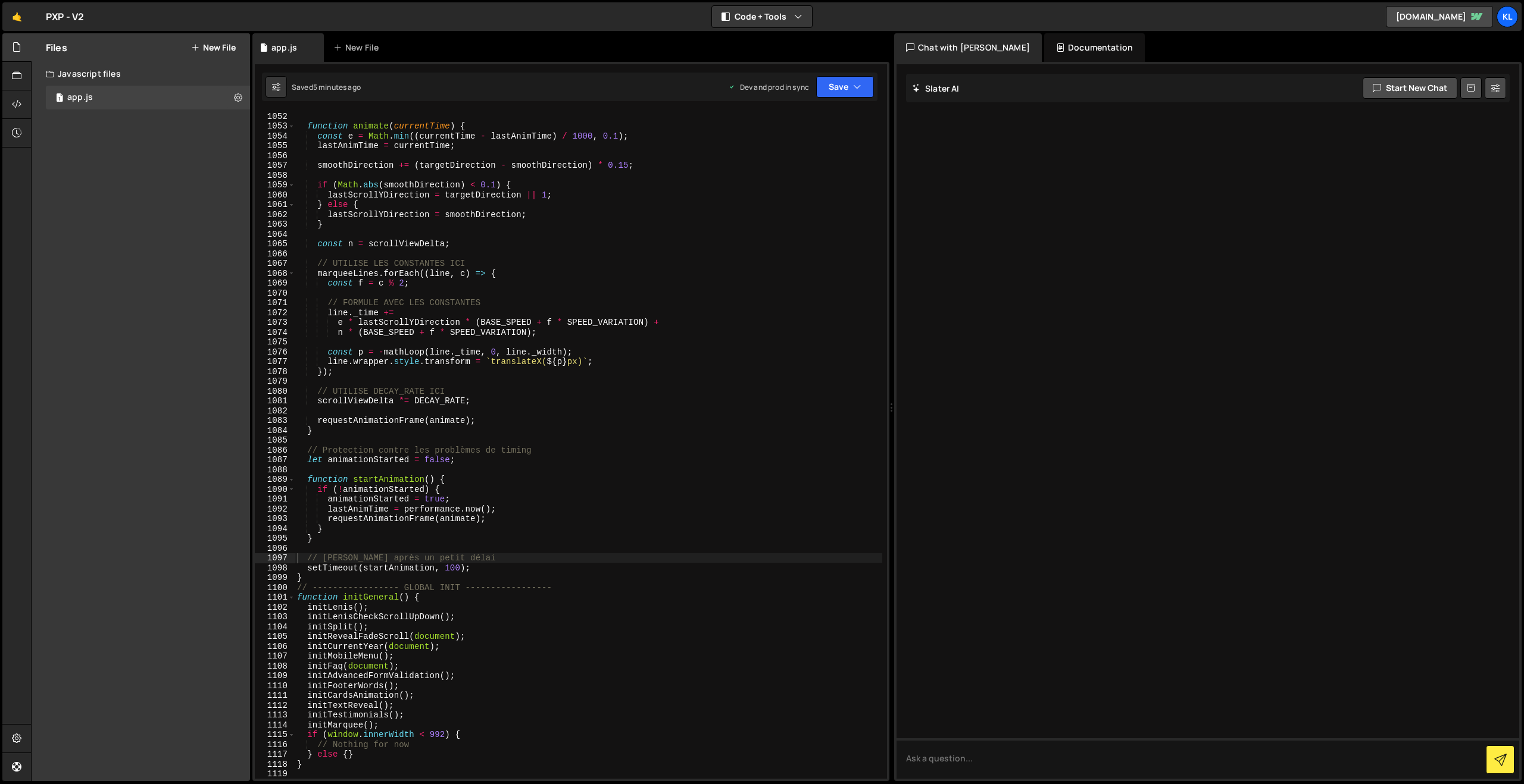
click at [506, 270] on div "function animate ( currentTime ) { const e = Math . min (( currentTime - lastAn…" at bounding box center [589, 454] width 588 height 686
type textarea "}"
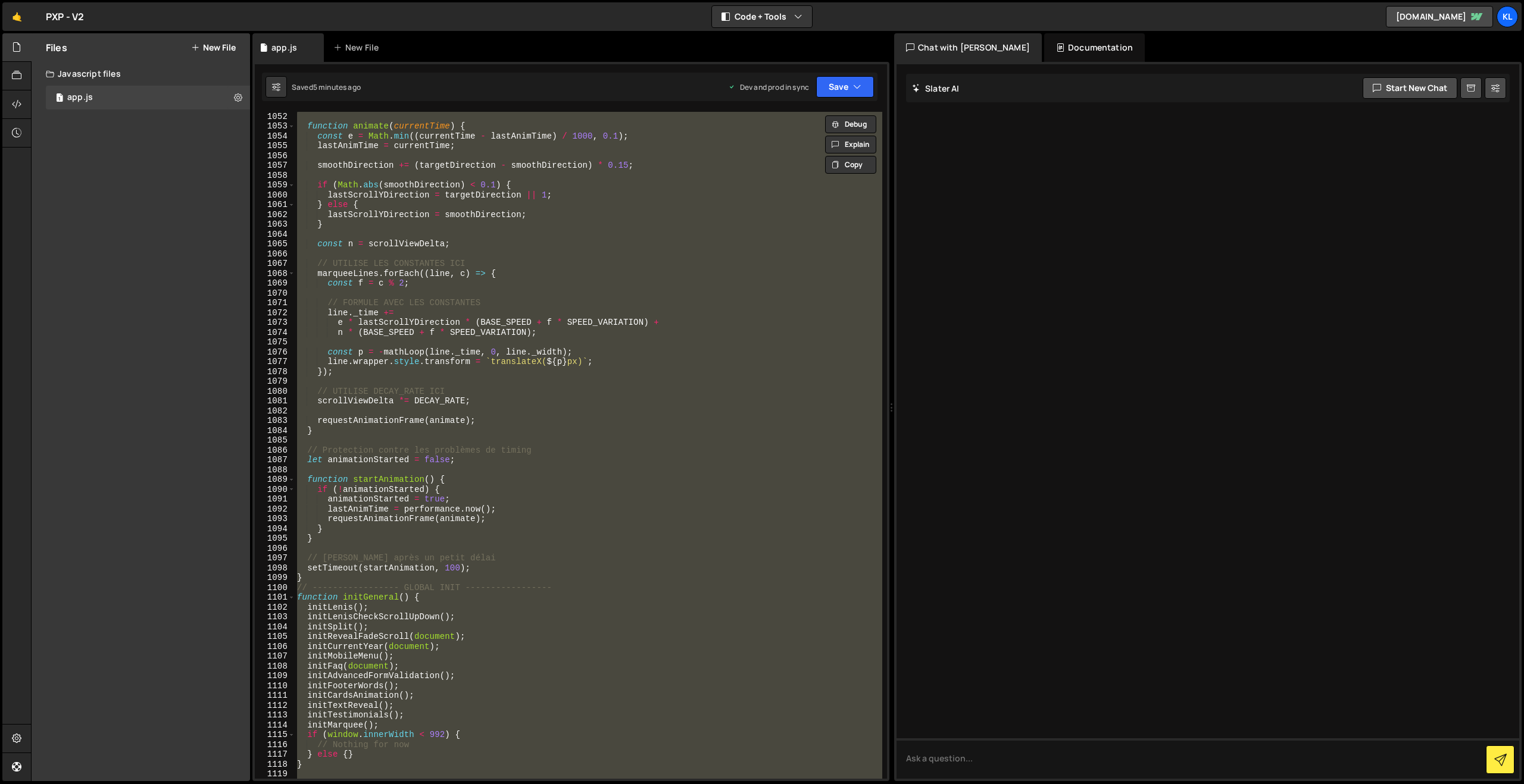
paste textarea
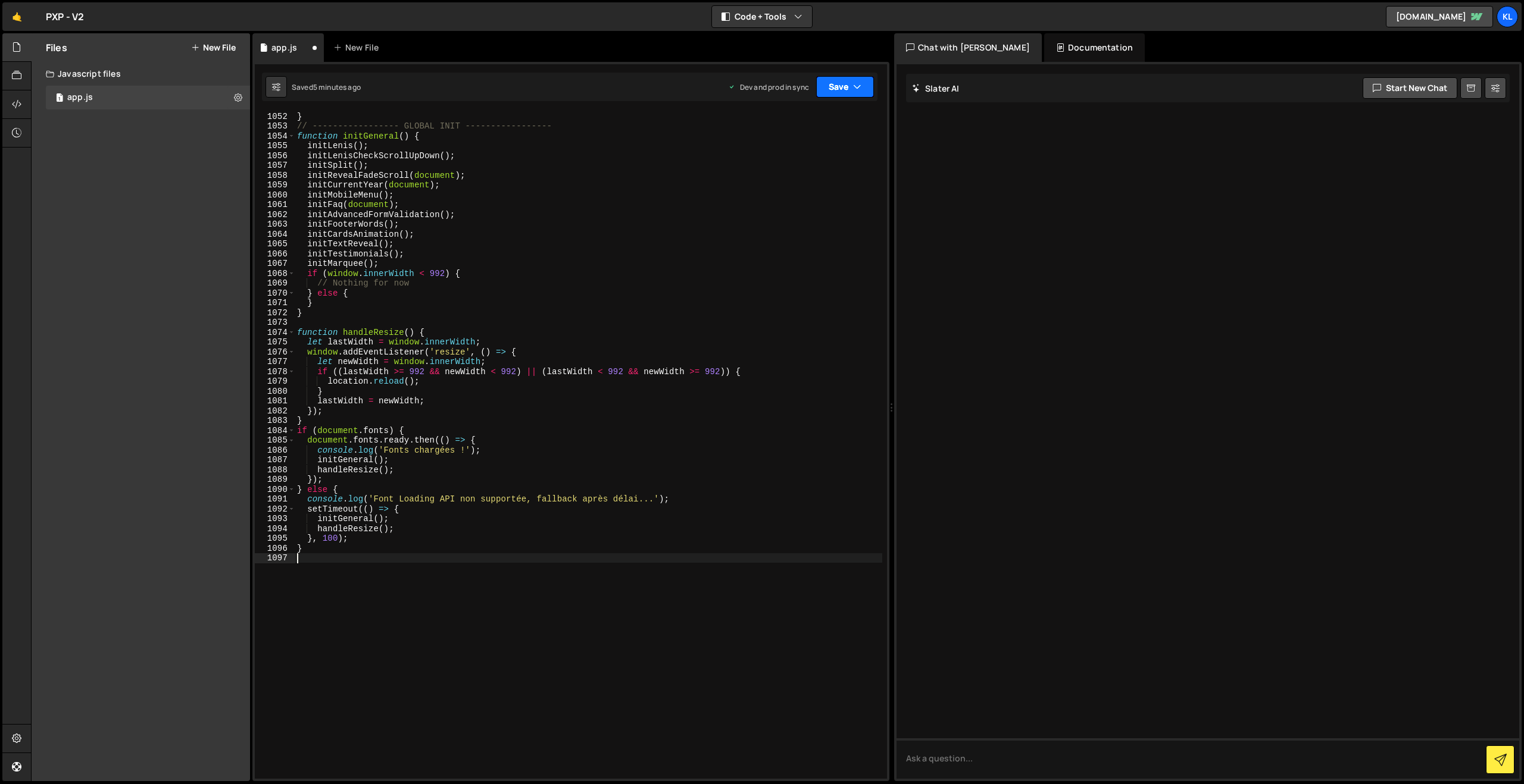
click at [829, 95] on button "Save" at bounding box center [845, 86] width 58 height 22
drag, startPoint x: 795, startPoint y: 168, endPoint x: 482, endPoint y: 65, distance: 329.5
click at [795, 168] on div "5 minutes ago" at bounding box center [787, 167] width 46 height 10
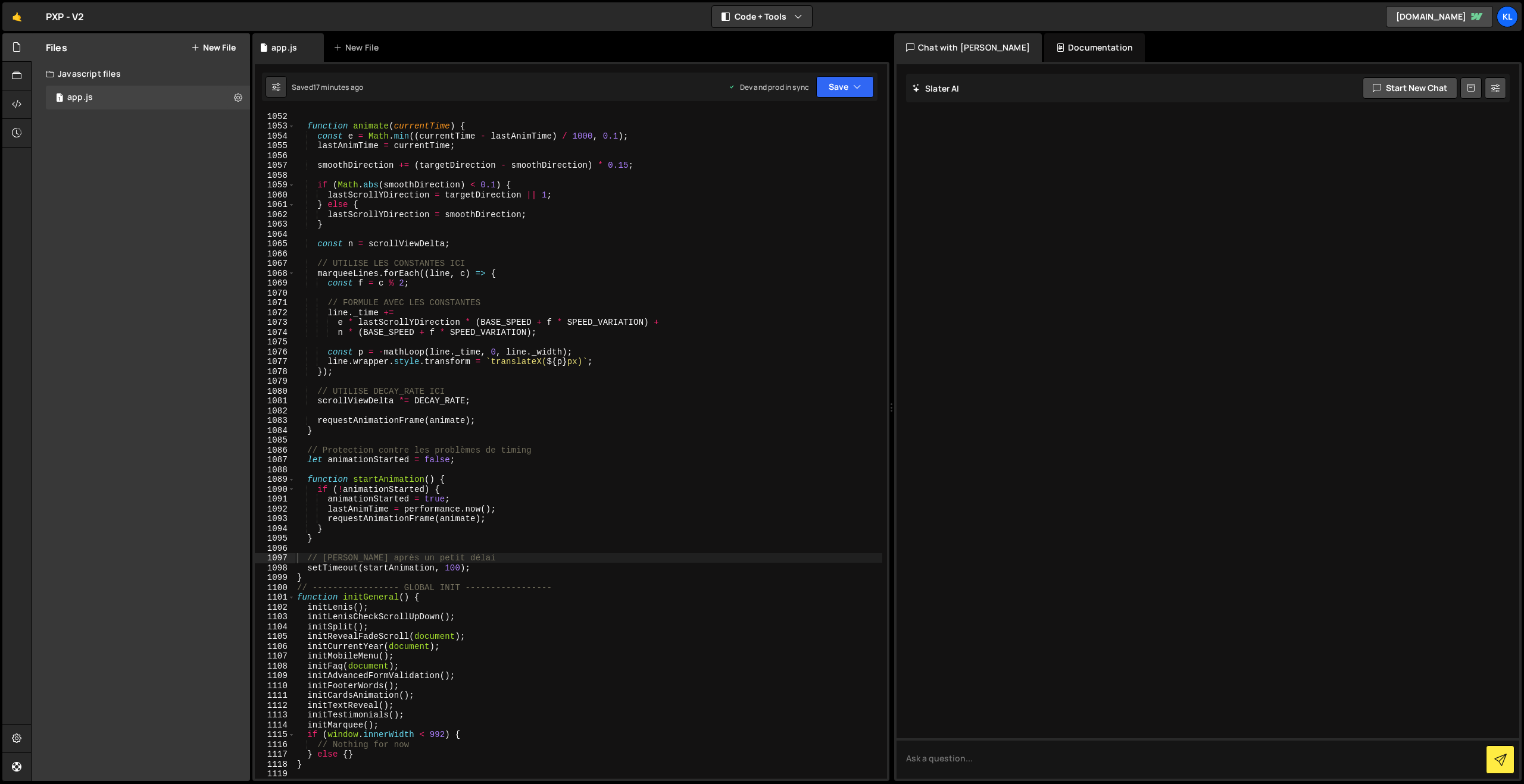
click at [814, 299] on div "function animate ( currentTime ) { const e = Math . min (( currentTime - lastAn…" at bounding box center [589, 454] width 588 height 686
type textarea "}"
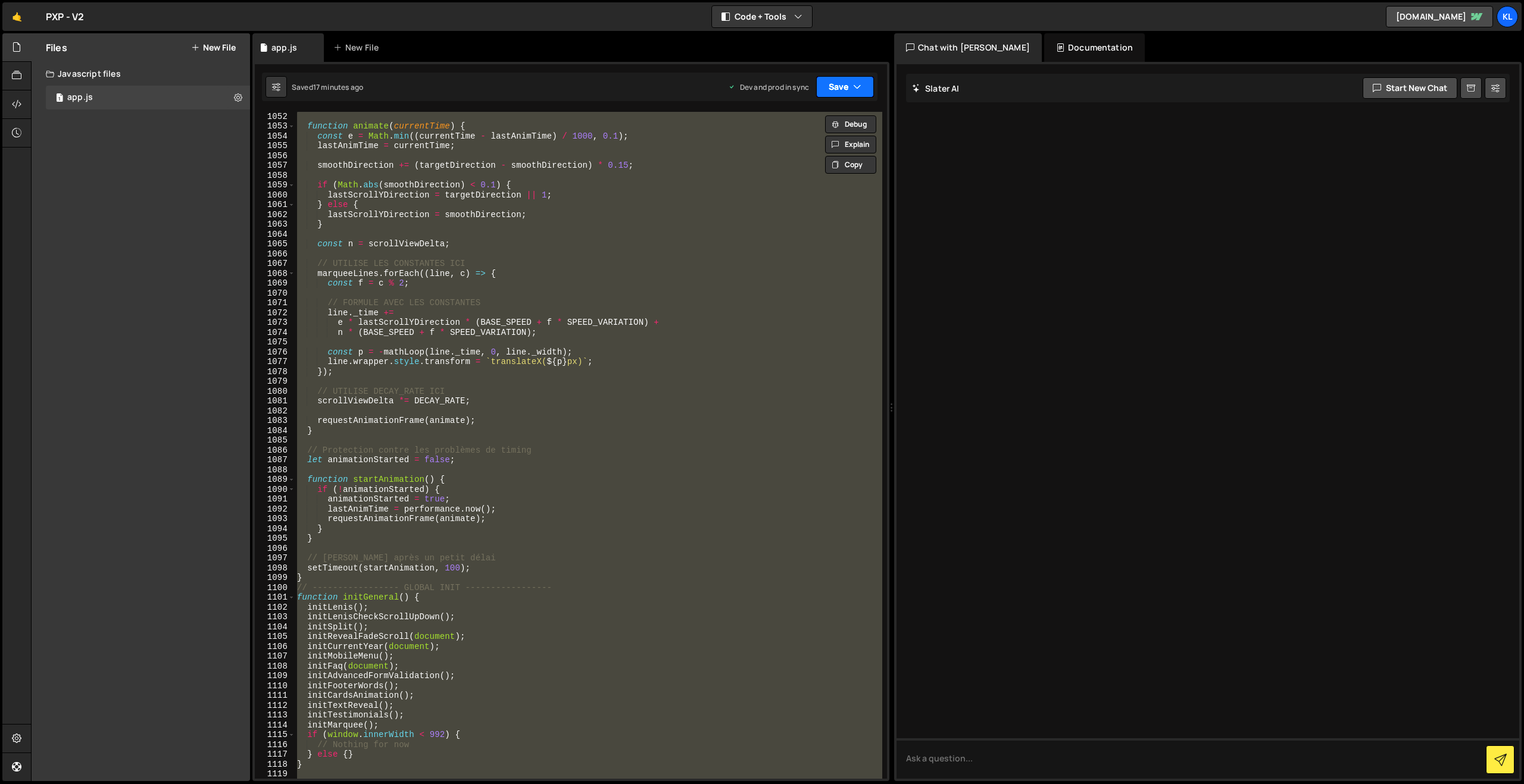
paste textarea
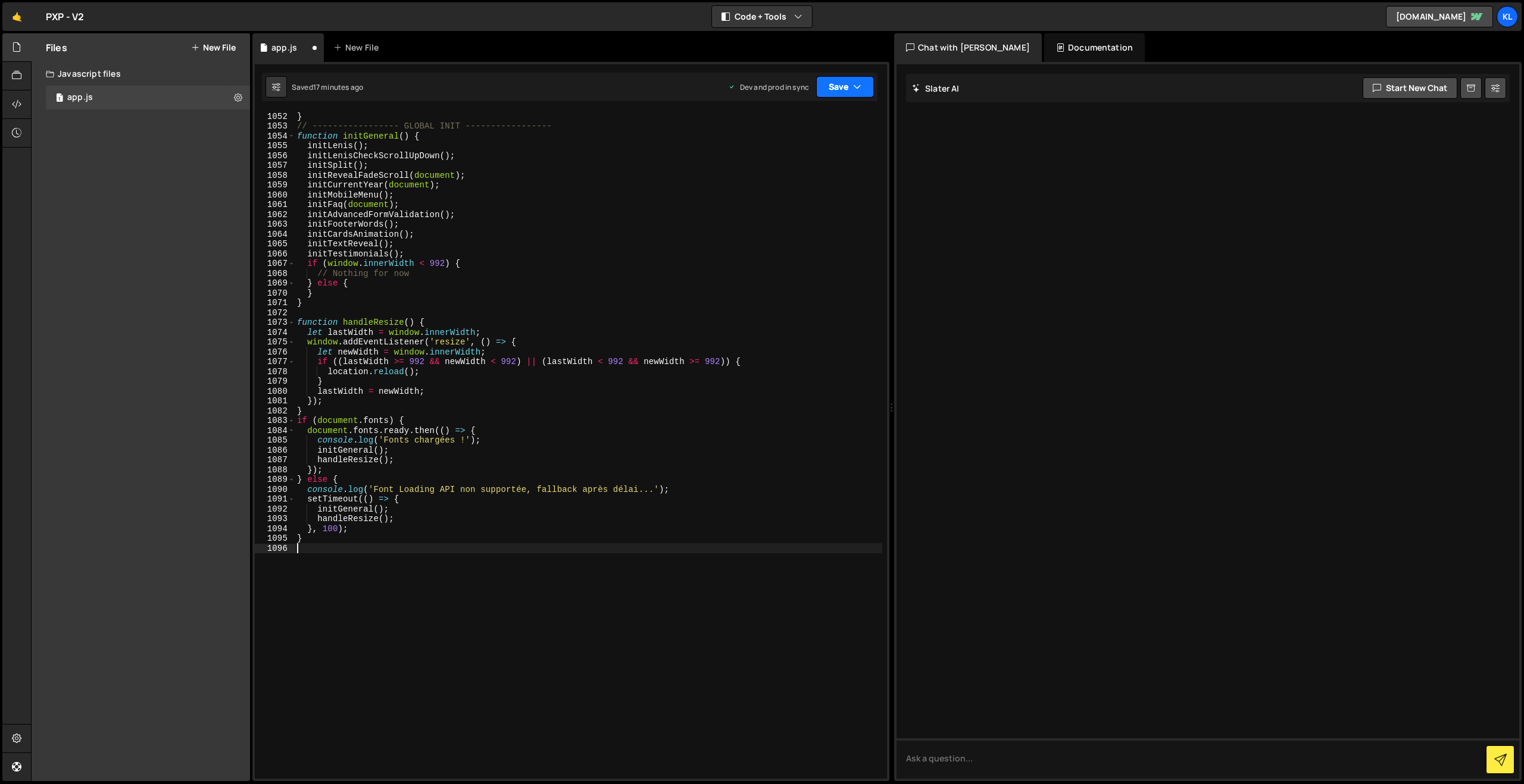
drag, startPoint x: 828, startPoint y: 96, endPoint x: 831, endPoint y: 105, distance: 9.5
click at [829, 96] on button "Save" at bounding box center [845, 86] width 58 height 22
click at [791, 148] on button "Save to Production S Saved 17 minutes ago" at bounding box center [804, 161] width 143 height 39
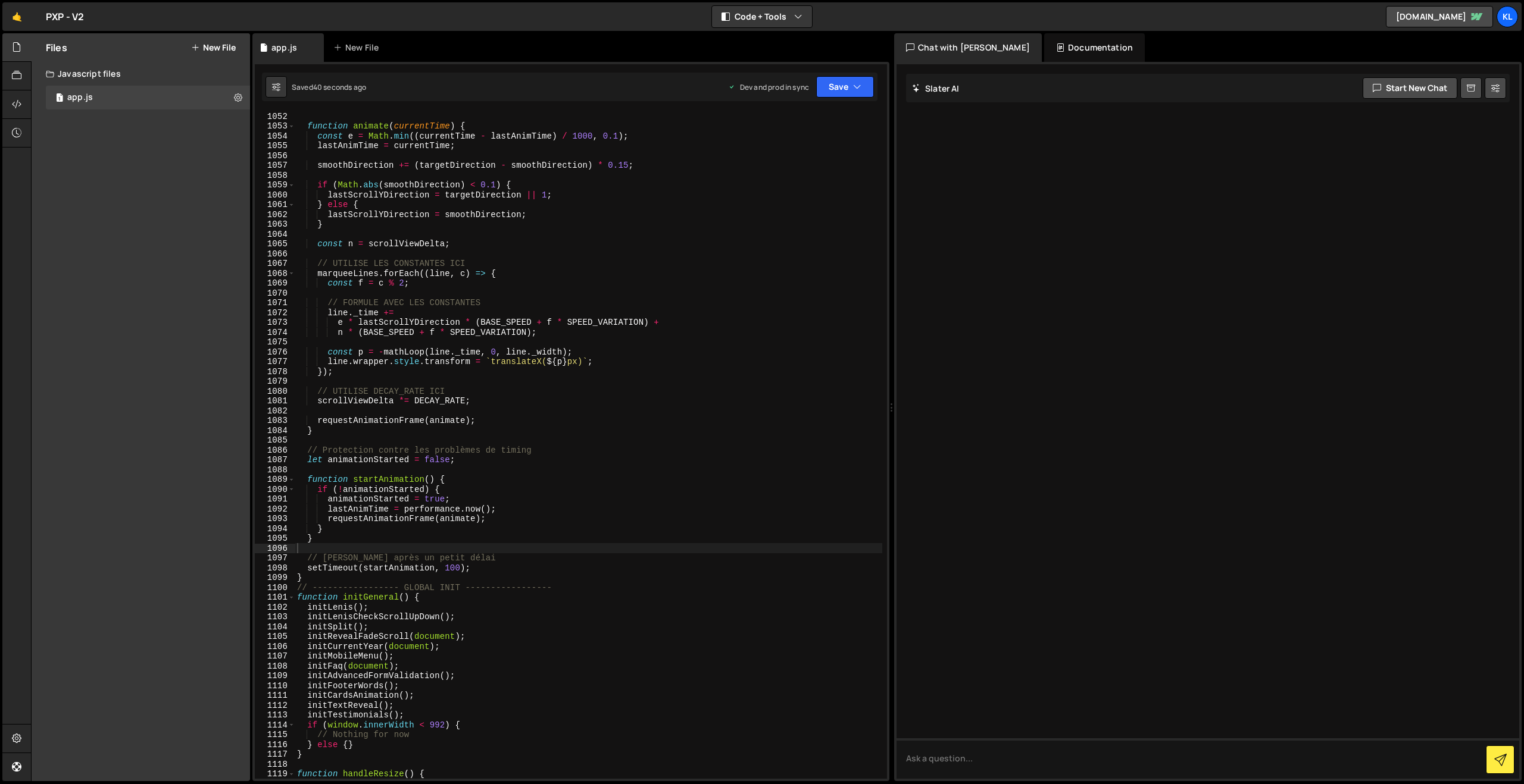
drag, startPoint x: 435, startPoint y: 220, endPoint x: 466, endPoint y: 207, distance: 33.6
click at [435, 221] on div "function animate ( currentTime ) { const e = Math . min (( currentTime - lastAn…" at bounding box center [589, 454] width 588 height 686
type textarea "}"
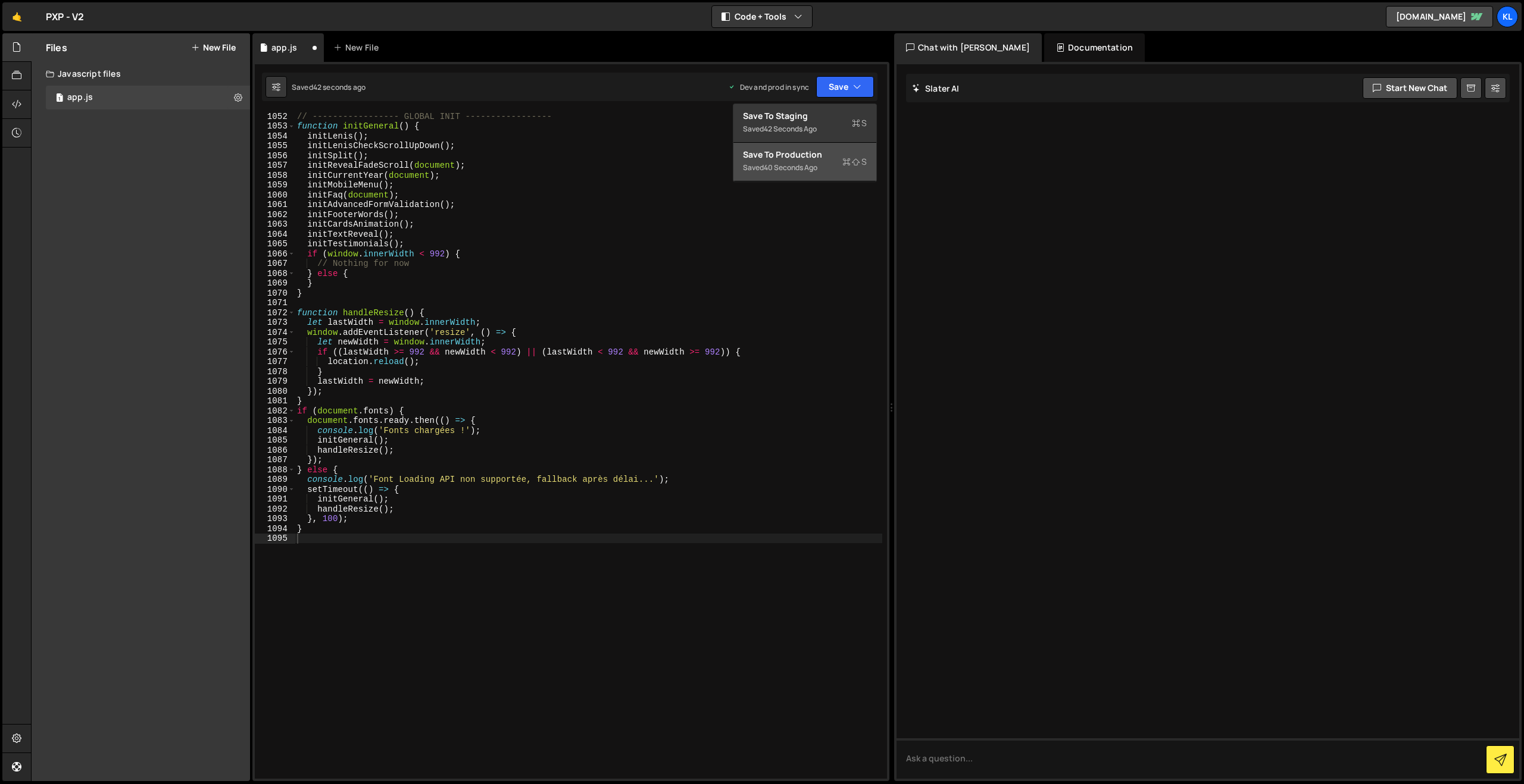
click at [775, 158] on div "Save to Production S" at bounding box center [805, 154] width 124 height 12
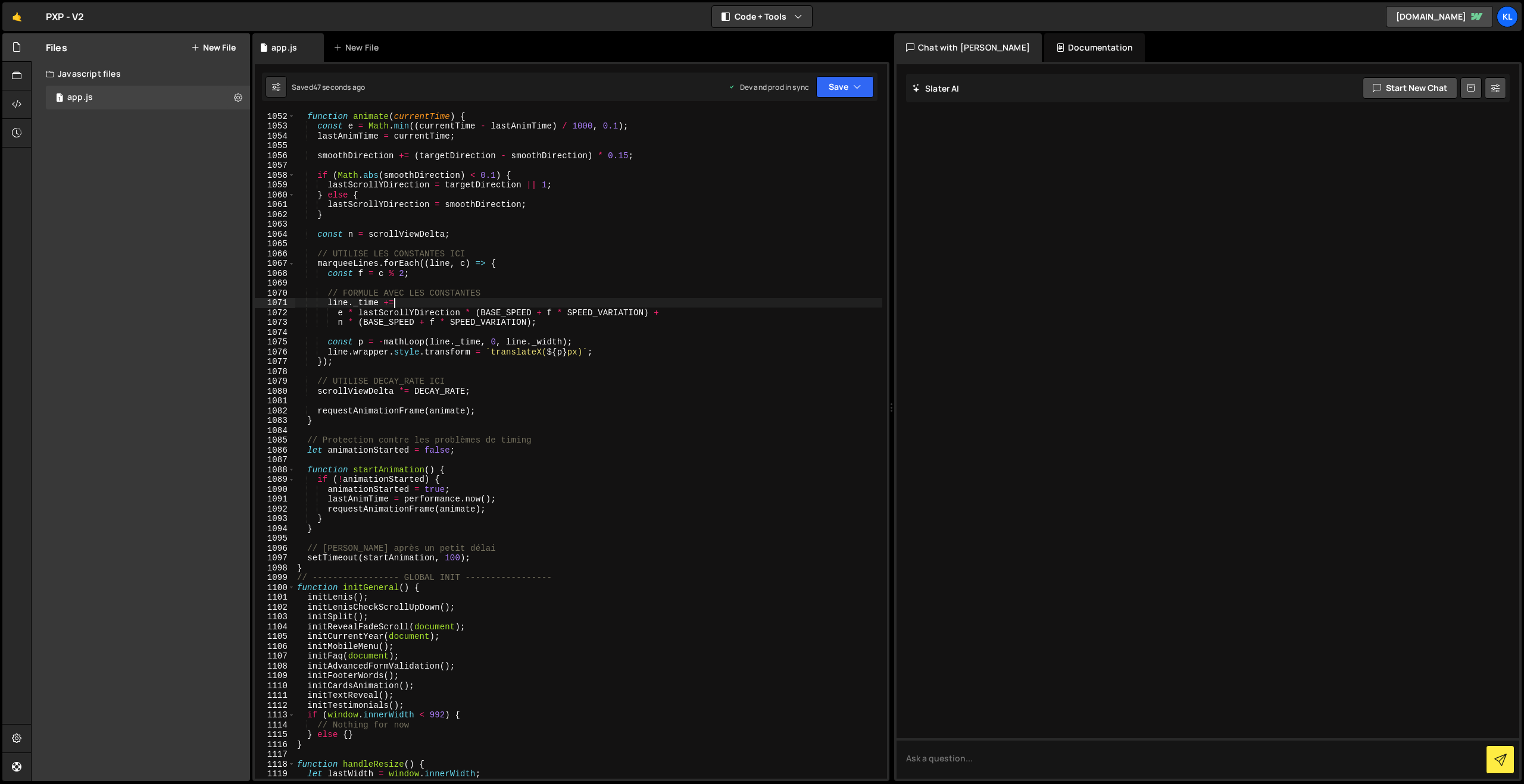
click at [406, 306] on div "function animate ( currentTime ) { const e = Math . min (( currentTime - lastAn…" at bounding box center [589, 454] width 588 height 686
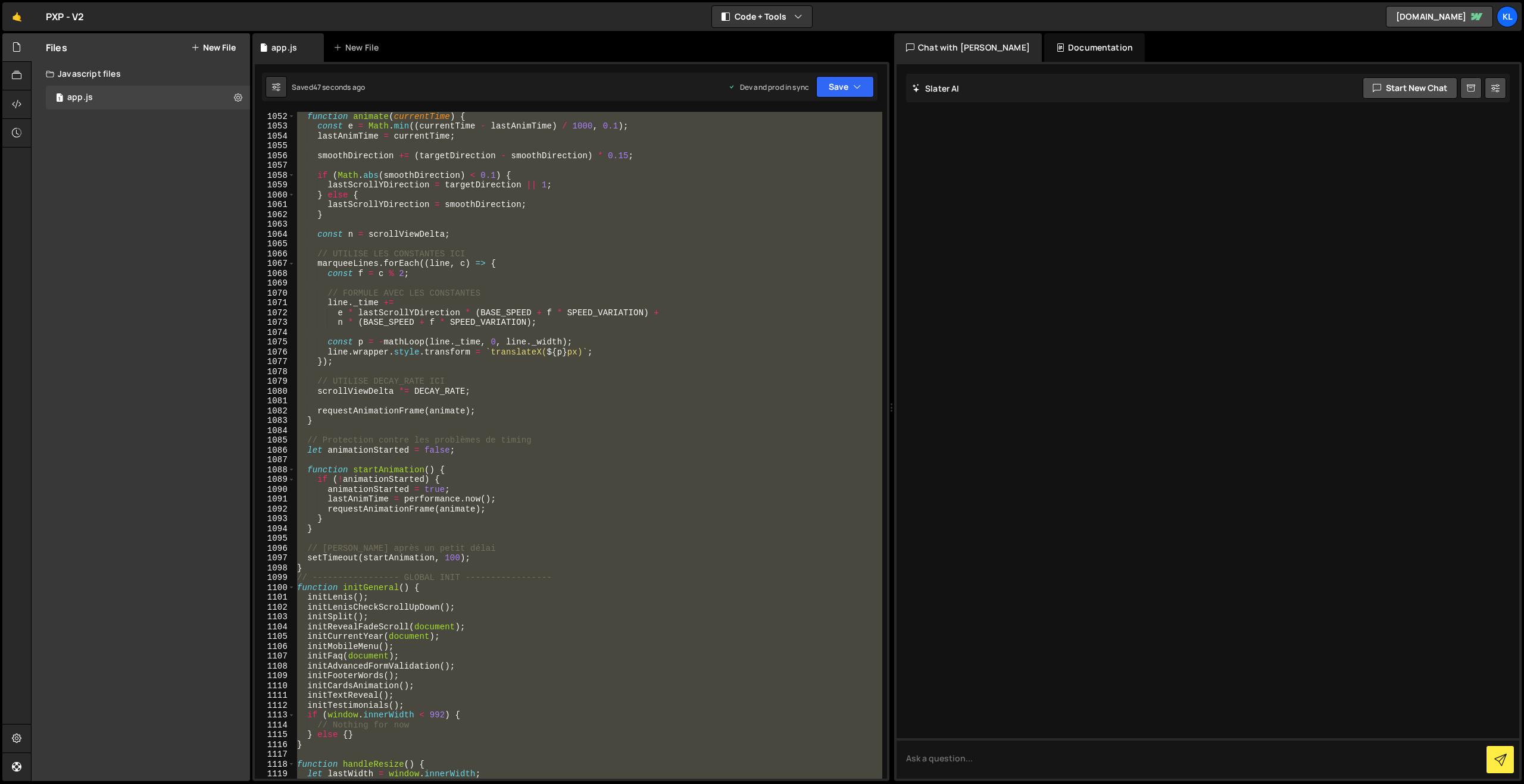
type textarea "}"
paste textarea
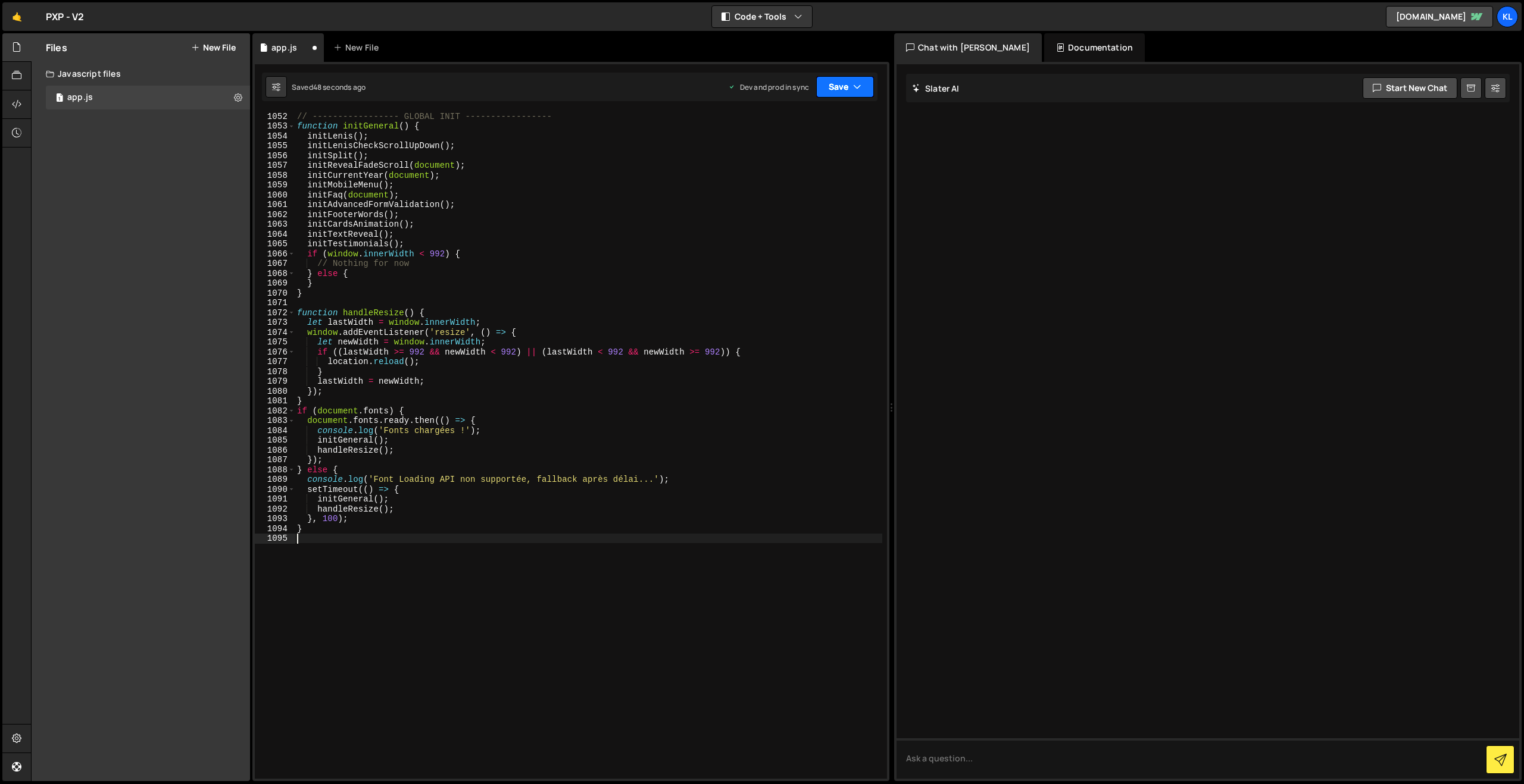
click at [844, 85] on button "Save" at bounding box center [845, 86] width 58 height 22
click at [794, 162] on div "46 seconds ago" at bounding box center [789, 167] width 53 height 10
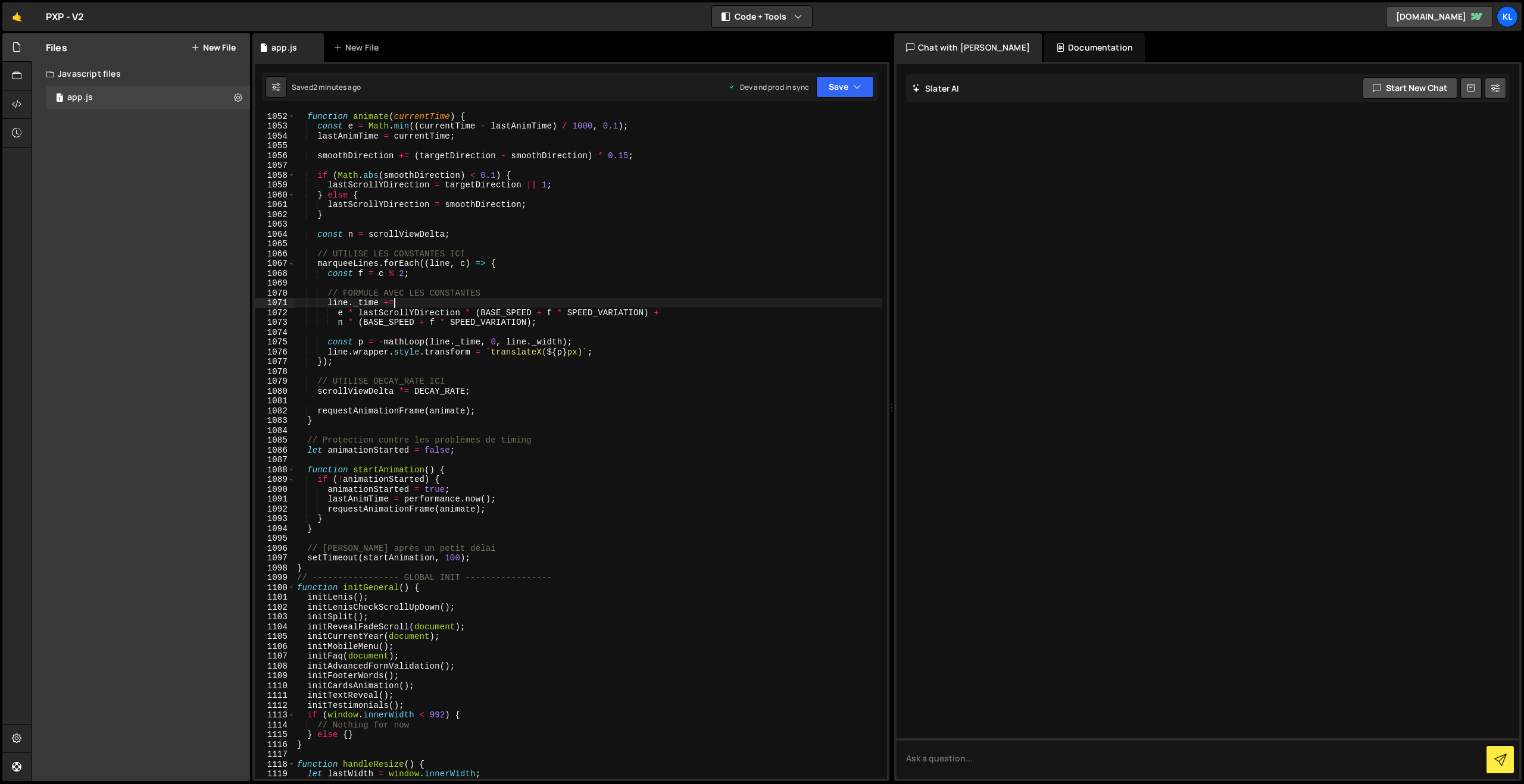
click at [442, 303] on div "function animate ( currentTime ) { const e = Math . min (( currentTime - lastAn…" at bounding box center [589, 454] width 588 height 686
type textarea "}"
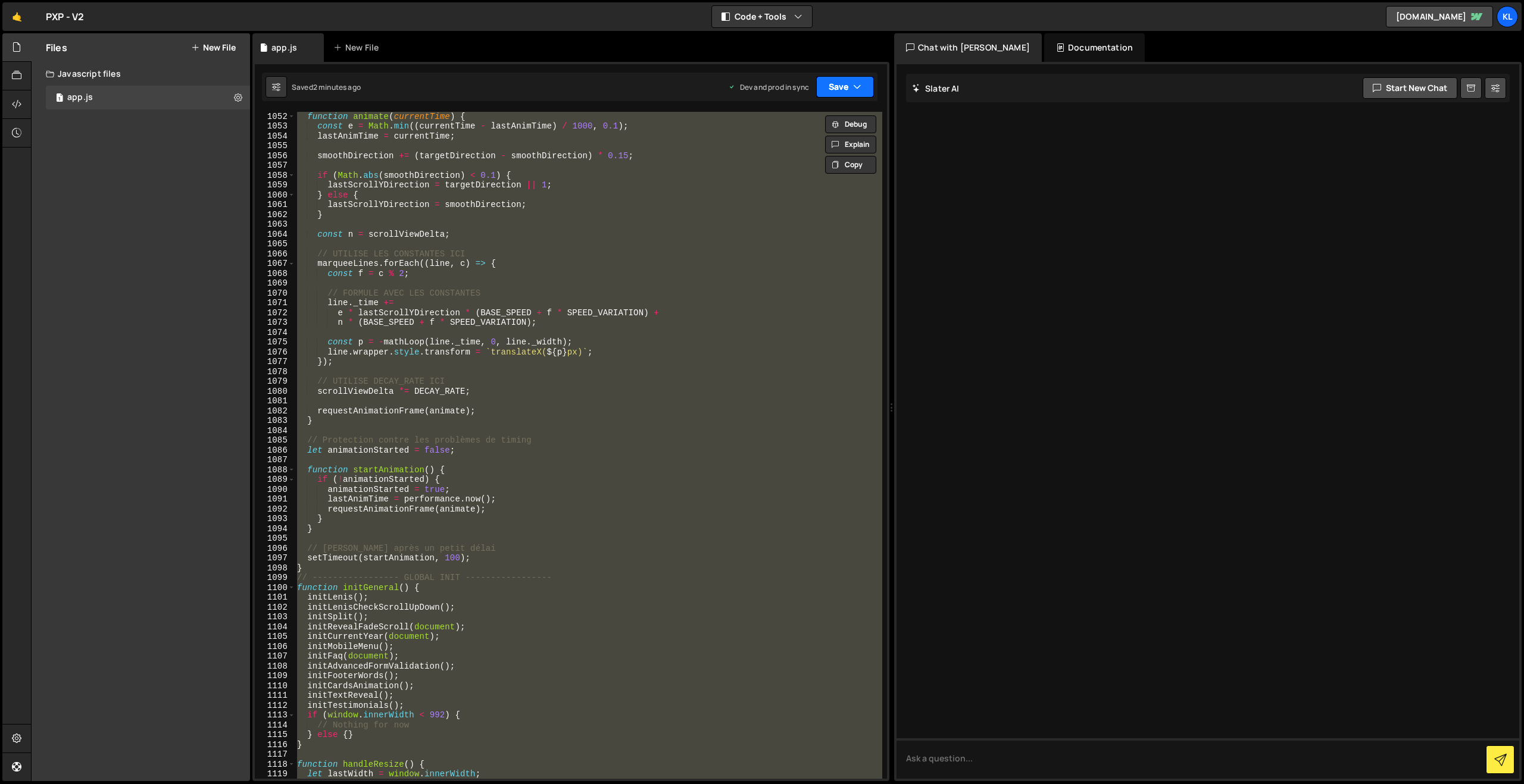
paste textarea
click at [833, 79] on button "Save" at bounding box center [845, 86] width 58 height 22
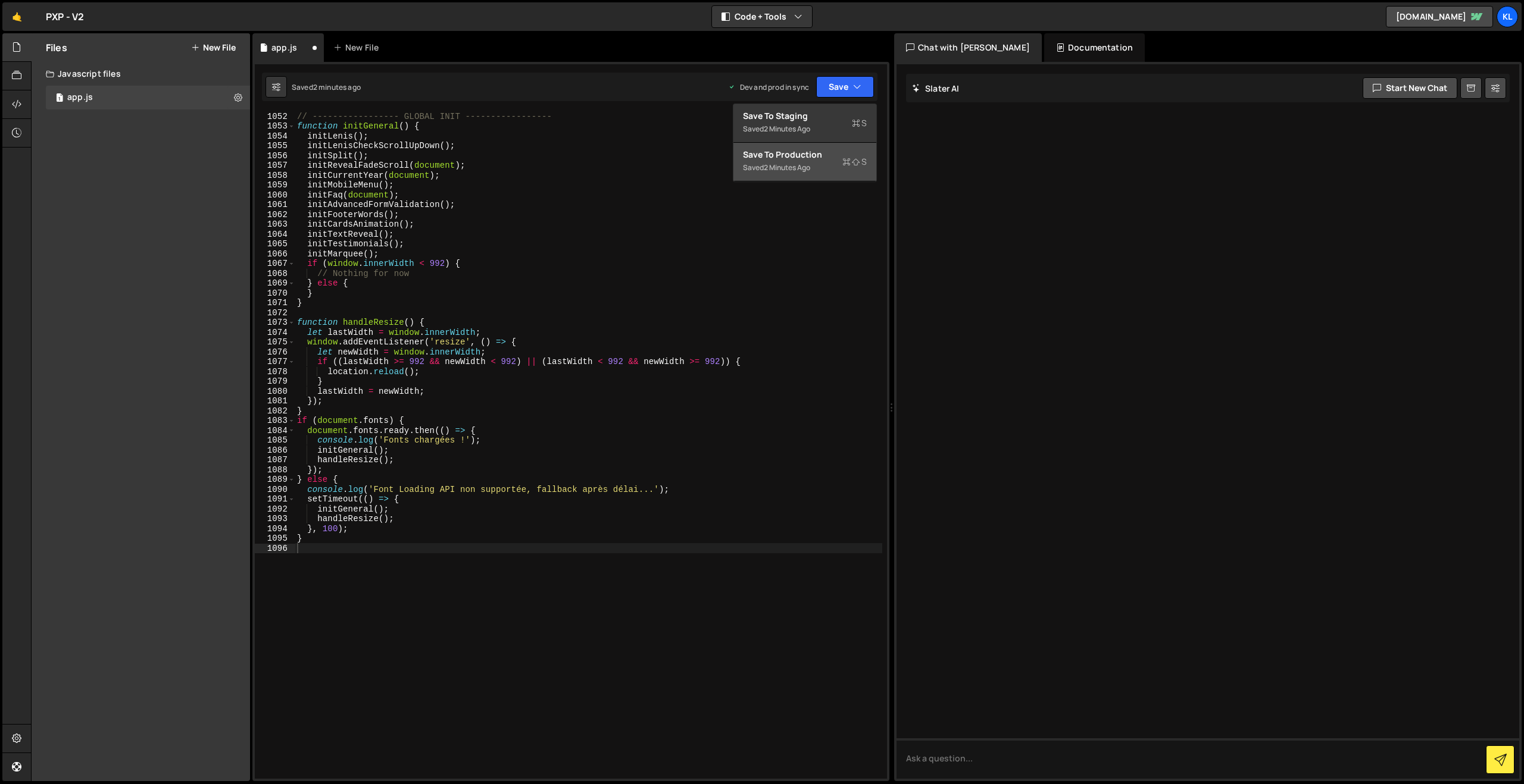
click at [757, 150] on div "Save to Production S" at bounding box center [805, 154] width 124 height 12
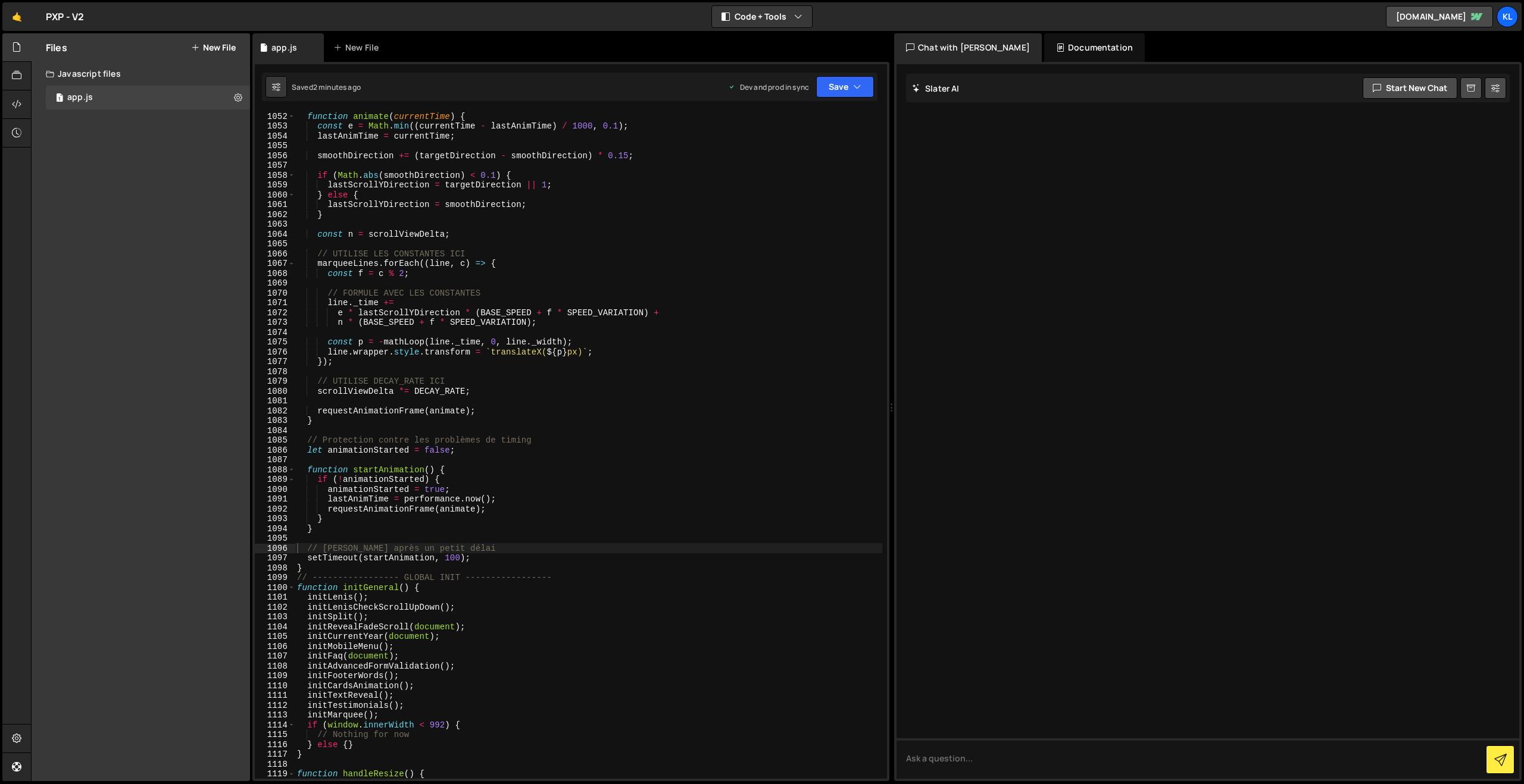
click at [535, 314] on div "function animate ( currentTime ) { const e = Math . min (( currentTime - lastAn…" at bounding box center [589, 454] width 588 height 686
type textarea "}"
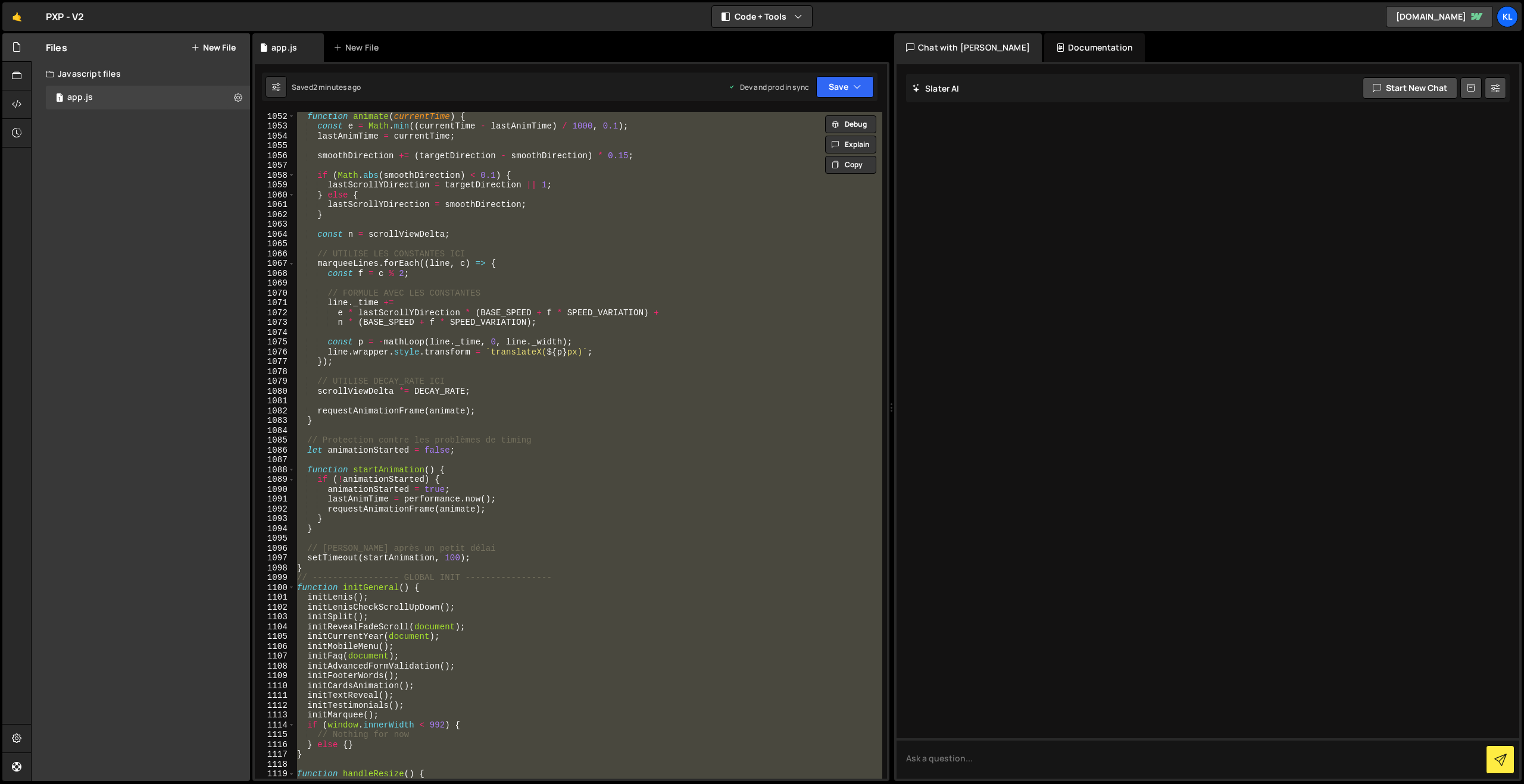
paste textarea
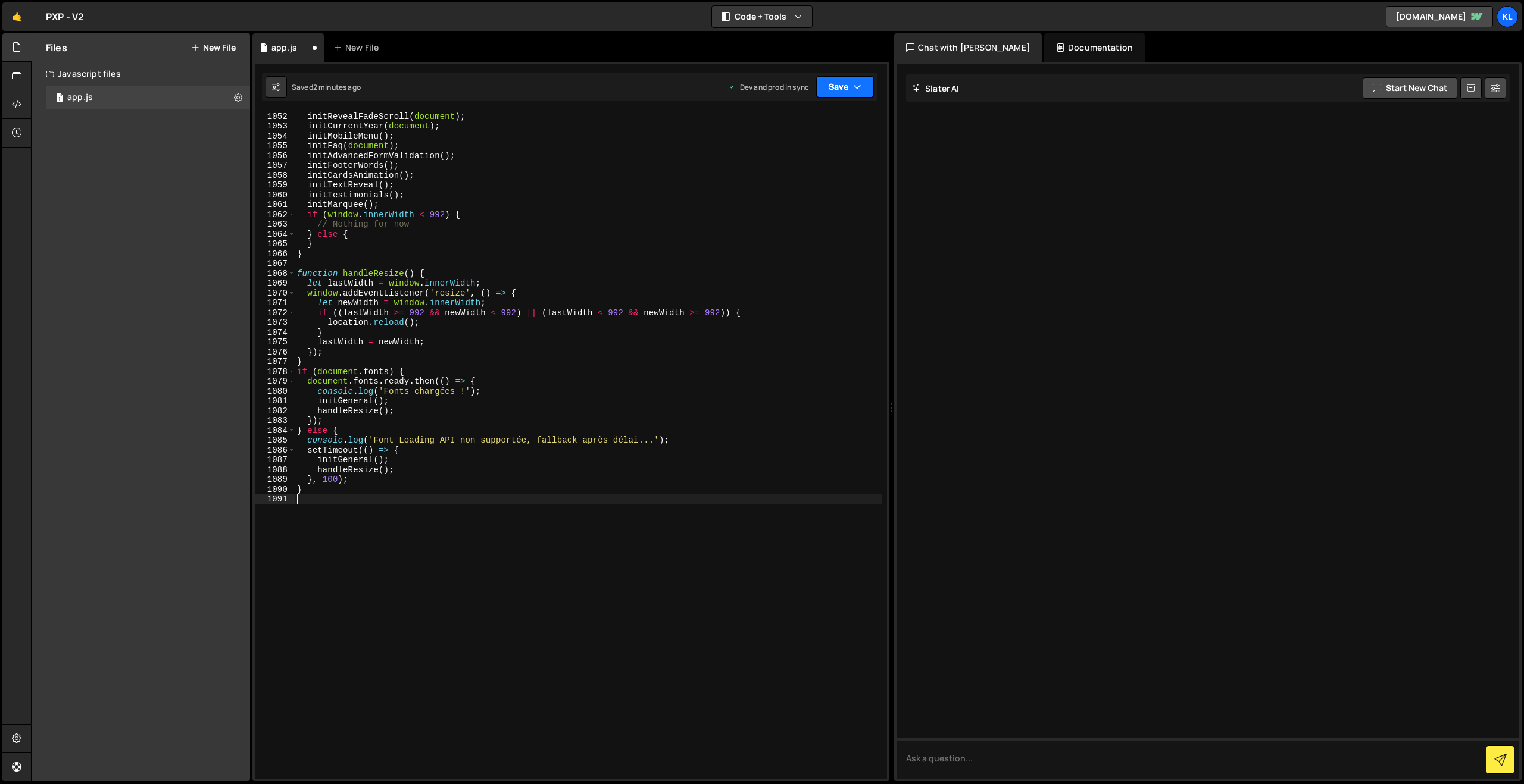
click at [837, 88] on button "Save" at bounding box center [845, 86] width 58 height 22
click at [789, 150] on div "Save to Production S" at bounding box center [805, 154] width 124 height 12
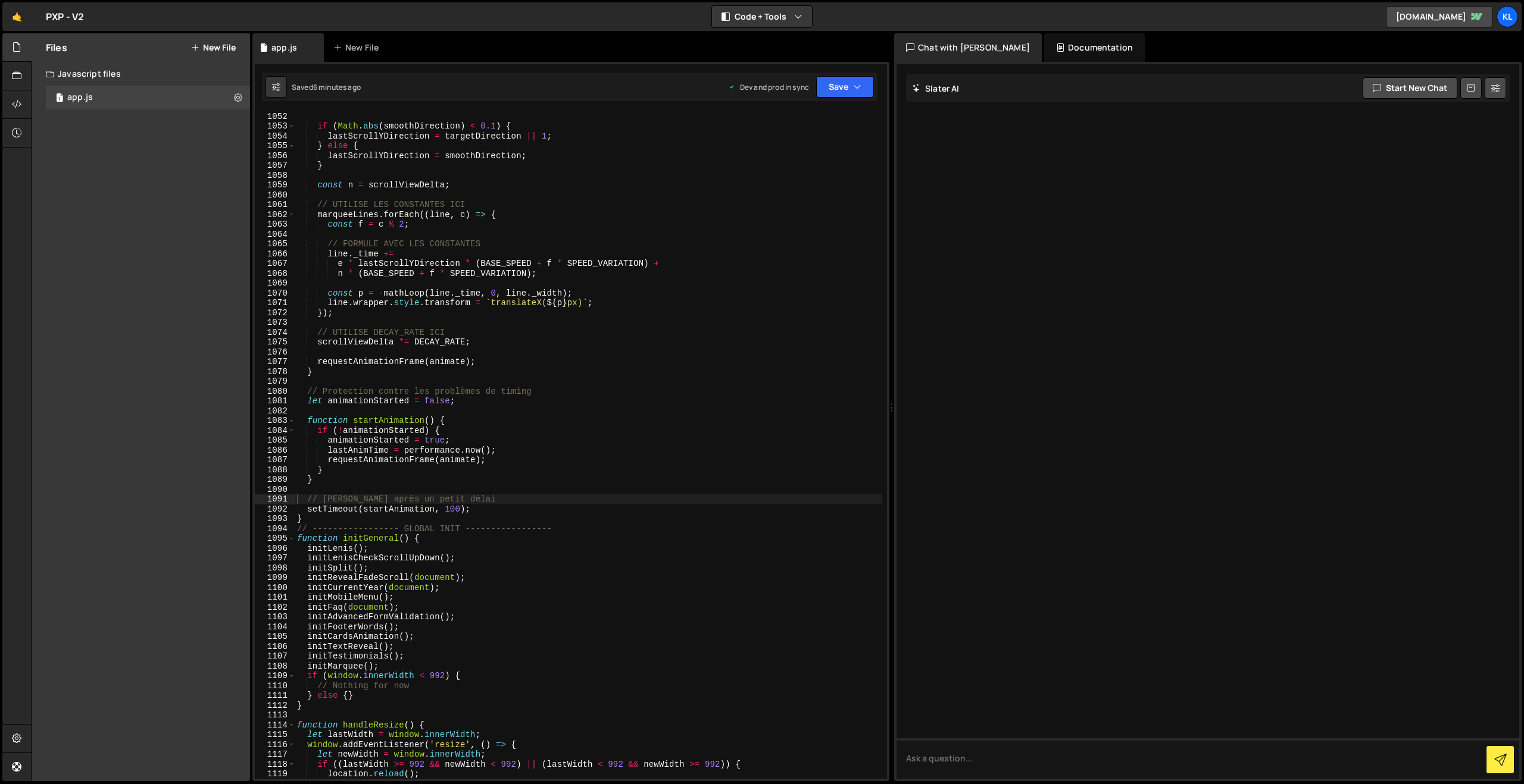
drag, startPoint x: 583, startPoint y: 251, endPoint x: 594, endPoint y: 237, distance: 17.8
click at [582, 252] on div "if ( Math . abs ( smoothDirection ) < 0.1 ) { lastScrollYDirection = targetDire…" at bounding box center [589, 454] width 588 height 686
type textarea "}"
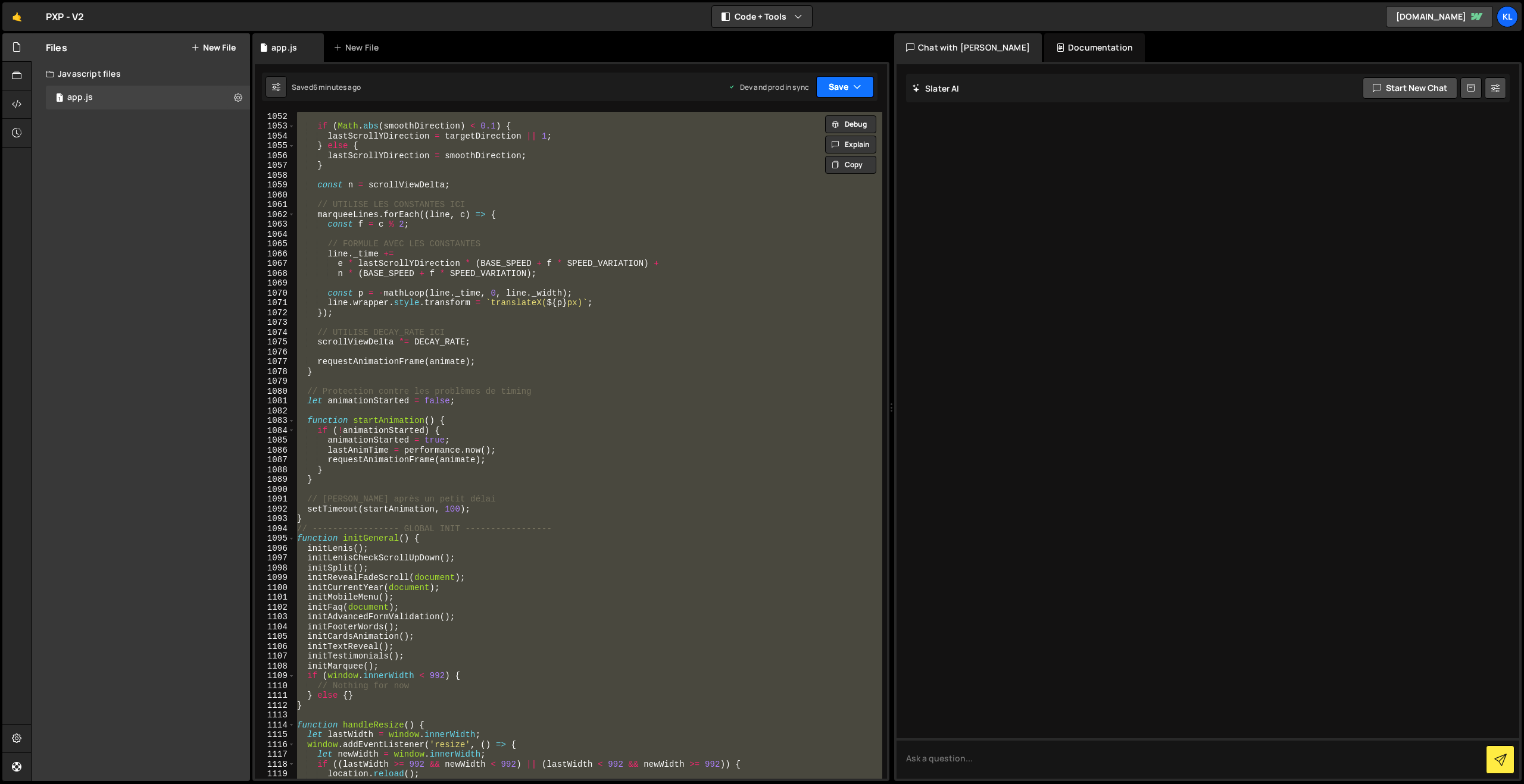
paste textarea
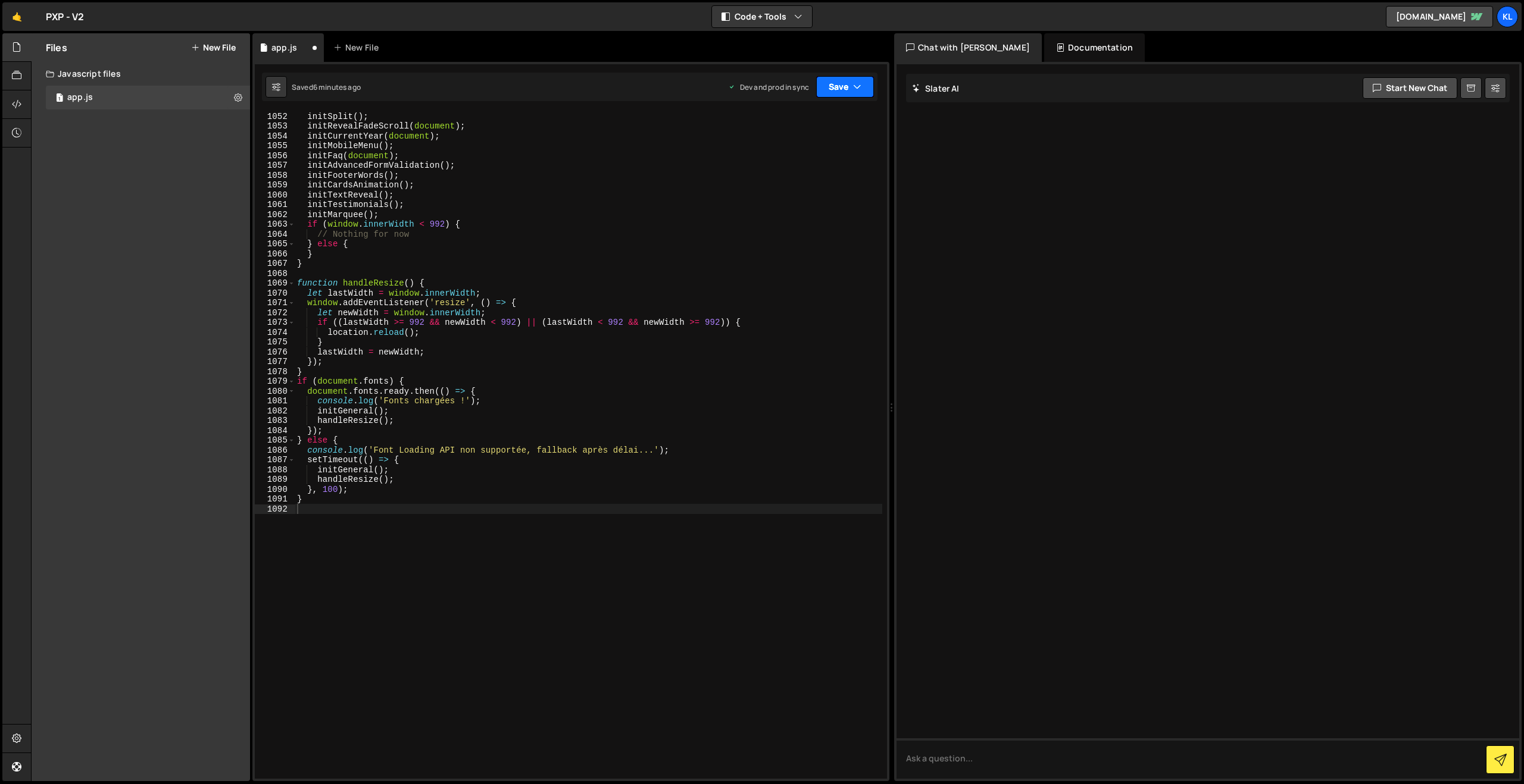
click at [838, 87] on button "Save" at bounding box center [845, 86] width 58 height 22
click at [775, 154] on div "Save to Production S" at bounding box center [805, 154] width 124 height 12
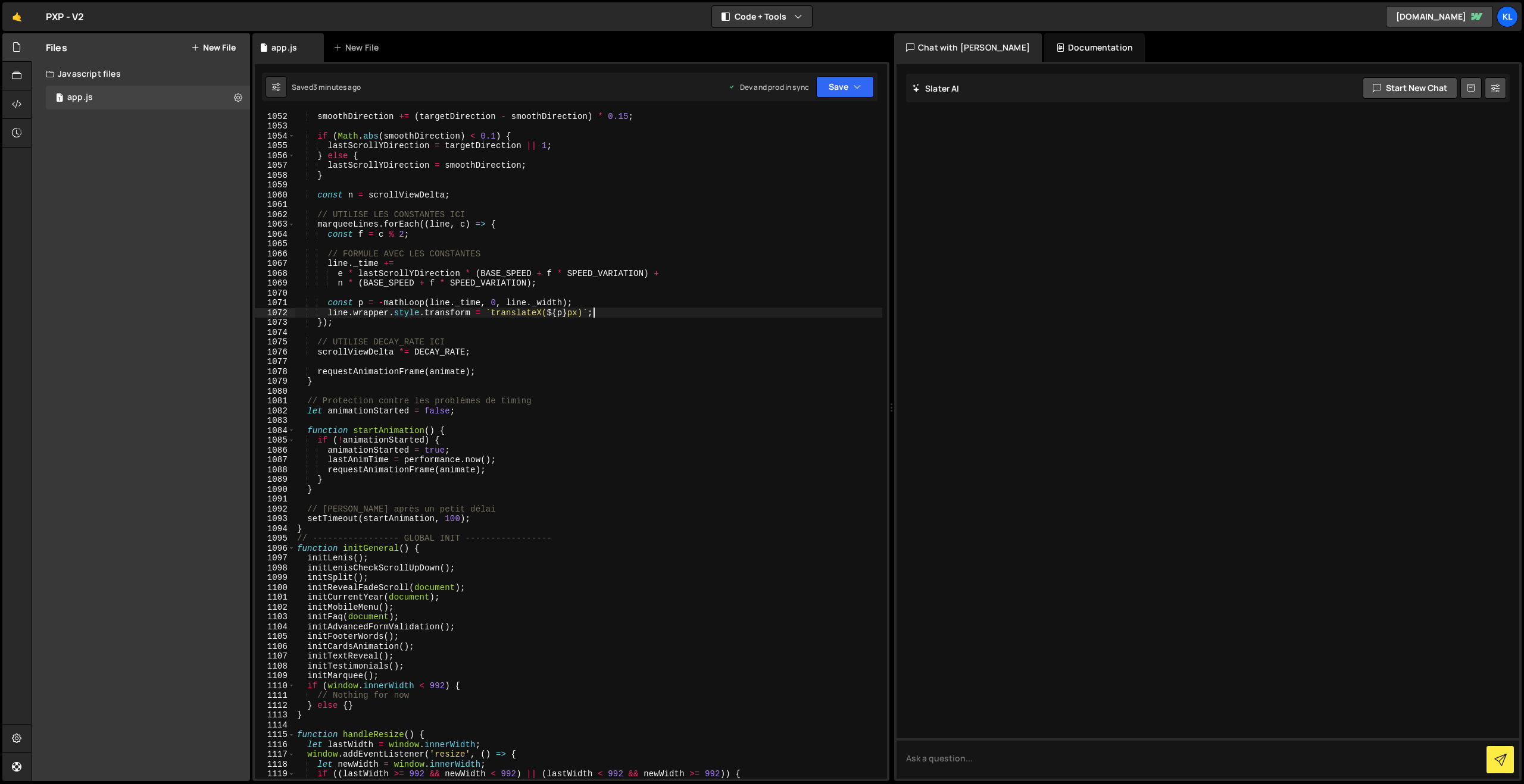
click at [708, 307] on div "smoothDirection += ( targetDirection - smoothDirection ) * 0.15 ; if ( Math . a…" at bounding box center [589, 454] width 588 height 686
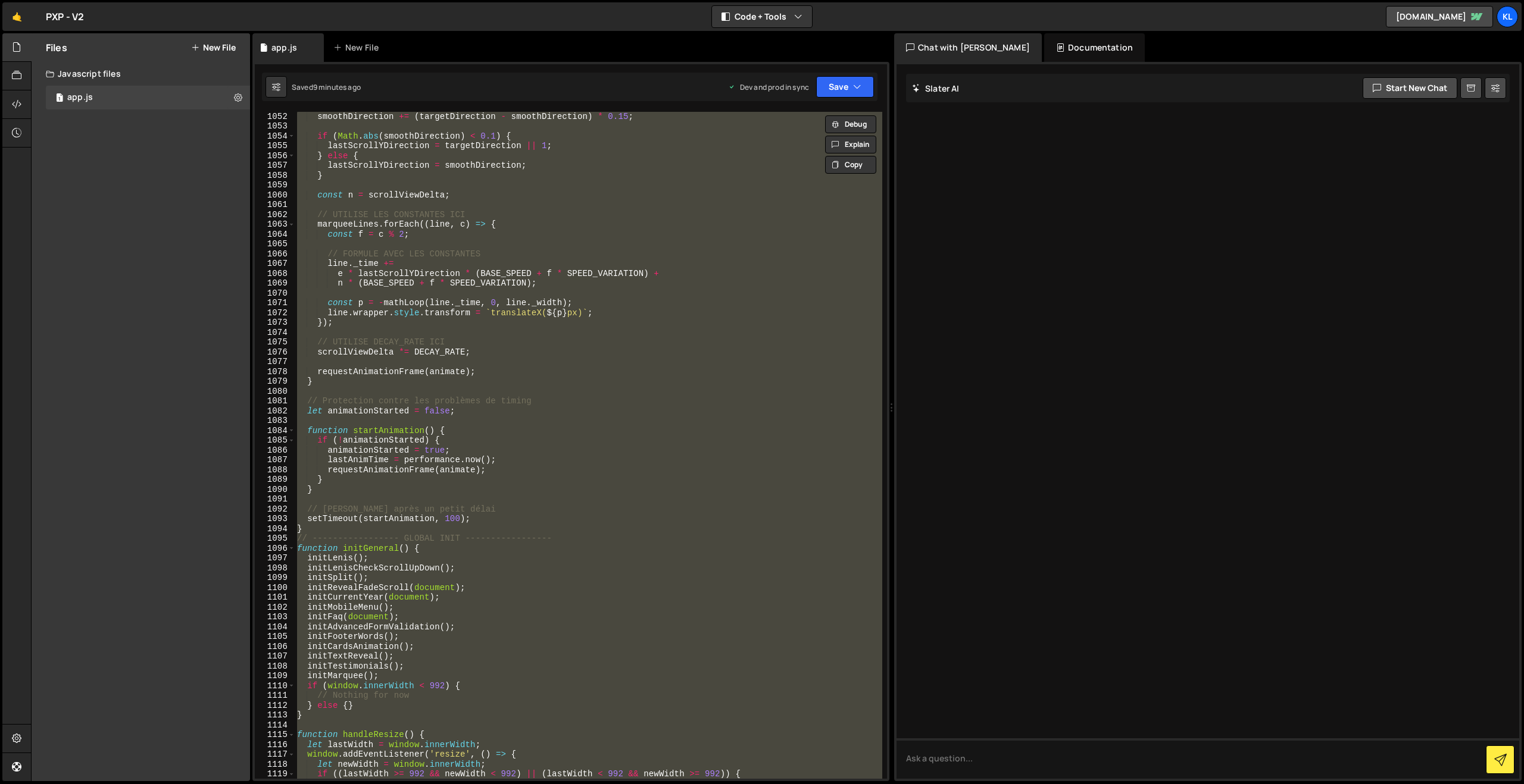
drag, startPoint x: 545, startPoint y: 252, endPoint x: 548, endPoint y: 244, distance: 8.5
click at [545, 252] on div "smoothDirection += ( targetDirection - smoothDirection ) * 0.15 ; if ( Math . a…" at bounding box center [589, 445] width 588 height 667
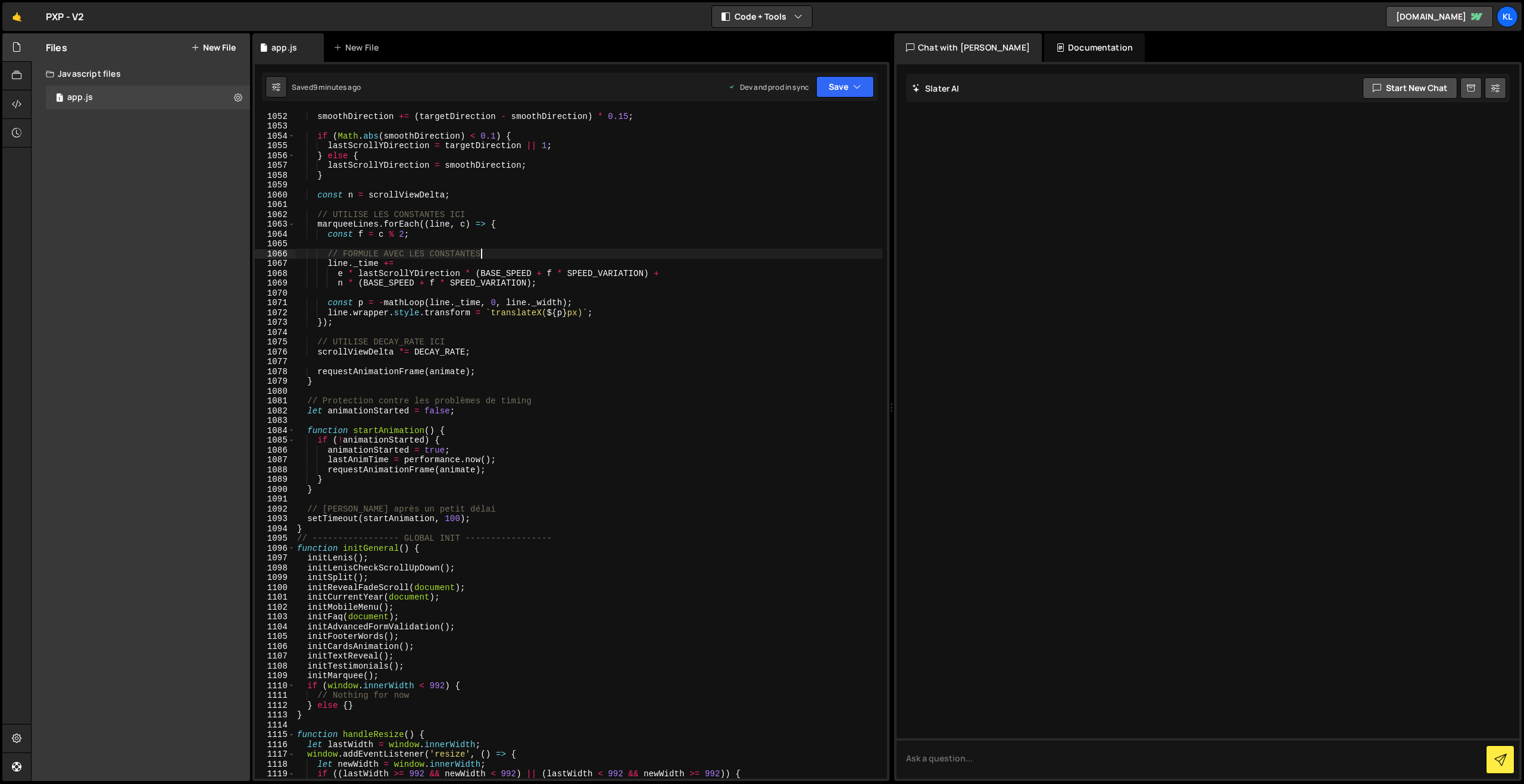
type textarea "}"
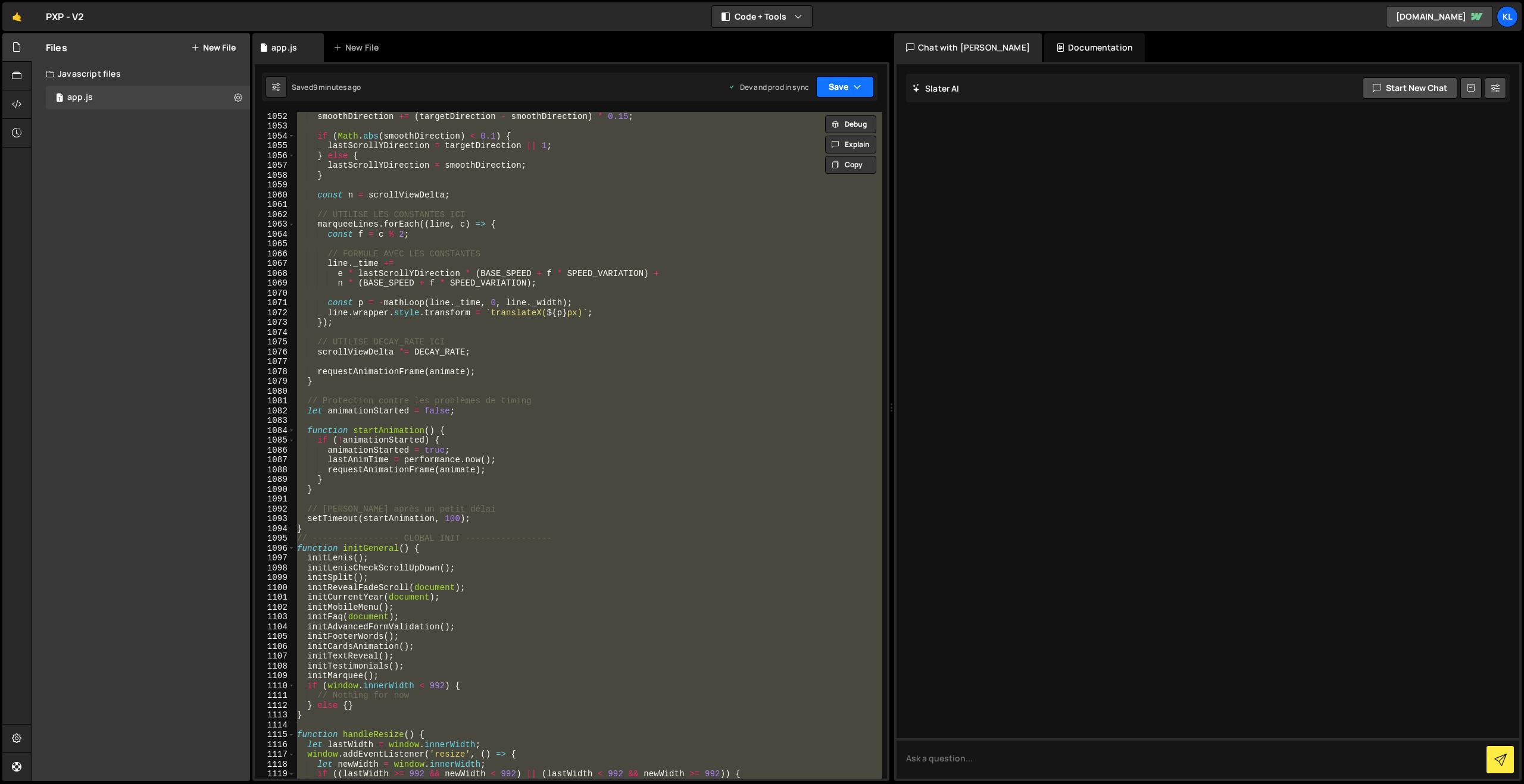
paste textarea
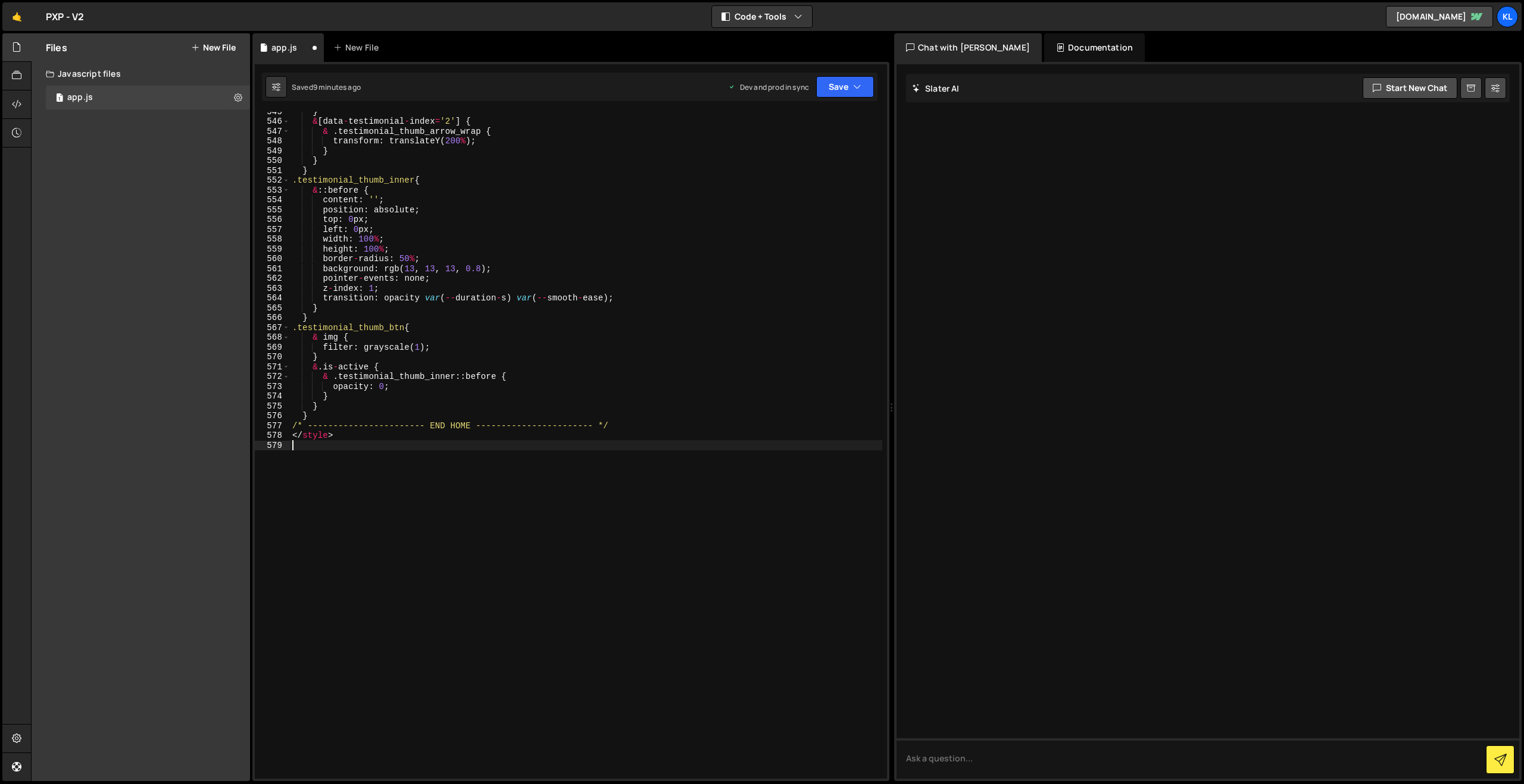
type textarea "}"
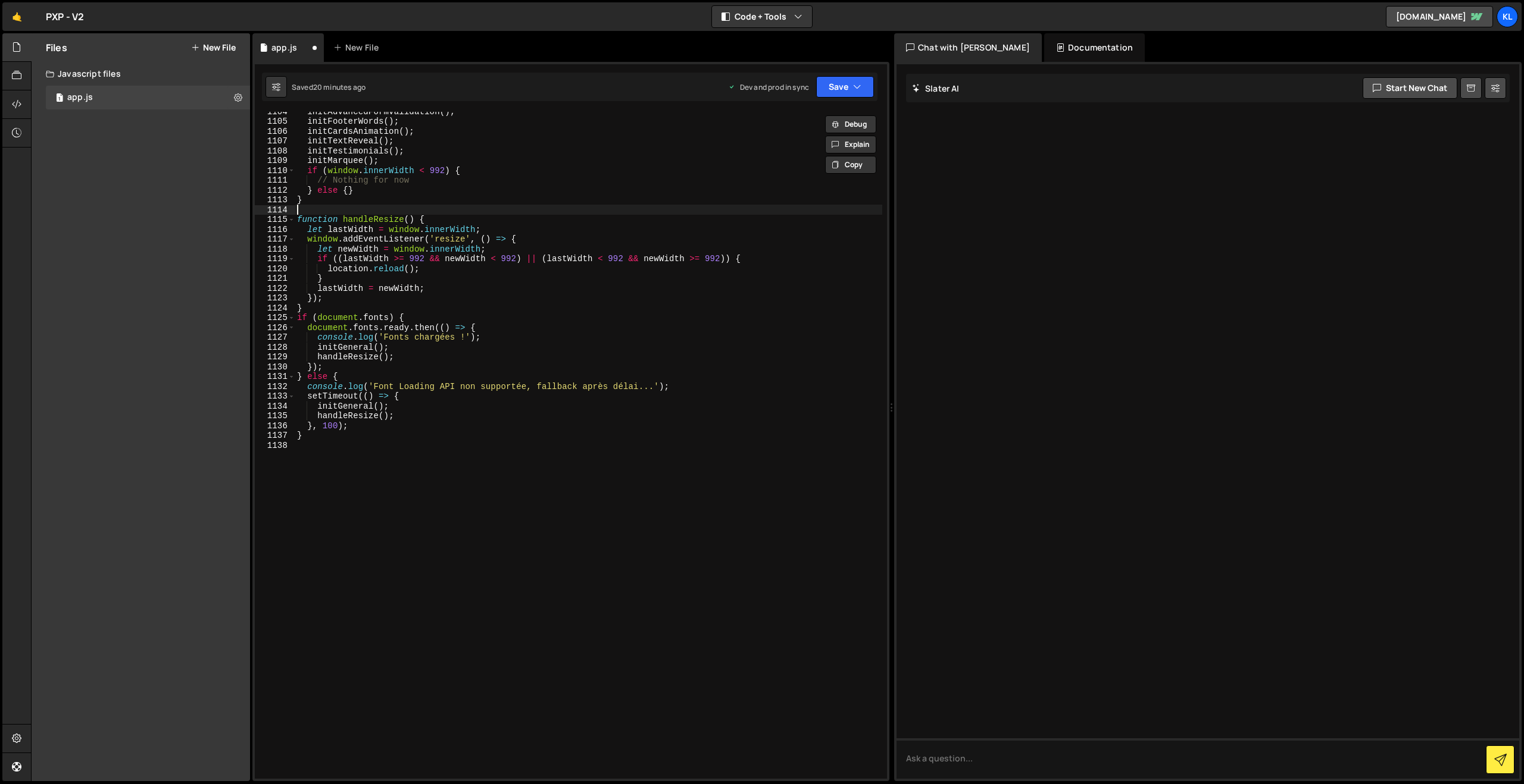
click at [552, 212] on div "initAdvancedFormValidation ( ) ; initFooterWords ( ) ; initCardsAnimation ( ) ;…" at bounding box center [589, 450] width 588 height 686
type textarea "}"
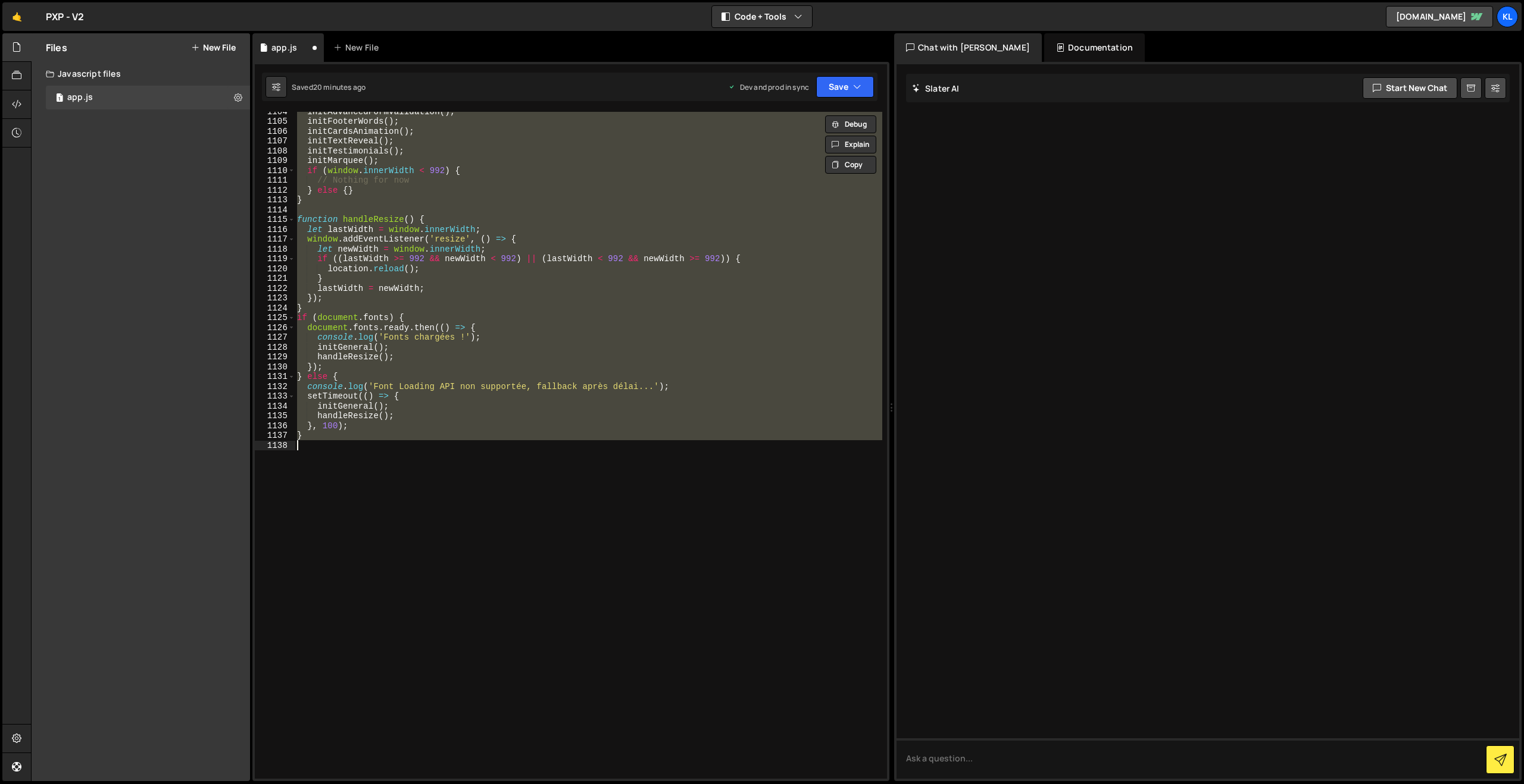
paste textarea
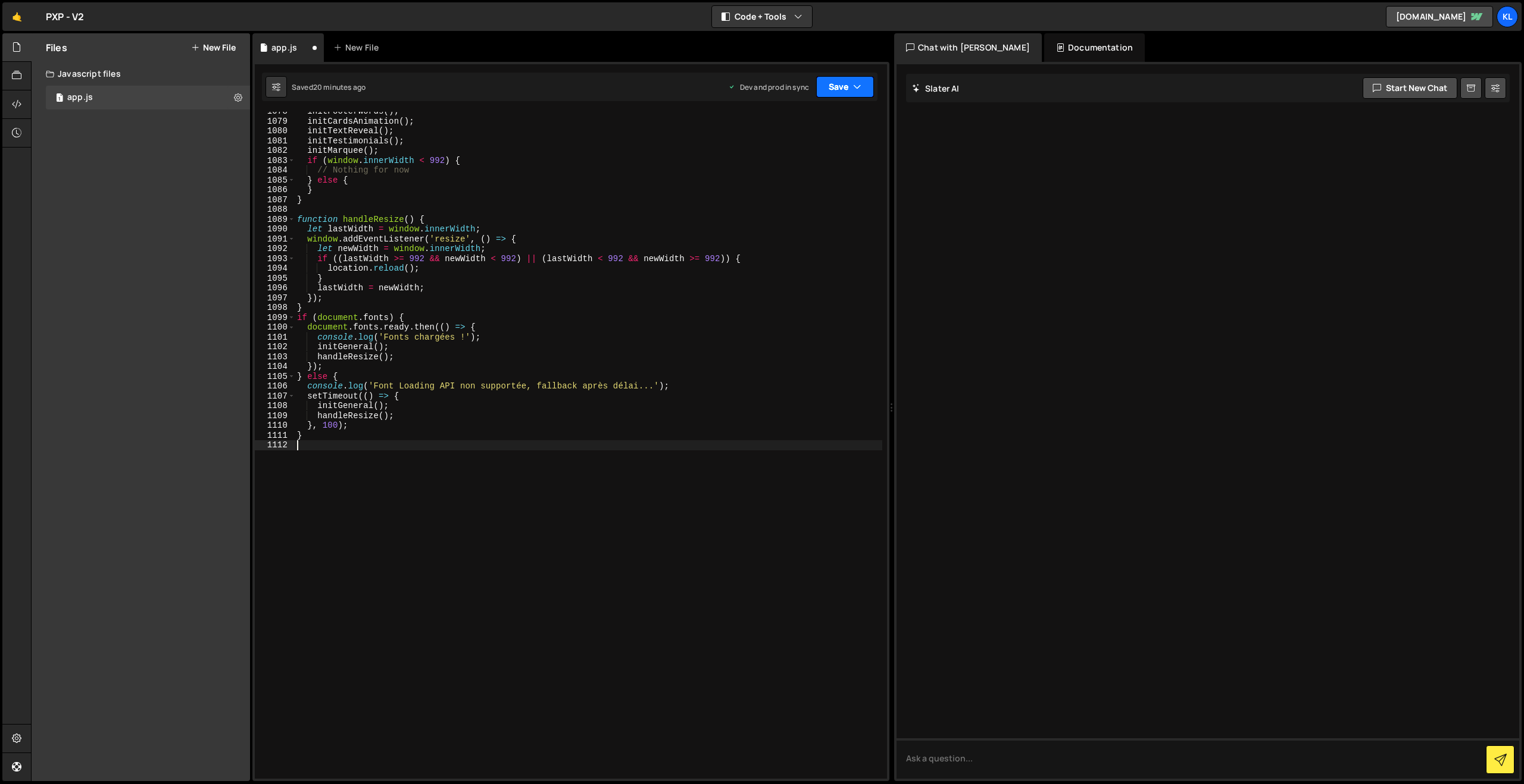
click at [829, 91] on button "Save" at bounding box center [845, 86] width 58 height 22
click at [775, 155] on div "Save to Production S" at bounding box center [805, 154] width 124 height 12
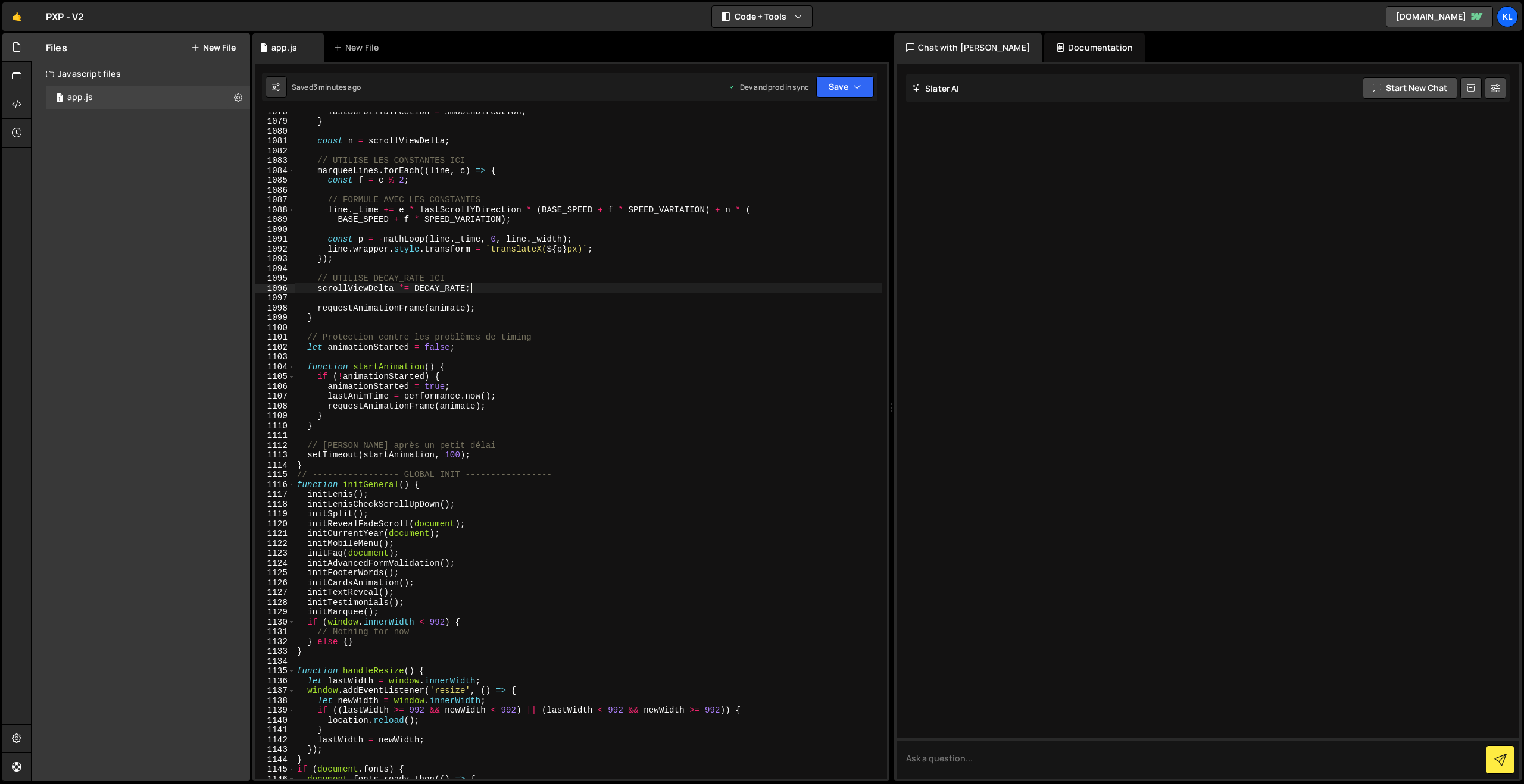
click at [498, 288] on div "lastScrollYDirection = smoothDirection ; } const n = scrollViewDelta ; // UTILI…" at bounding box center [589, 450] width 588 height 686
type textarea "}"
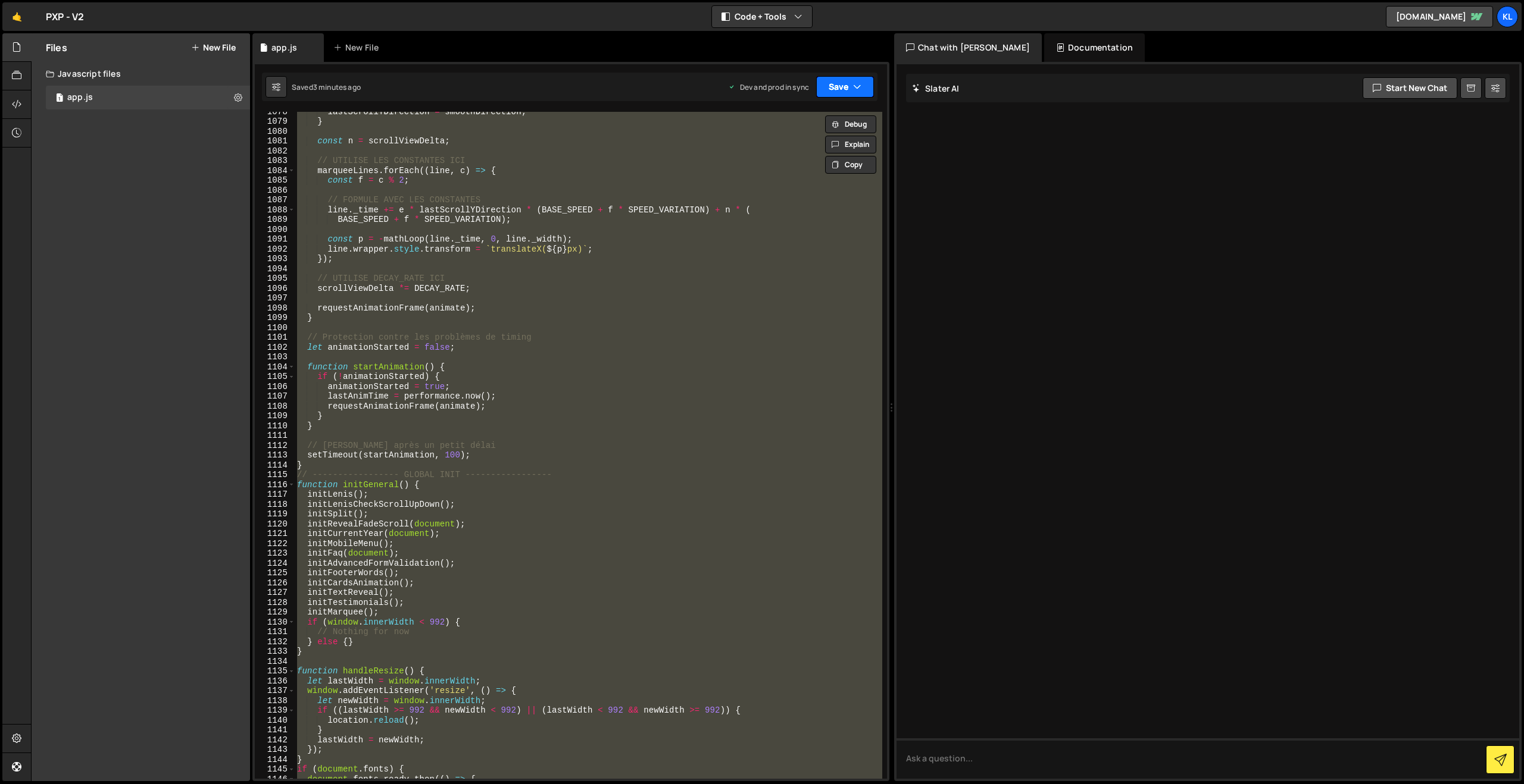
paste textarea
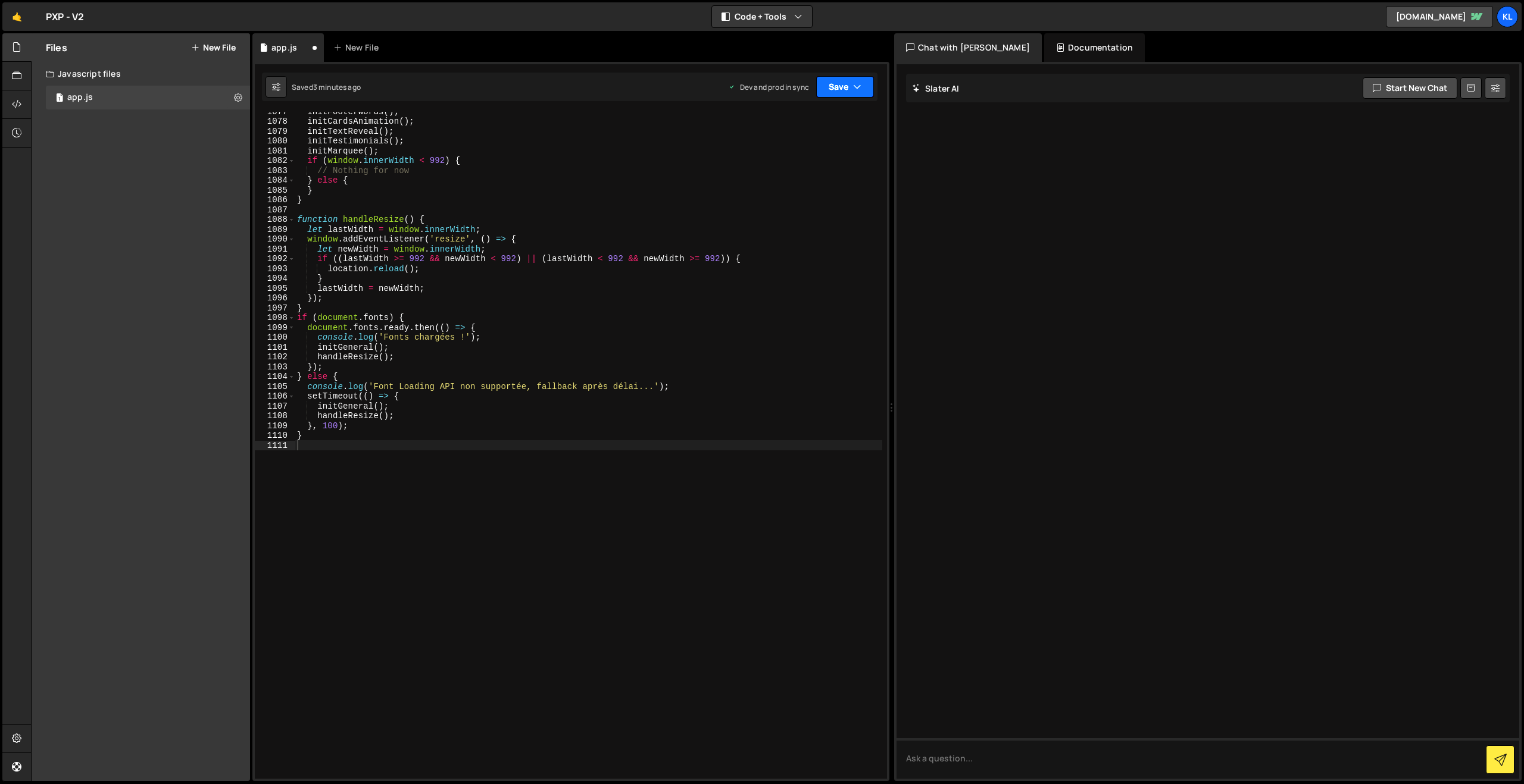
click at [839, 89] on button "Save" at bounding box center [845, 86] width 58 height 22
click at [779, 156] on div "Save to Production S" at bounding box center [805, 154] width 124 height 12
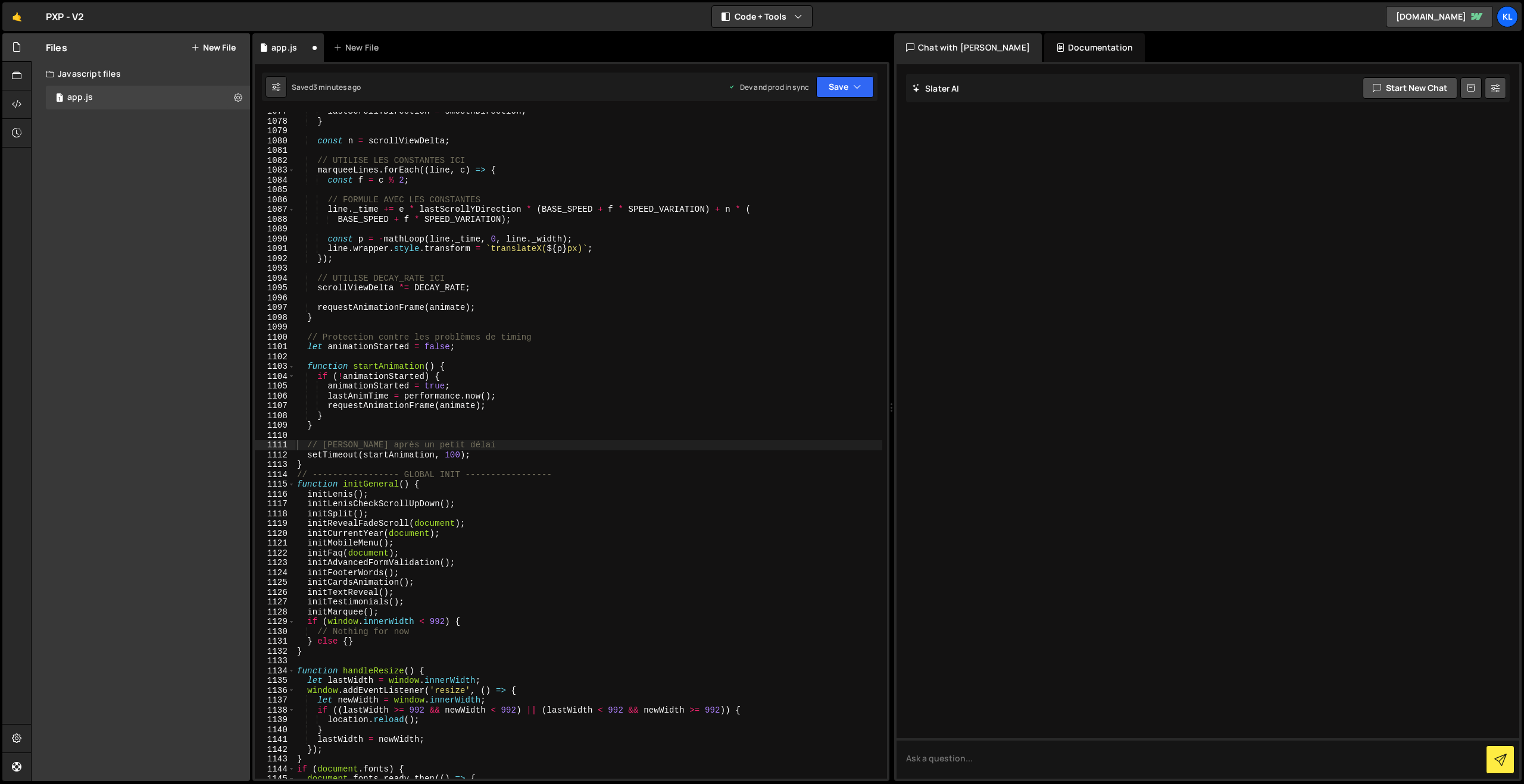
scroll to position [10567, 0]
click at [640, 339] on div "lastScrollYDirection = smoothDirection ; } const n = scrollViewDelta ; // UTILI…" at bounding box center [589, 450] width 588 height 686
type textarea "}"
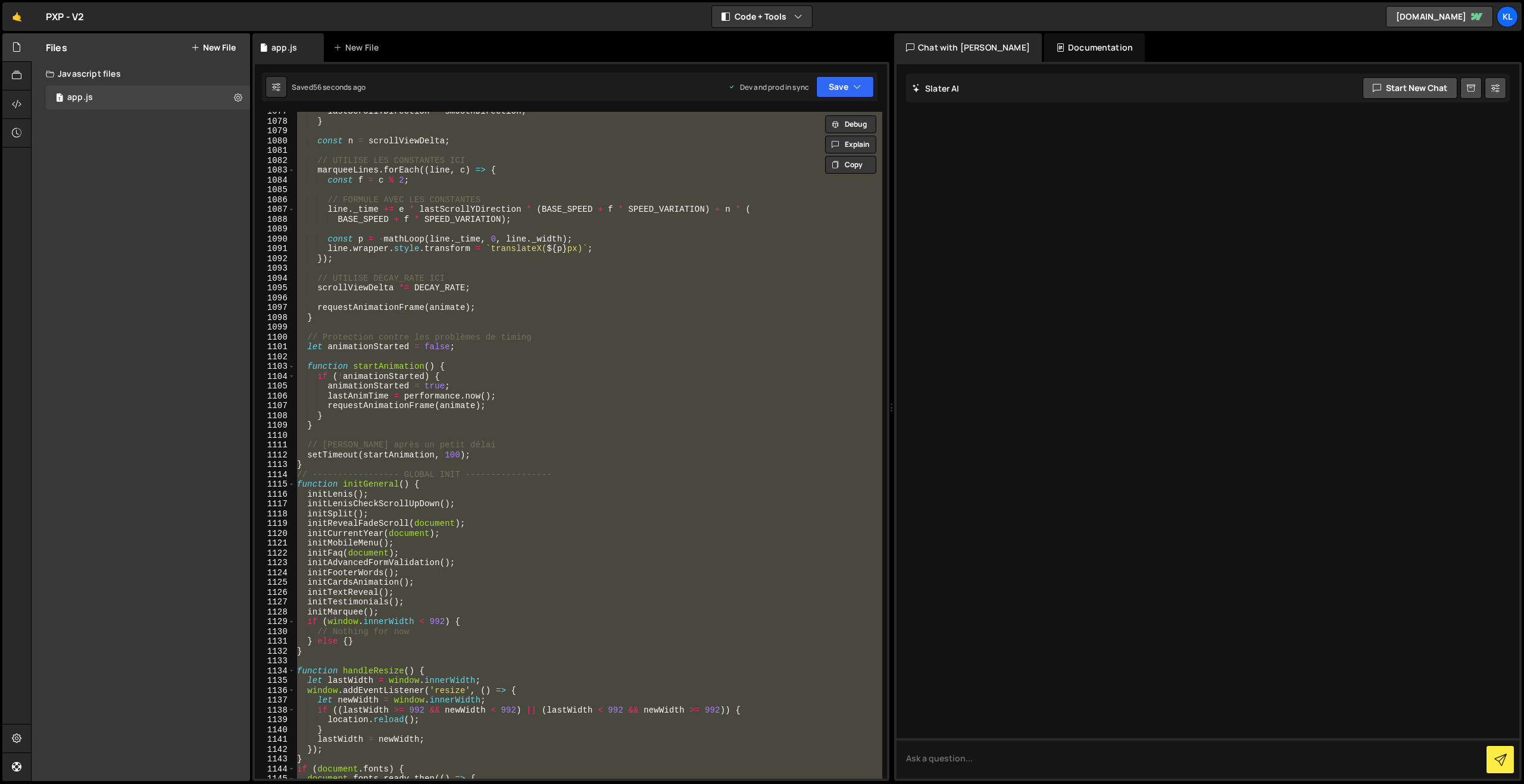
paste textarea
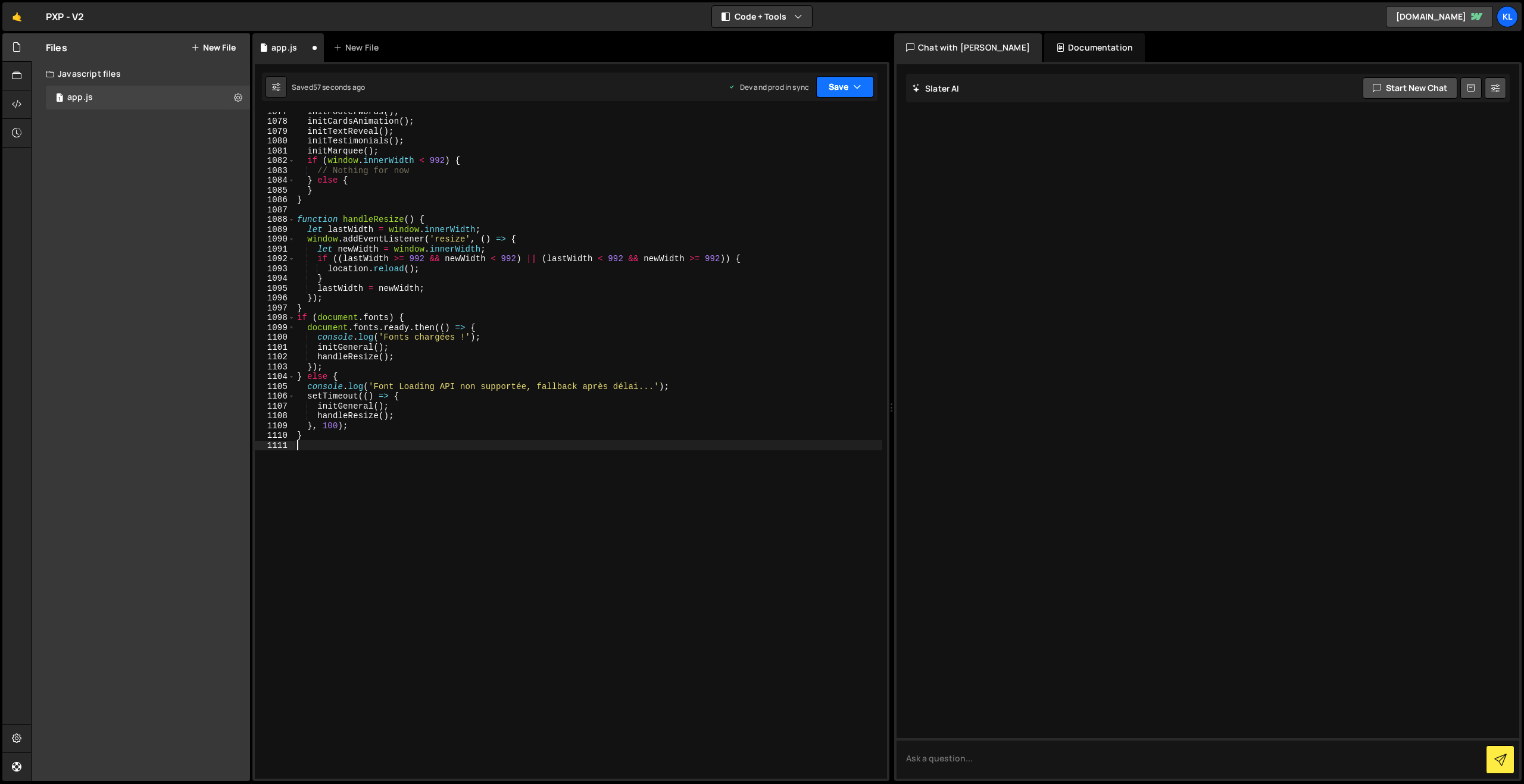
click at [830, 81] on button "Save" at bounding box center [845, 86] width 58 height 22
click at [799, 161] on div "Saved 55 seconds ago" at bounding box center [805, 168] width 124 height 14
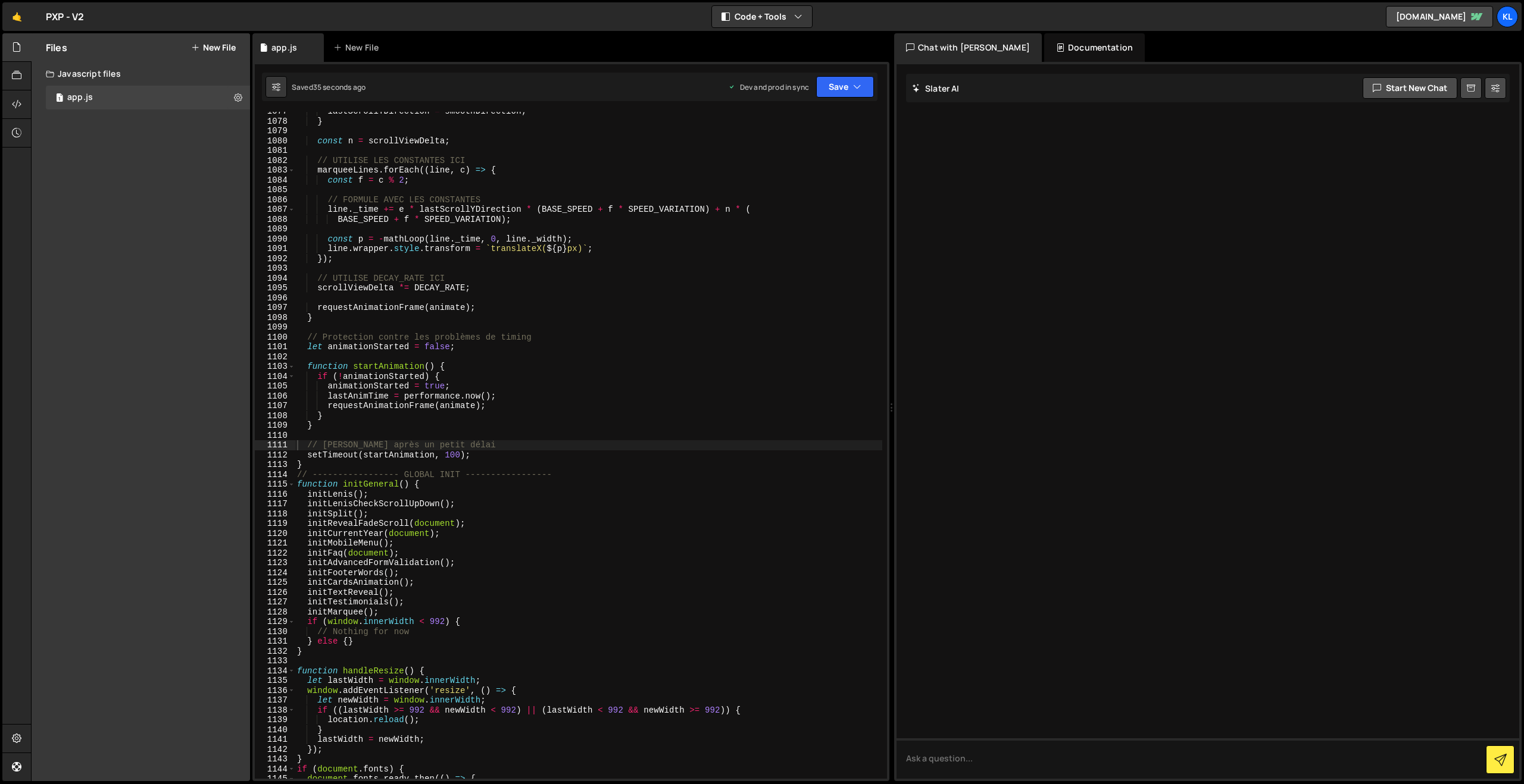
click at [530, 236] on div "lastScrollYDirection = smoothDirection ; } const n = scrollViewDelta ; // UTILI…" at bounding box center [589, 450] width 588 height 686
type textarea "}"
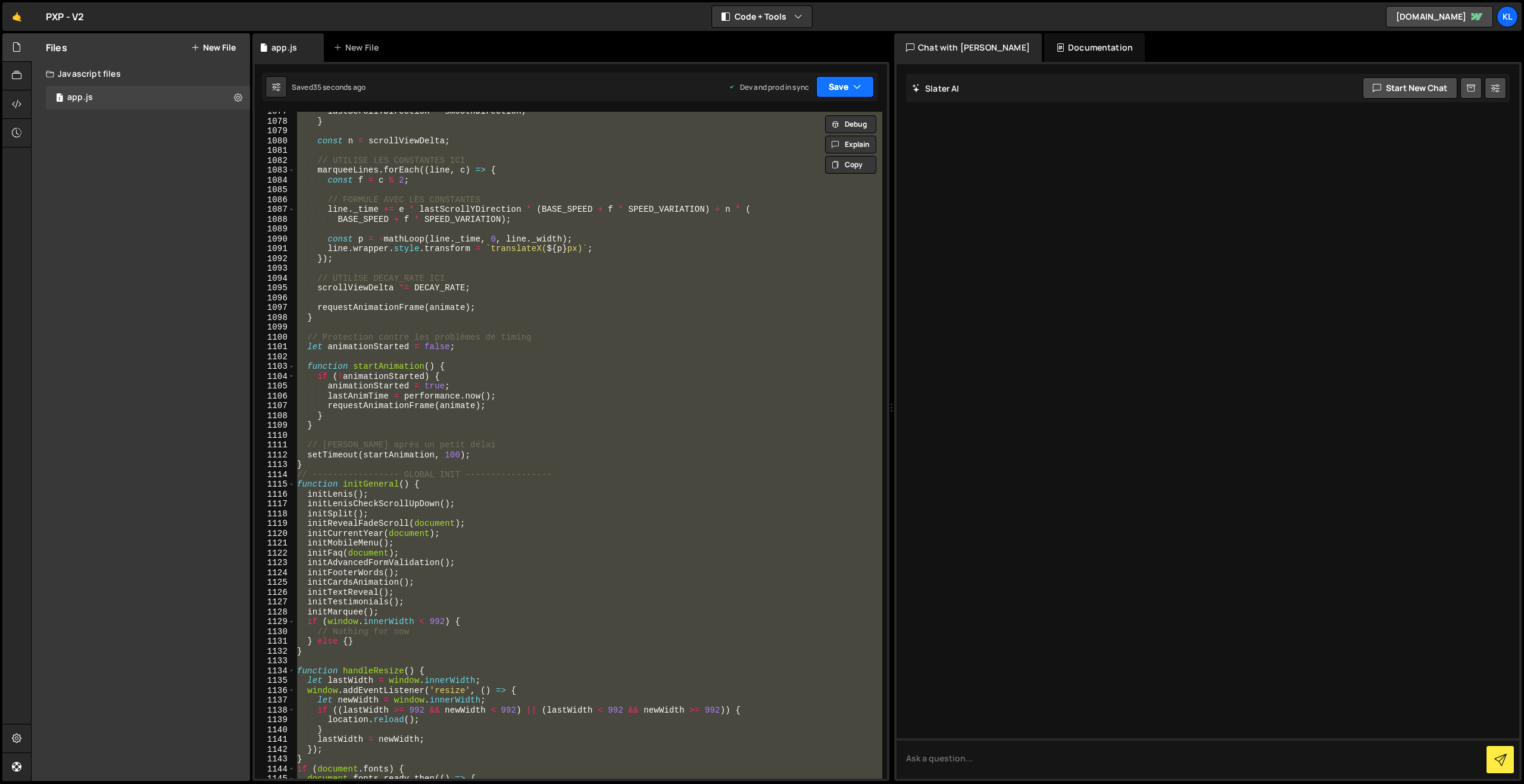
paste textarea
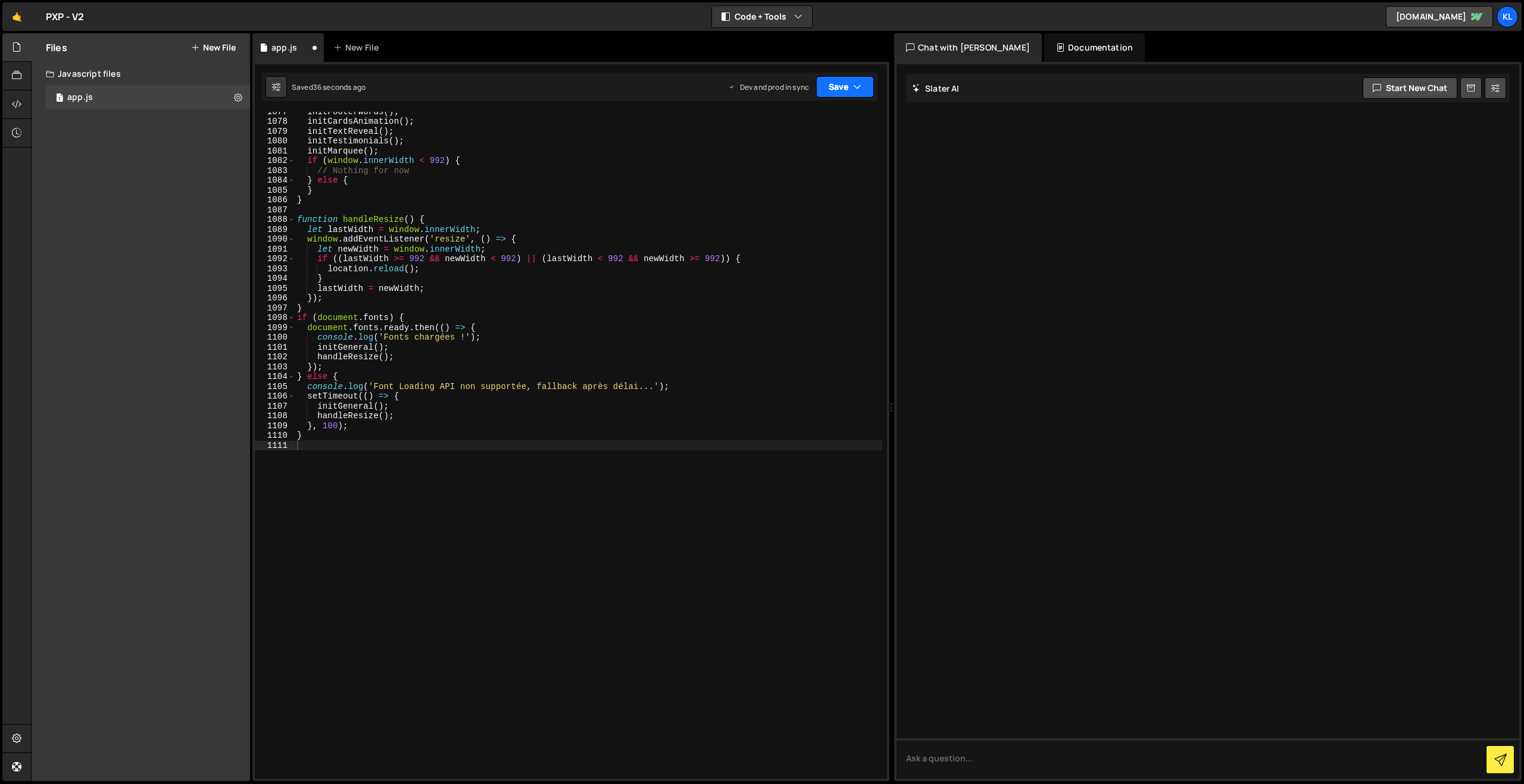
click at [831, 84] on button "Save" at bounding box center [845, 86] width 58 height 22
drag, startPoint x: 787, startPoint y: 153, endPoint x: 774, endPoint y: 150, distance: 13.3
click at [786, 153] on div "Save to Production S" at bounding box center [805, 154] width 124 height 12
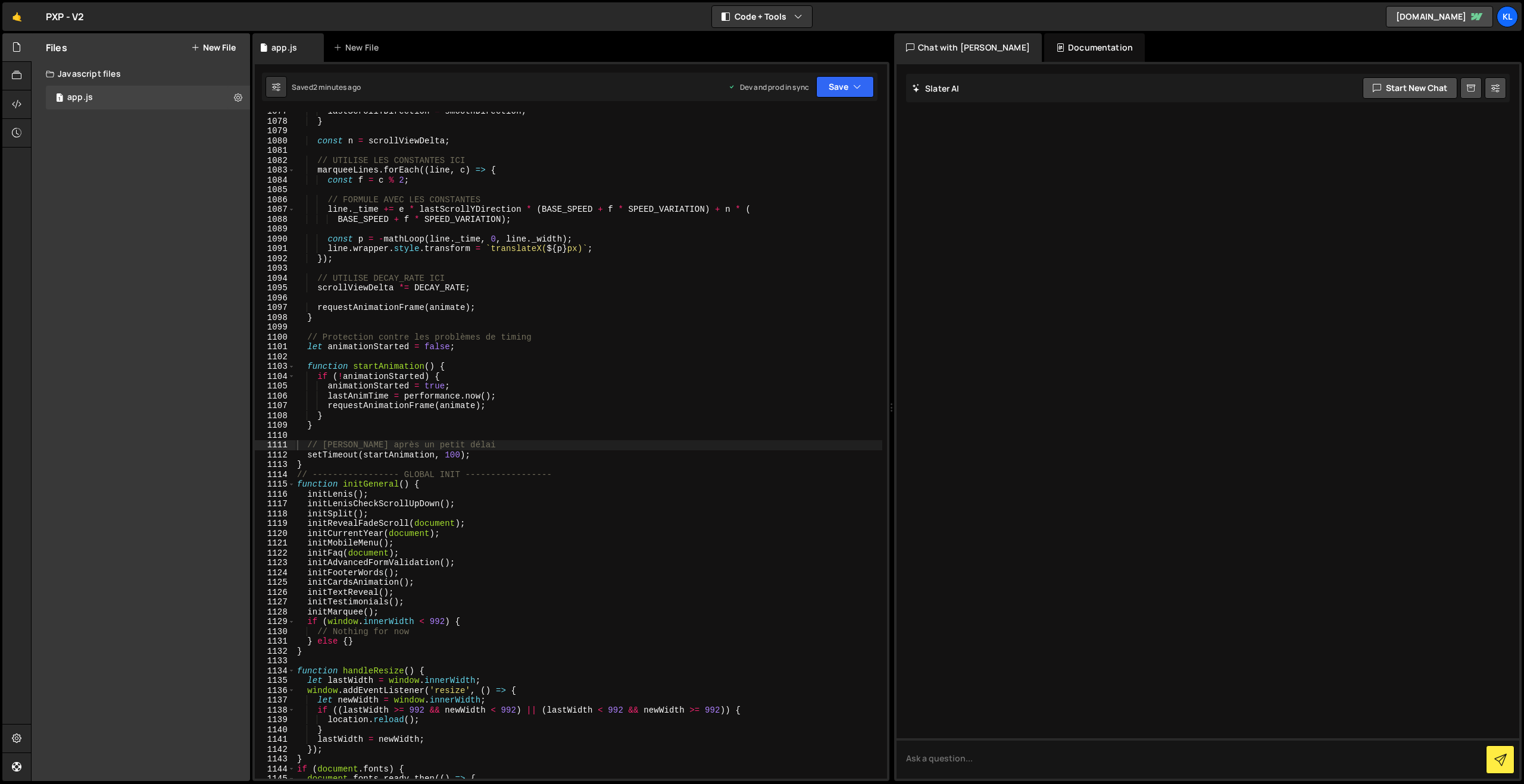
click at [614, 355] on div "lastScrollYDirection = smoothDirection ; } const n = scrollViewDelta ; // UTILI…" at bounding box center [589, 450] width 588 height 686
type textarea "}"
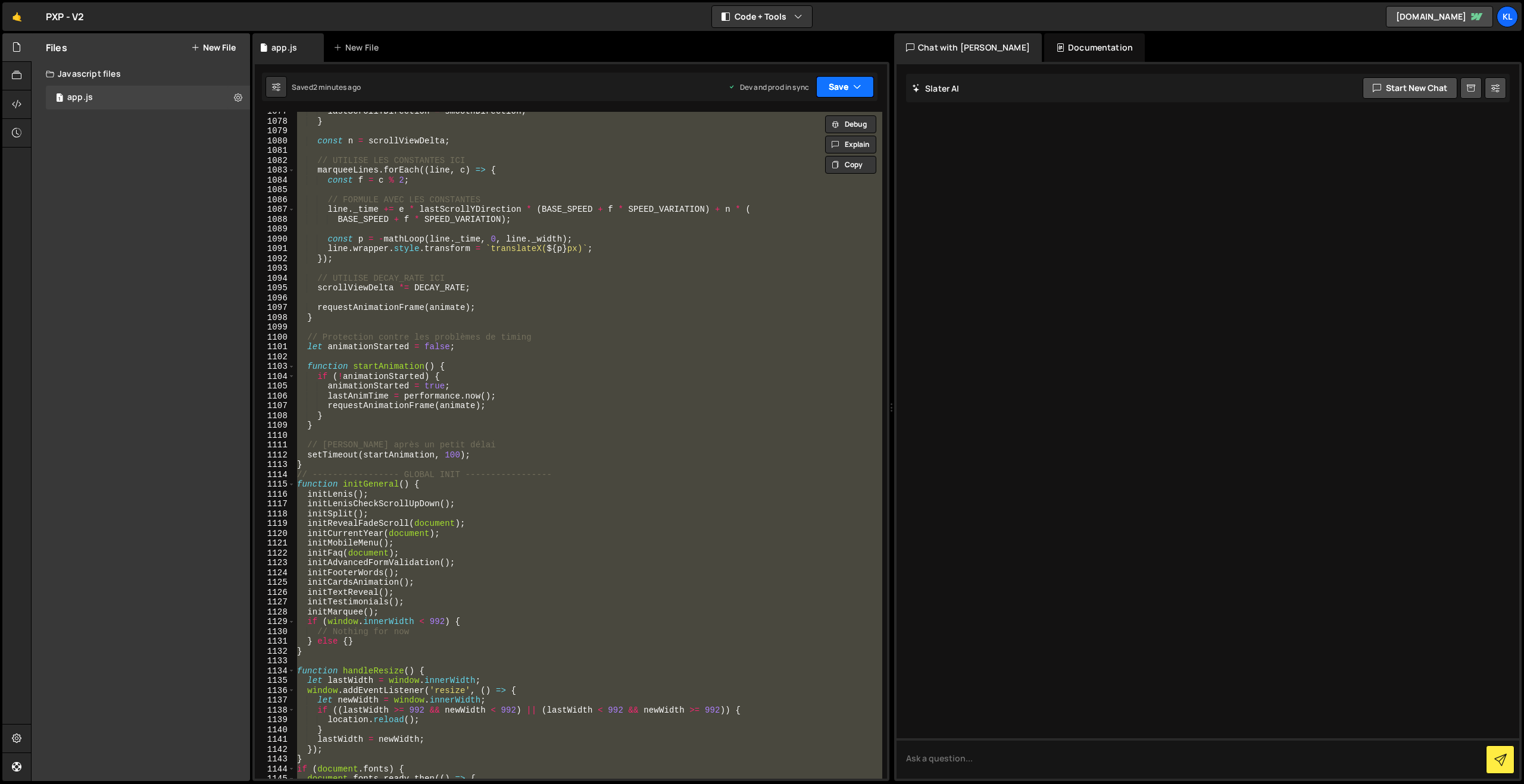
paste textarea
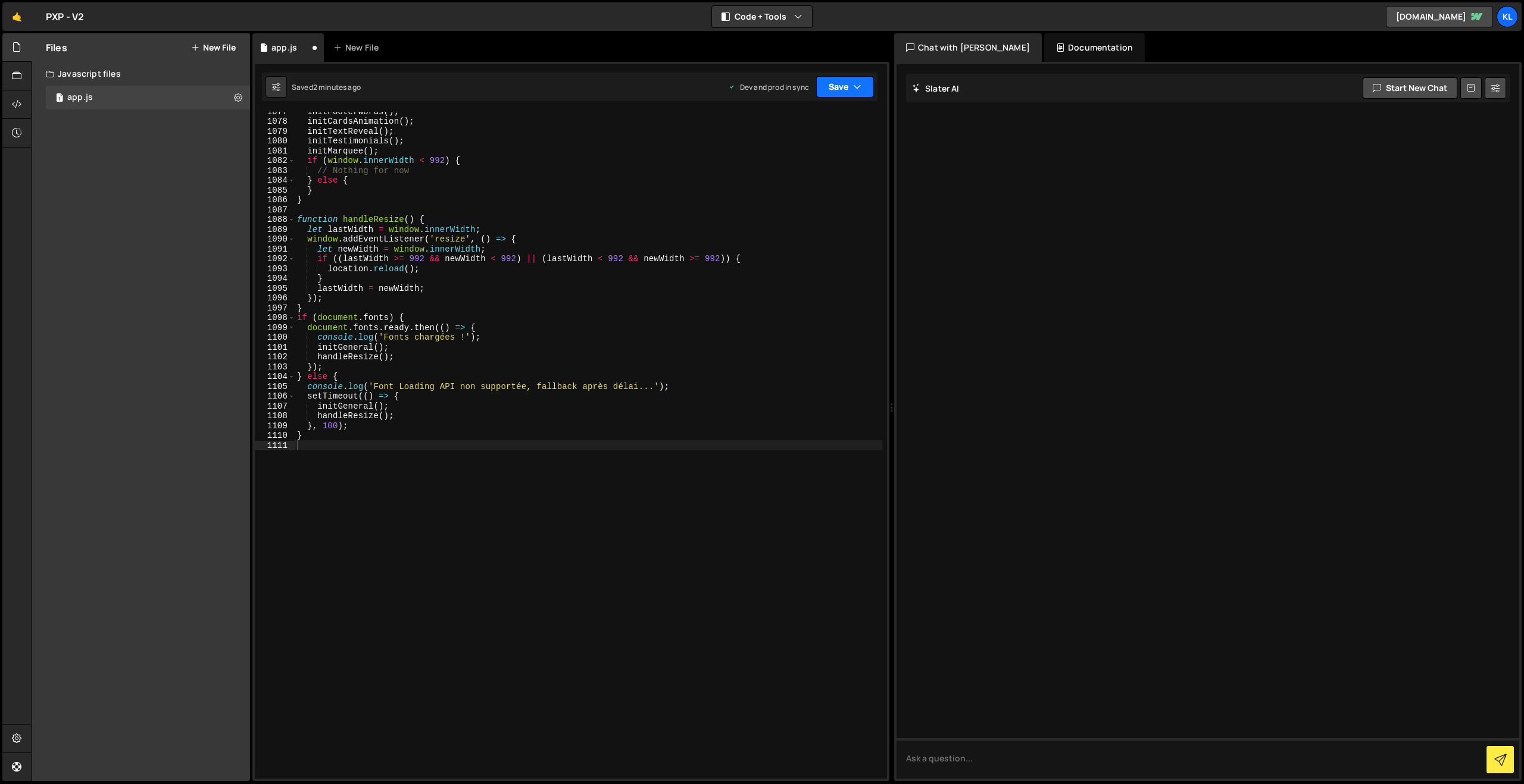
click at [844, 86] on button "Save" at bounding box center [845, 86] width 58 height 22
click at [766, 164] on div "2 minutes ago" at bounding box center [787, 167] width 46 height 10
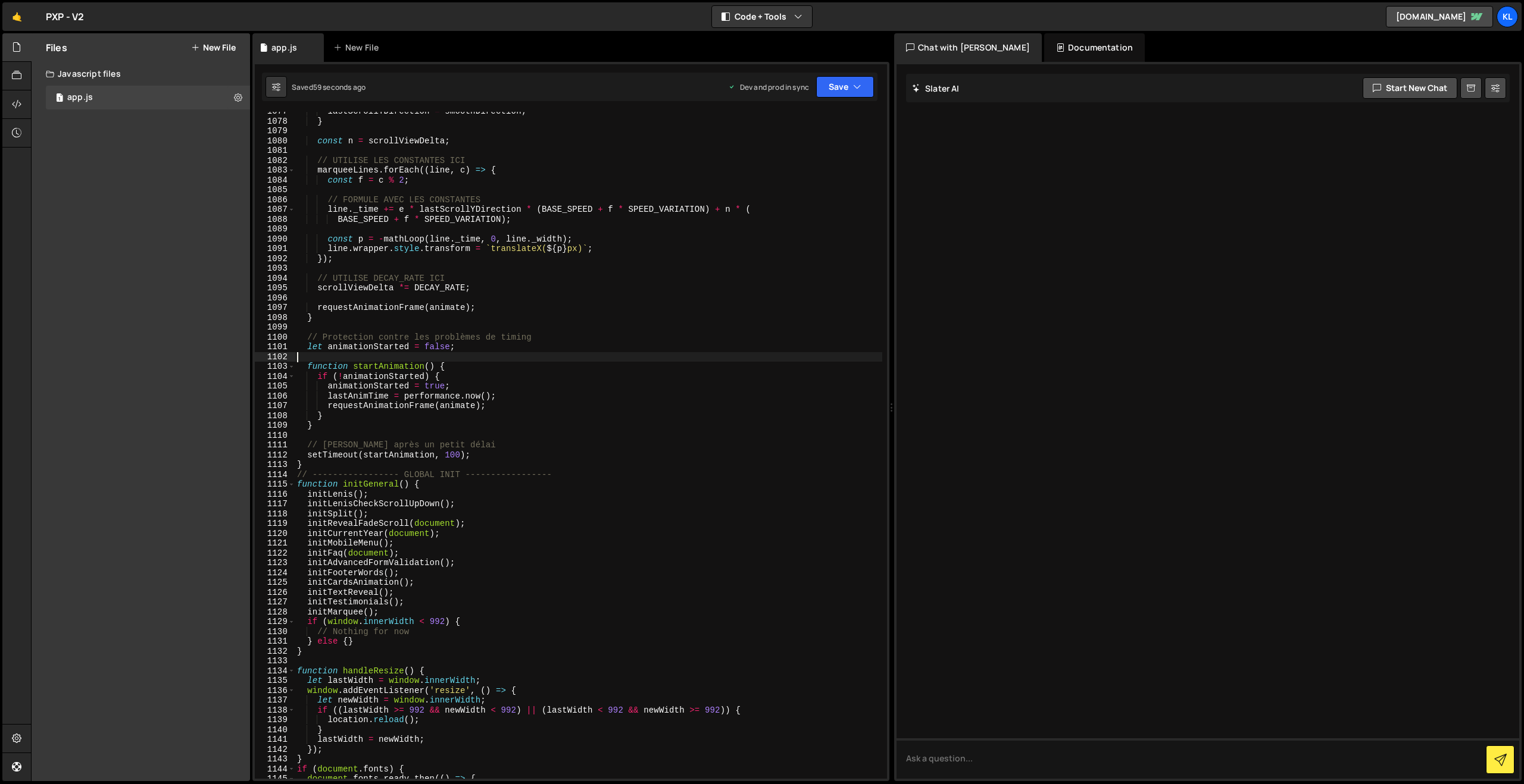
drag, startPoint x: 539, startPoint y: 358, endPoint x: 636, endPoint y: 270, distance: 131.0
click at [539, 357] on div "lastScrollYDirection = smoothDirection ; } const n = scrollViewDelta ; // UTILI…" at bounding box center [589, 450] width 588 height 686
type textarea "}"
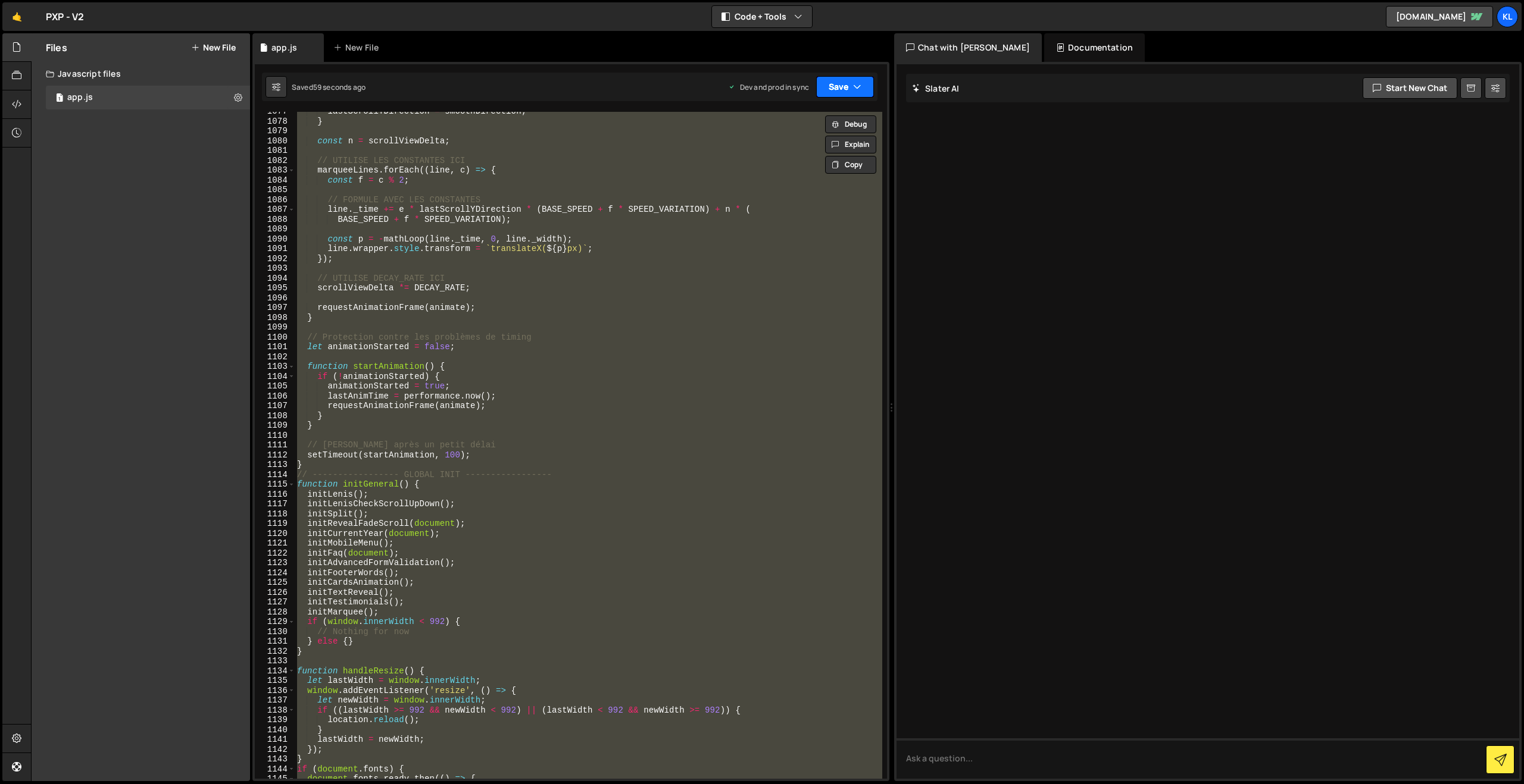
paste textarea
click at [837, 77] on button "Save" at bounding box center [845, 86] width 58 height 22
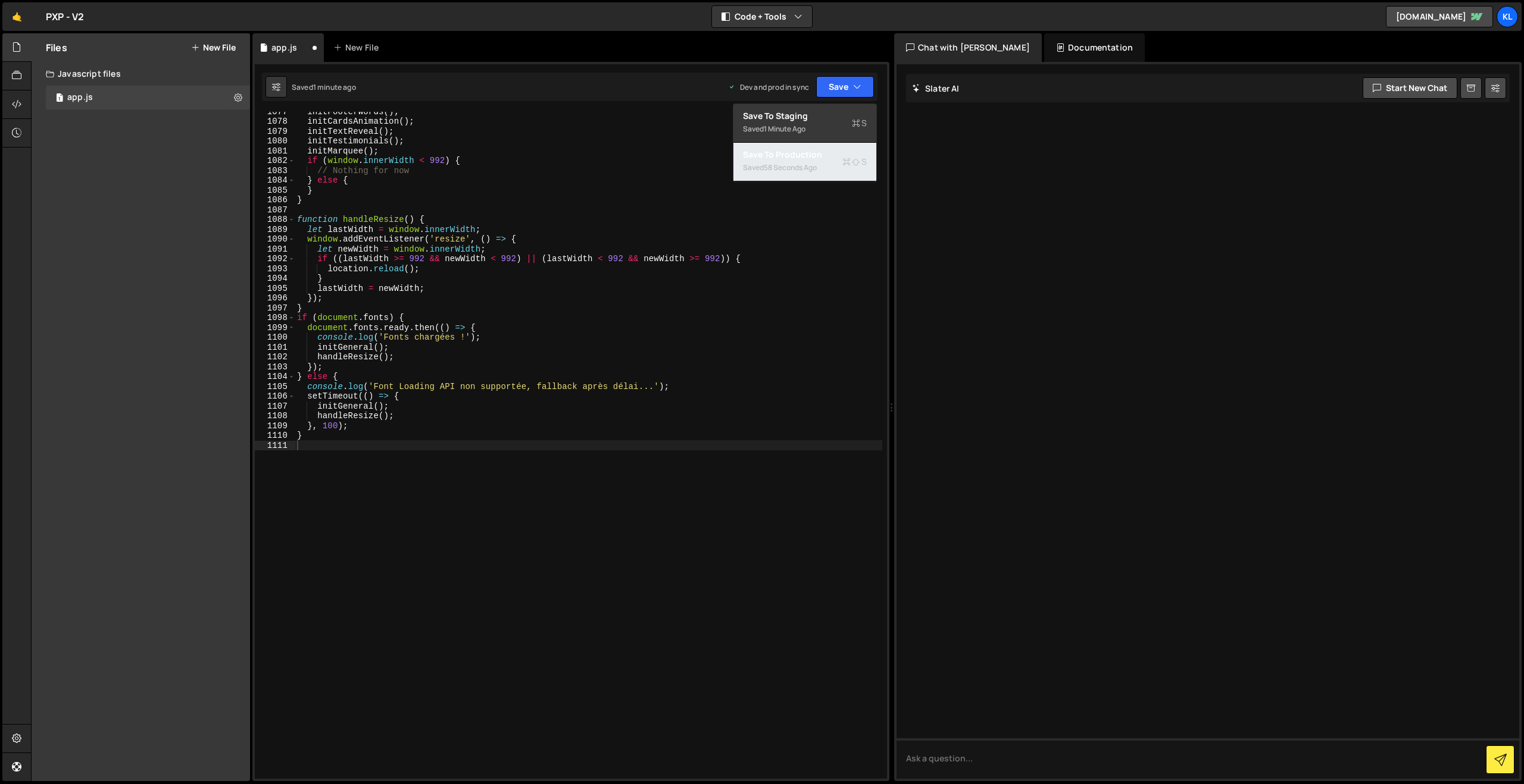
click at [782, 160] on button "Save to Production S Saved 58 seconds ago" at bounding box center [804, 161] width 143 height 39
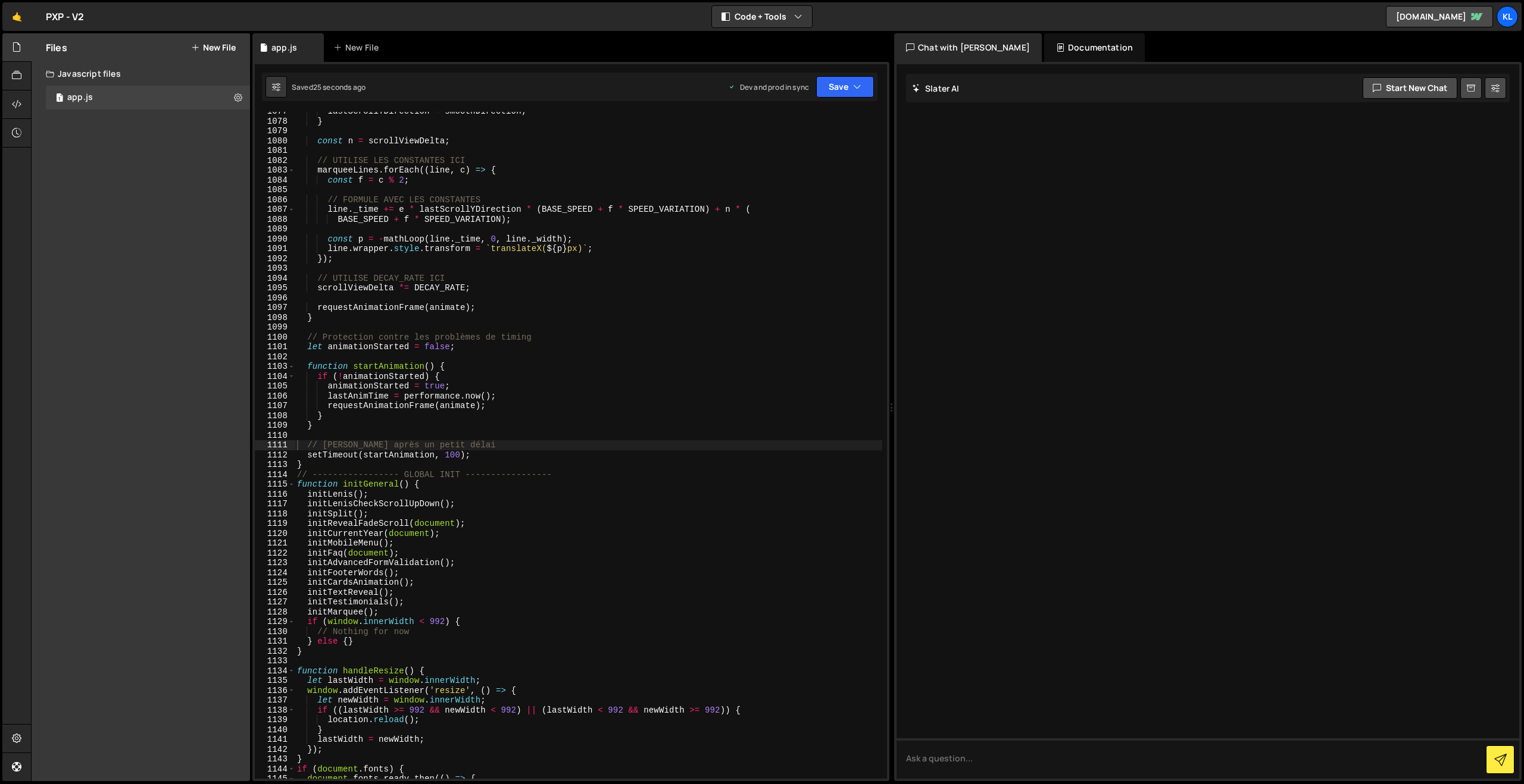
click at [504, 324] on div "lastScrollYDirection = smoothDirection ; } const n = scrollViewDelta ; // UTILI…" at bounding box center [589, 450] width 588 height 686
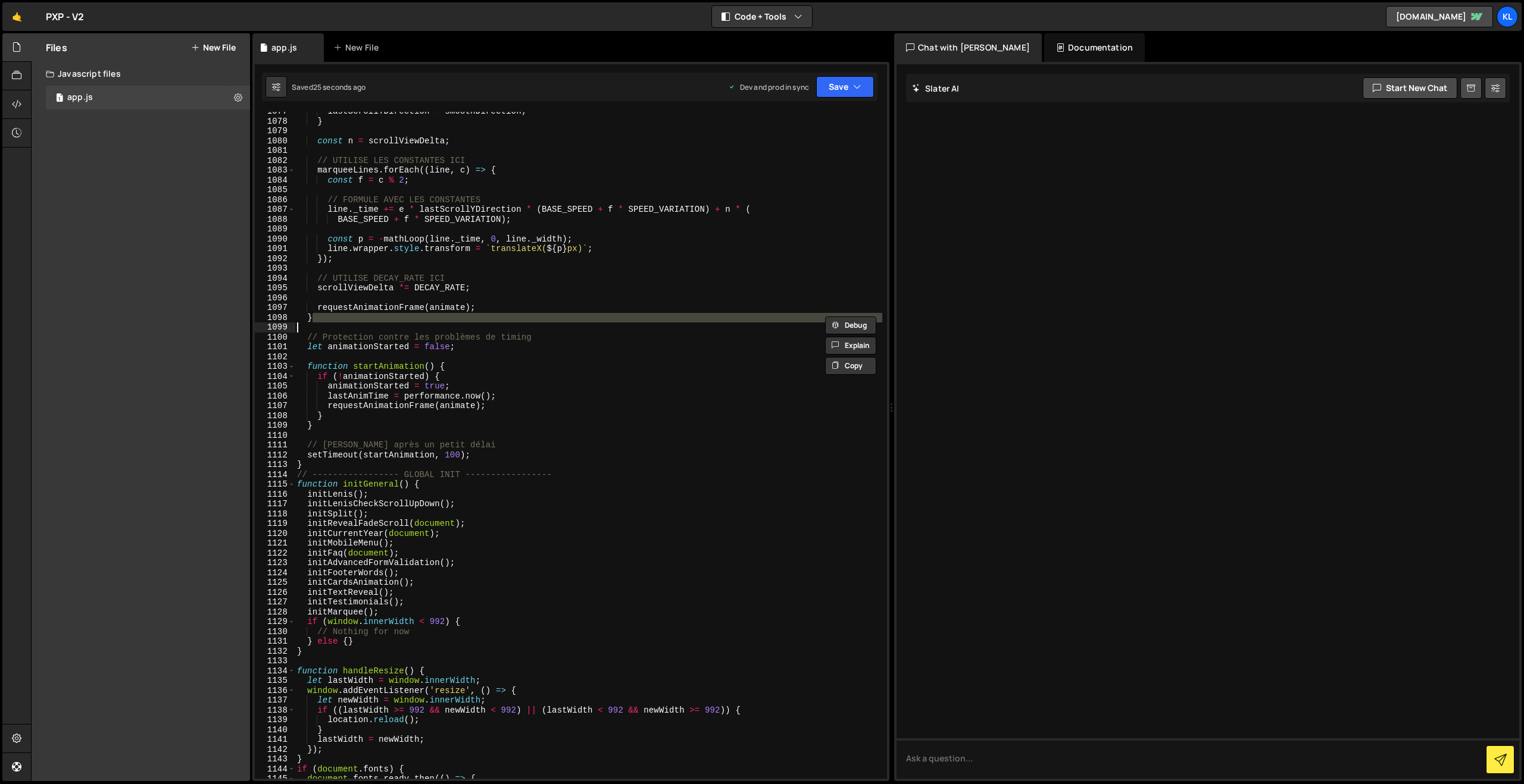
type textarea "}"
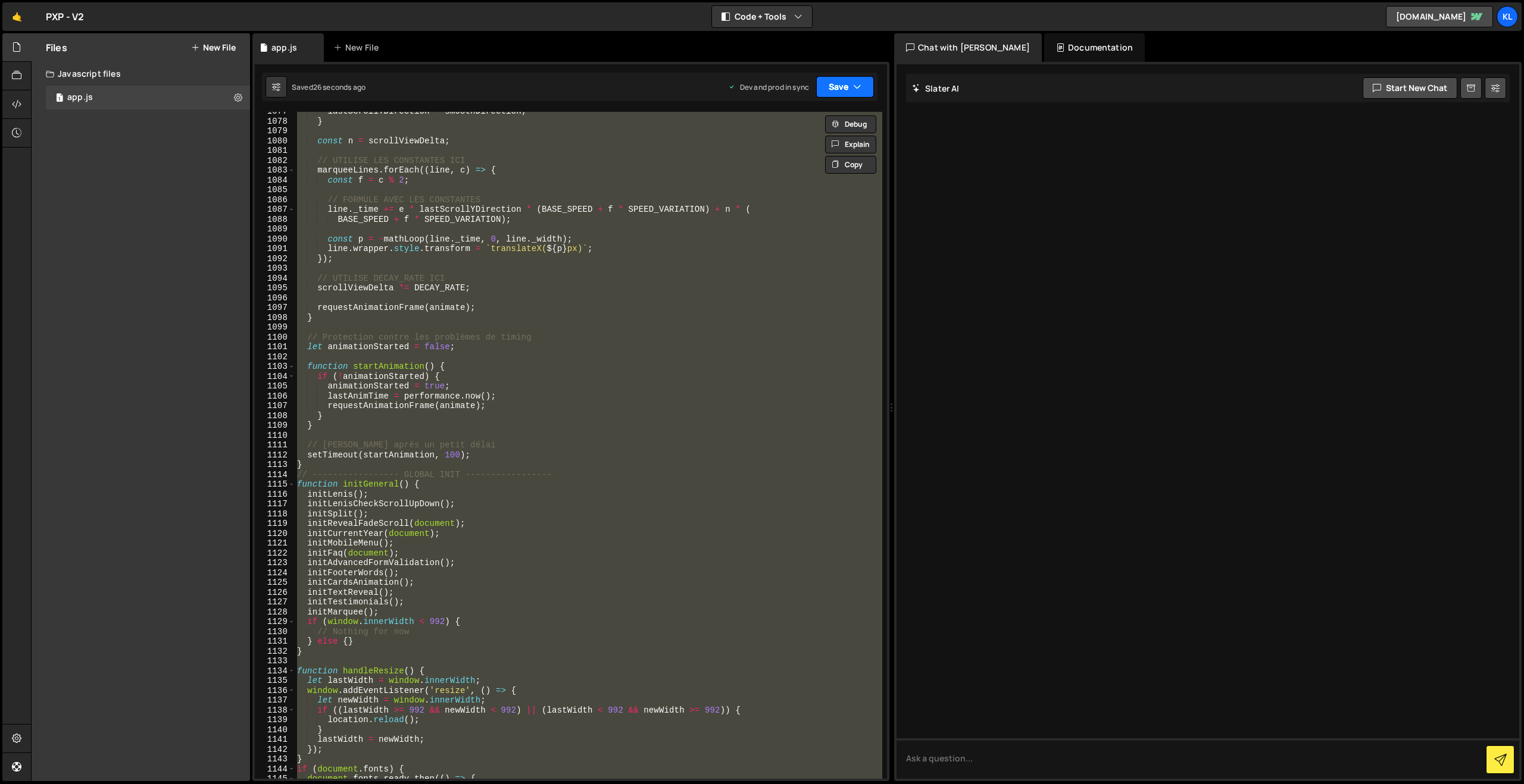
paste textarea
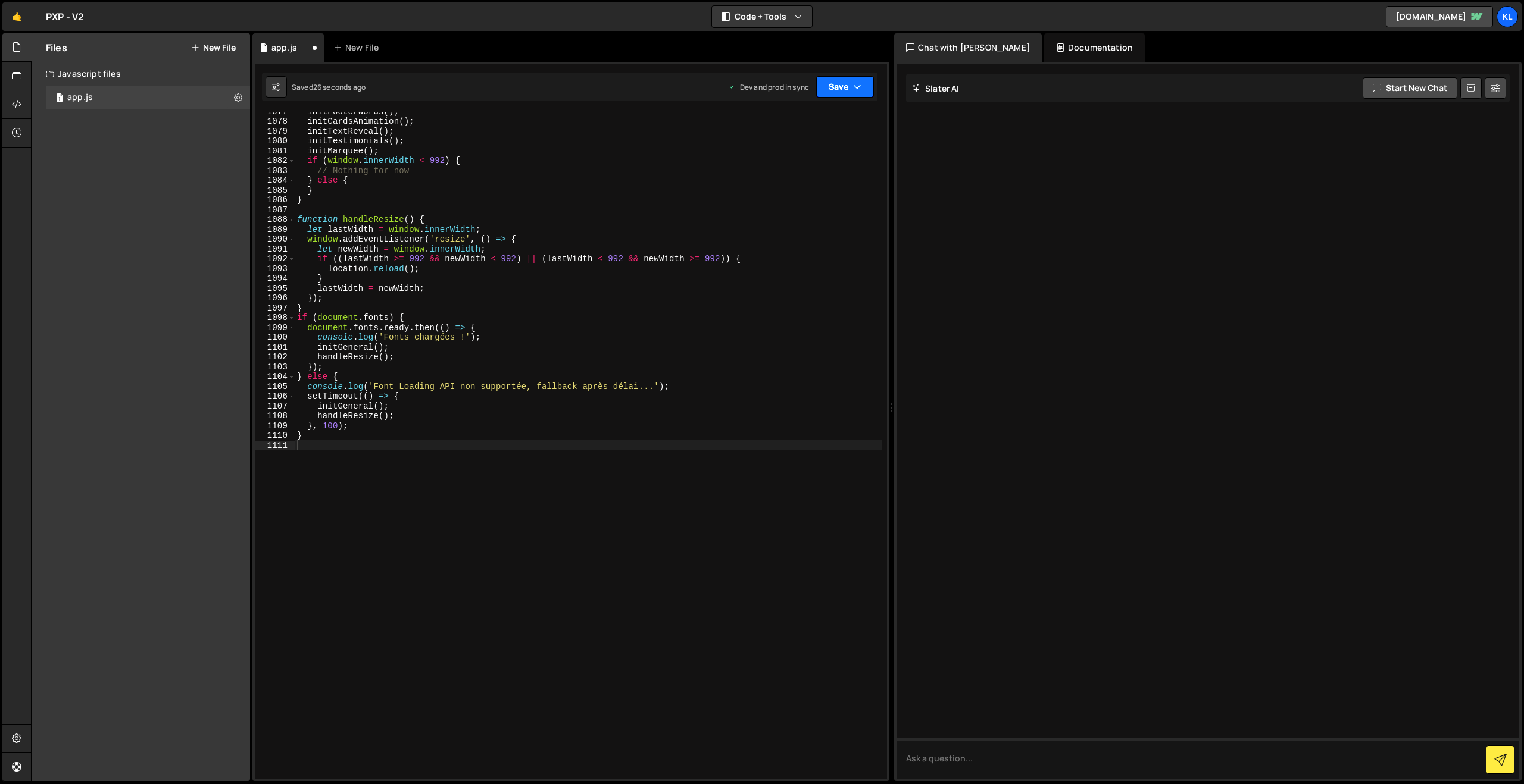
click at [844, 88] on button "Save" at bounding box center [845, 86] width 58 height 22
click at [775, 151] on div "Save to Production S" at bounding box center [805, 154] width 124 height 12
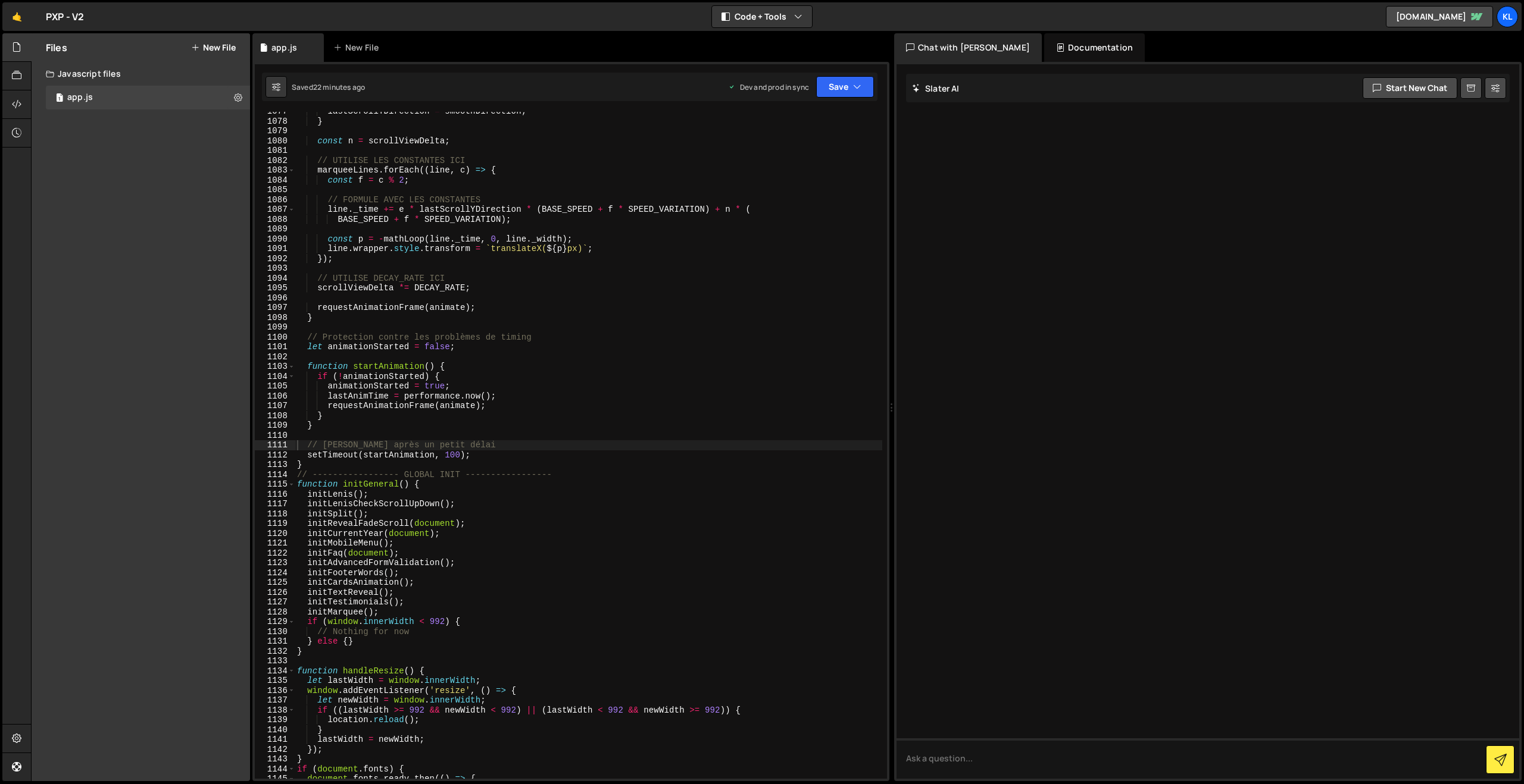
click at [651, 553] on div "lastScrollYDirection = smoothDirection ; } const n = scrollViewDelta ; // UTILI…" at bounding box center [589, 450] width 588 height 686
click at [491, 244] on div "lastScrollYDirection = smoothDirection ; } const n = scrollViewDelta ; // UTILI…" at bounding box center [589, 450] width 588 height 686
type textarea "}"
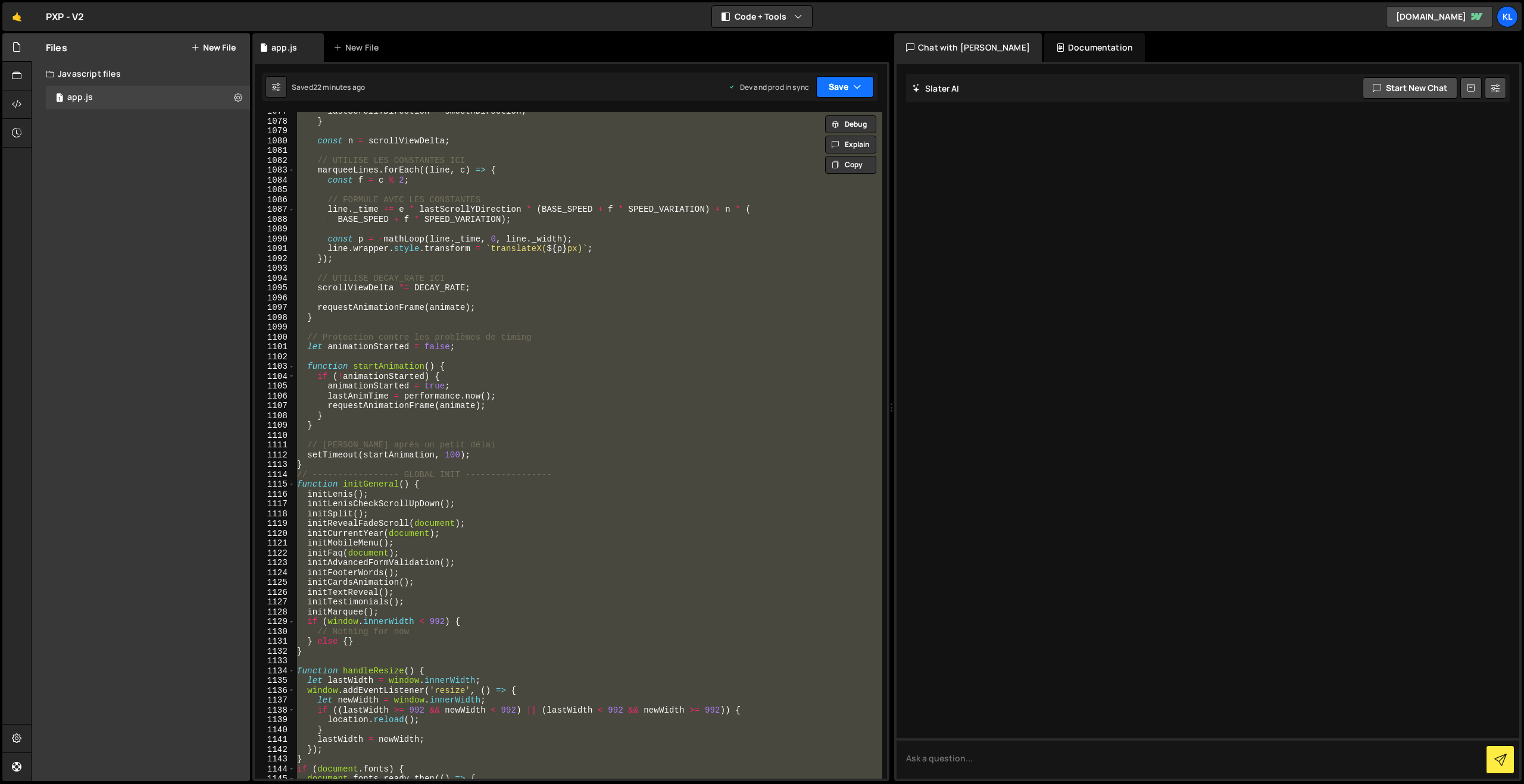
paste textarea
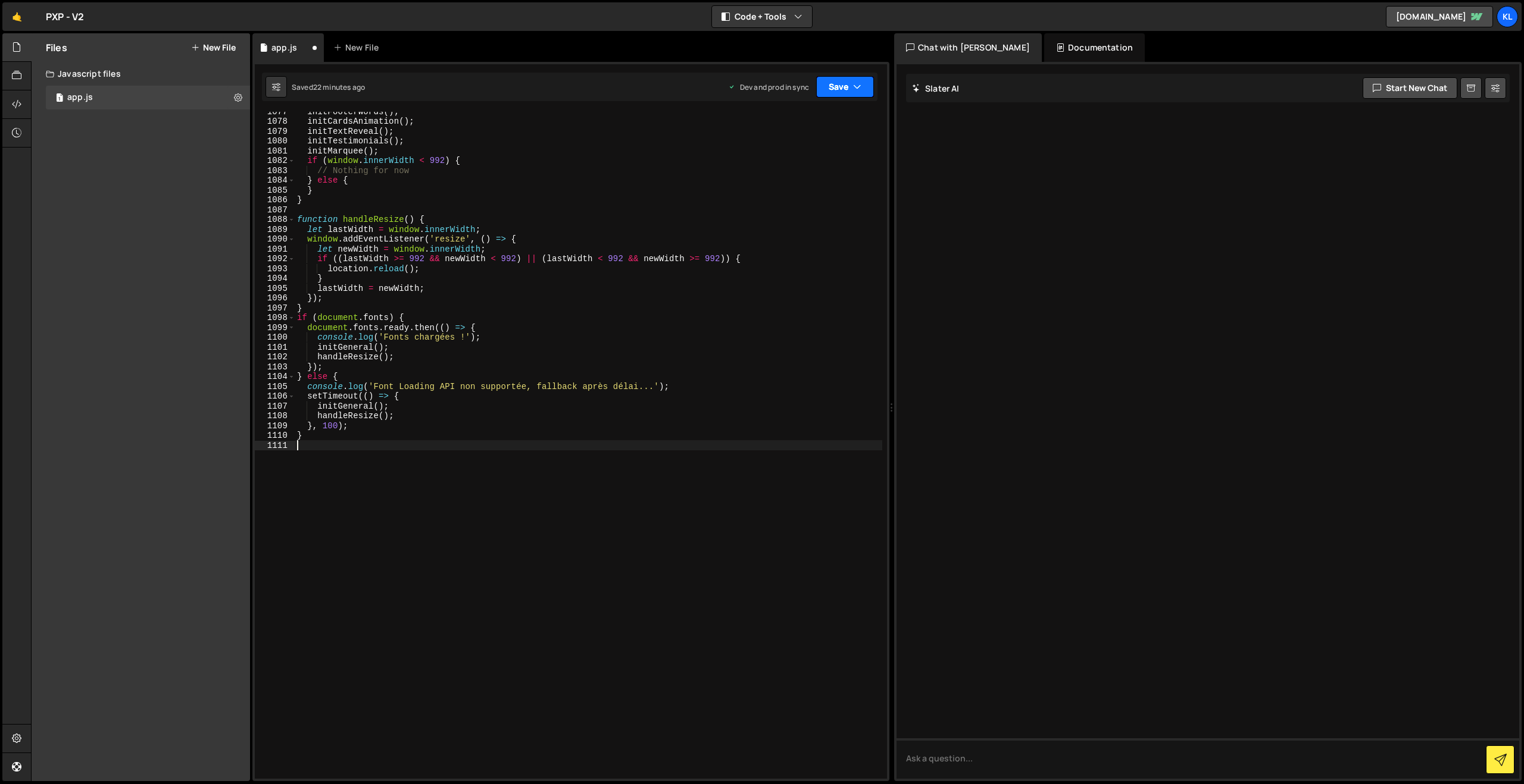
click at [819, 88] on button "Save" at bounding box center [845, 86] width 58 height 22
click at [771, 152] on div "Save to Production S" at bounding box center [805, 154] width 124 height 12
